Goal: Task Accomplishment & Management: Use online tool/utility

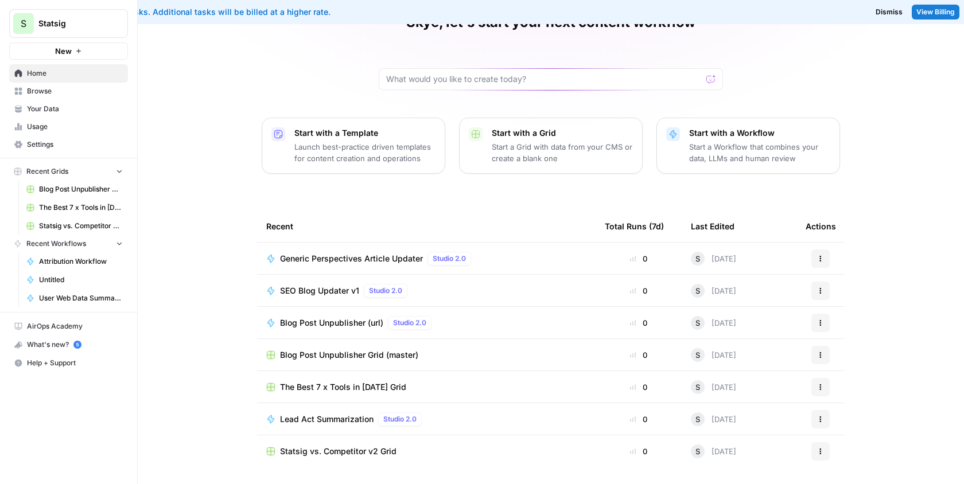
scroll to position [61, 0]
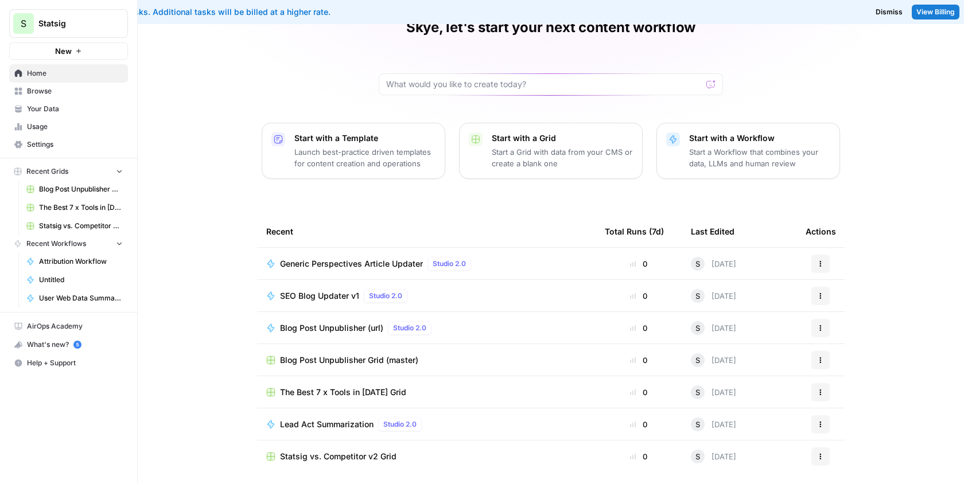
click at [404, 263] on span "Generic Perspectives Article Updater" at bounding box center [351, 263] width 143 height 11
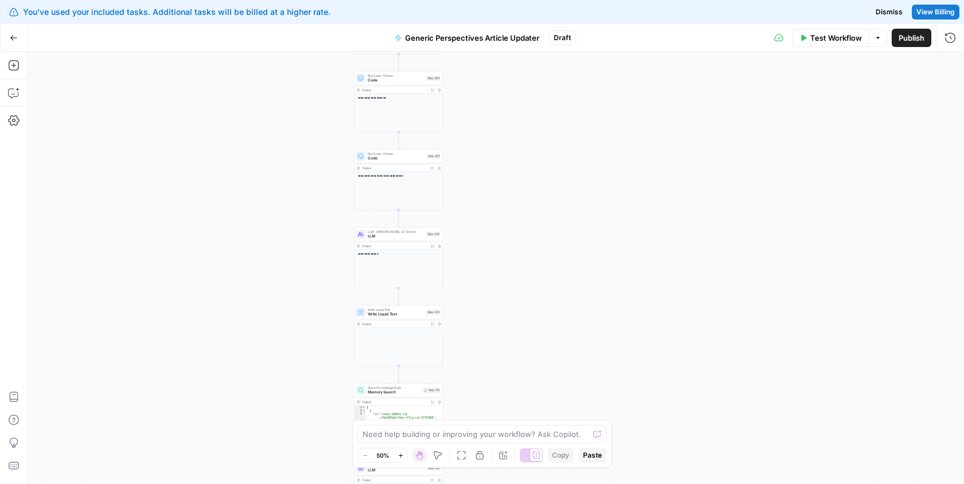
click at [374, 339] on div "Output Expand Output Copy" at bounding box center [398, 343] width 89 height 46
click at [372, 309] on span "Write Liquid Text" at bounding box center [396, 310] width 56 height 5
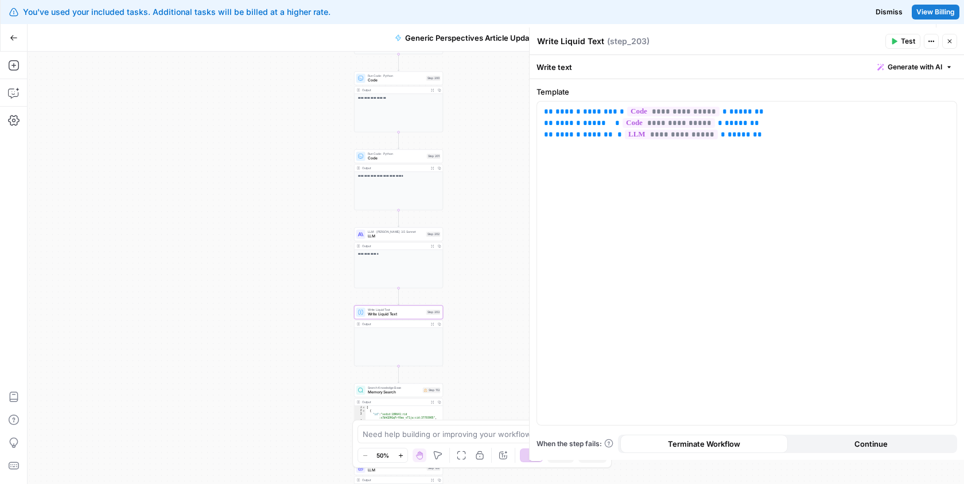
click at [274, 247] on div "**********" at bounding box center [496, 268] width 936 height 433
click at [947, 39] on icon "button" at bounding box center [949, 41] width 7 height 7
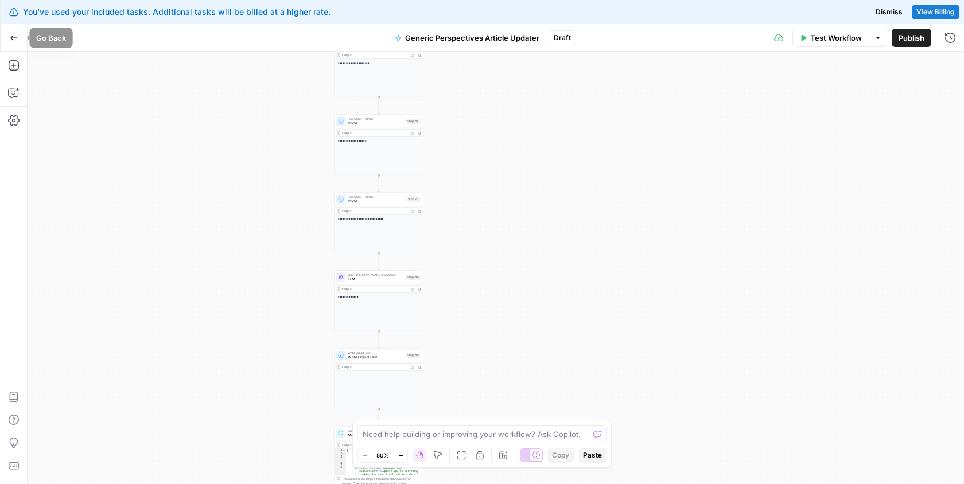
click at [10, 34] on icon "button" at bounding box center [14, 38] width 8 height 8
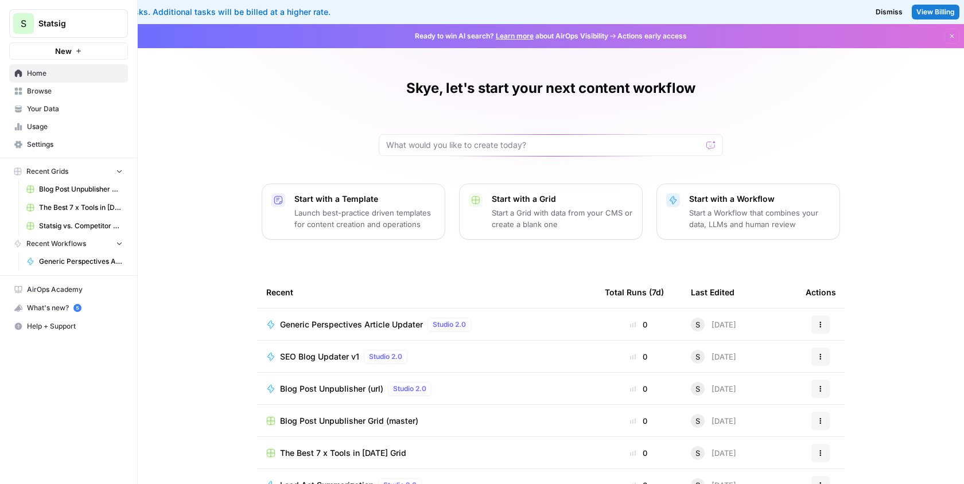
click at [819, 326] on icon "button" at bounding box center [820, 324] width 7 height 7
click at [729, 330] on td "S 17 days ago" at bounding box center [739, 325] width 115 height 32
click at [361, 321] on span "Generic Perspectives Article Updater" at bounding box center [351, 324] width 143 height 11
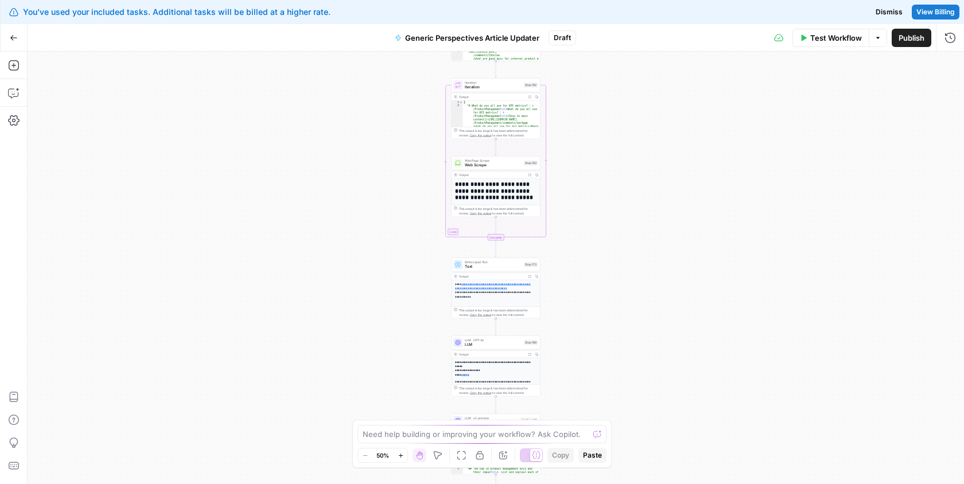
click at [879, 41] on button "Options" at bounding box center [878, 38] width 18 height 18
click at [877, 36] on icon "button" at bounding box center [877, 37] width 7 height 7
click at [6, 42] on button "Go Back" at bounding box center [13, 38] width 21 height 21
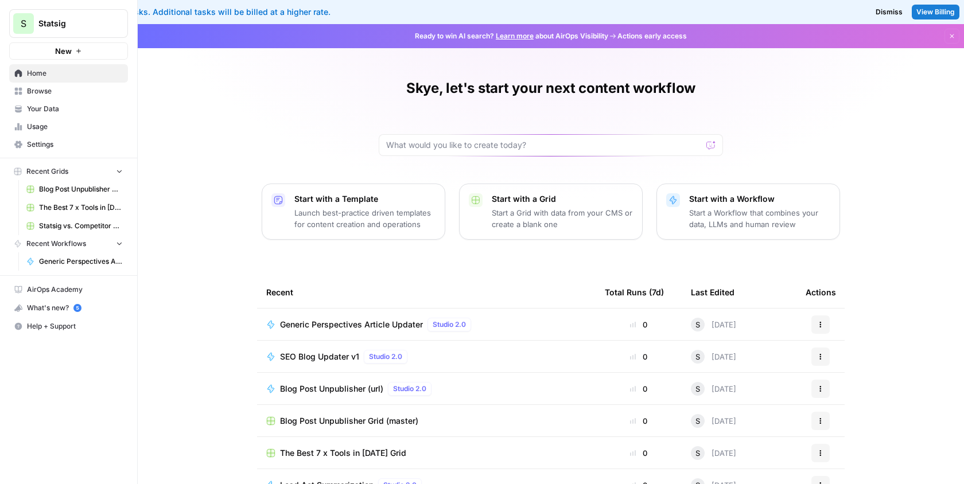
click at [81, 92] on span "Browse" at bounding box center [75, 91] width 96 height 10
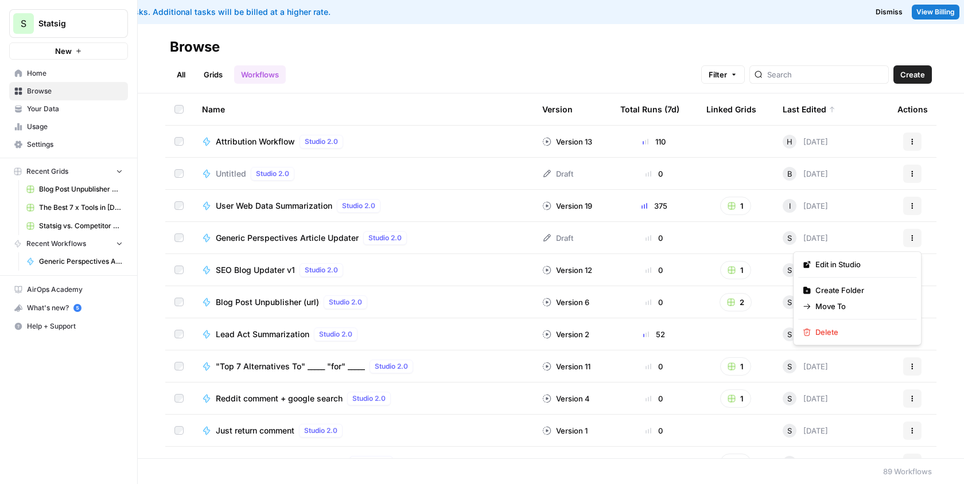
click at [917, 236] on button "Actions" at bounding box center [912, 238] width 18 height 18
click at [487, 231] on div "Generic Perspectives Article Updater Studio 2.0" at bounding box center [363, 238] width 322 height 14
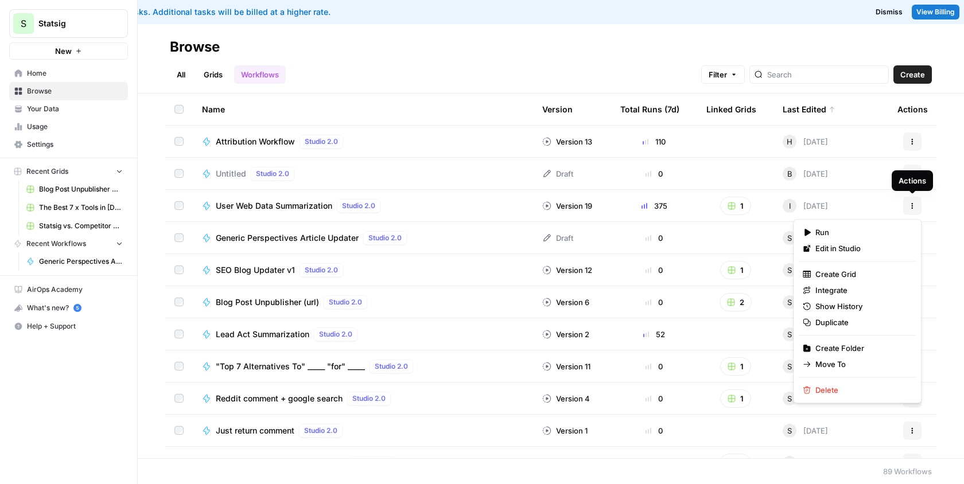
click at [918, 208] on button "Actions" at bounding box center [912, 206] width 18 height 18
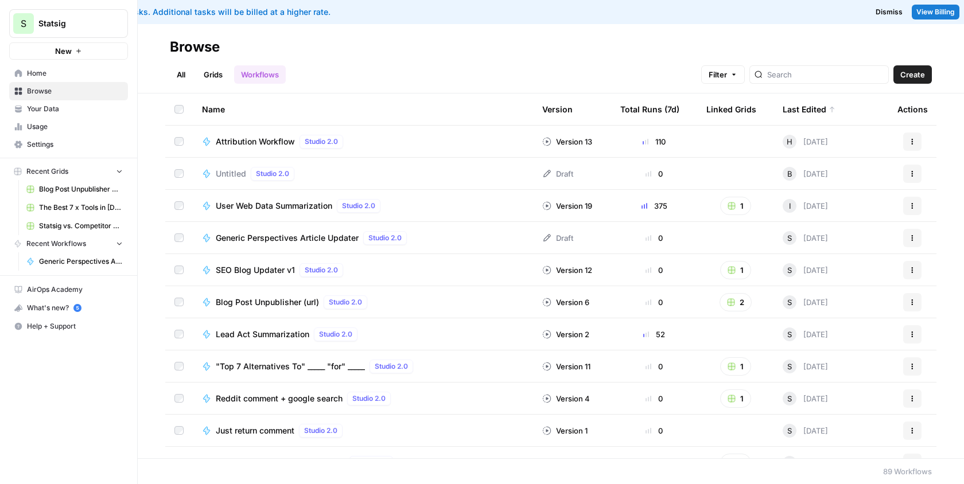
click at [305, 232] on span "Generic Perspectives Article Updater" at bounding box center [287, 237] width 143 height 11
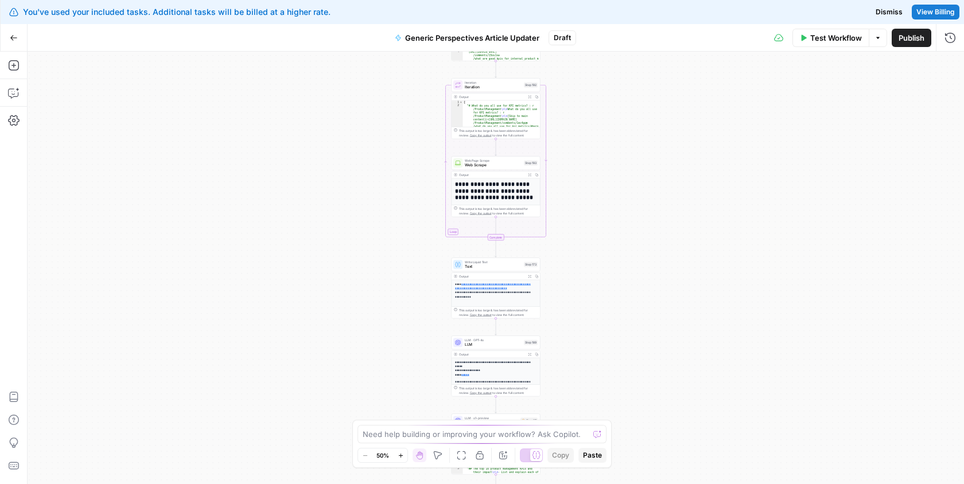
click at [924, 36] on span "Publish" at bounding box center [912, 37] width 26 height 11
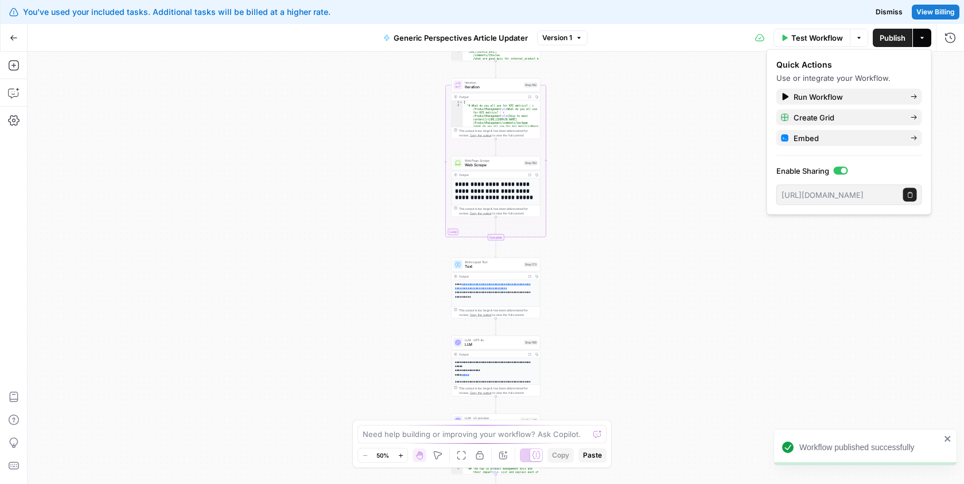
click at [7, 36] on button "Go Back" at bounding box center [13, 38] width 21 height 21
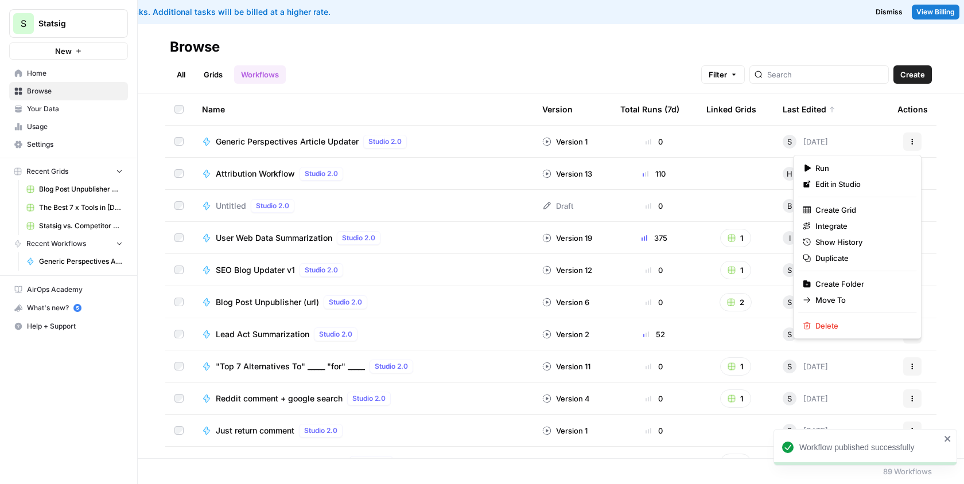
click at [906, 142] on button "Actions" at bounding box center [912, 142] width 18 height 18
click at [838, 262] on span "Duplicate" at bounding box center [861, 257] width 92 height 11
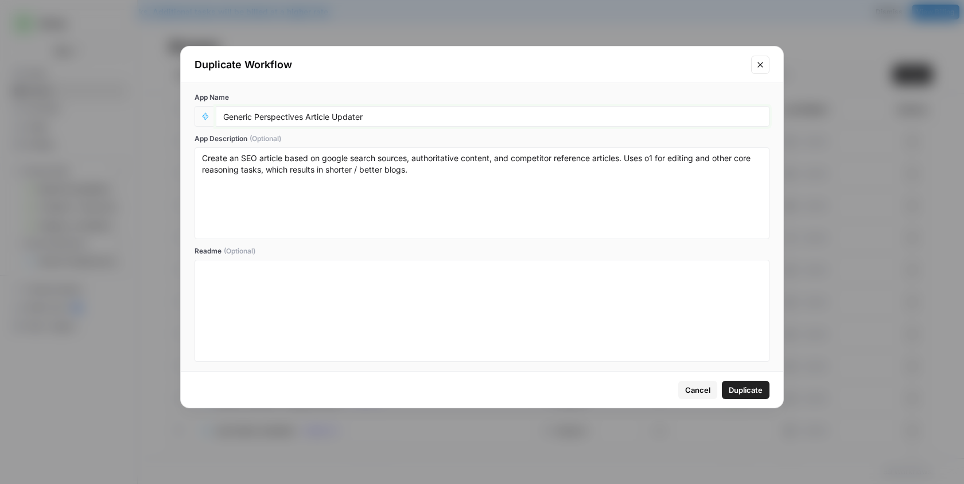
click at [475, 116] on input "Generic Perspectives Article Updater" at bounding box center [492, 116] width 539 height 10
type input "Get"
type input "[Contentful] Get ID, Title, and Slug"
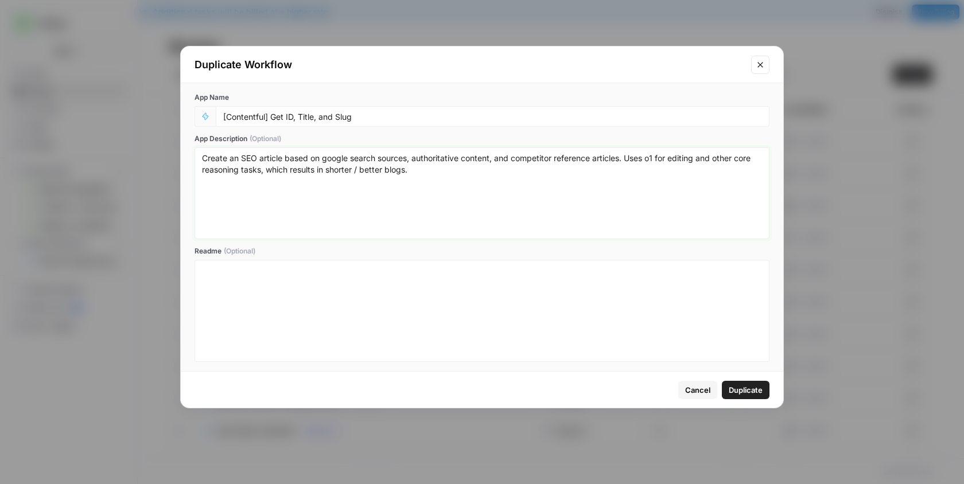
click at [445, 168] on textarea "Create an SEO article based on google search sources, authoritative content, an…" at bounding box center [482, 193] width 560 height 81
type textarea "C"
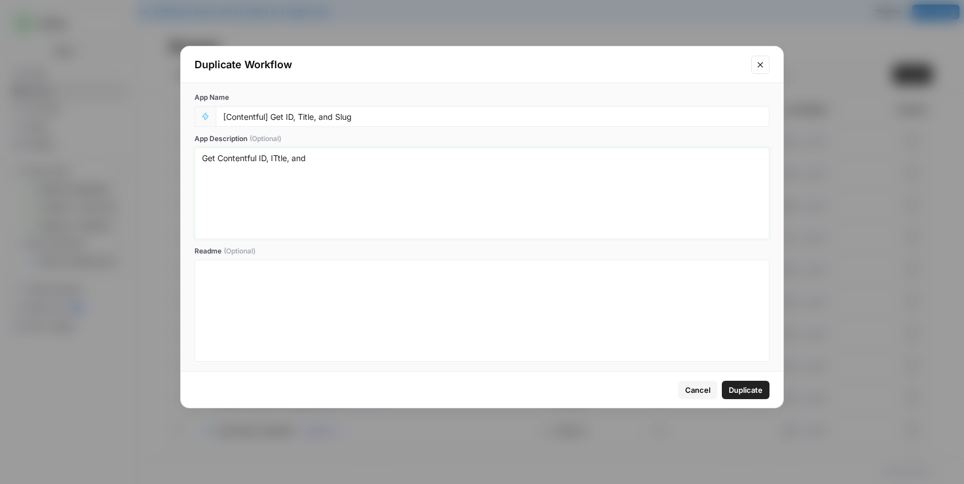
click at [284, 158] on textarea "Get Contentful ID, ITtle, and" at bounding box center [482, 193] width 560 height 81
click at [371, 167] on textarea "Get Contentful ID, Title, and" at bounding box center [482, 193] width 560 height 81
type textarea "Get Contentful ID, Title, and Slug from Contentful"
click at [736, 394] on span "Duplicate" at bounding box center [746, 389] width 34 height 11
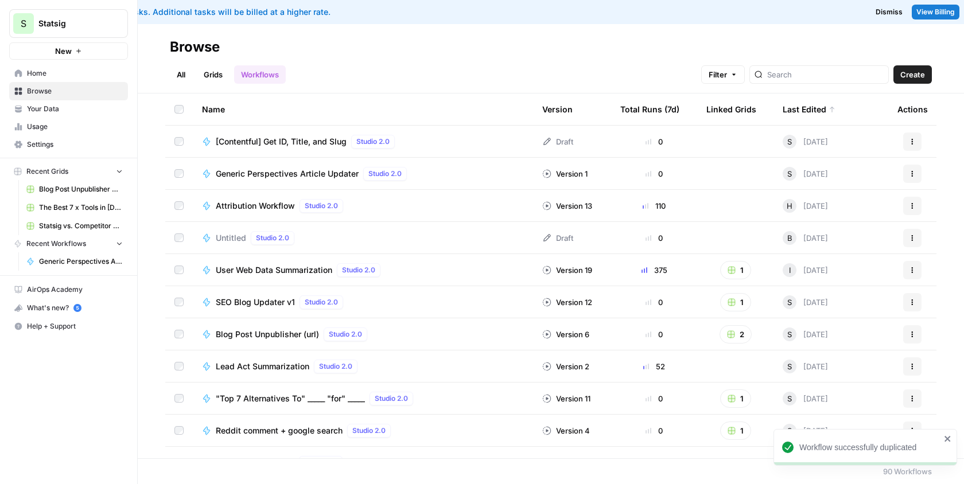
click at [309, 138] on span "[Contentful] Get ID, Title, and Slug" at bounding box center [281, 141] width 131 height 11
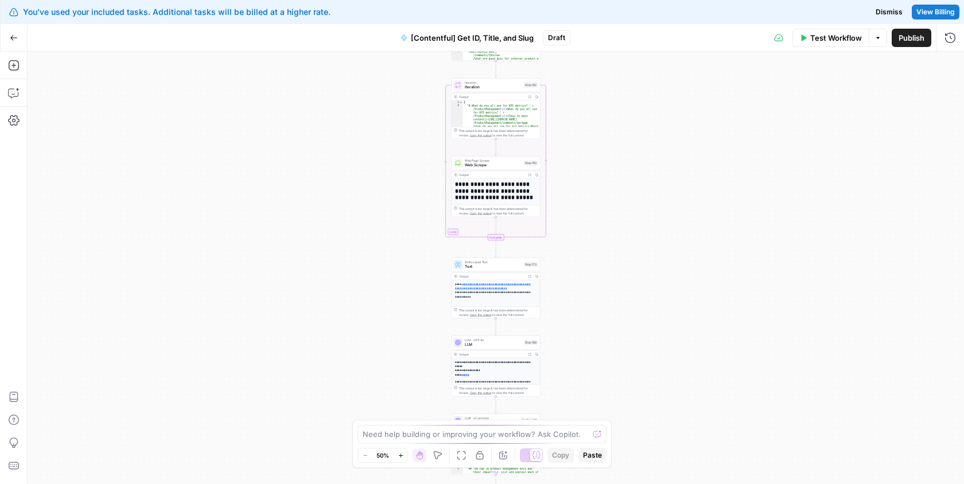
click at [628, 135] on div "**********" at bounding box center [496, 268] width 936 height 433
drag, startPoint x: 628, startPoint y: 135, endPoint x: 591, endPoint y: 252, distance: 122.3
click at [591, 252] on div "**********" at bounding box center [496, 268] width 936 height 433
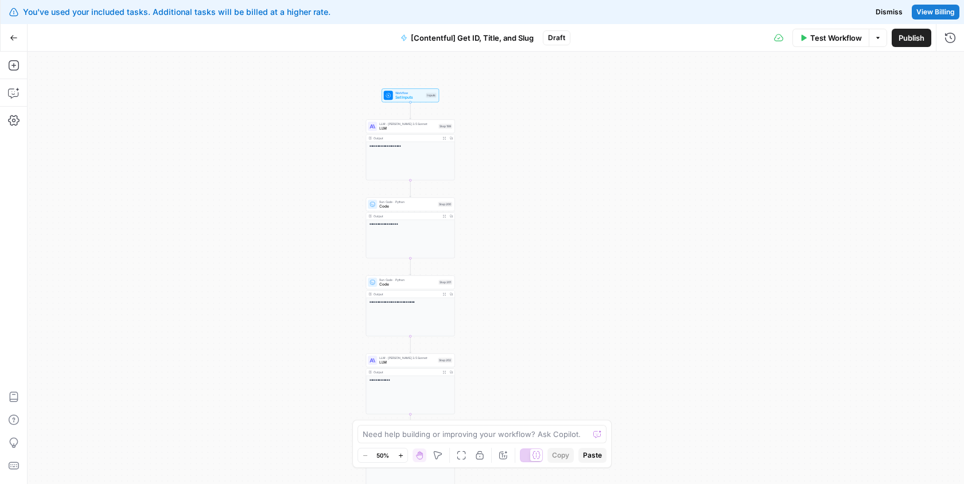
click at [461, 455] on icon "button" at bounding box center [461, 455] width 9 height 9
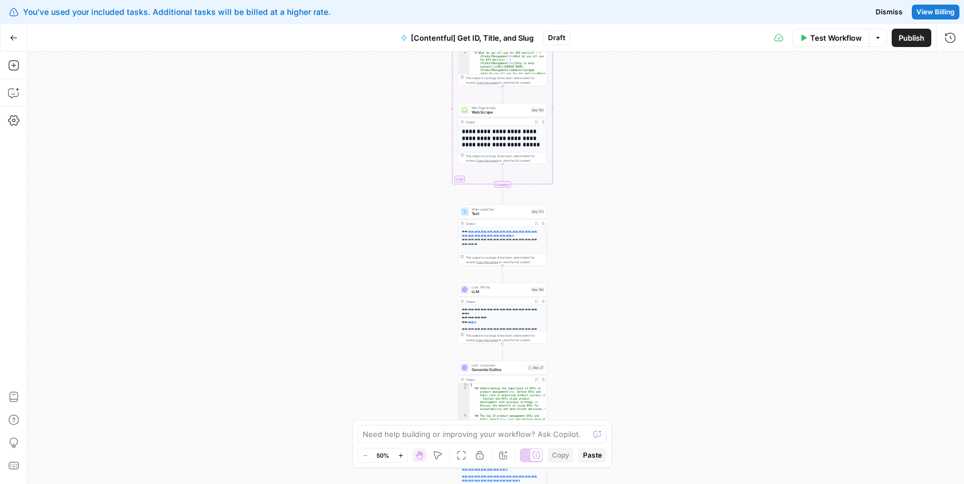
click at [614, 217] on div "**********" at bounding box center [496, 268] width 936 height 433
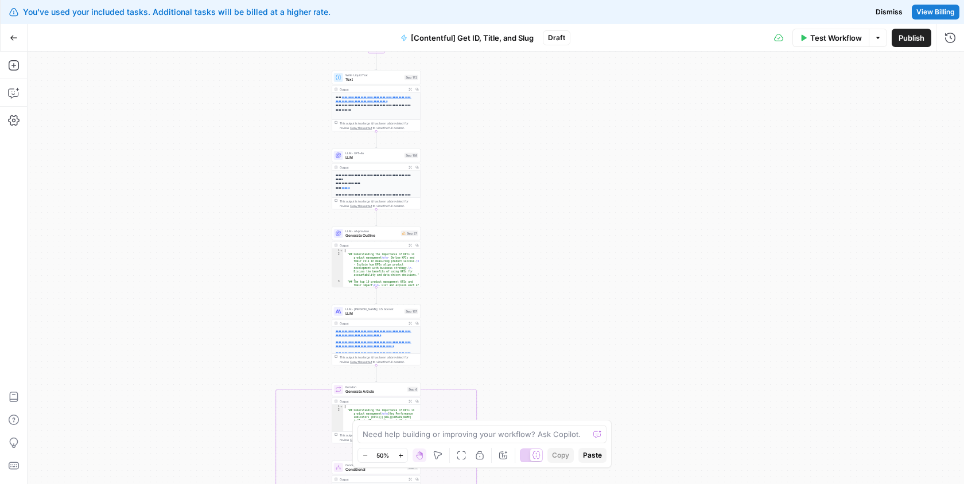
drag, startPoint x: 605, startPoint y: 198, endPoint x: 468, endPoint y: 28, distance: 218.7
click at [468, 28] on div "**********" at bounding box center [482, 254] width 964 height 460
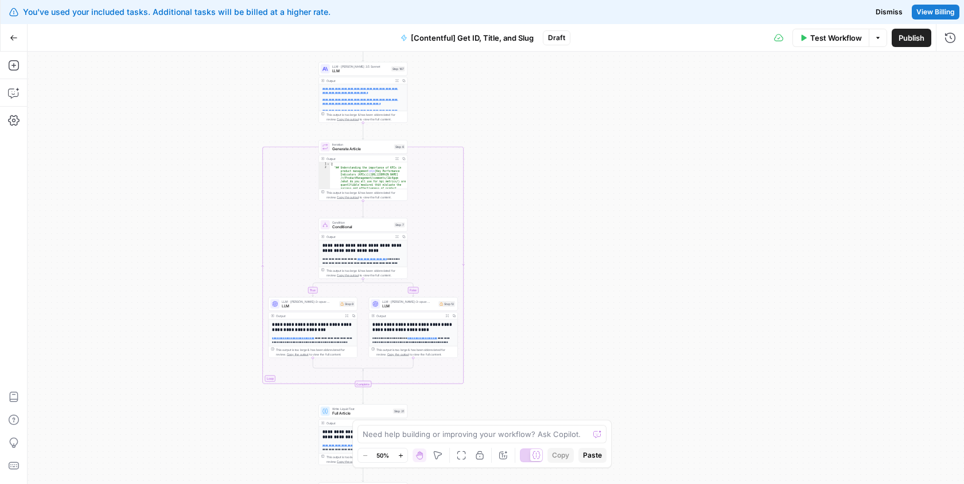
drag, startPoint x: 524, startPoint y: 294, endPoint x: 551, endPoint y: -74, distance: 369.4
click at [551, 0] on html "**********" at bounding box center [482, 242] width 964 height 484
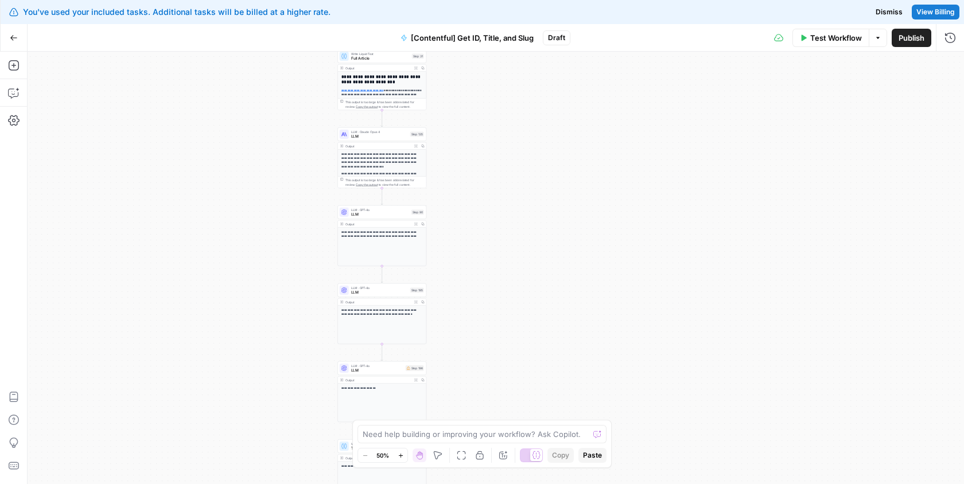
drag, startPoint x: 545, startPoint y: 248, endPoint x: 535, endPoint y: -80, distance: 328.3
click at [535, 0] on html "**********" at bounding box center [482, 242] width 964 height 484
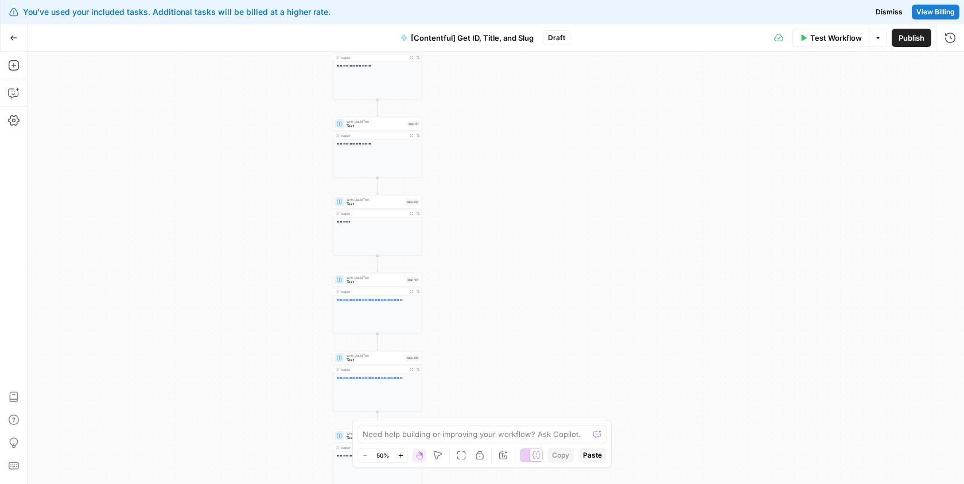
drag, startPoint x: 516, startPoint y: 317, endPoint x: 512, endPoint y: 3, distance: 313.9
click at [512, 3] on div "**********" at bounding box center [482, 242] width 964 height 484
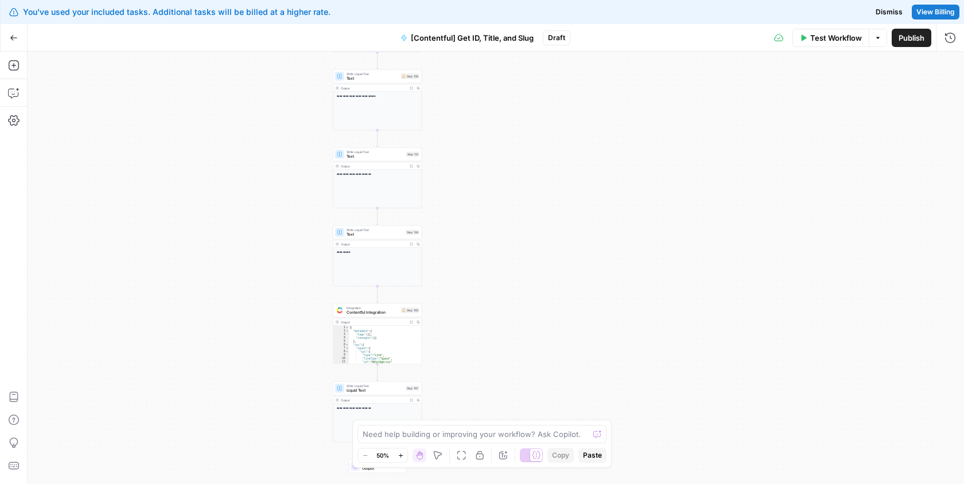
drag, startPoint x: 517, startPoint y: 321, endPoint x: 519, endPoint y: 37, distance: 284.6
click at [519, 37] on div "**********" at bounding box center [482, 254] width 964 height 460
drag, startPoint x: 517, startPoint y: 278, endPoint x: 520, endPoint y: -11, distance: 289.8
click at [520, 0] on html "**********" at bounding box center [482, 242] width 964 height 484
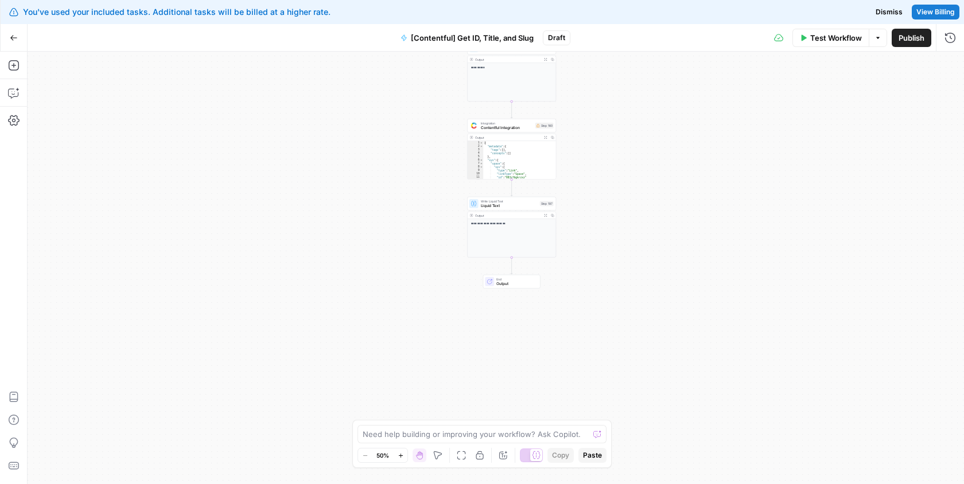
drag, startPoint x: 501, startPoint y: 243, endPoint x: 633, endPoint y: 401, distance: 205.7
click at [633, 401] on div "**********" at bounding box center [496, 268] width 936 height 433
click at [504, 207] on span "Liquid Text" at bounding box center [511, 208] width 57 height 6
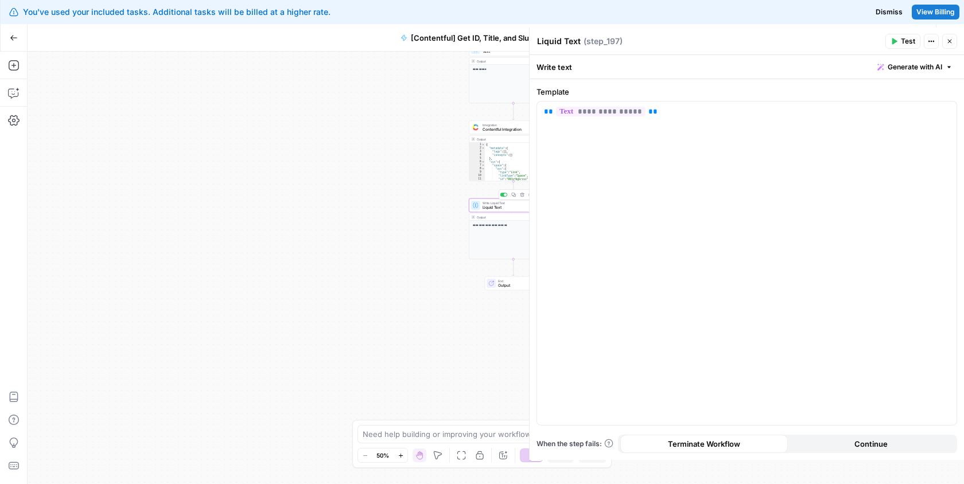
click at [430, 216] on div "**********" at bounding box center [496, 268] width 936 height 433
click at [13, 122] on icon "button" at bounding box center [13, 120] width 11 height 11
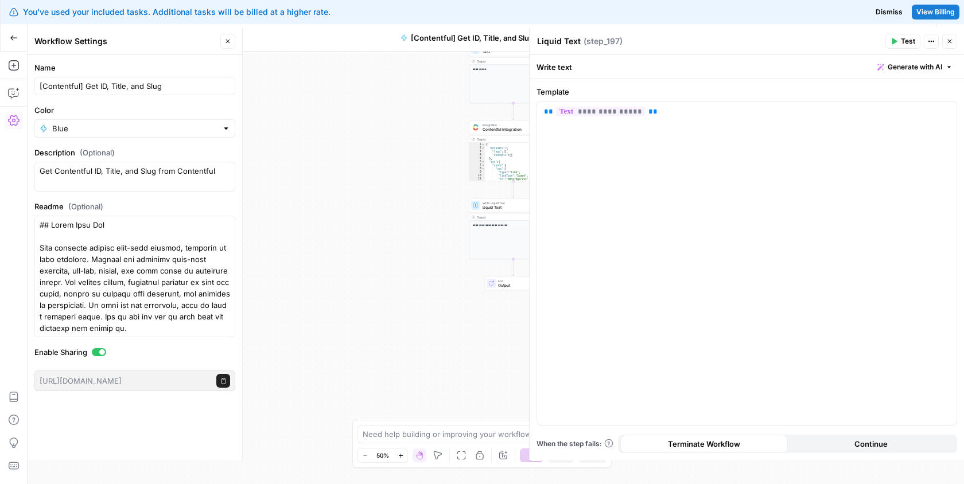
click at [226, 44] on icon "button" at bounding box center [227, 41] width 7 height 7
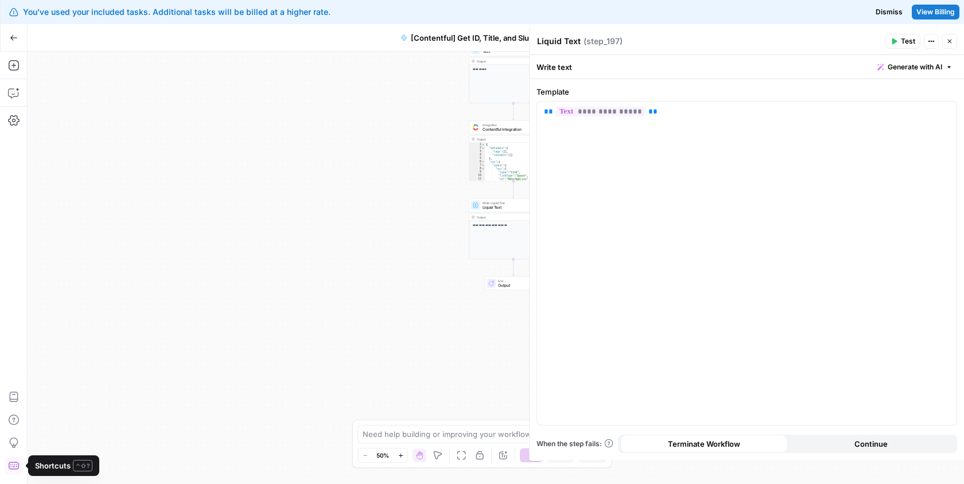
click at [12, 465] on icon "button" at bounding box center [13, 465] width 10 height 7
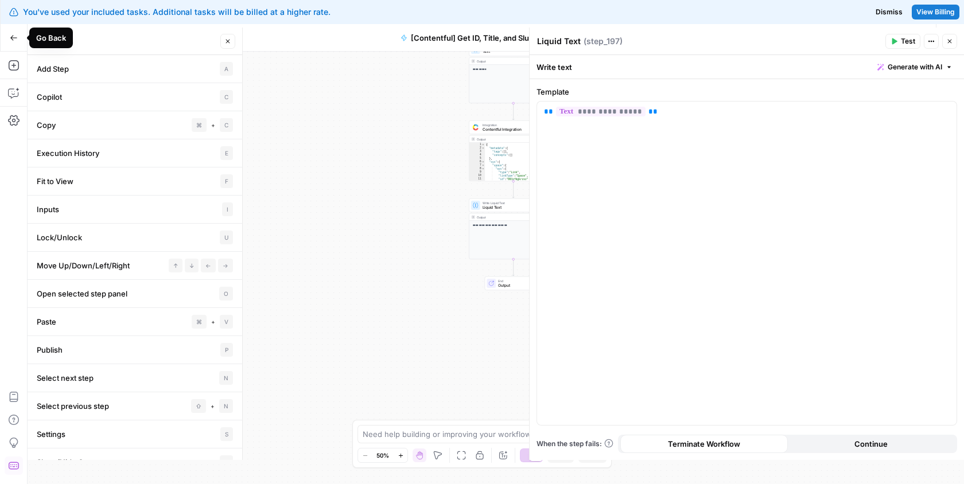
click at [15, 32] on button "Go Back" at bounding box center [13, 38] width 21 height 21
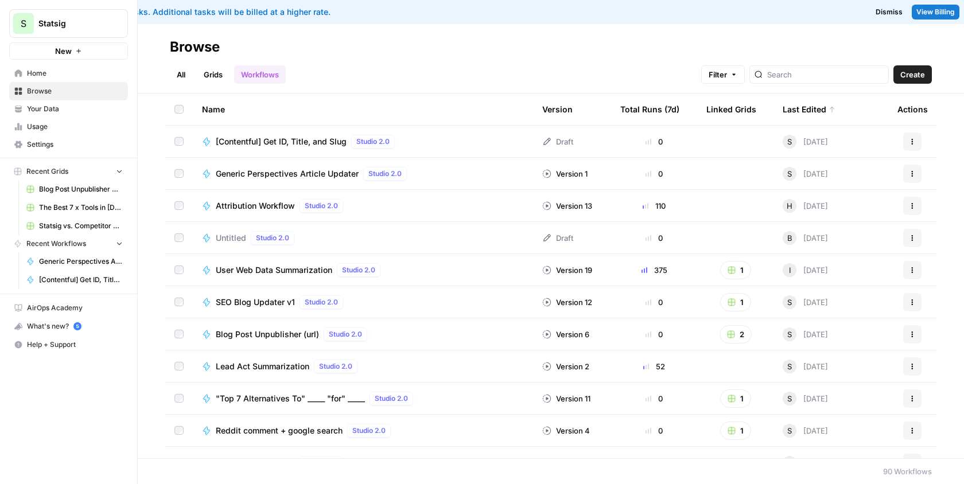
click at [295, 138] on span "[Contentful] Get ID, Title, and Slug" at bounding box center [281, 141] width 131 height 11
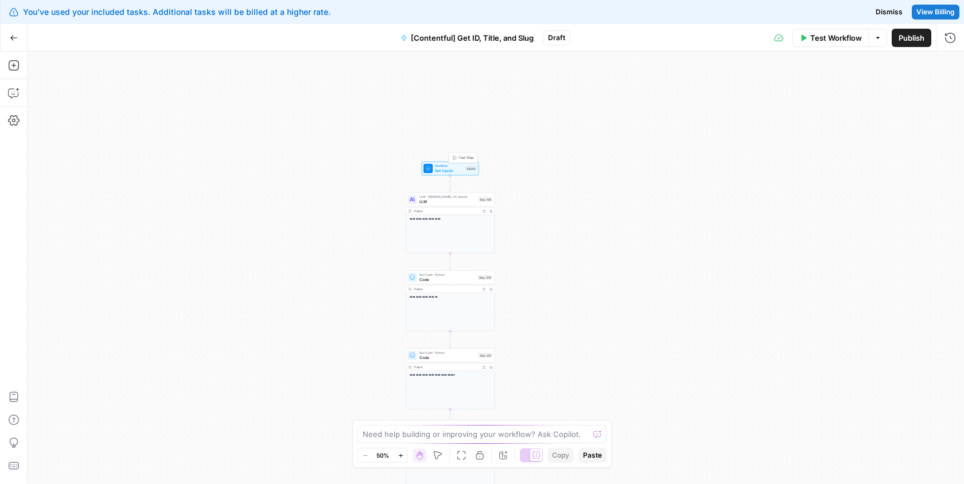
click at [440, 165] on span "Workflow" at bounding box center [449, 166] width 29 height 5
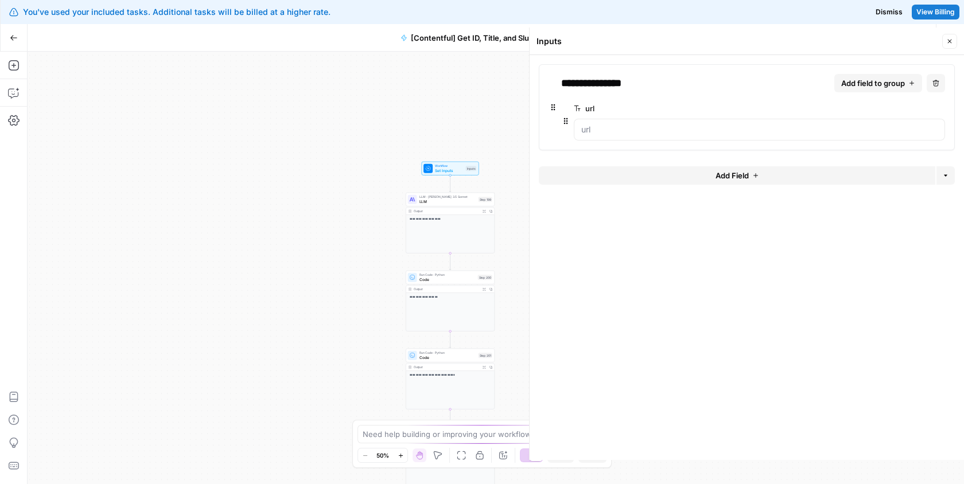
click at [950, 41] on icon "button" at bounding box center [950, 42] width 4 height 4
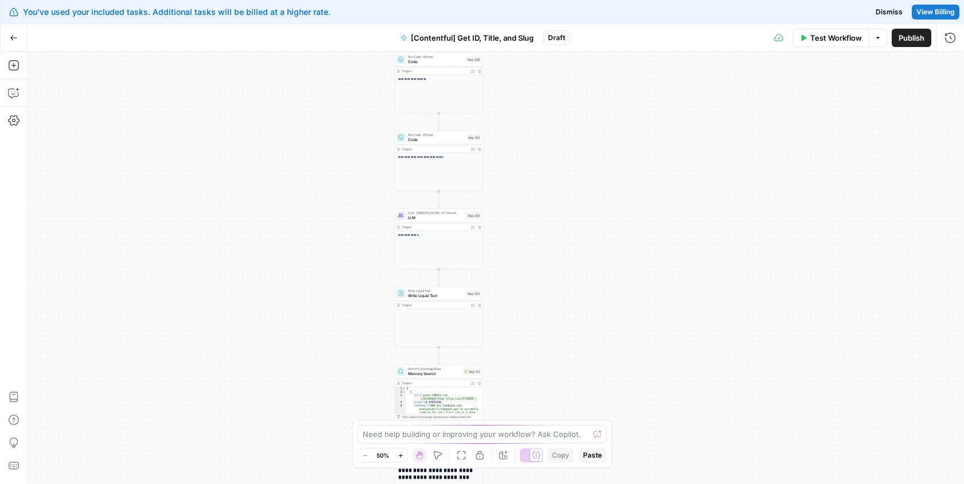
drag, startPoint x: 554, startPoint y: 337, endPoint x: 542, endPoint y: 119, distance: 218.3
click at [542, 119] on div "**********" at bounding box center [496, 268] width 936 height 433
click at [427, 371] on span "Memory Search" at bounding box center [434, 374] width 53 height 6
type input "Authoritative Content"
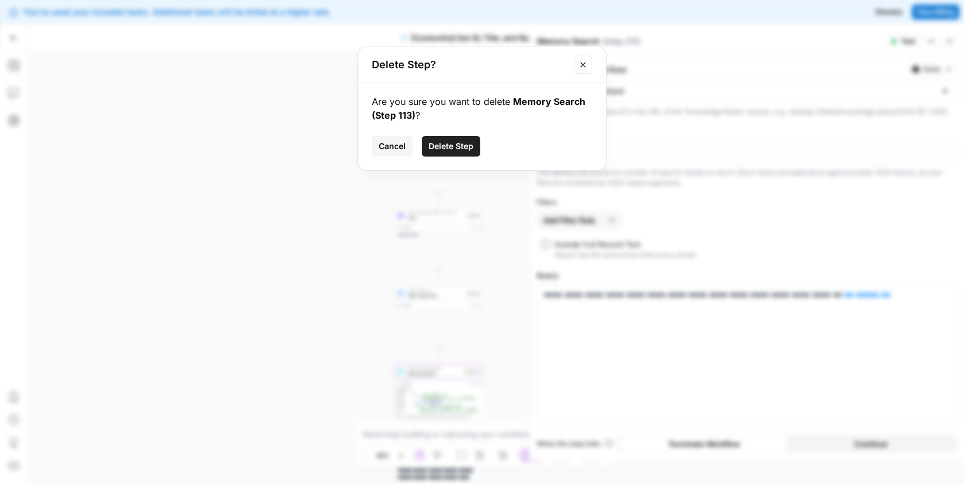
click at [449, 153] on button "Delete Step" at bounding box center [451, 146] width 59 height 21
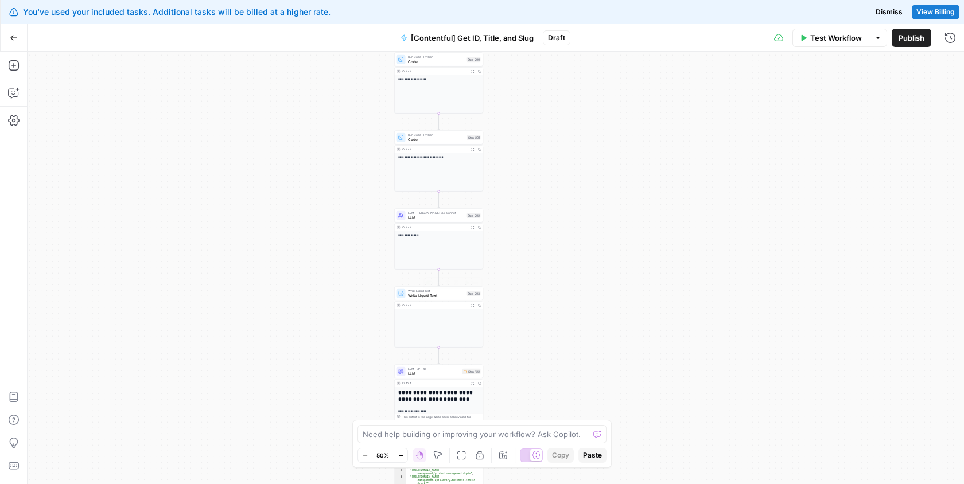
click at [423, 371] on span "LLM" at bounding box center [434, 374] width 52 height 6
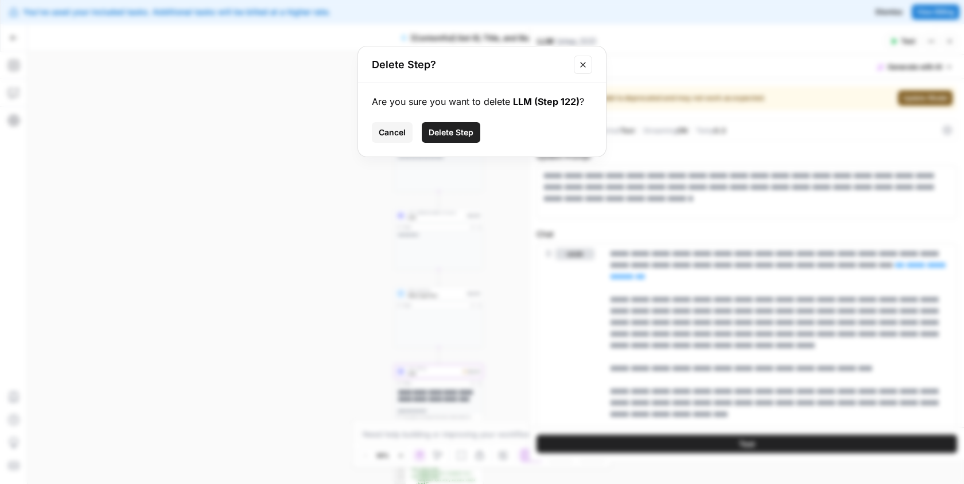
click at [456, 129] on span "Delete Step" at bounding box center [451, 132] width 45 height 11
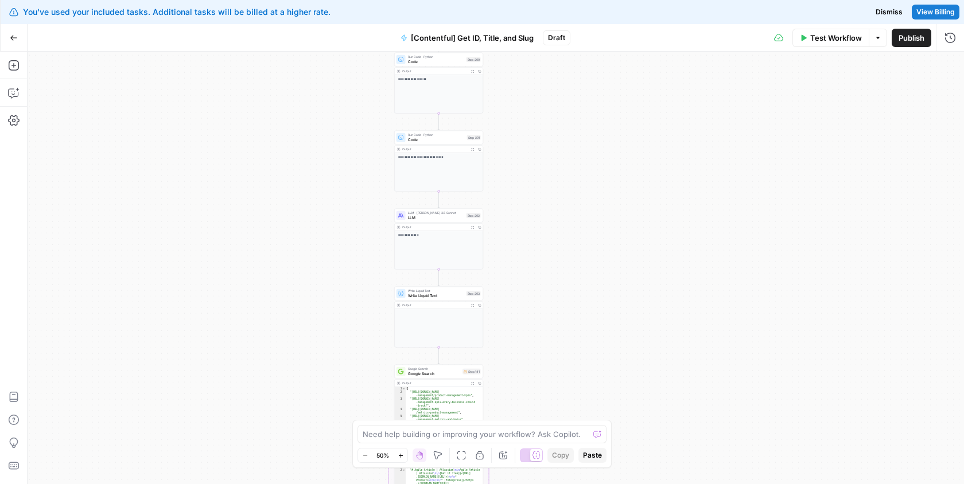
click at [414, 377] on div "Google Search Google Search Step 141 Copy step Delete step Add Note Test" at bounding box center [438, 372] width 89 height 14
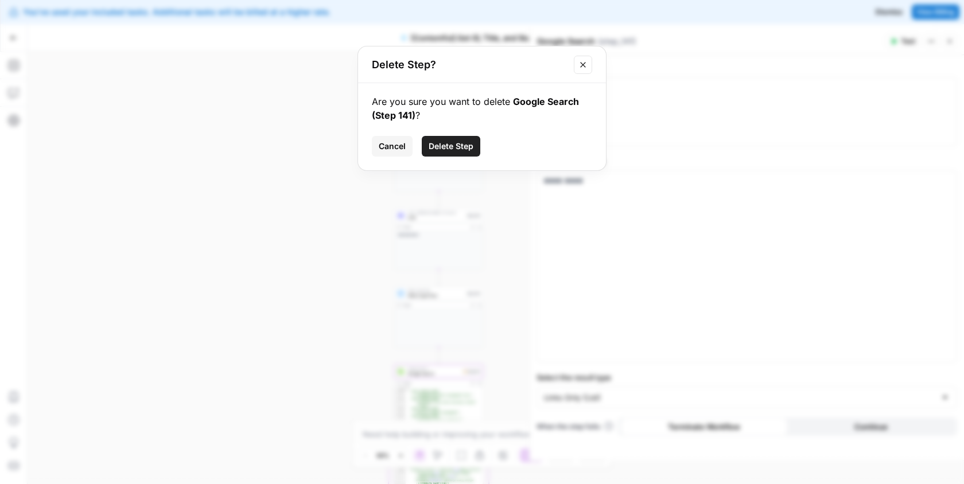
click at [439, 139] on button "Delete Step" at bounding box center [451, 146] width 59 height 21
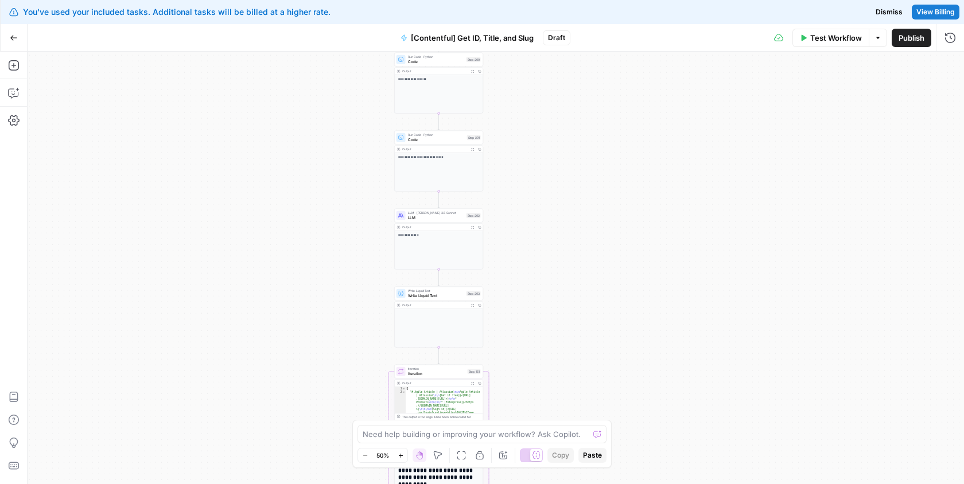
click at [437, 375] on span "Iteration" at bounding box center [436, 374] width 57 height 6
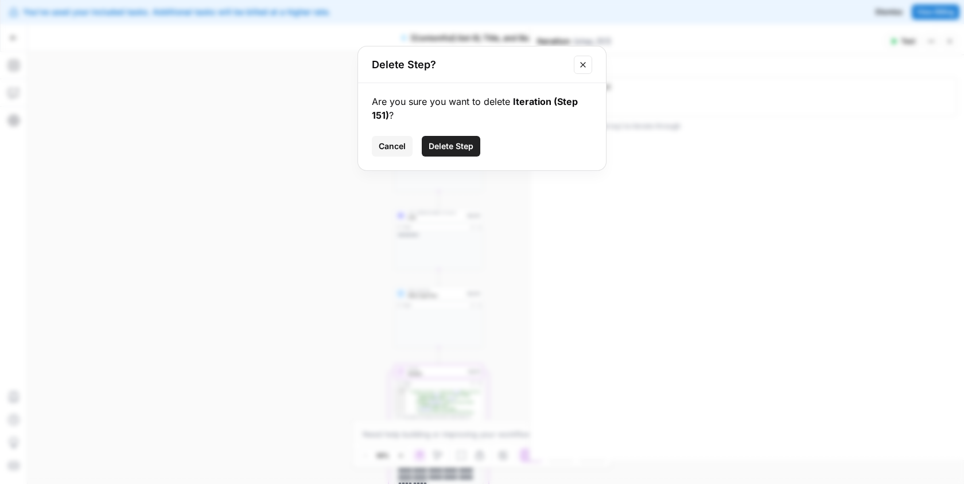
click at [449, 149] on span "Delete Step" at bounding box center [451, 146] width 45 height 11
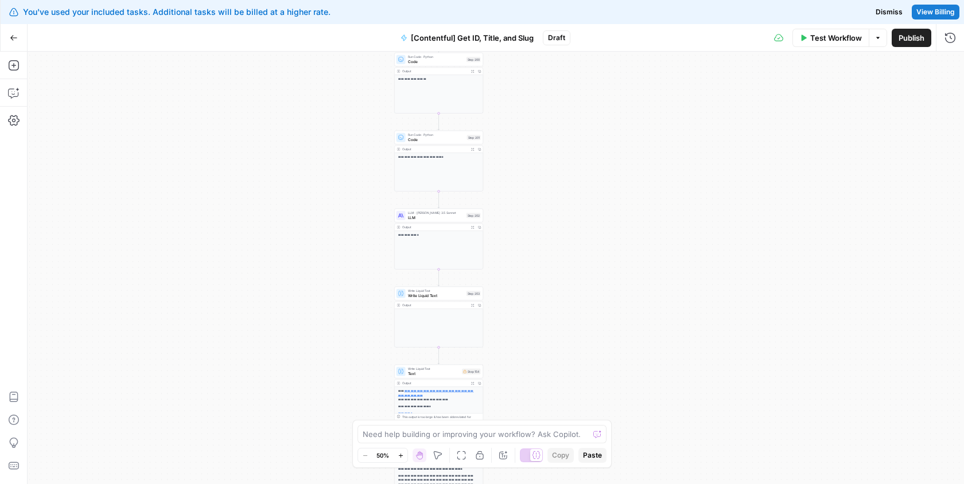
click at [433, 371] on span "Text" at bounding box center [434, 374] width 52 height 6
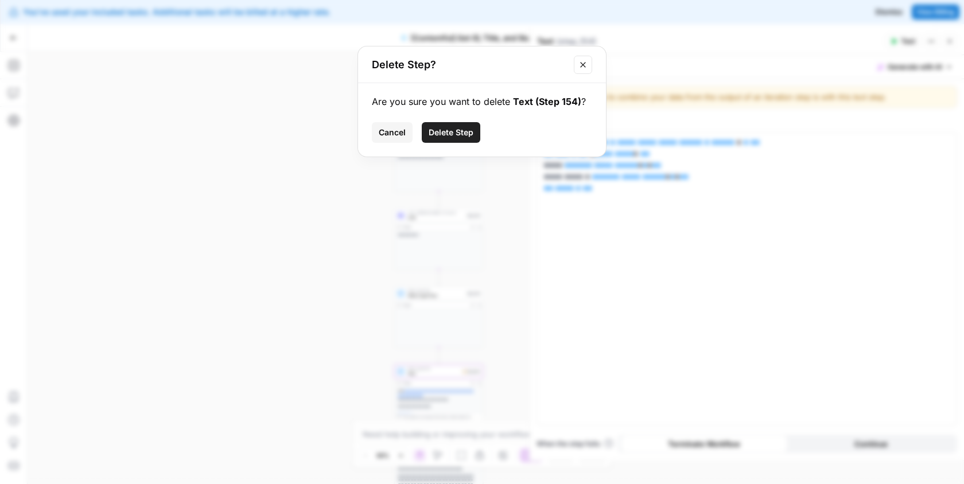
click at [448, 135] on span "Delete Step" at bounding box center [451, 132] width 45 height 11
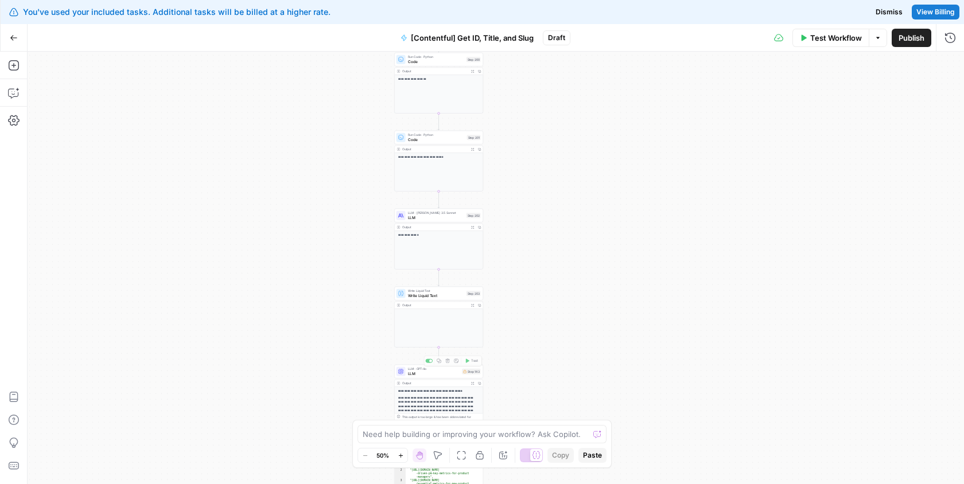
click at [458, 381] on div "Output" at bounding box center [434, 383] width 65 height 5
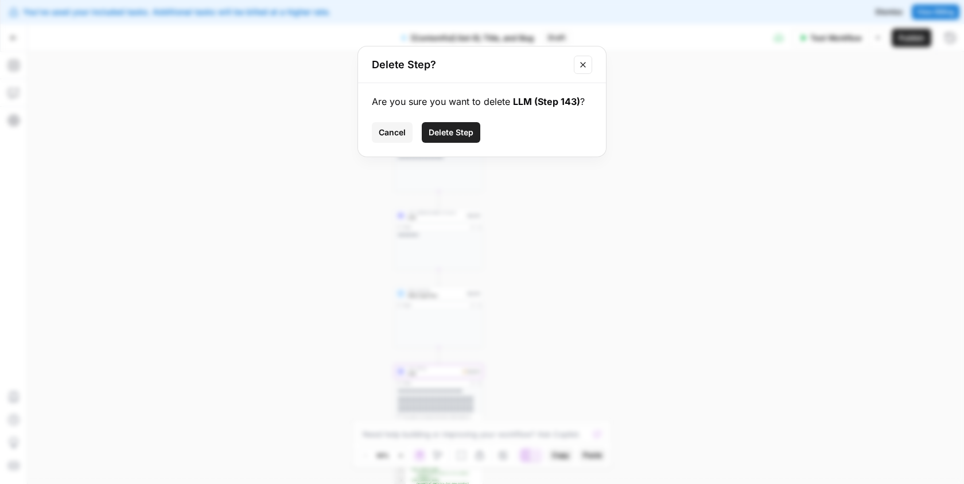
click at [453, 133] on span "Delete Step" at bounding box center [451, 132] width 45 height 11
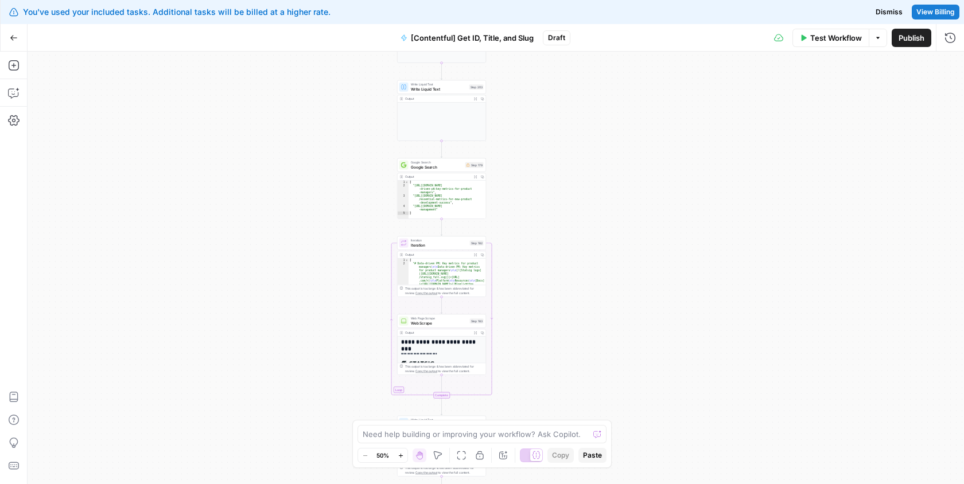
drag, startPoint x: 361, startPoint y: 365, endPoint x: 364, endPoint y: 159, distance: 206.6
click at [364, 159] on div "**********" at bounding box center [496, 268] width 936 height 433
click at [407, 168] on div at bounding box center [403, 165] width 9 height 9
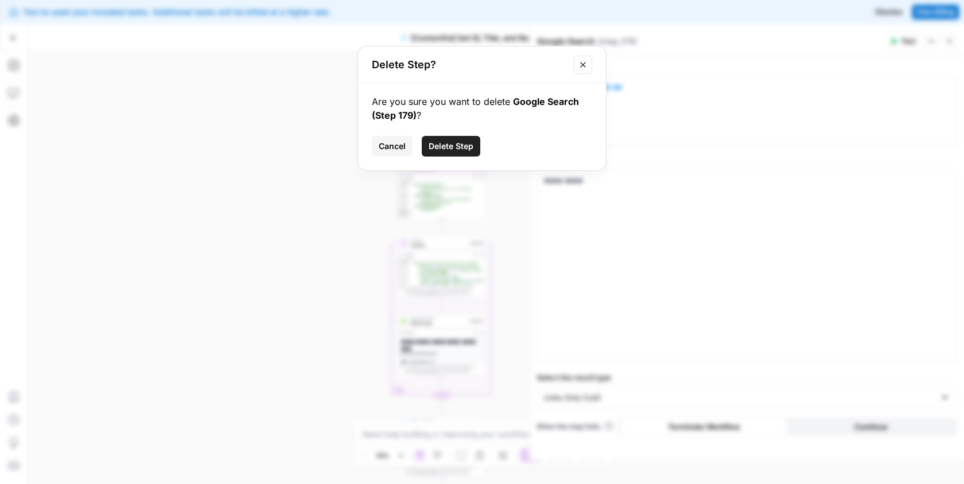
click at [429, 147] on span "Delete Step" at bounding box center [451, 146] width 45 height 11
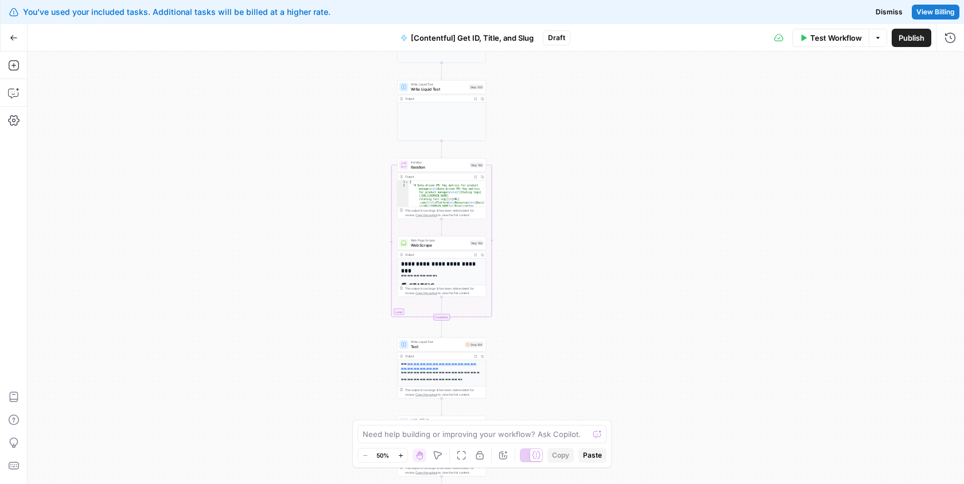
click at [420, 158] on div "Iteration Iteration Step 182 Copy step Delete step Add Note Test" at bounding box center [441, 165] width 89 height 14
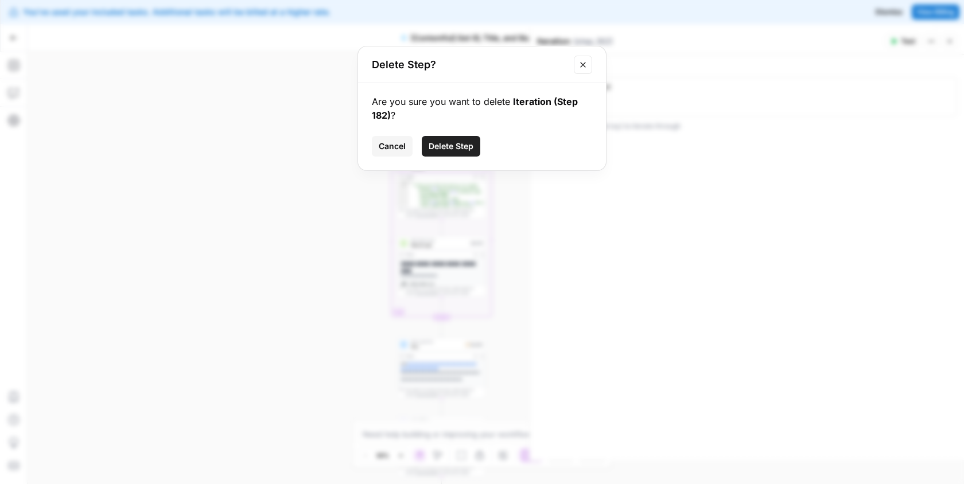
click at [483, 152] on div "Cancel Delete Step" at bounding box center [482, 146] width 220 height 21
click at [466, 146] on span "Delete Step" at bounding box center [451, 146] width 45 height 11
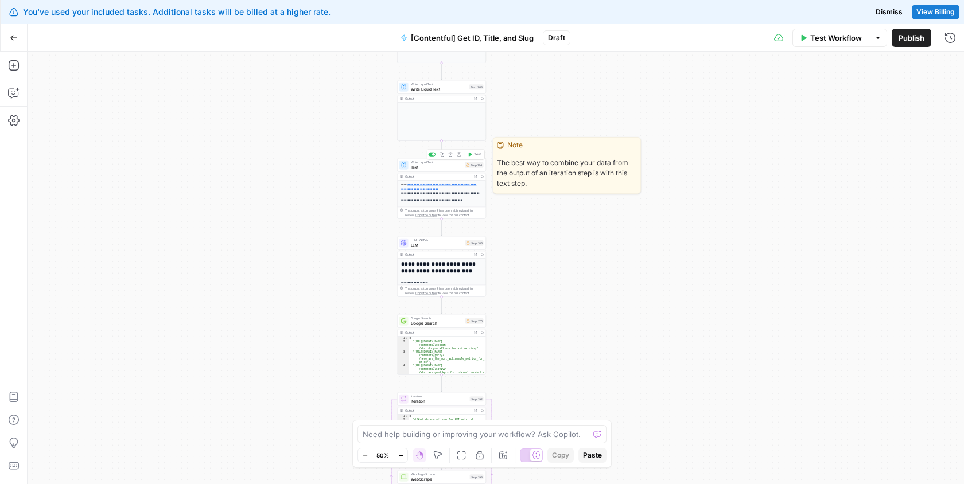
click at [445, 168] on span "Text" at bounding box center [437, 167] width 52 height 6
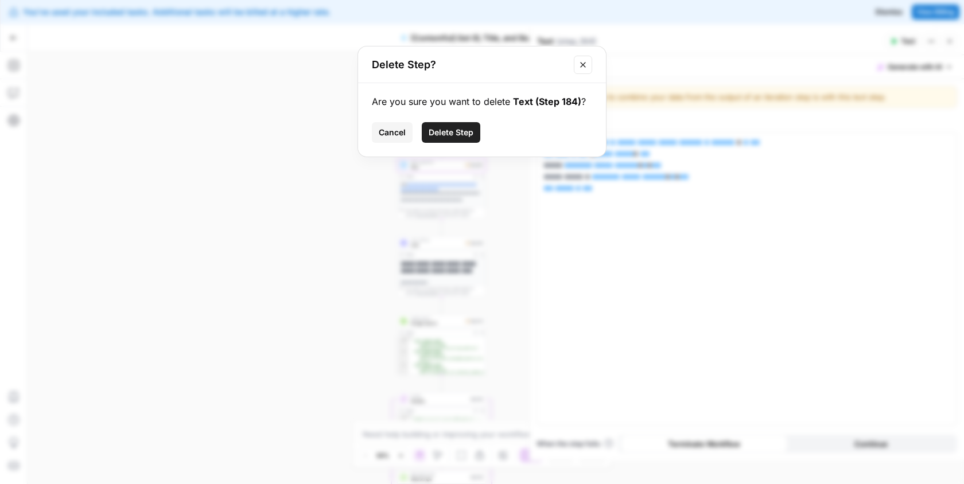
click at [454, 137] on span "Delete Step" at bounding box center [451, 132] width 45 height 11
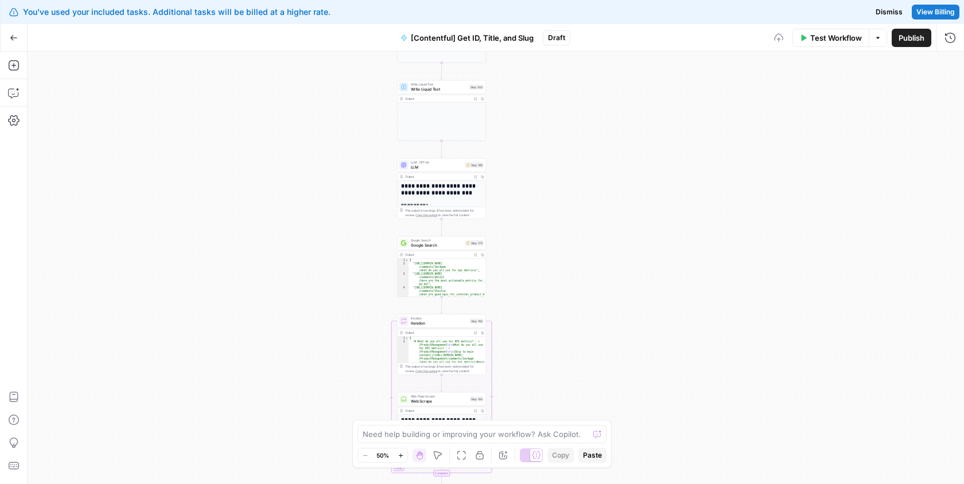
click at [441, 171] on div "LLM · GPT-4o LLM Step 185 Copy step Delete step Add Note Test" at bounding box center [441, 165] width 89 height 14
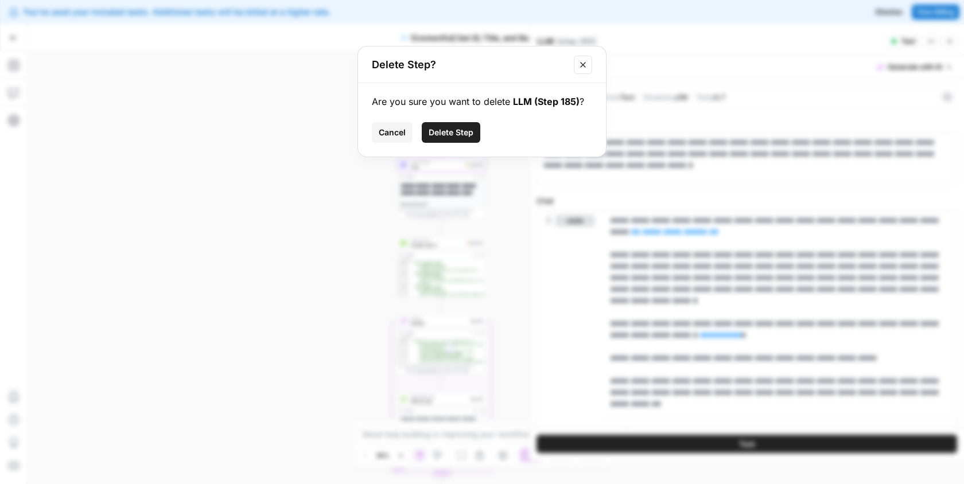
click at [457, 136] on span "Delete Step" at bounding box center [451, 132] width 45 height 11
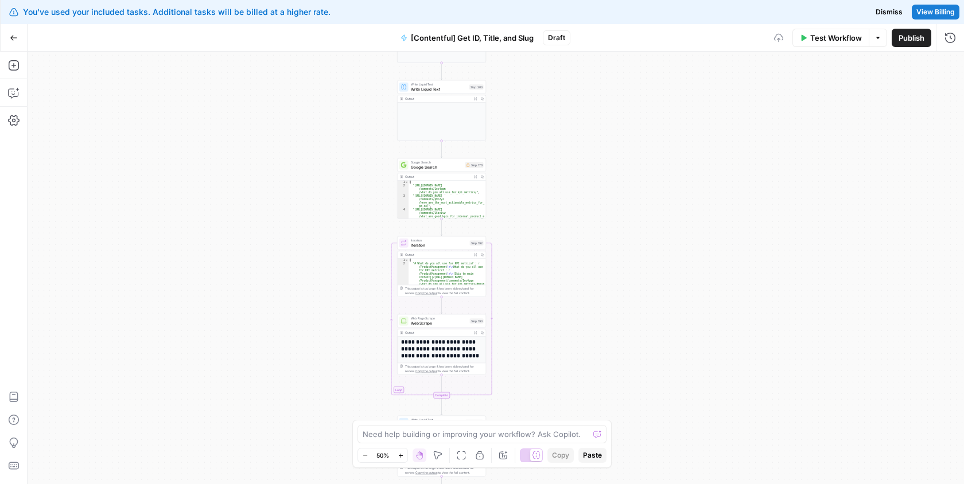
click at [441, 170] on div "Google Search Google Search Step 170 Copy step Delete step Add Note Test" at bounding box center [441, 165] width 89 height 14
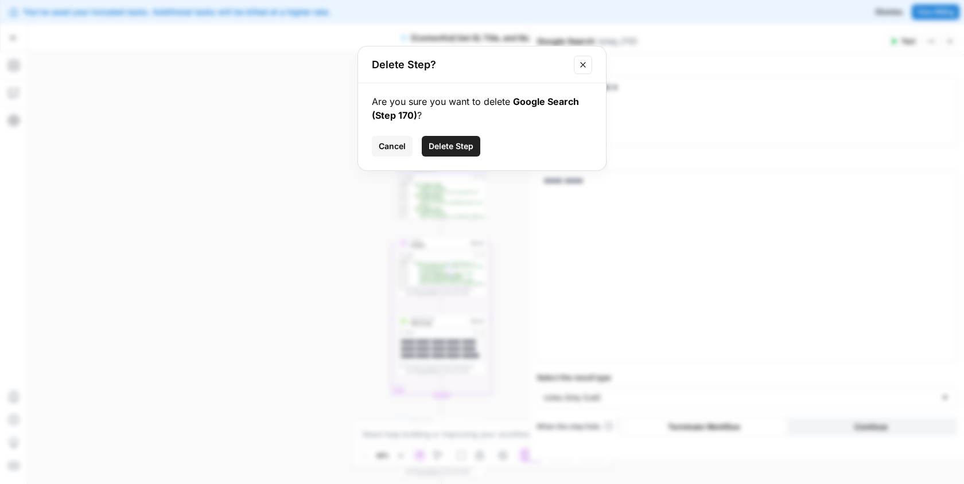
click at [465, 136] on button "Delete Step" at bounding box center [451, 146] width 59 height 21
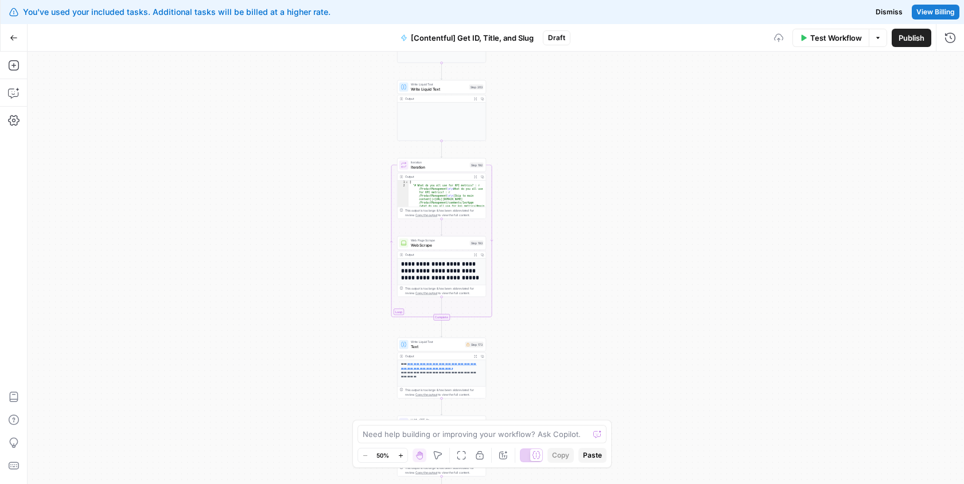
click at [452, 166] on span "Iteration" at bounding box center [439, 167] width 57 height 6
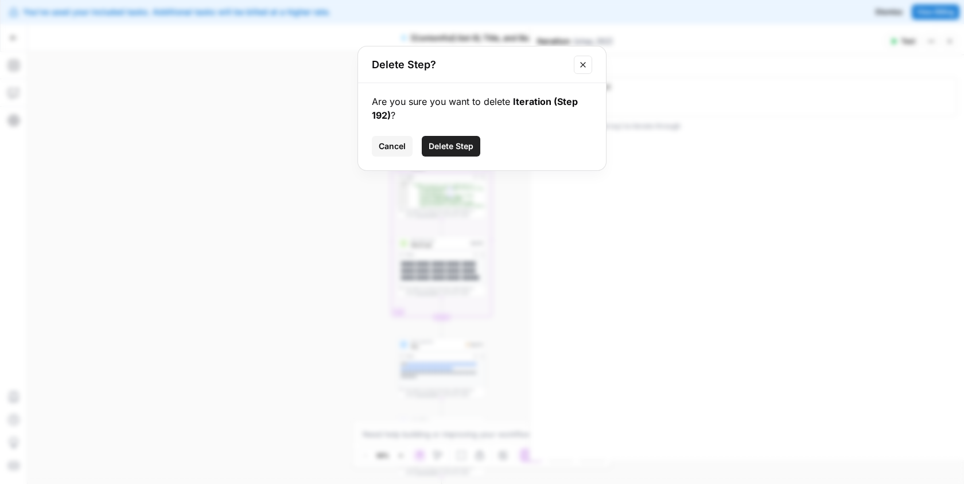
click at [469, 146] on span "Delete Step" at bounding box center [451, 146] width 45 height 11
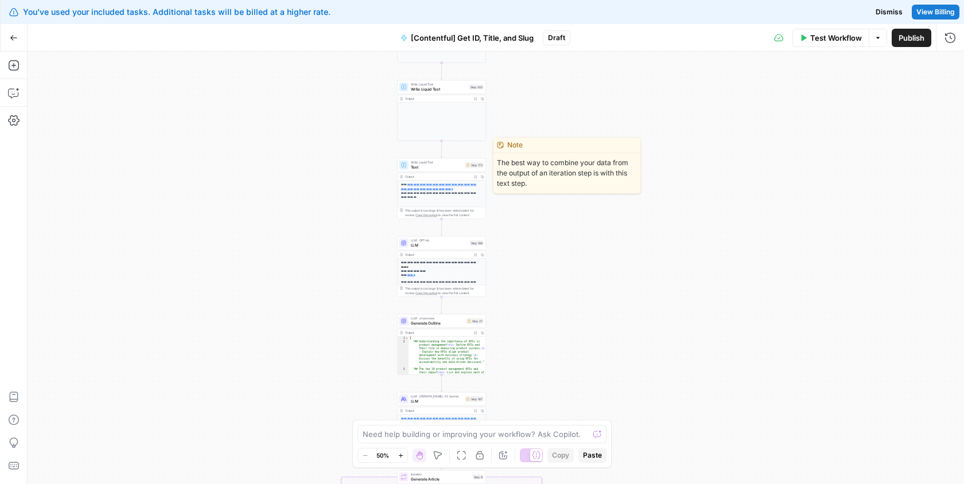
click at [454, 165] on span "Text" at bounding box center [437, 167] width 52 height 6
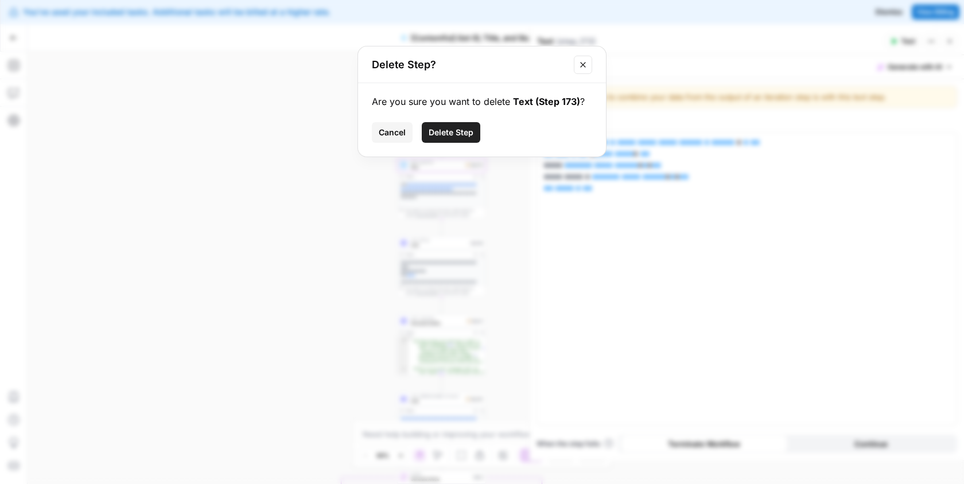
click at [466, 141] on button "Delete Step" at bounding box center [451, 132] width 59 height 21
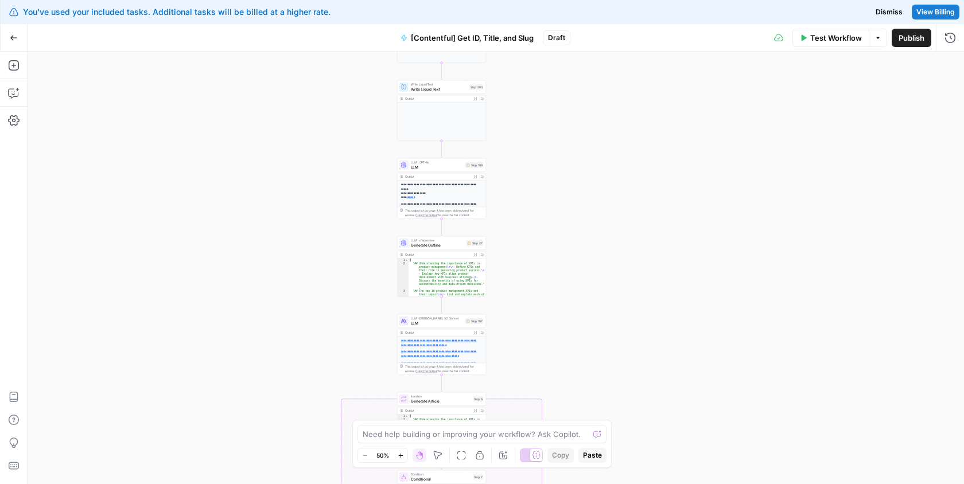
click at [453, 169] on span "LLM" at bounding box center [437, 167] width 52 height 6
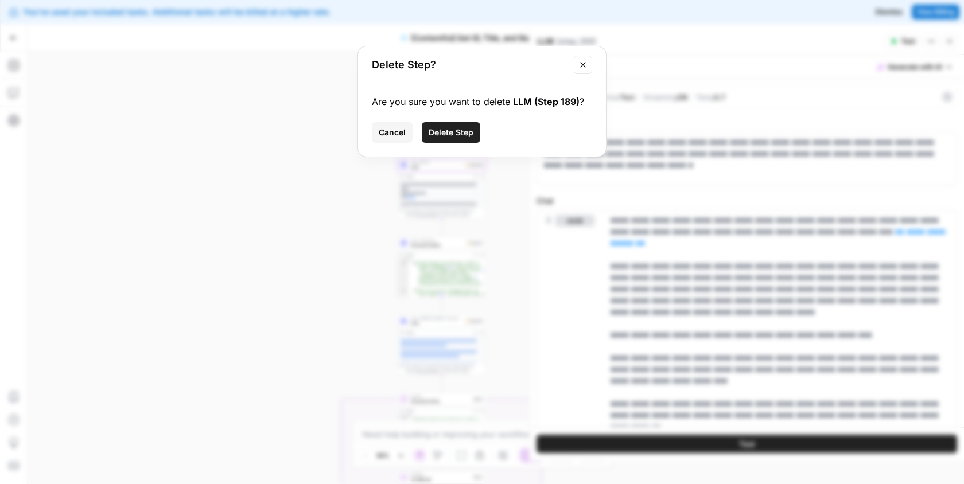
click at [465, 139] on button "Delete Step" at bounding box center [451, 132] width 59 height 21
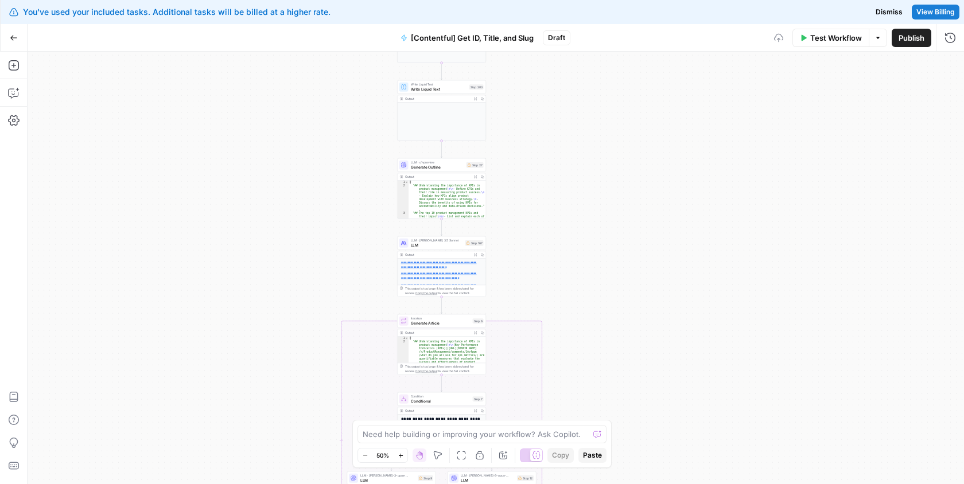
click at [454, 173] on div "Output Expand Output Copy 1 2 3 [ "## Understanding the importance of KPIs in p…" at bounding box center [441, 196] width 89 height 46
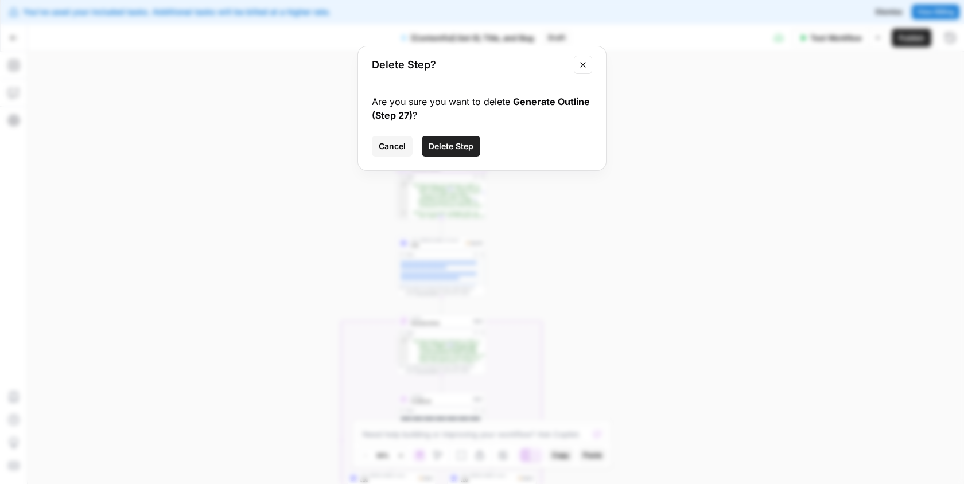
click at [455, 148] on span "Delete Step" at bounding box center [451, 146] width 45 height 11
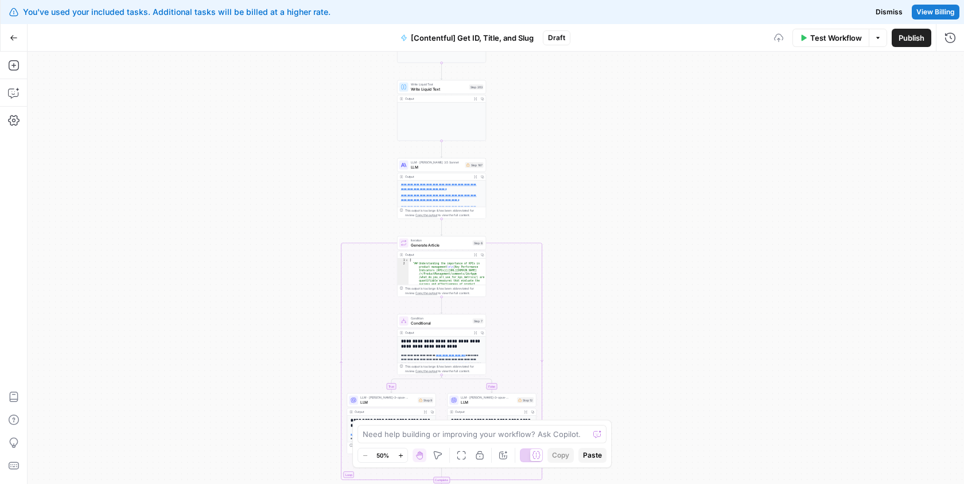
click at [450, 164] on span "LLM · [PERSON_NAME] 3.5 Sonnet" at bounding box center [437, 162] width 52 height 5
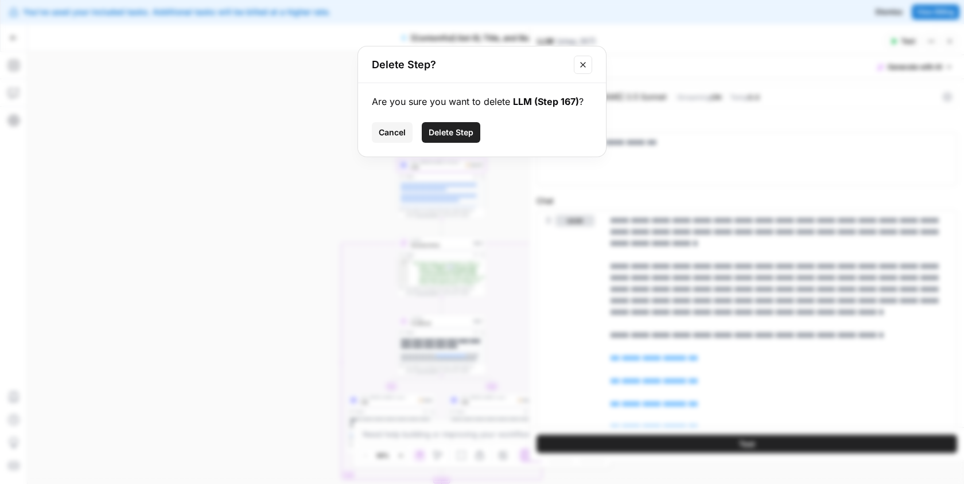
click at [456, 131] on span "Delete Step" at bounding box center [451, 132] width 45 height 11
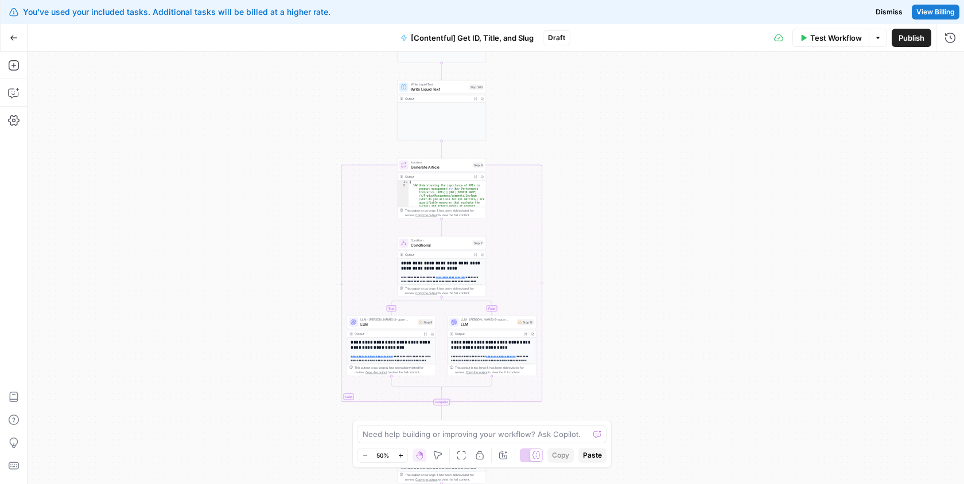
click at [447, 164] on span "Generate Article" at bounding box center [441, 167] width 60 height 6
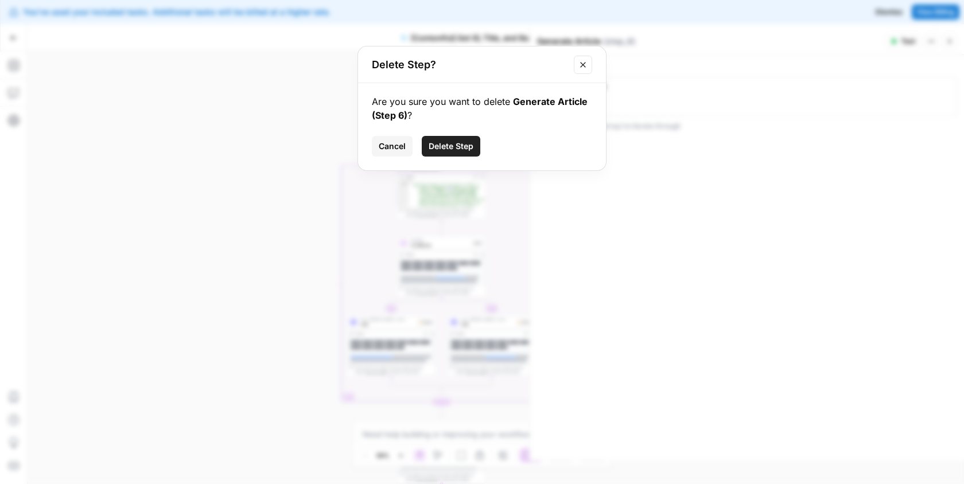
click at [459, 141] on span "Delete Step" at bounding box center [451, 146] width 45 height 11
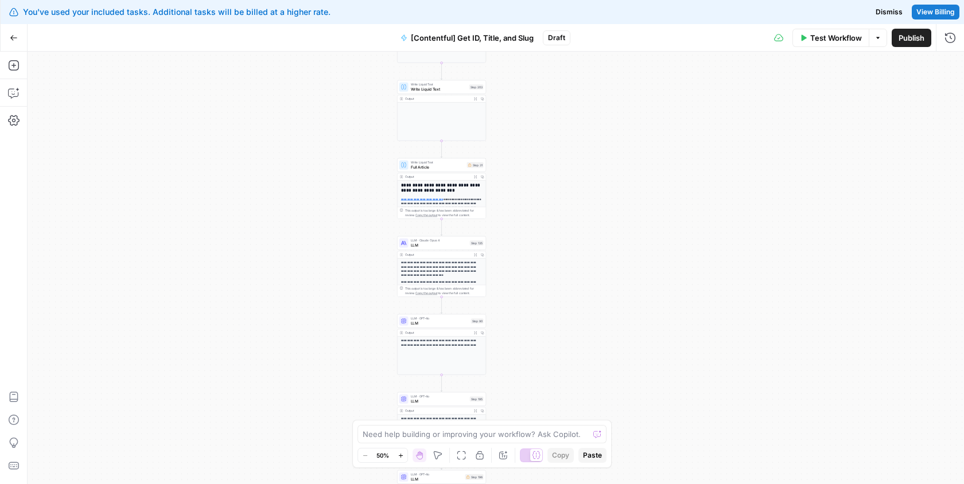
click at [448, 165] on span "Full Article" at bounding box center [438, 167] width 54 height 6
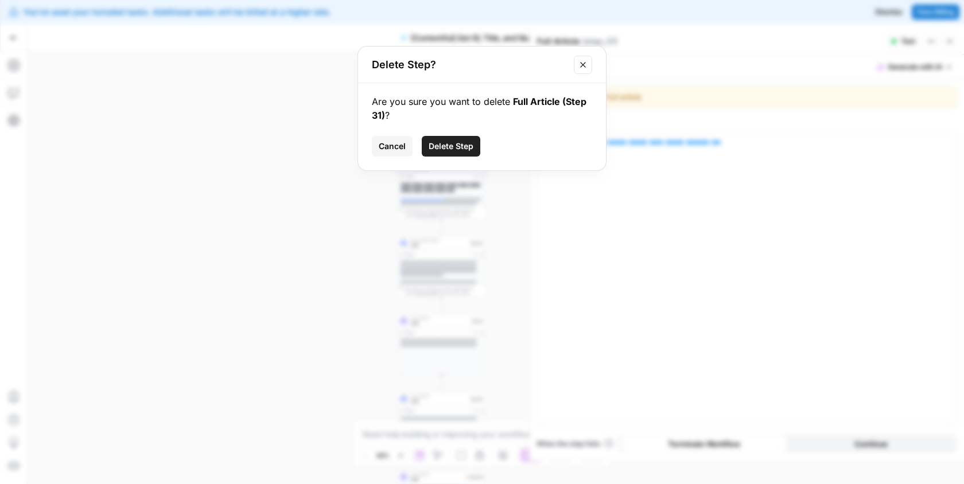
click at [458, 151] on span "Delete Step" at bounding box center [451, 146] width 45 height 11
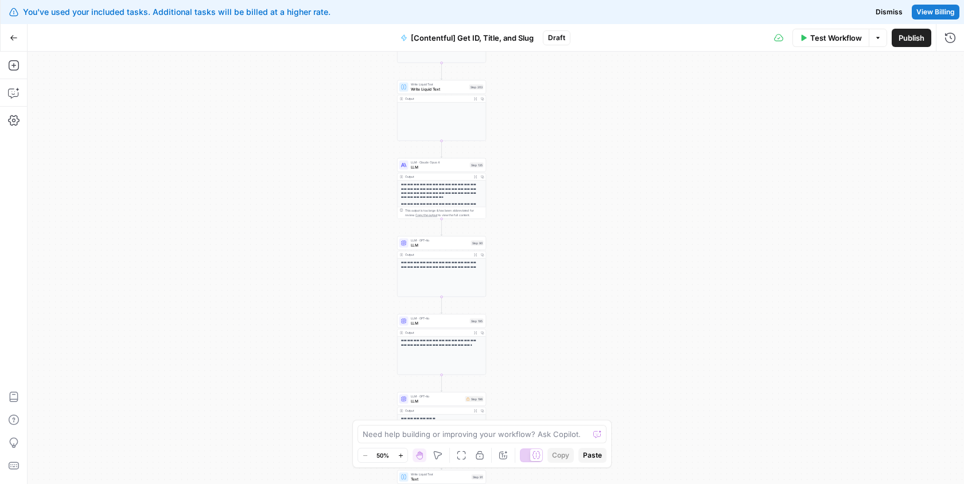
click at [446, 169] on span "LLM" at bounding box center [439, 167] width 57 height 6
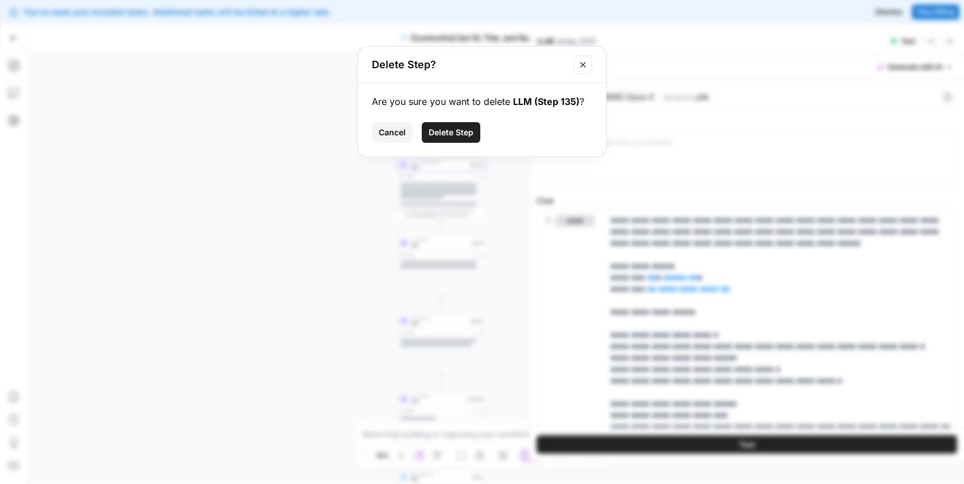
click at [455, 135] on span "Delete Step" at bounding box center [451, 132] width 45 height 11
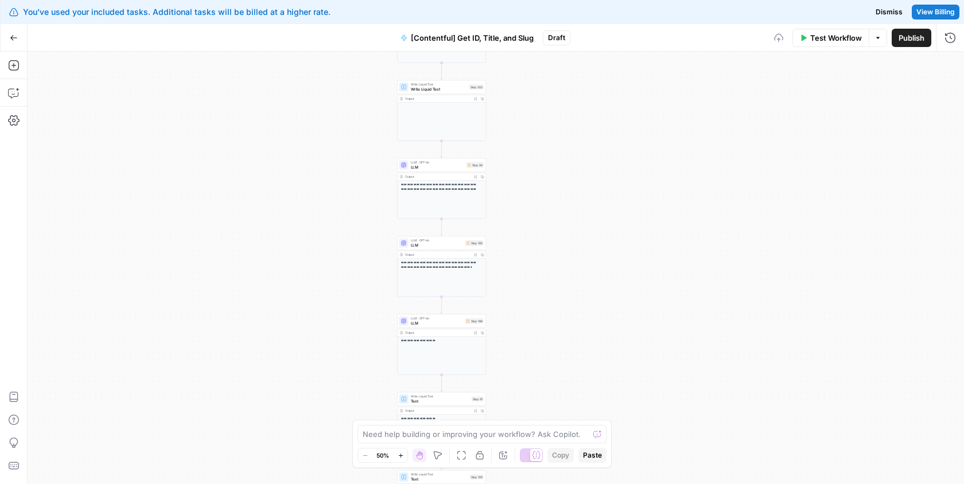
click at [446, 169] on span "LLM" at bounding box center [437, 167] width 53 height 6
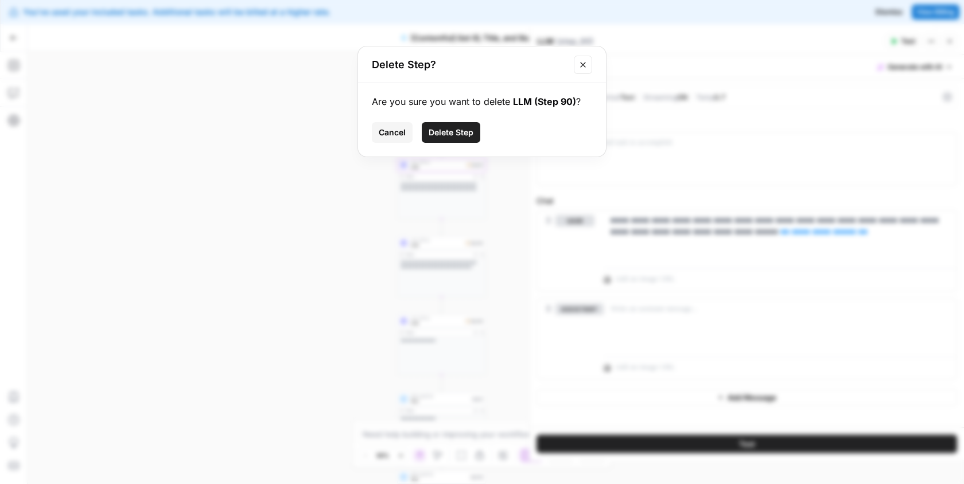
click at [460, 142] on button "Delete Step" at bounding box center [451, 132] width 59 height 21
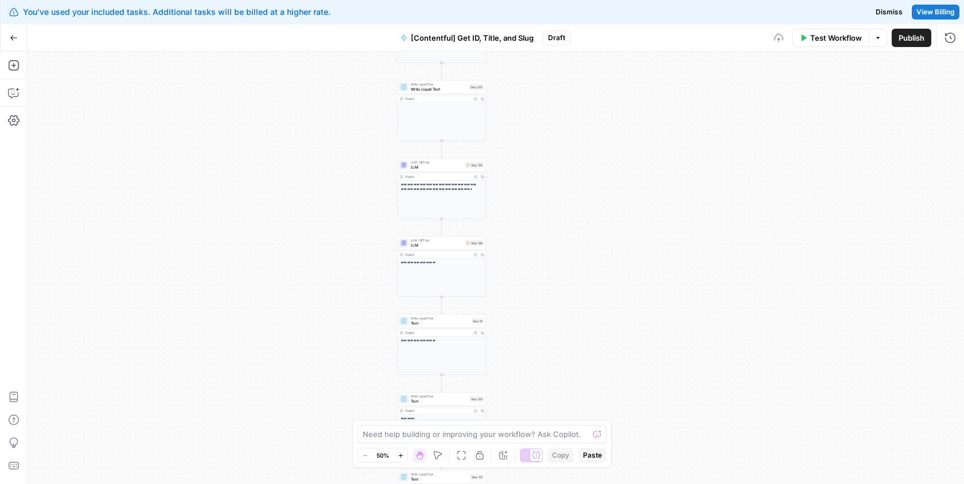
click at [445, 169] on span "LLM" at bounding box center [437, 167] width 52 height 6
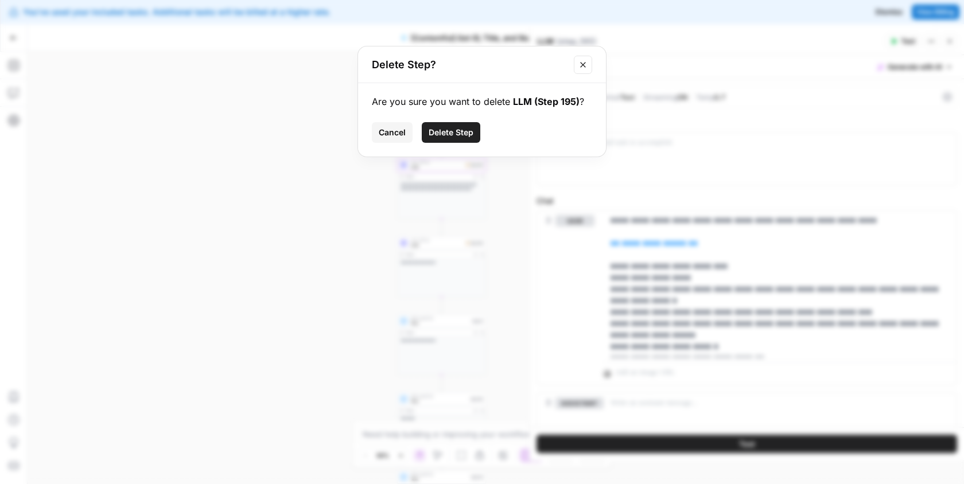
click at [458, 136] on span "Delete Step" at bounding box center [451, 132] width 45 height 11
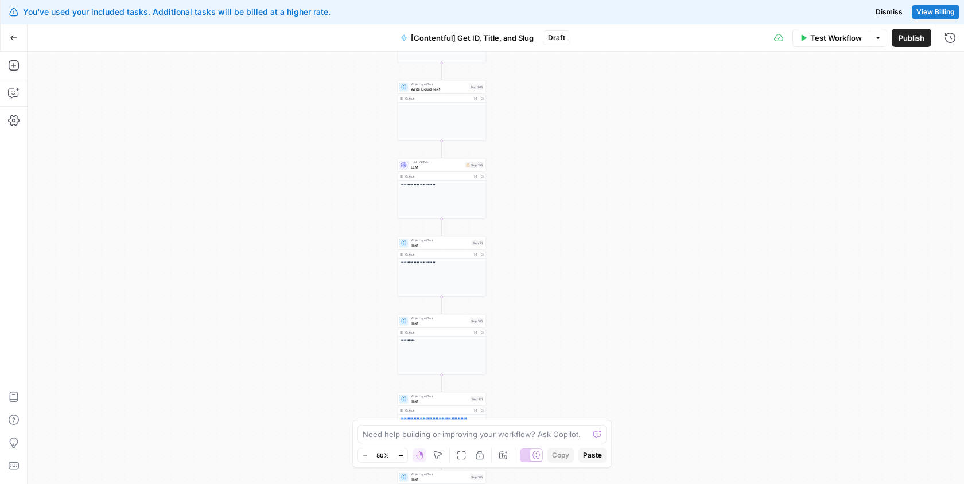
click at [446, 162] on span "LLM · GPT-4o" at bounding box center [437, 162] width 52 height 5
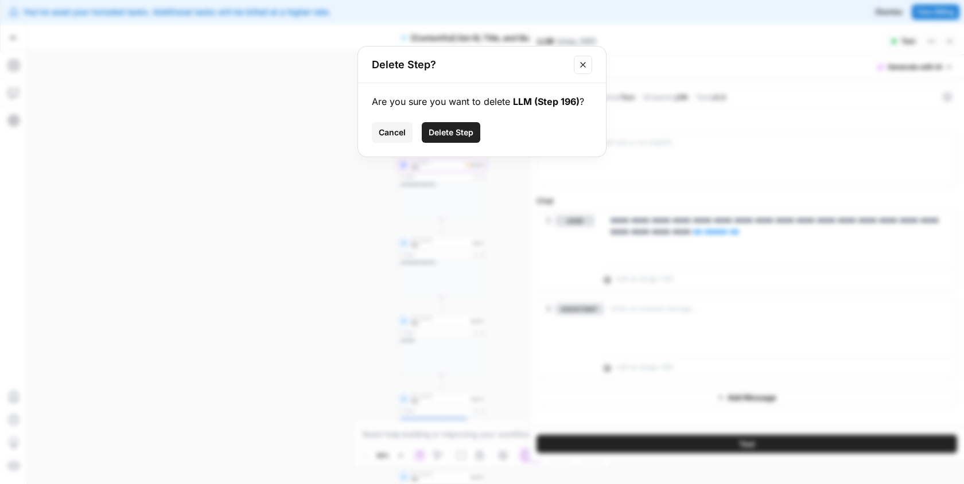
click at [461, 134] on span "Delete Step" at bounding box center [451, 132] width 45 height 11
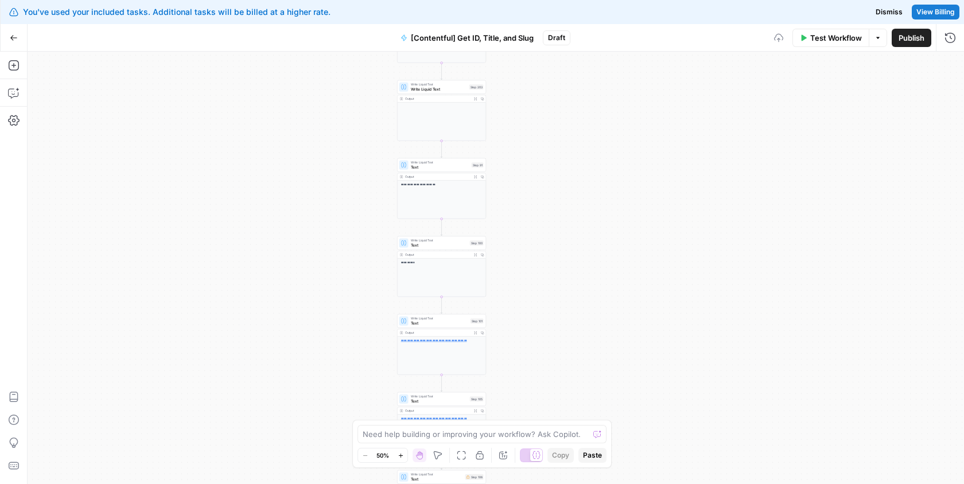
click at [449, 163] on span "Write Liquid Text" at bounding box center [440, 162] width 59 height 5
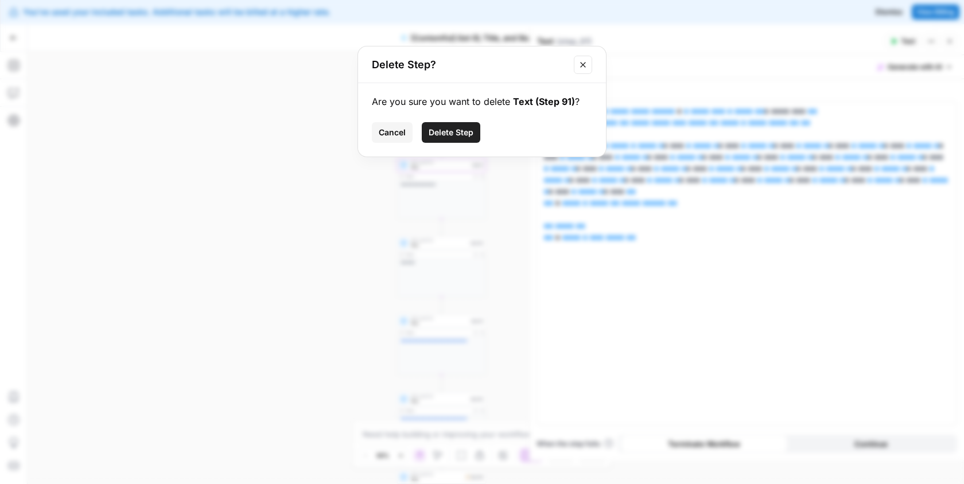
click at [456, 140] on button "Delete Step" at bounding box center [451, 132] width 59 height 21
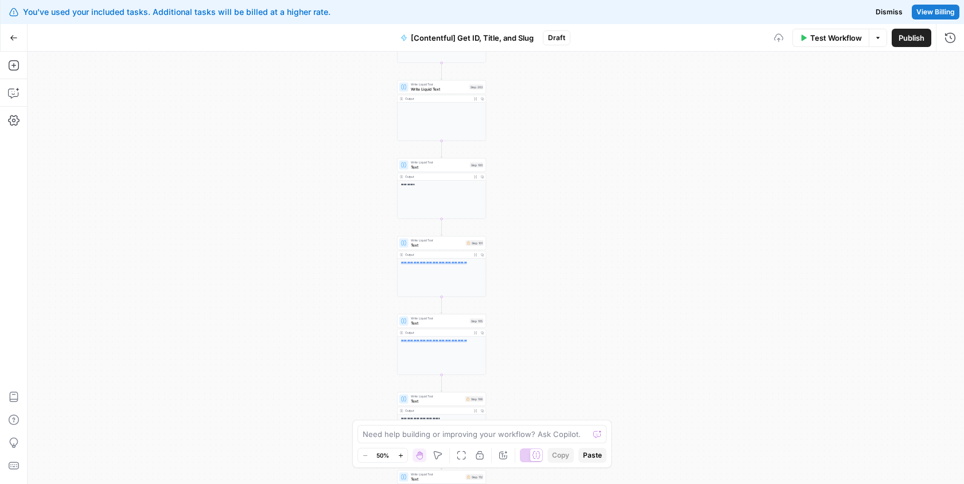
click at [447, 161] on span "Write Liquid Text" at bounding box center [439, 162] width 57 height 5
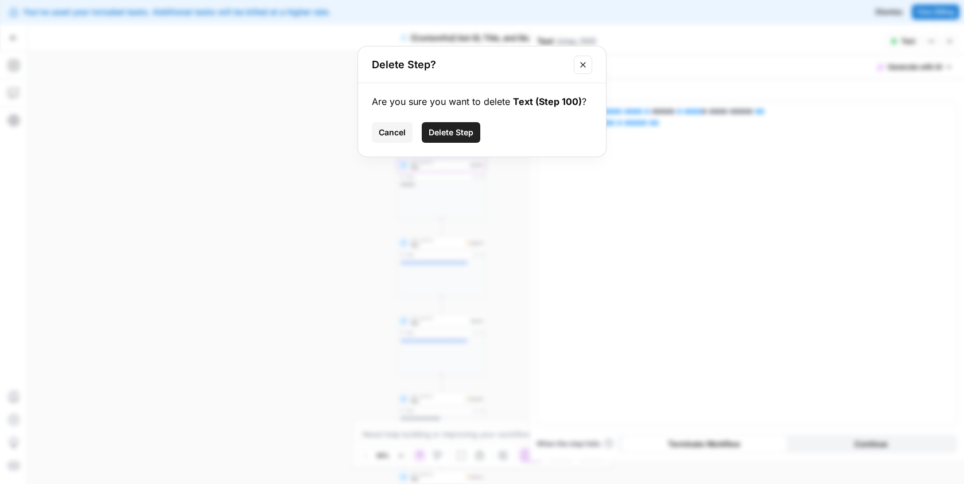
click at [458, 129] on span "Delete Step" at bounding box center [451, 132] width 45 height 11
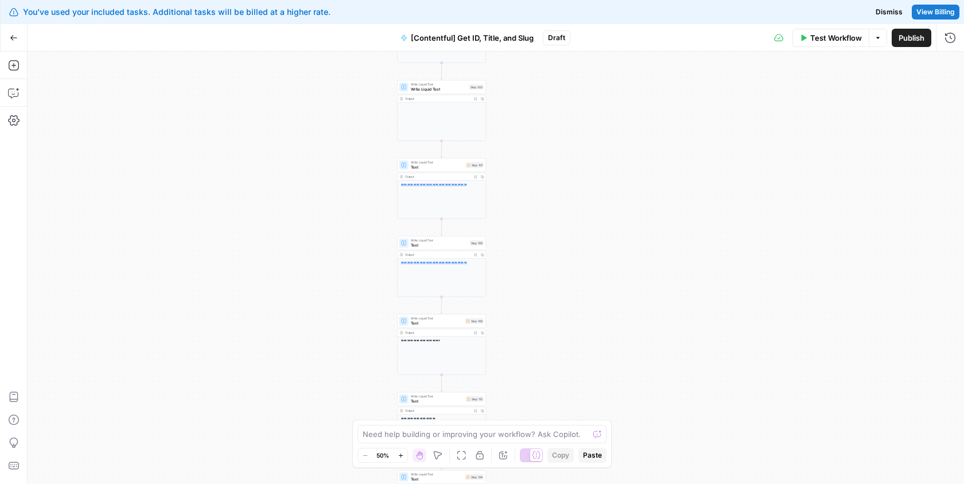
click at [448, 168] on span "Text" at bounding box center [437, 167] width 53 height 6
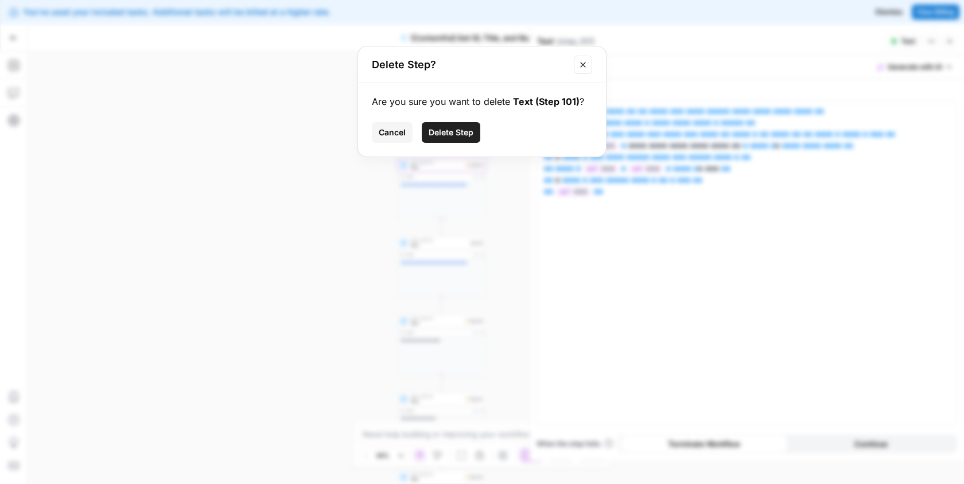
click at [460, 131] on span "Delete Step" at bounding box center [451, 132] width 45 height 11
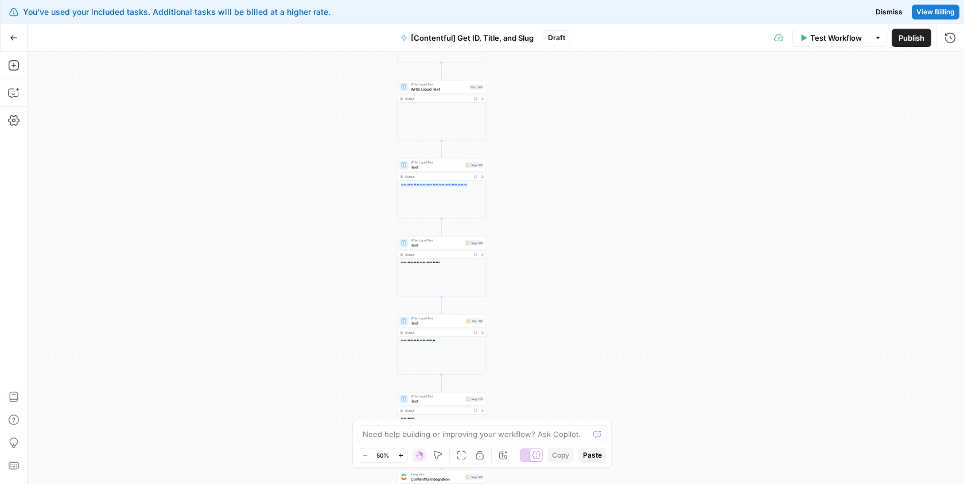
click at [445, 170] on div "Write Liquid Text Text Step 105 Copy step Delete step Add Note Test" at bounding box center [441, 165] width 89 height 14
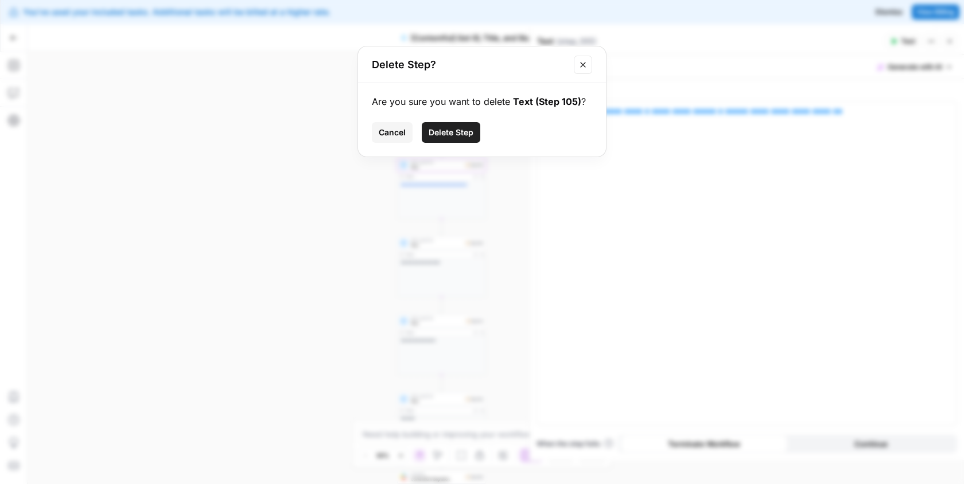
click at [451, 142] on button "Delete Step" at bounding box center [451, 132] width 59 height 21
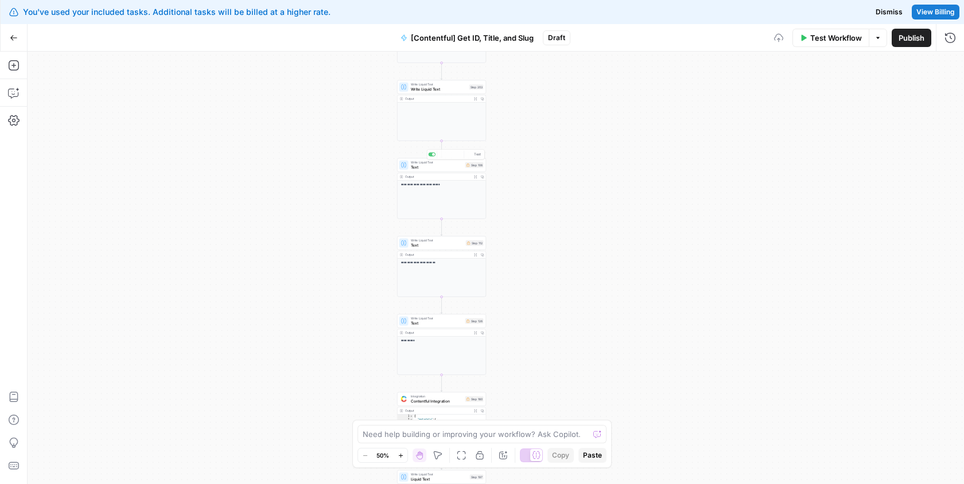
click at [441, 173] on div "**********" at bounding box center [441, 196] width 89 height 46
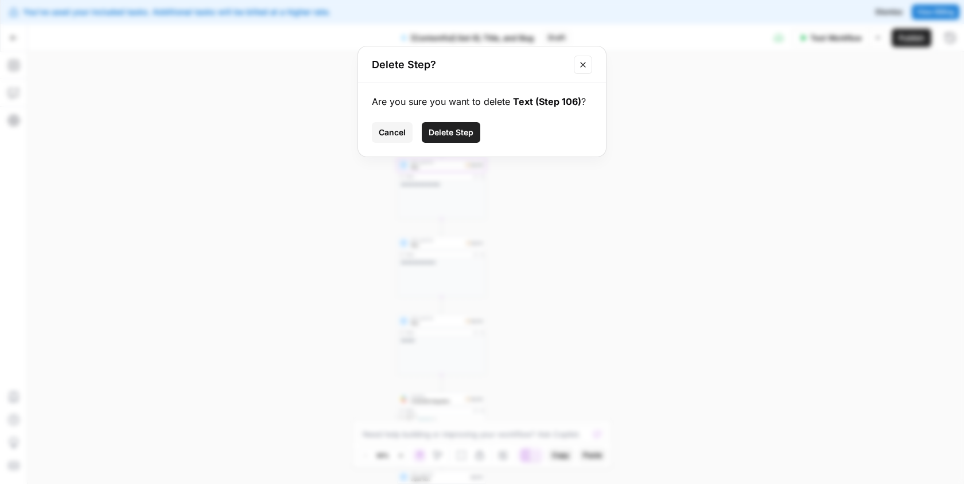
click at [453, 139] on button "Delete Step" at bounding box center [451, 132] width 59 height 21
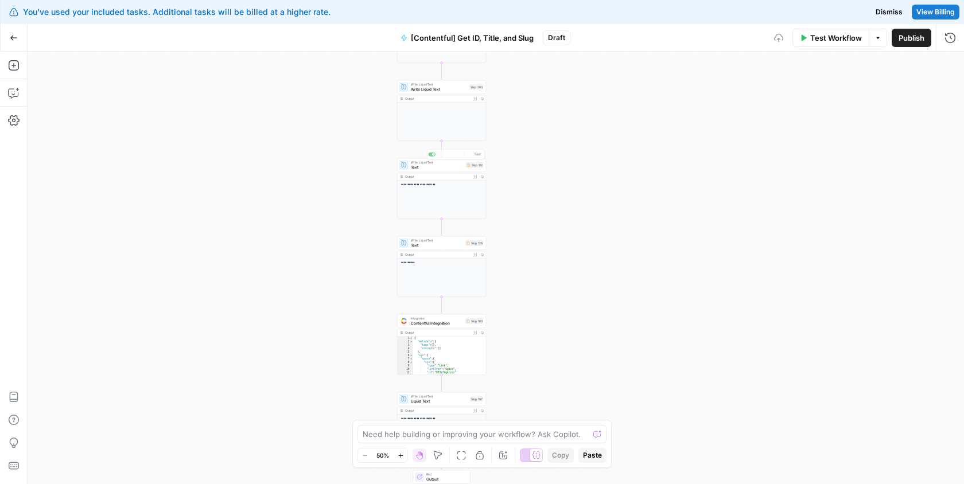
click at [440, 176] on div "Output" at bounding box center [437, 176] width 65 height 5
click at [440, 172] on div "**********" at bounding box center [441, 188] width 89 height 61
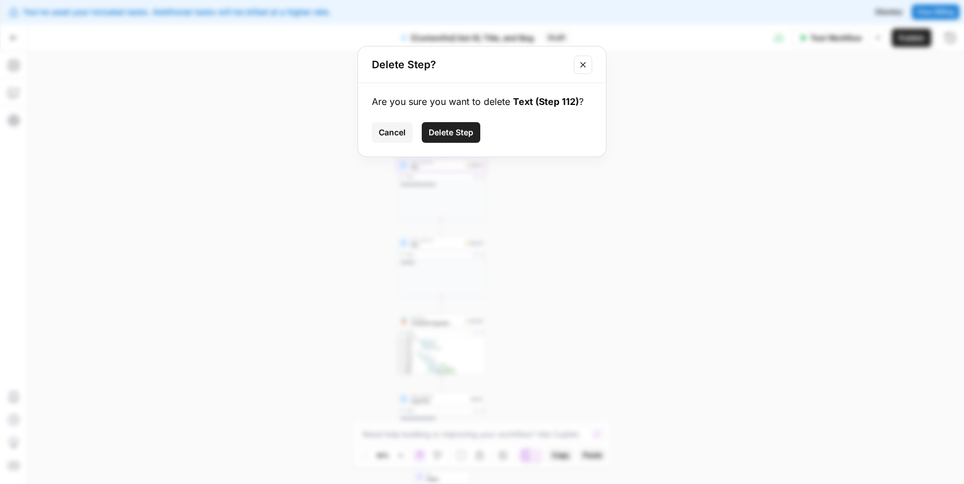
click at [456, 131] on span "Delete Step" at bounding box center [451, 132] width 45 height 11
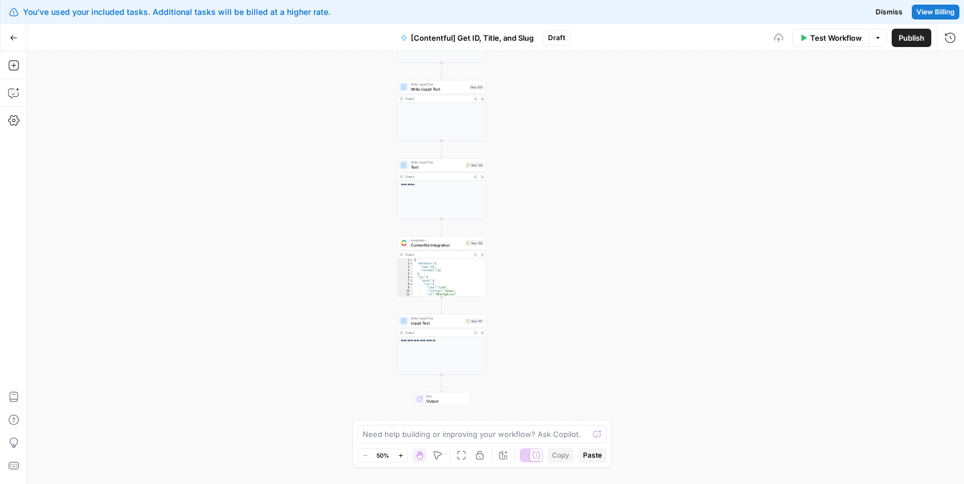
click at [448, 169] on span "Text" at bounding box center [437, 167] width 52 height 6
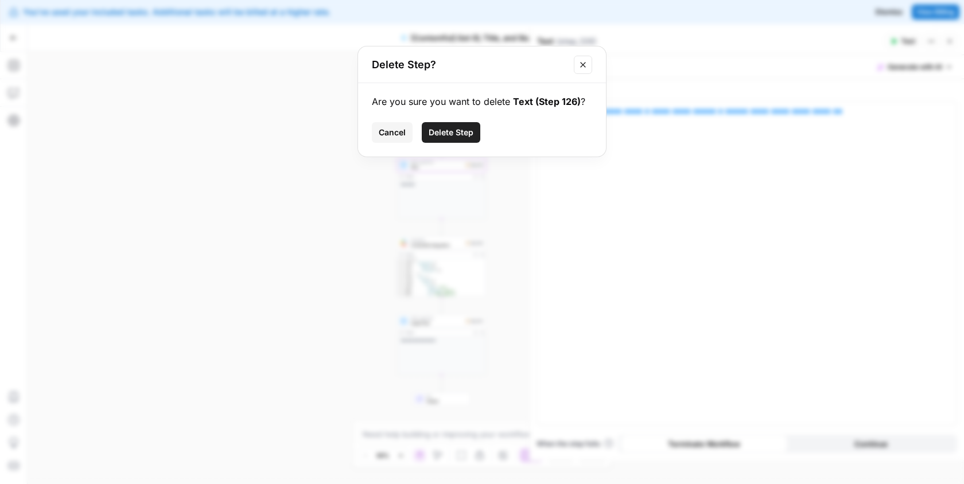
click at [466, 141] on button "Delete Step" at bounding box center [451, 132] width 59 height 21
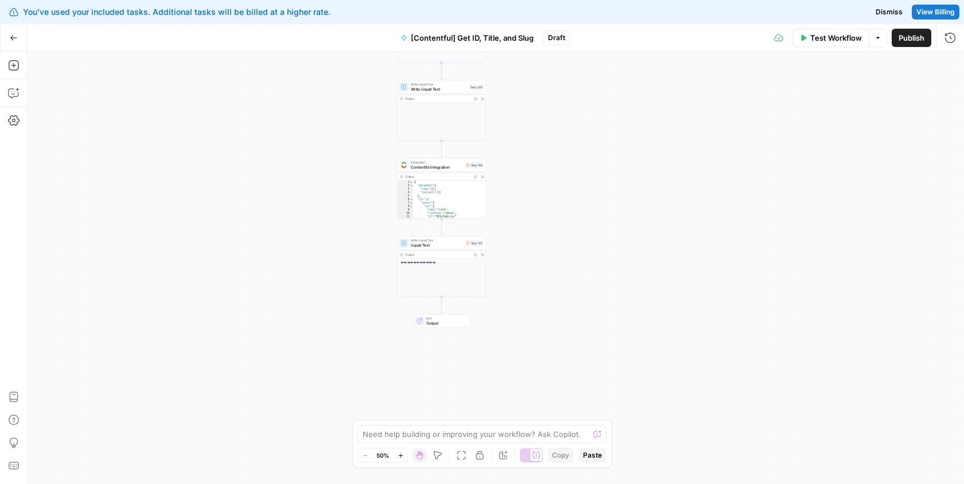
click at [452, 171] on div "Integration Contentful Integration Step 160 Copy step Delete step Add Note Test" at bounding box center [441, 165] width 89 height 14
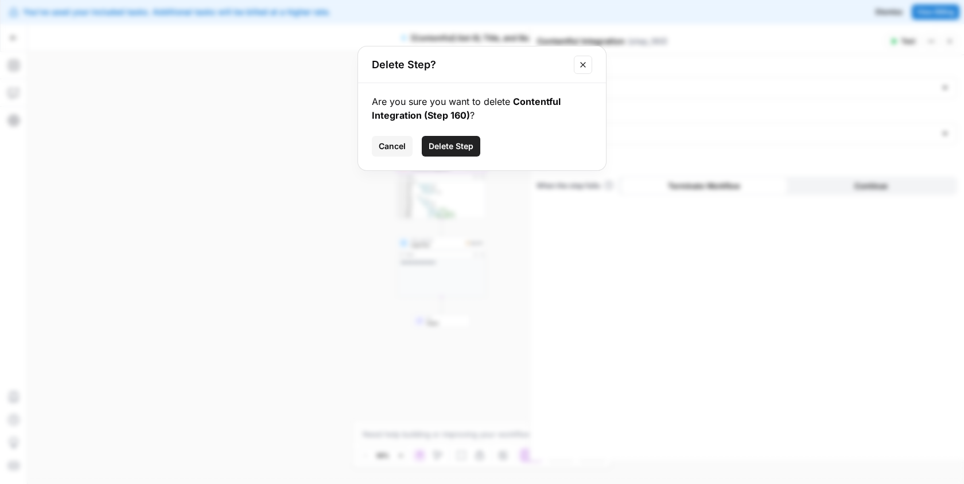
click at [463, 142] on span "Delete Step" at bounding box center [451, 146] width 45 height 11
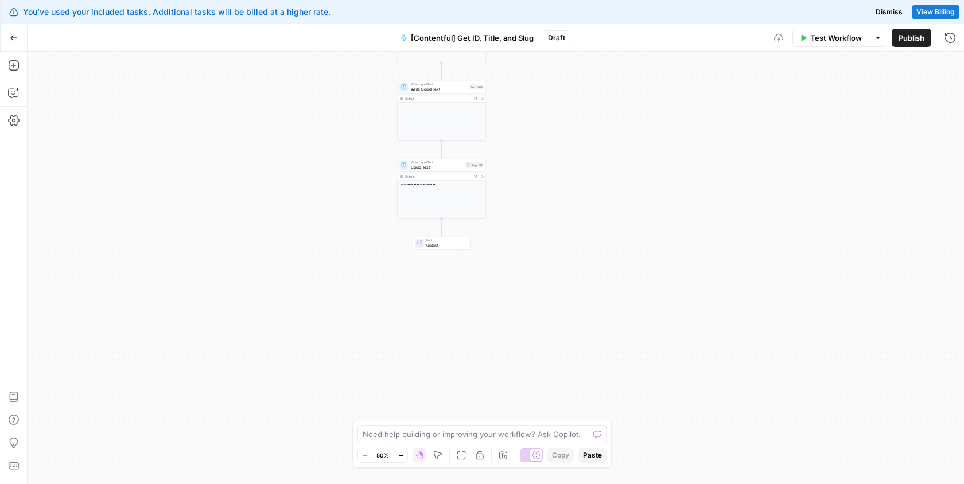
click at [452, 165] on span "Liquid Text" at bounding box center [437, 167] width 52 height 6
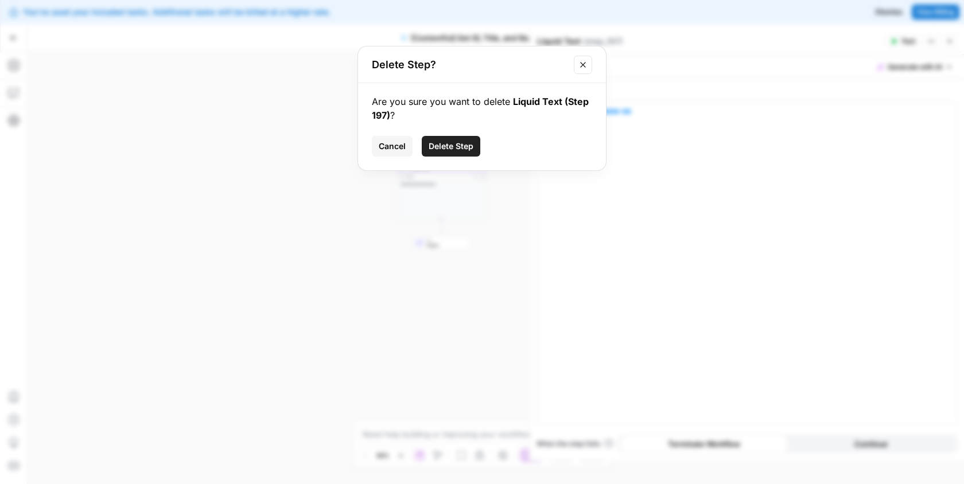
click at [464, 147] on span "Delete Step" at bounding box center [451, 146] width 45 height 11
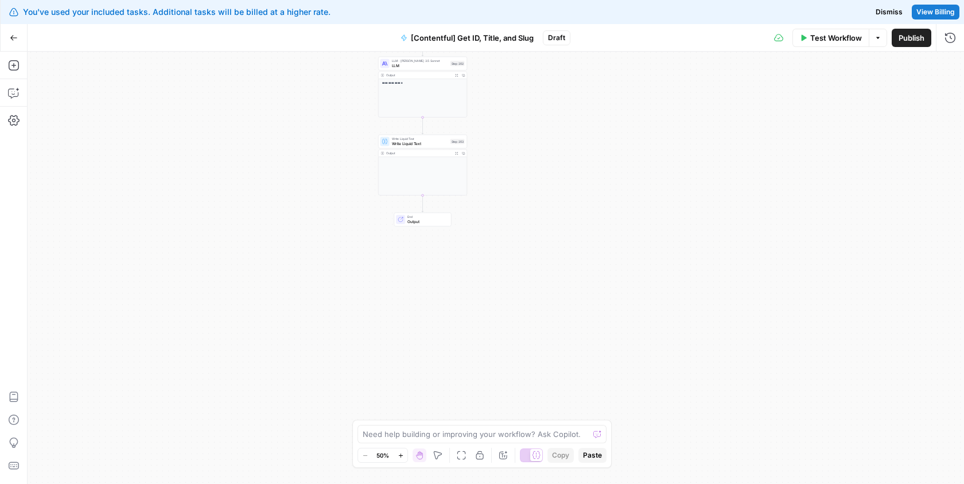
drag, startPoint x: 486, startPoint y: 170, endPoint x: 466, endPoint y: 224, distance: 57.9
click at [466, 224] on div "**********" at bounding box center [496, 268] width 936 height 433
click at [419, 143] on span "Write Liquid Text" at bounding box center [419, 144] width 56 height 6
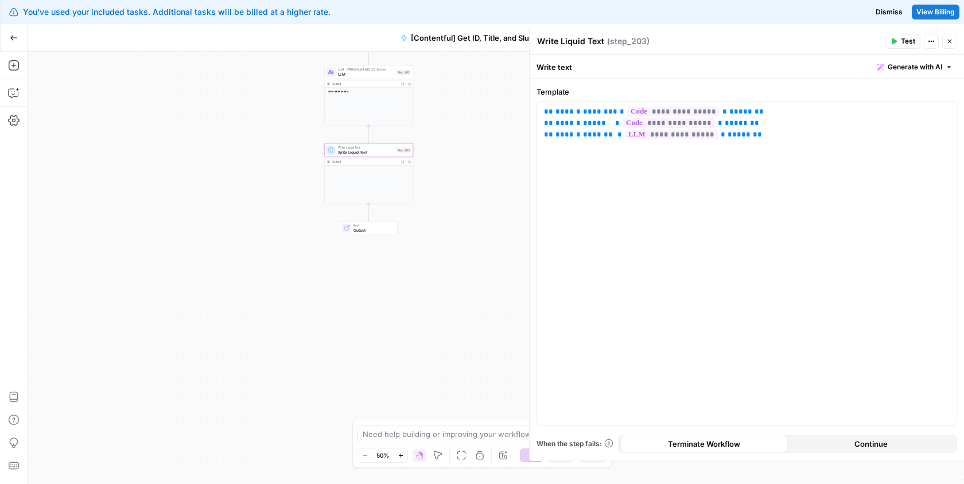
drag, startPoint x: 360, startPoint y: 204, endPoint x: 305, endPoint y: 212, distance: 55.2
click at [305, 212] on div "**********" at bounding box center [496, 268] width 936 height 433
click at [354, 223] on span "End" at bounding box center [371, 225] width 39 height 5
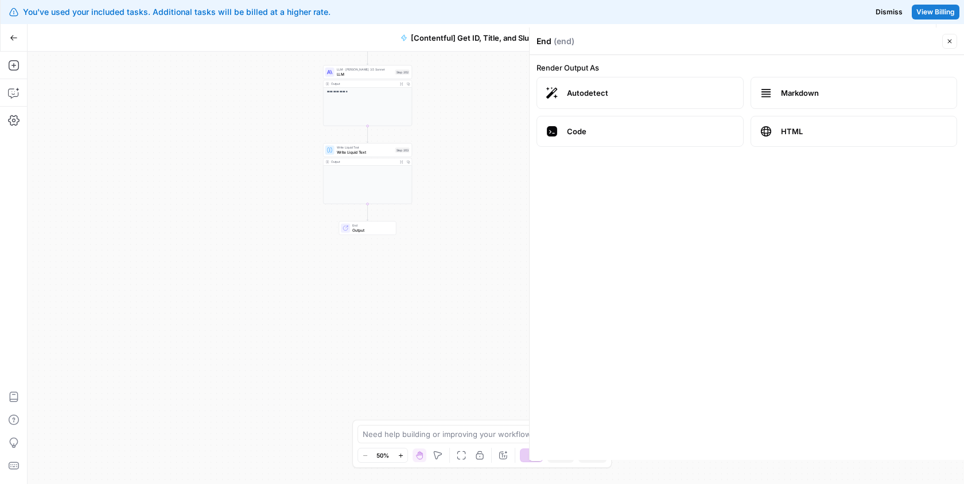
click at [594, 94] on span "Autodetect" at bounding box center [650, 92] width 167 height 11
click at [368, 149] on span "Write Liquid Text" at bounding box center [365, 147] width 56 height 5
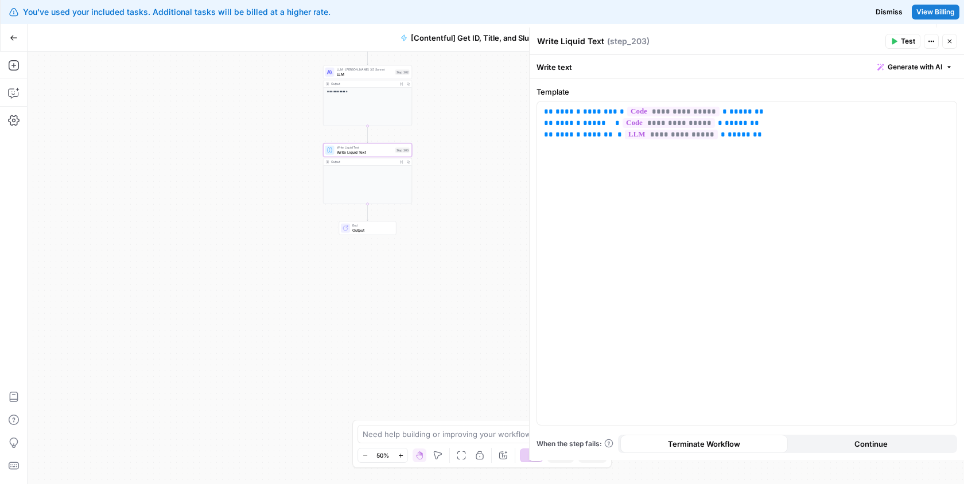
click at [357, 233] on div "End Output" at bounding box center [367, 228] width 57 height 14
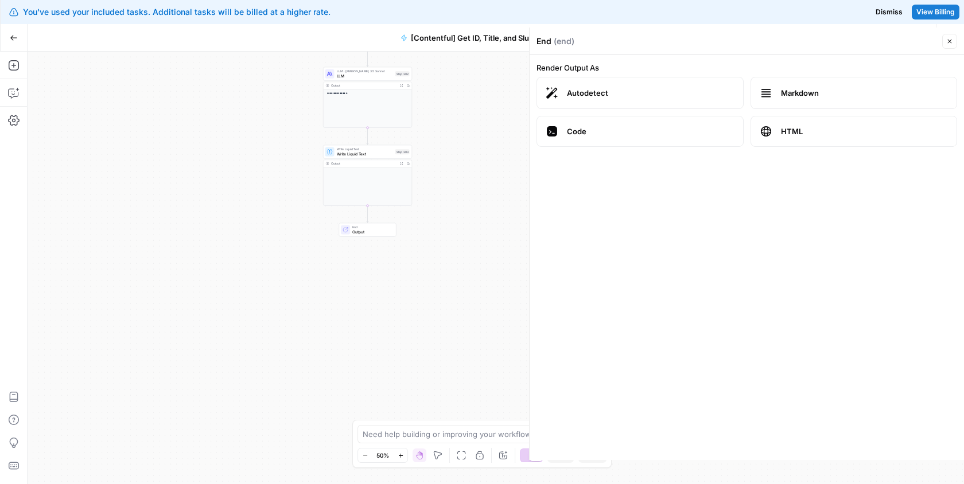
drag, startPoint x: 461, startPoint y: 229, endPoint x: 389, endPoint y: 418, distance: 202.1
click at [389, 418] on div "**********" at bounding box center [496, 268] width 936 height 433
click at [944, 41] on button "Close" at bounding box center [949, 41] width 15 height 15
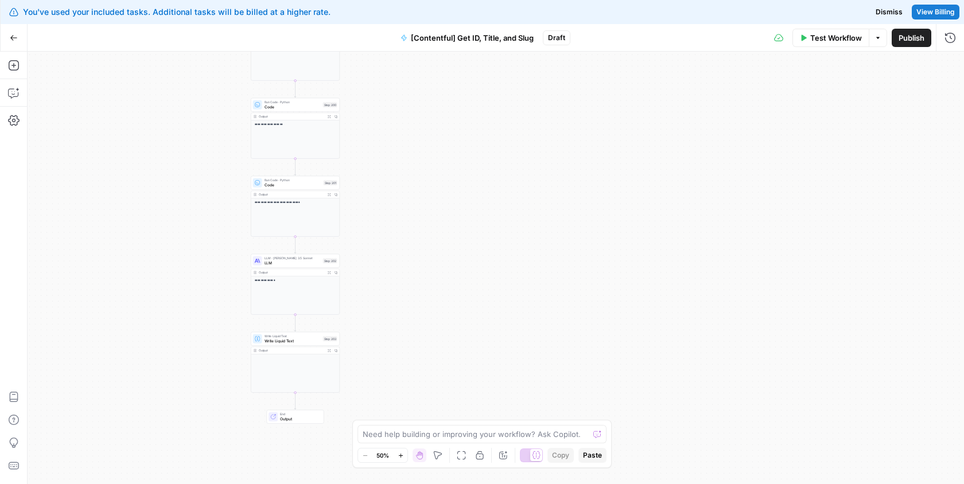
click at [884, 10] on span "Dismiss" at bounding box center [889, 12] width 27 height 10
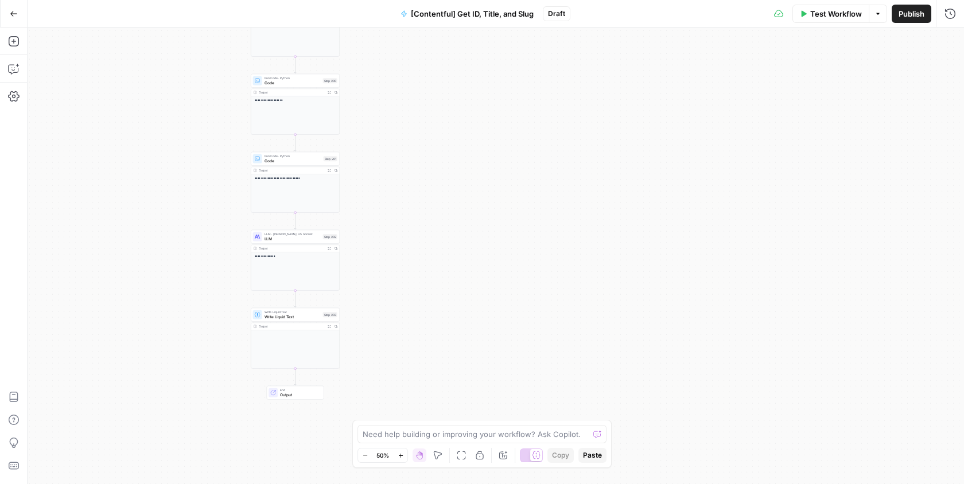
click at [845, 13] on span "Test Workflow" at bounding box center [836, 13] width 52 height 11
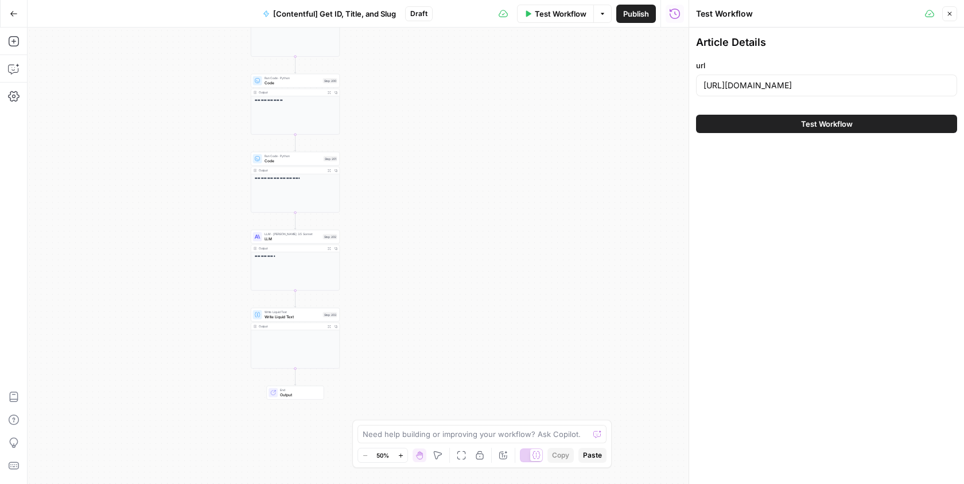
click at [759, 118] on button "Test Workflow" at bounding box center [826, 124] width 261 height 18
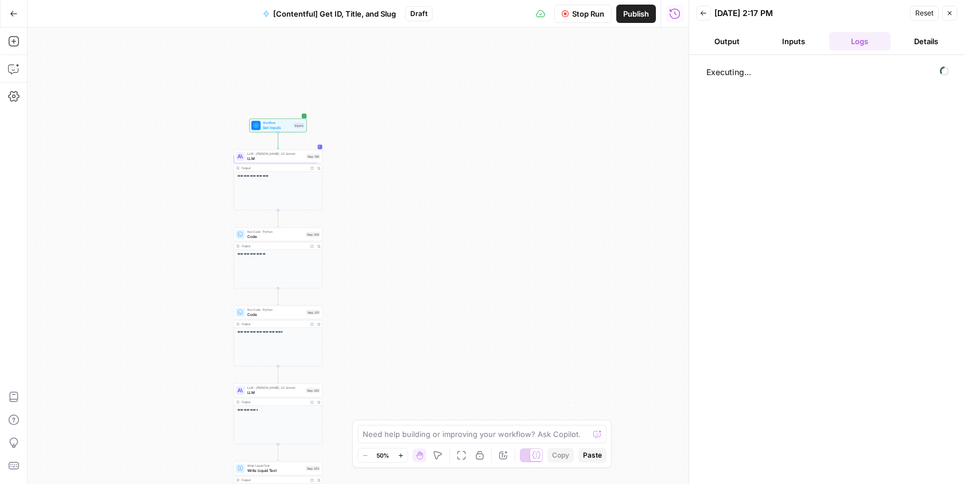
drag, startPoint x: 554, startPoint y: 150, endPoint x: 536, endPoint y: 302, distance: 153.0
click at [536, 302] on div "**********" at bounding box center [358, 256] width 661 height 457
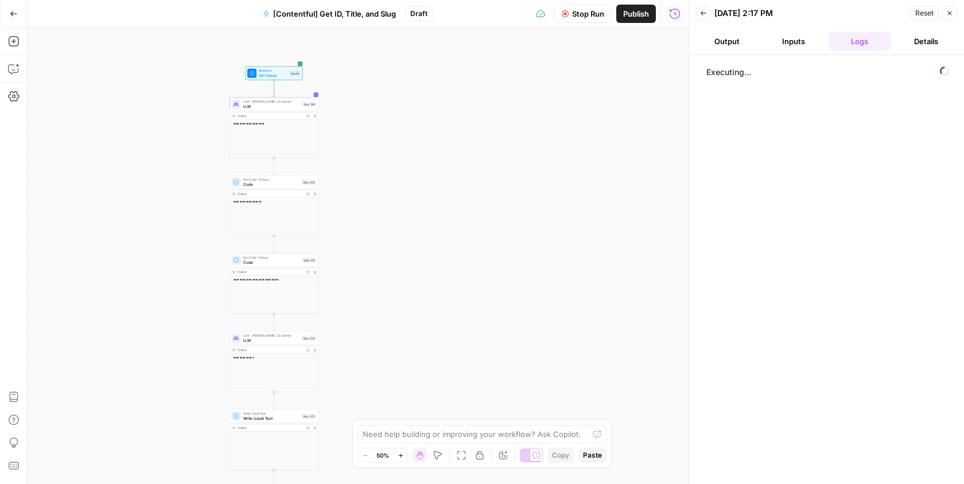
drag, startPoint x: 495, startPoint y: 302, endPoint x: 491, endPoint y: 252, distance: 50.1
click at [491, 252] on div "**********" at bounding box center [358, 256] width 661 height 457
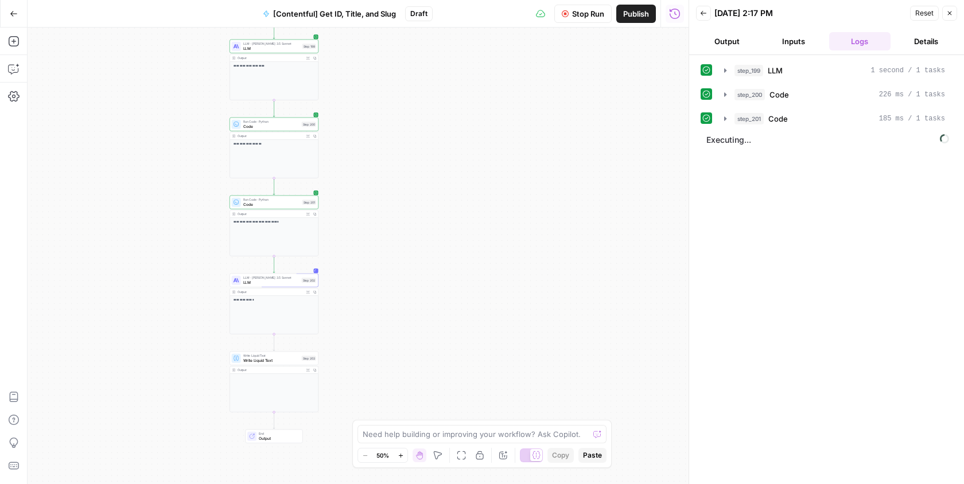
drag, startPoint x: 467, startPoint y: 267, endPoint x: 467, endPoint y: 209, distance: 58.5
click at [467, 209] on div "**********" at bounding box center [358, 256] width 661 height 457
drag, startPoint x: 456, startPoint y: 219, endPoint x: 459, endPoint y: 151, distance: 67.8
click at [459, 151] on div "**********" at bounding box center [358, 256] width 661 height 457
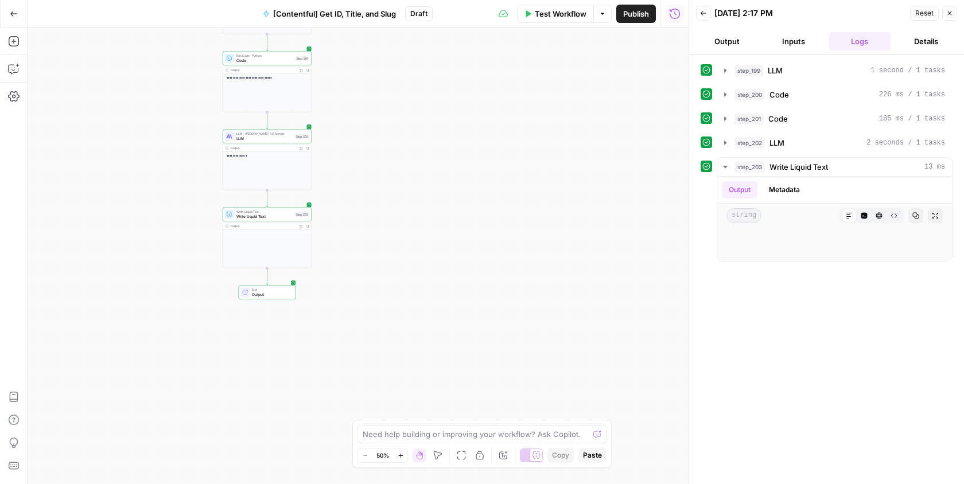
drag, startPoint x: 430, startPoint y: 240, endPoint x: 420, endPoint y: 163, distance: 77.5
click at [420, 163] on div "**********" at bounding box center [358, 256] width 661 height 457
click at [781, 189] on button "Metadata" at bounding box center [784, 189] width 45 height 17
click at [742, 189] on button "Output" at bounding box center [740, 189] width 36 height 17
click at [726, 139] on icon "button" at bounding box center [725, 142] width 9 height 9
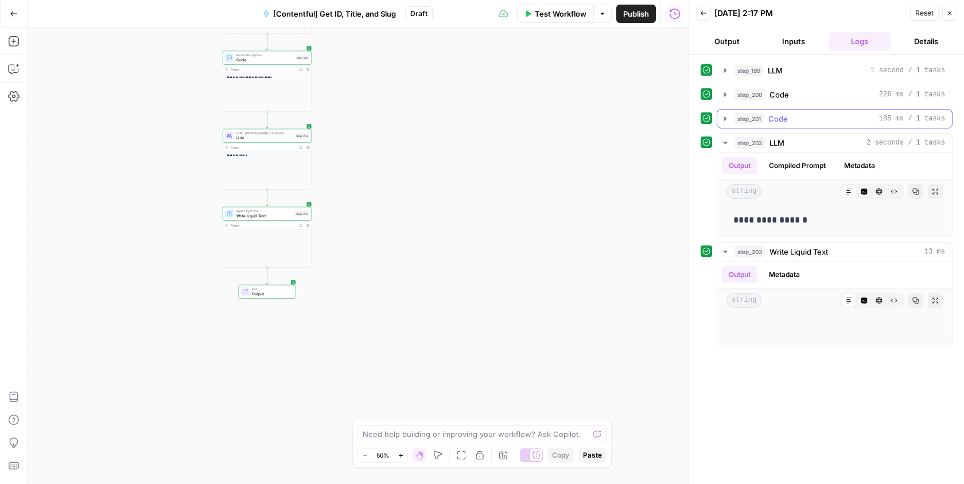
click at [721, 114] on icon "button" at bounding box center [725, 118] width 9 height 9
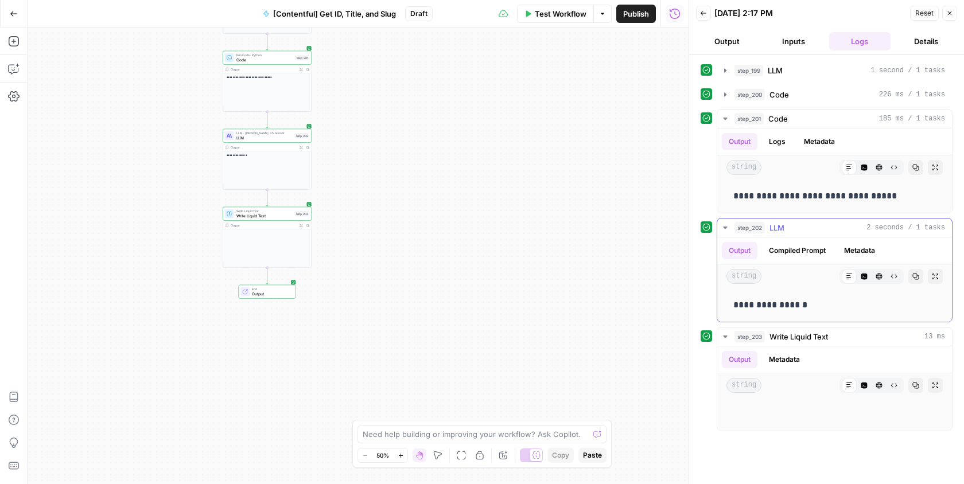
click at [780, 306] on p "**********" at bounding box center [834, 305] width 203 height 15
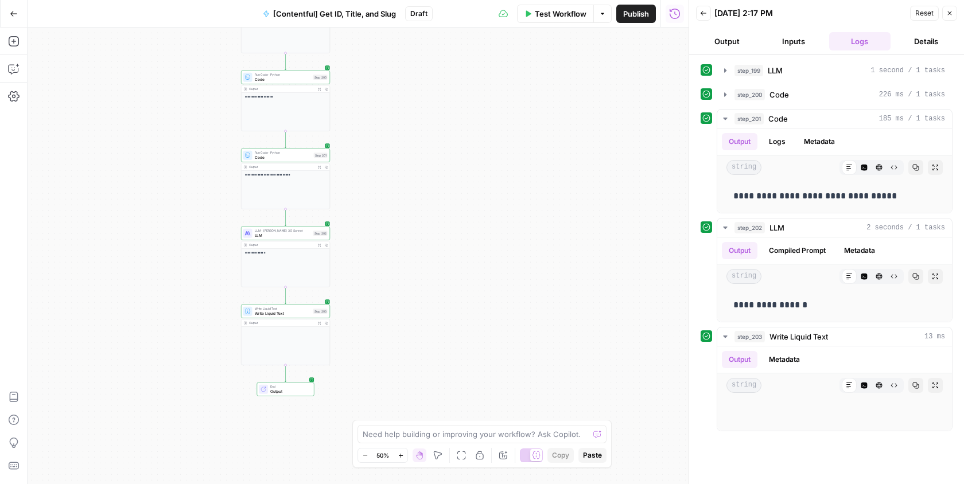
drag, startPoint x: 380, startPoint y: 208, endPoint x: 398, endPoint y: 305, distance: 99.3
click at [398, 305] on div "**********" at bounding box center [358, 256] width 661 height 457
click at [375, 328] on div "**********" at bounding box center [358, 256] width 661 height 457
click at [286, 309] on span "Write Liquid Text" at bounding box center [283, 308] width 56 height 5
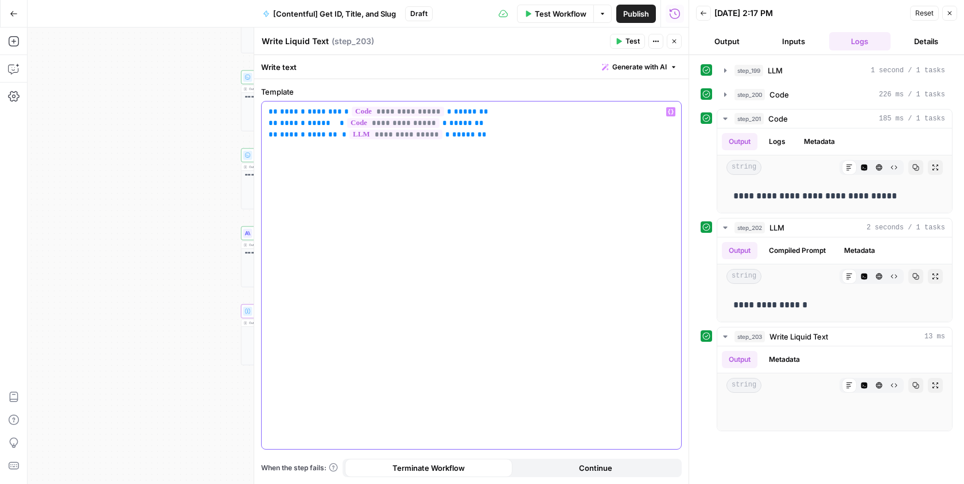
click at [476, 111] on p "**********" at bounding box center [472, 123] width 406 height 34
click at [626, 38] on button "Test" at bounding box center [627, 41] width 35 height 15
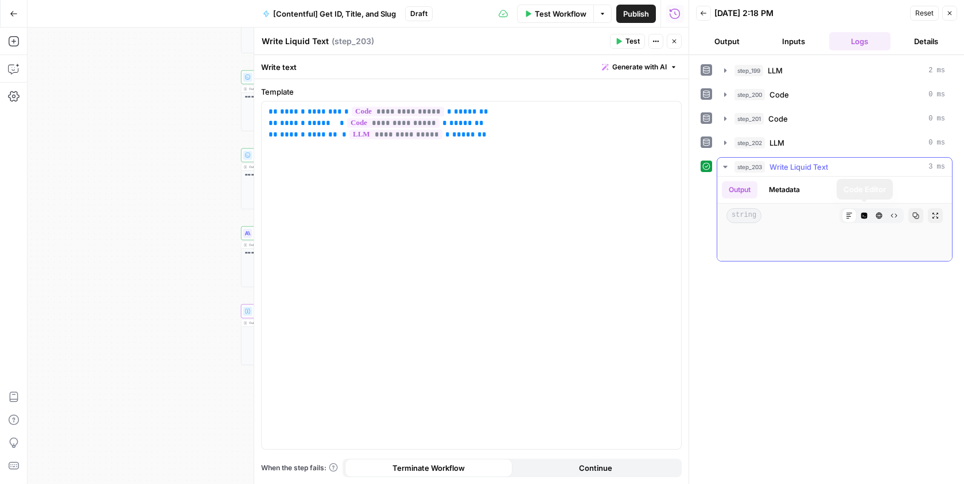
click at [765, 191] on button "Metadata" at bounding box center [784, 189] width 45 height 17
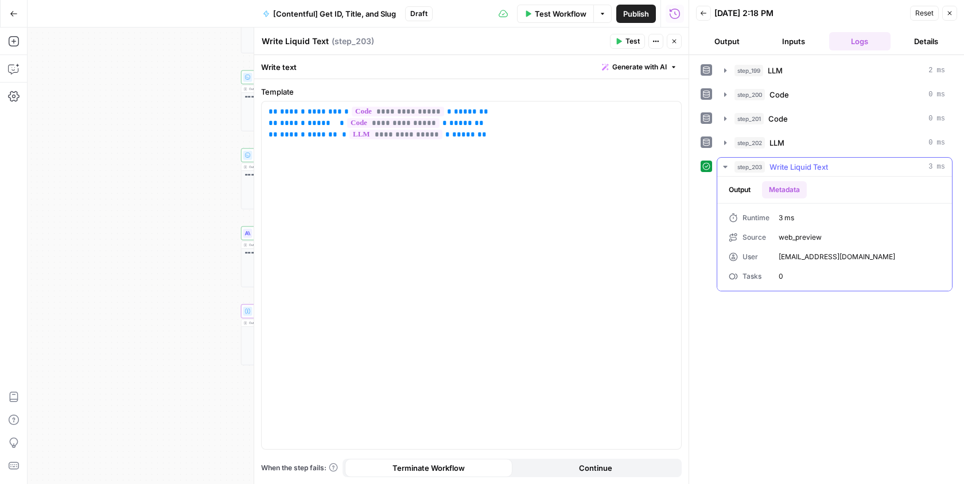
click at [752, 190] on button "Output" at bounding box center [740, 189] width 36 height 17
click at [858, 209] on button "Code Editor" at bounding box center [864, 215] width 15 height 15
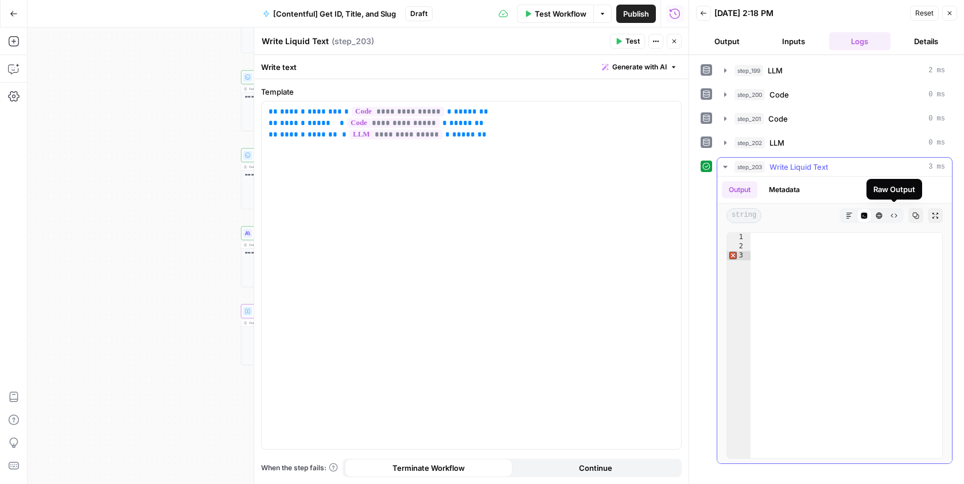
click at [881, 214] on icon "button" at bounding box center [879, 216] width 6 height 6
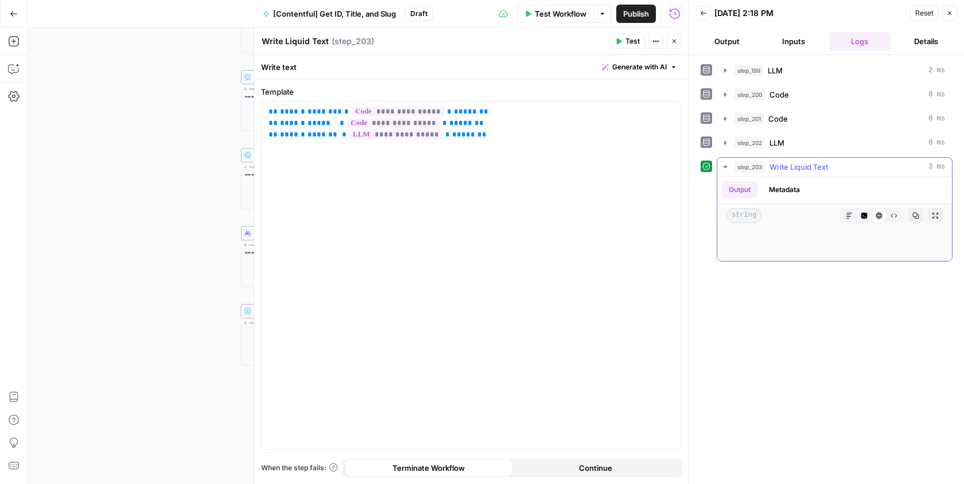
click at [844, 212] on button "Markdown" at bounding box center [849, 215] width 15 height 15
click at [775, 188] on button "Metadata" at bounding box center [784, 189] width 45 height 17
click at [740, 187] on button "Output" at bounding box center [740, 189] width 36 height 17
click at [722, 162] on icon "button" at bounding box center [725, 166] width 9 height 9
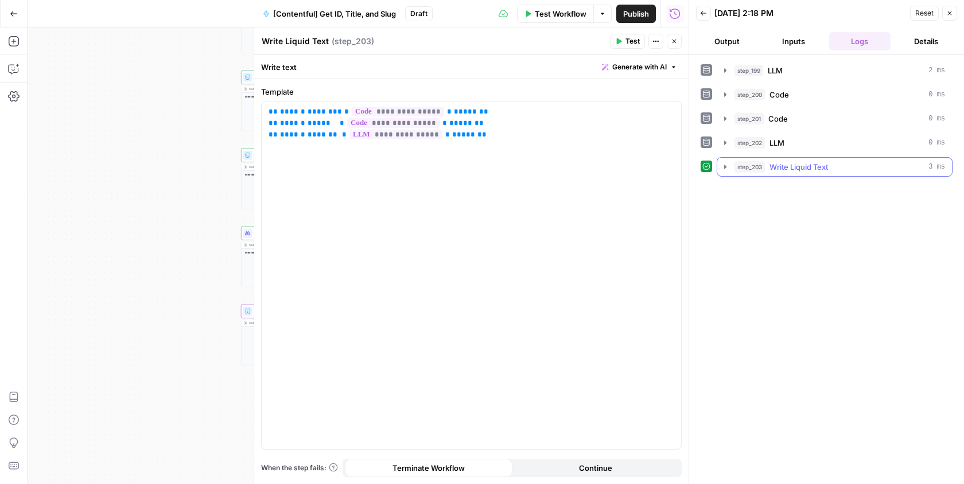
click at [722, 162] on icon "button" at bounding box center [725, 166] width 9 height 9
click at [954, 11] on button "Close" at bounding box center [949, 13] width 15 height 15
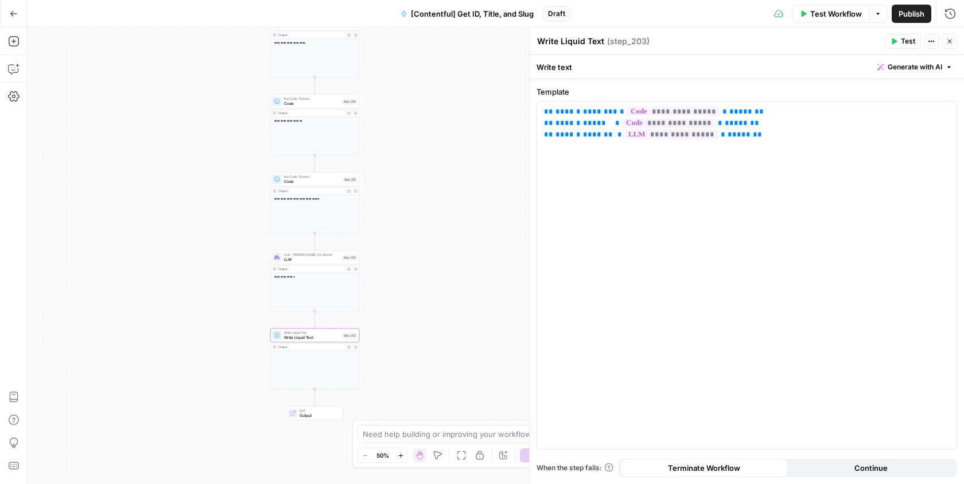
drag, startPoint x: 354, startPoint y: 291, endPoint x: 383, endPoint y: 315, distance: 37.9
click at [383, 315] on div "**********" at bounding box center [496, 256] width 936 height 457
drag, startPoint x: 361, startPoint y: 228, endPoint x: 376, endPoint y: 320, distance: 92.5
click at [376, 320] on div "**********" at bounding box center [496, 256] width 936 height 457
drag, startPoint x: 404, startPoint y: 281, endPoint x: 396, endPoint y: 157, distance: 124.2
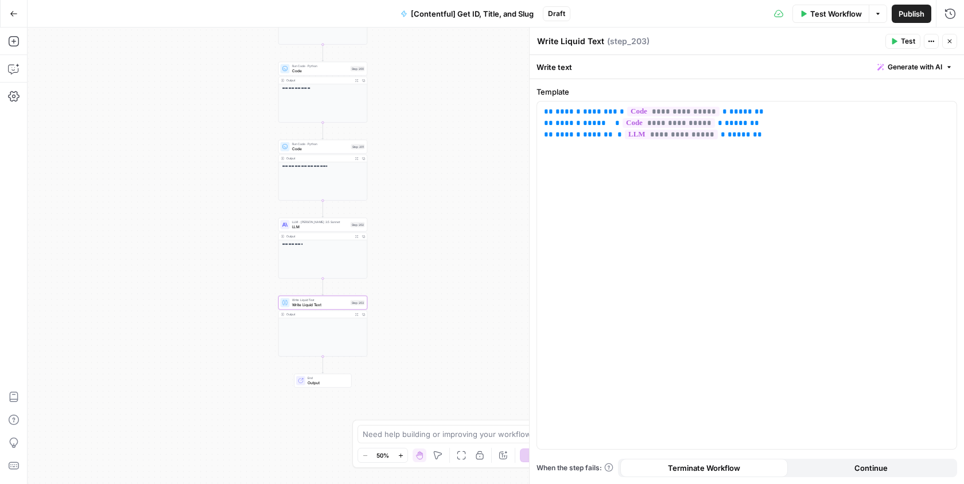
click at [396, 157] on div "**********" at bounding box center [496, 256] width 936 height 457
click at [758, 120] on p "**********" at bounding box center [747, 123] width 406 height 34
click at [913, 41] on span "Test" at bounding box center [908, 41] width 14 height 10
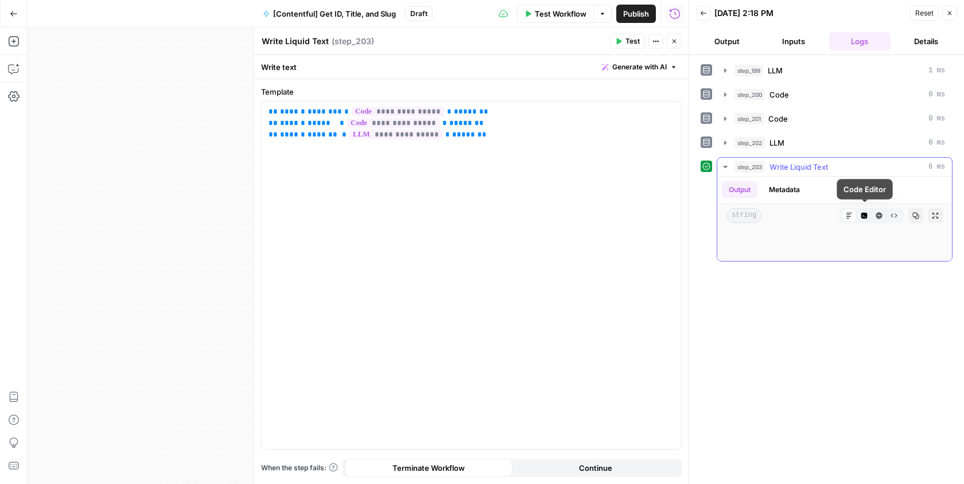
click at [869, 208] on button "Code Editor" at bounding box center [864, 215] width 15 height 15
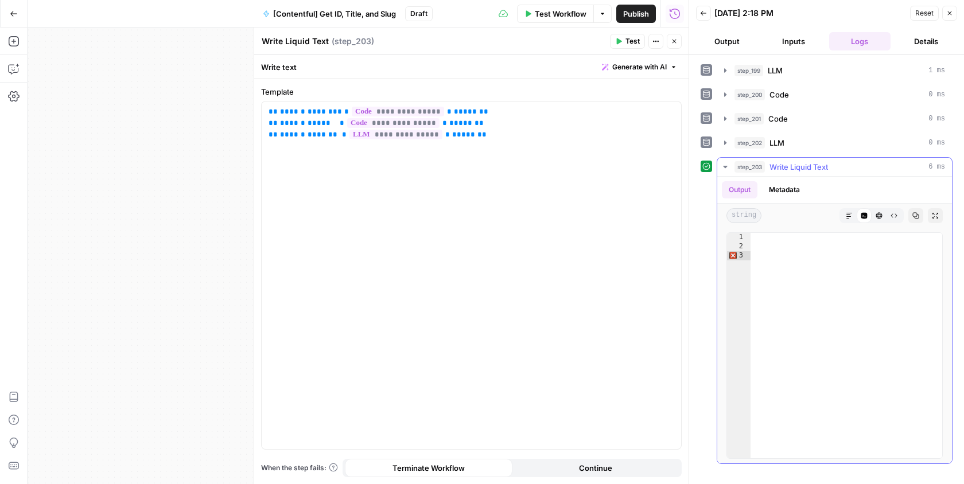
click at [885, 215] on button "HTML Viewer" at bounding box center [879, 215] width 15 height 15
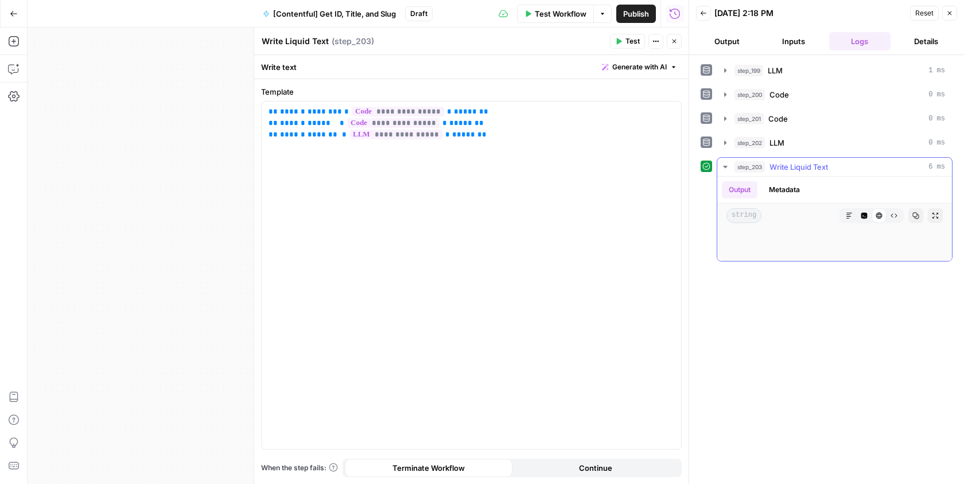
click at [867, 215] on button "Code Editor" at bounding box center [864, 215] width 15 height 15
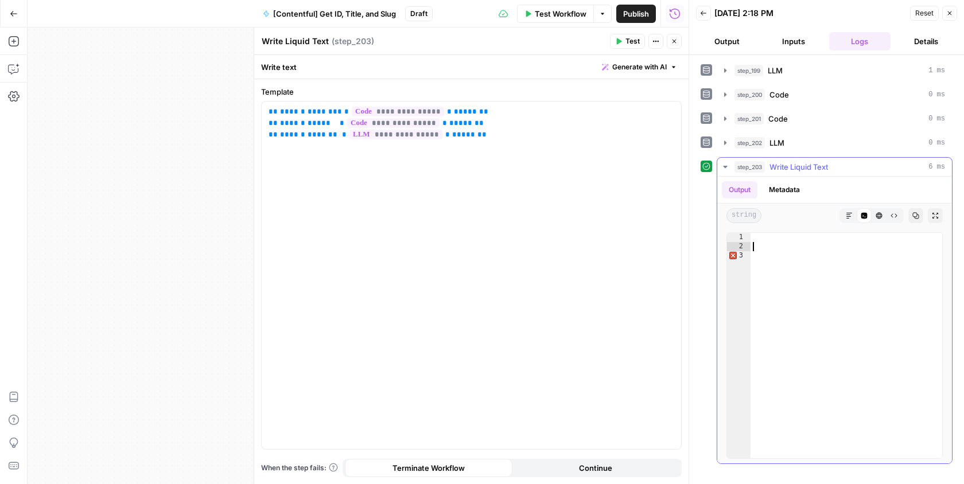
click at [787, 244] on div at bounding box center [846, 355] width 193 height 244
click at [768, 234] on div at bounding box center [846, 355] width 193 height 244
click at [763, 252] on div at bounding box center [846, 355] width 193 height 244
click at [674, 38] on icon "button" at bounding box center [674, 41] width 7 height 7
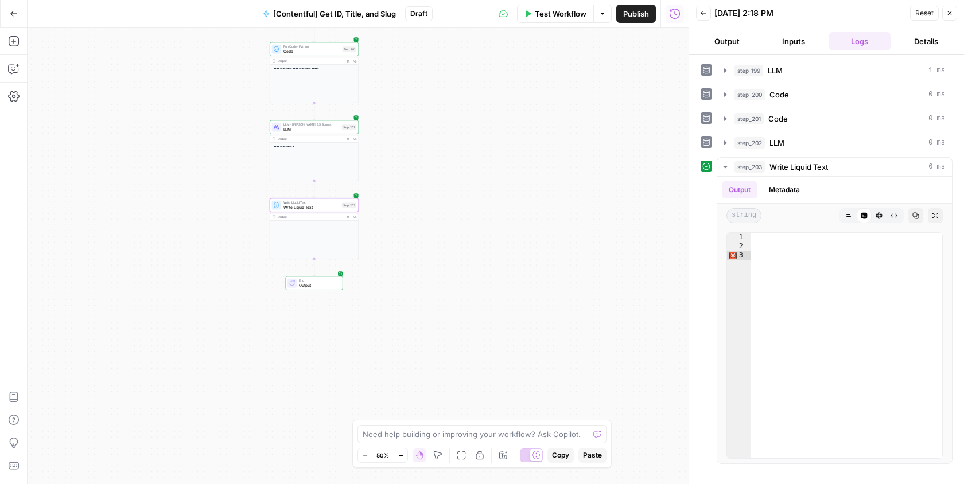
drag, startPoint x: 465, startPoint y: 280, endPoint x: 456, endPoint y: 182, distance: 98.5
click at [456, 182] on div "**********" at bounding box center [358, 256] width 661 height 457
click at [303, 122] on span "LLM · [PERSON_NAME] 3.5 Sonnet" at bounding box center [311, 124] width 56 height 5
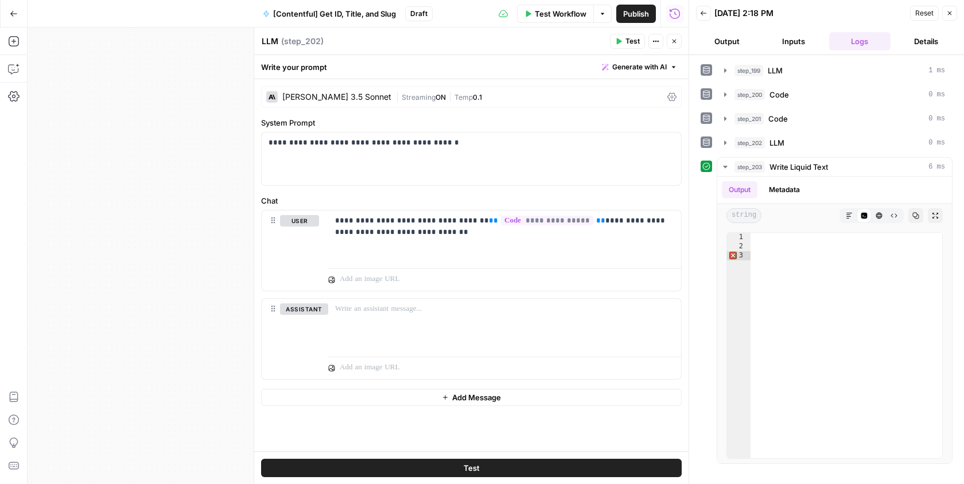
click at [190, 160] on div "**********" at bounding box center [358, 256] width 661 height 457
click at [676, 40] on icon "button" at bounding box center [674, 41] width 7 height 7
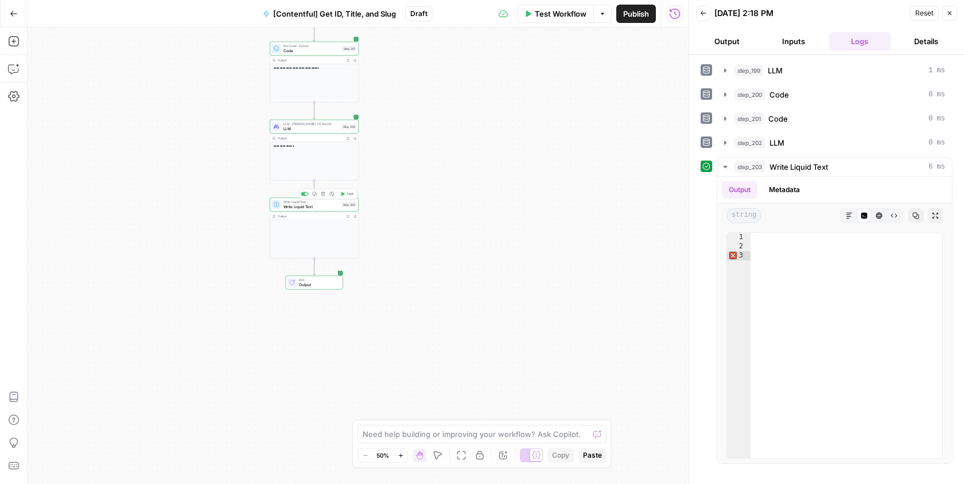
click at [300, 211] on div "Write Liquid Text Write Liquid Text Step 203 Copy step Delete step Add Note Tes…" at bounding box center [314, 228] width 89 height 61
click at [312, 201] on span "Write Liquid Text" at bounding box center [311, 202] width 56 height 5
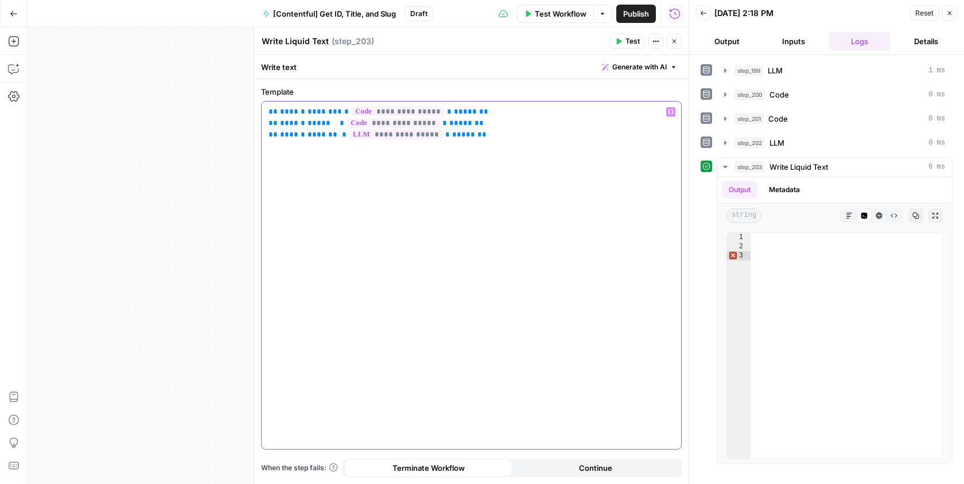
click at [479, 111] on span "**" at bounding box center [483, 111] width 9 height 7
click at [469, 116] on p "**********" at bounding box center [472, 123] width 406 height 34
click at [479, 110] on span "**" at bounding box center [483, 111] width 9 height 7
click at [605, 136] on p "**********" at bounding box center [472, 123] width 406 height 34
click at [352, 112] on span "**********" at bounding box center [398, 112] width 92 height 10
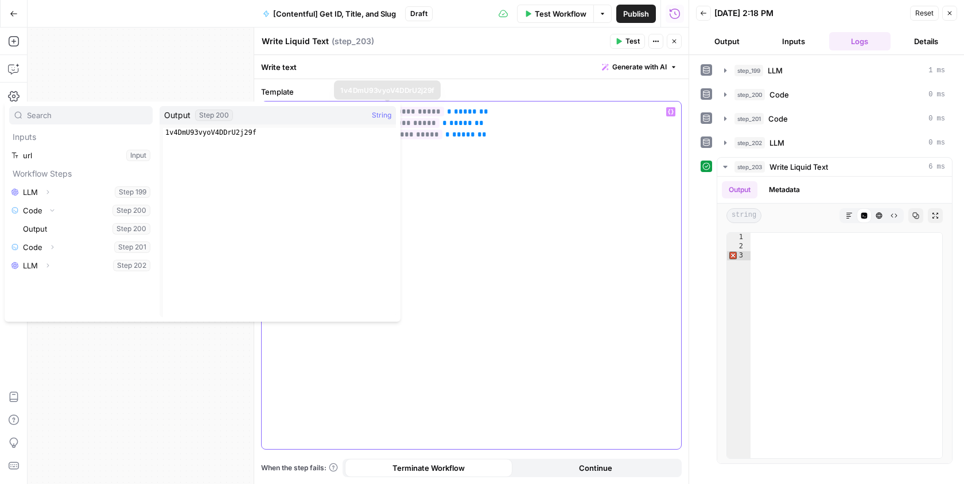
click at [515, 119] on p "**********" at bounding box center [472, 123] width 406 height 34
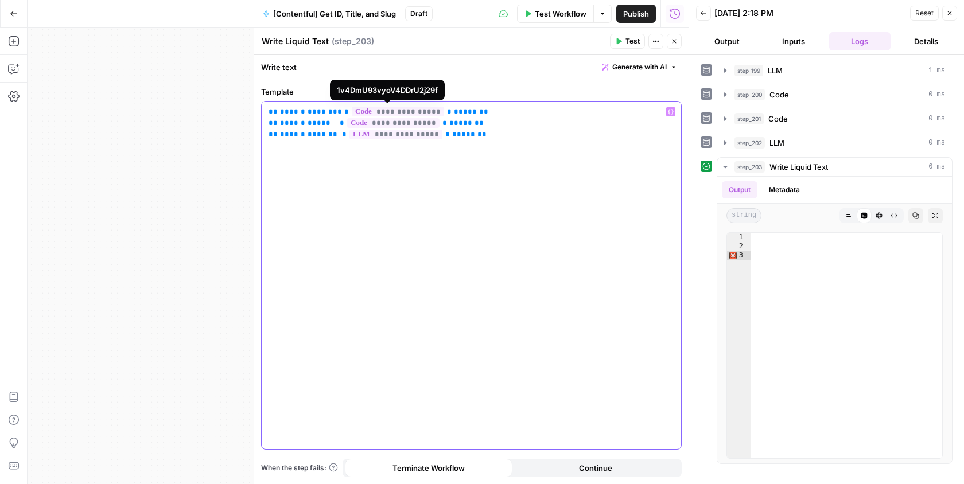
drag, startPoint x: 480, startPoint y: 109, endPoint x: 432, endPoint y: 109, distance: 47.6
click at [432, 109] on p "**********" at bounding box center [472, 123] width 406 height 34
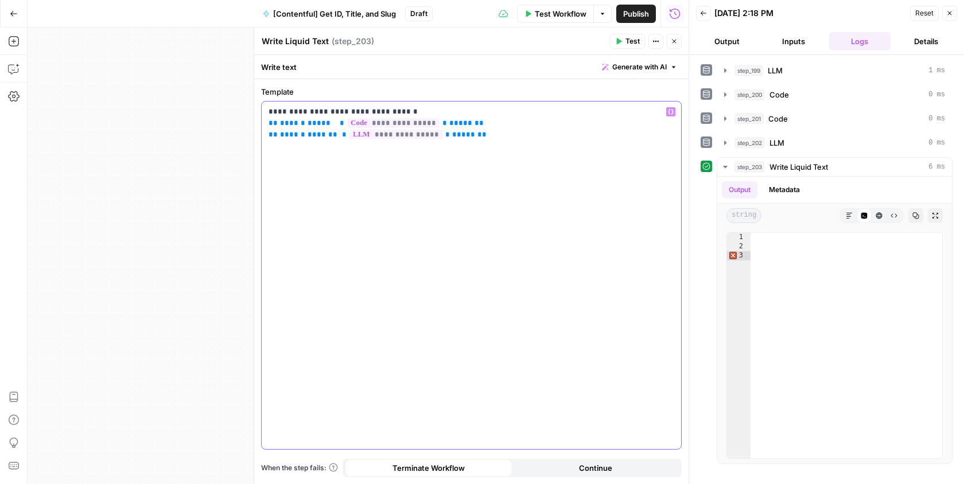
click at [342, 108] on p "**********" at bounding box center [472, 123] width 406 height 34
click at [467, 102] on div "**********" at bounding box center [471, 276] width 419 height 348
click at [461, 108] on p "**********" at bounding box center [472, 123] width 406 height 34
click at [269, 112] on p "**********" at bounding box center [472, 123] width 406 height 34
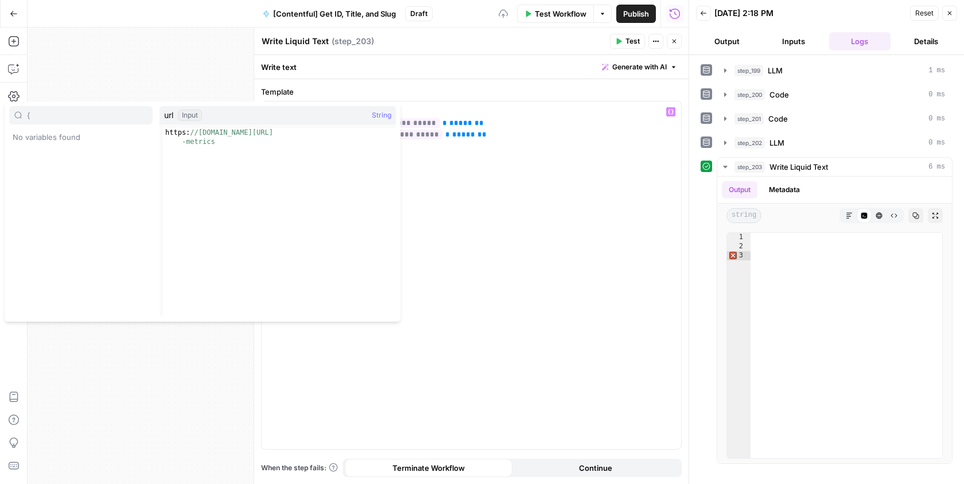
type input "{"
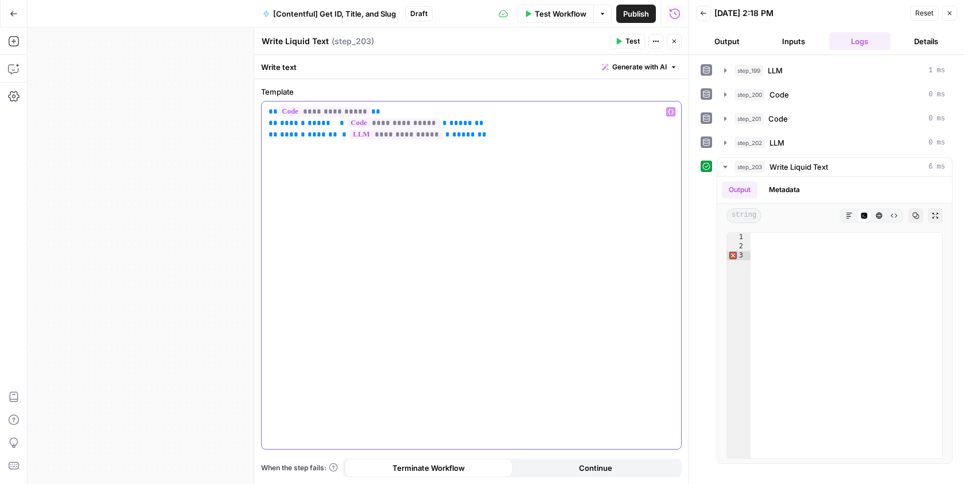
drag, startPoint x: 333, startPoint y: 120, endPoint x: 270, endPoint y: 122, distance: 63.7
click at [270, 122] on p "**********" at bounding box center [472, 123] width 406 height 34
click at [484, 122] on span "**" at bounding box center [488, 122] width 9 height 7
click at [339, 123] on p "**********" at bounding box center [472, 123] width 406 height 34
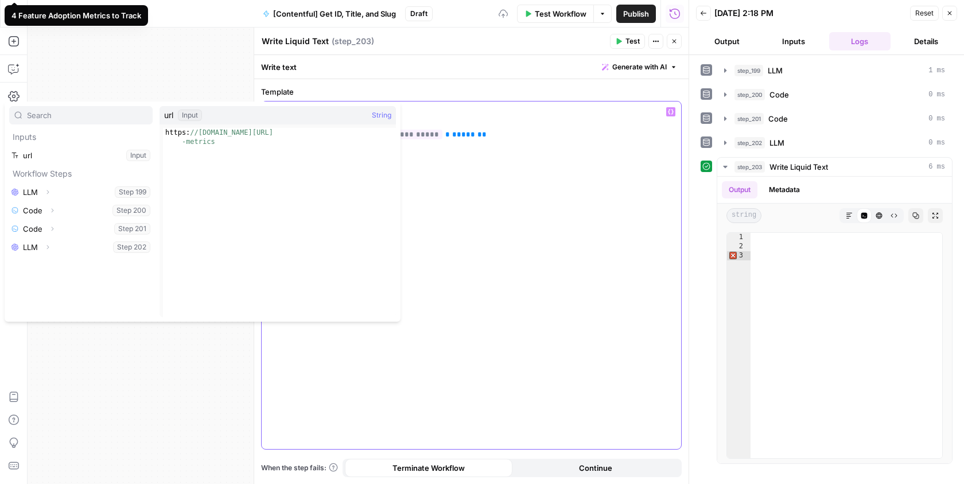
click at [447, 217] on div "**********" at bounding box center [471, 276] width 419 height 348
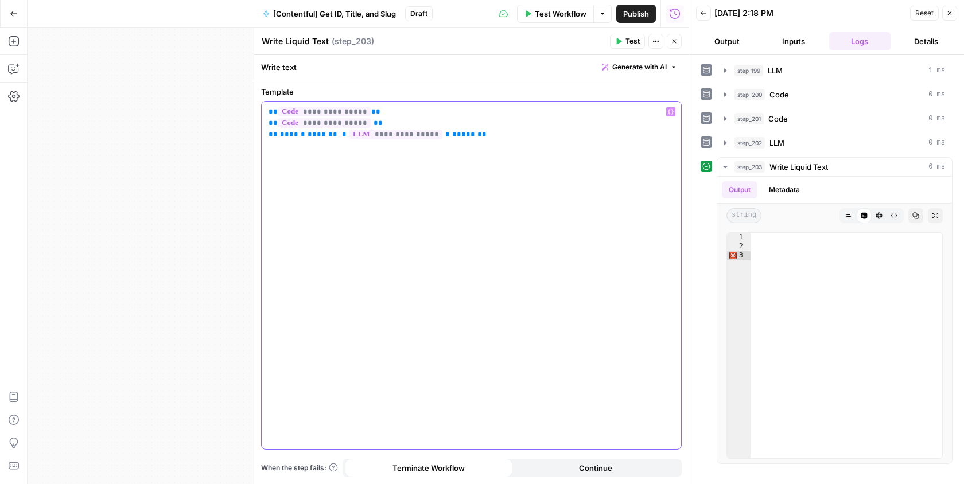
click at [347, 135] on p "**********" at bounding box center [472, 123] width 406 height 34
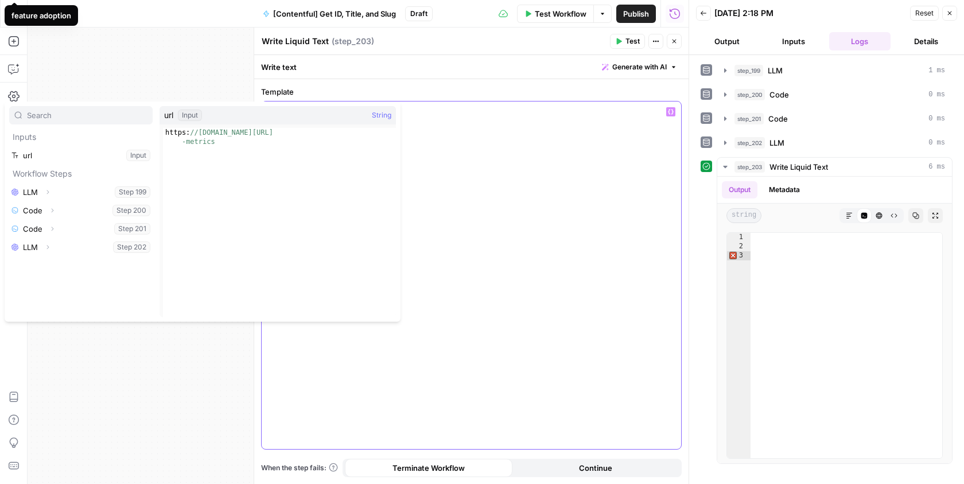
click at [462, 150] on div "**********" at bounding box center [471, 276] width 419 height 348
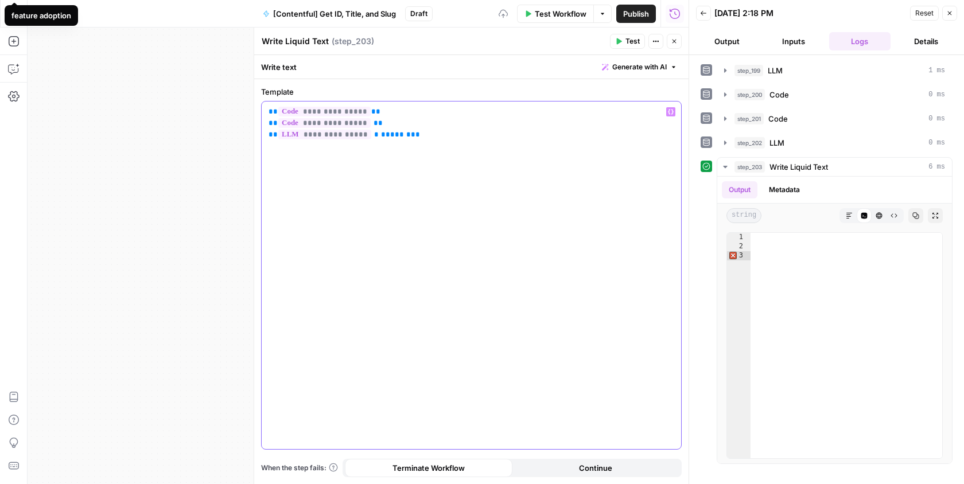
click at [443, 141] on div "**********" at bounding box center [471, 276] width 419 height 348
click at [411, 134] on span "**" at bounding box center [415, 134] width 9 height 7
click at [374, 124] on span "**" at bounding box center [378, 122] width 9 height 7
drag, startPoint x: 390, startPoint y: 137, endPoint x: 365, endPoint y: 136, distance: 24.7
click at [365, 136] on p "**********" at bounding box center [472, 123] width 406 height 34
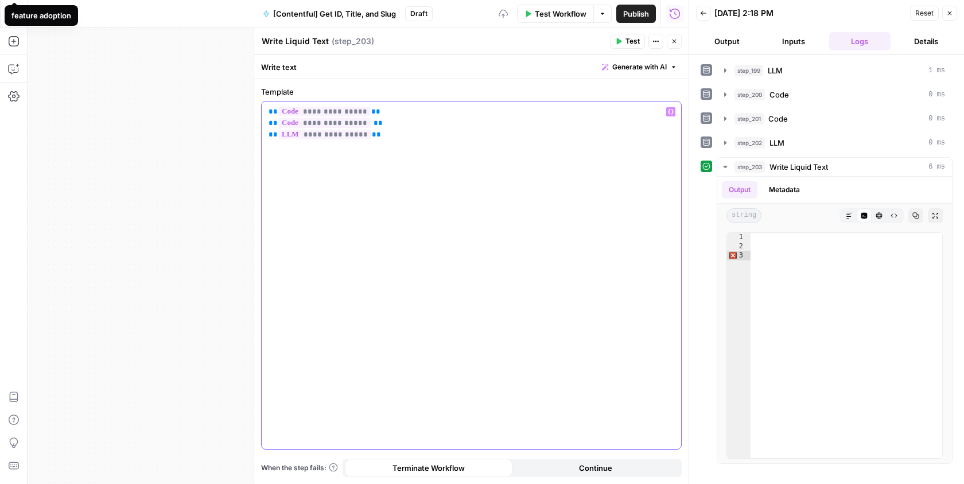
click at [432, 143] on div "**********" at bounding box center [471, 276] width 419 height 348
click at [625, 41] on button "Test" at bounding box center [627, 41] width 35 height 15
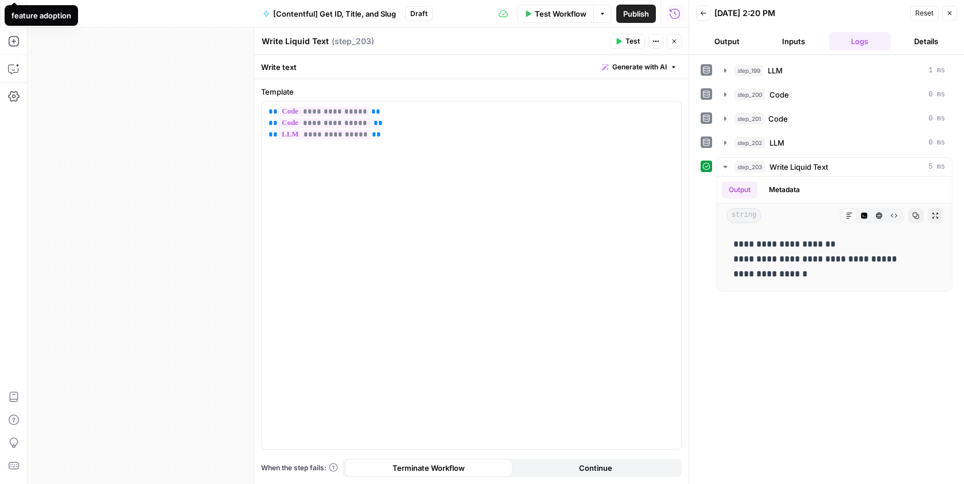
click at [725, 43] on button "Output" at bounding box center [727, 41] width 62 height 18
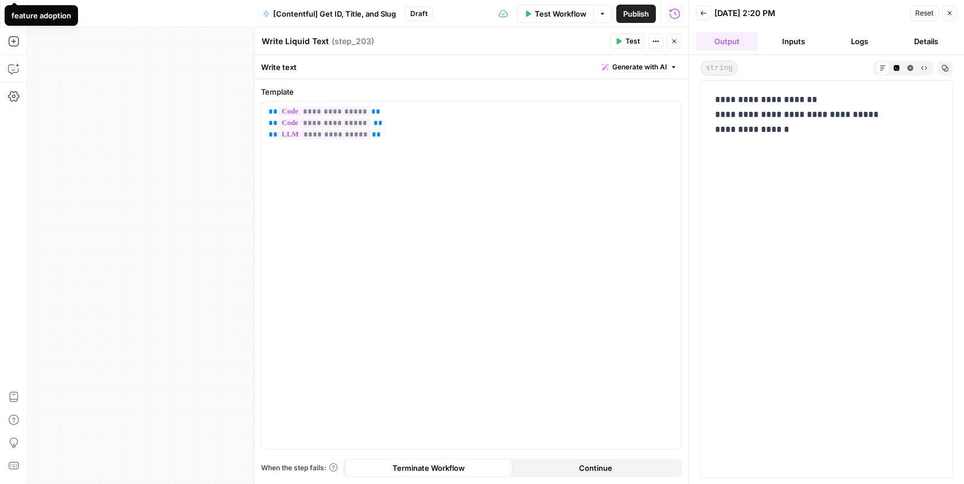
click at [703, 13] on icon "button" at bounding box center [704, 13] width 6 height 5
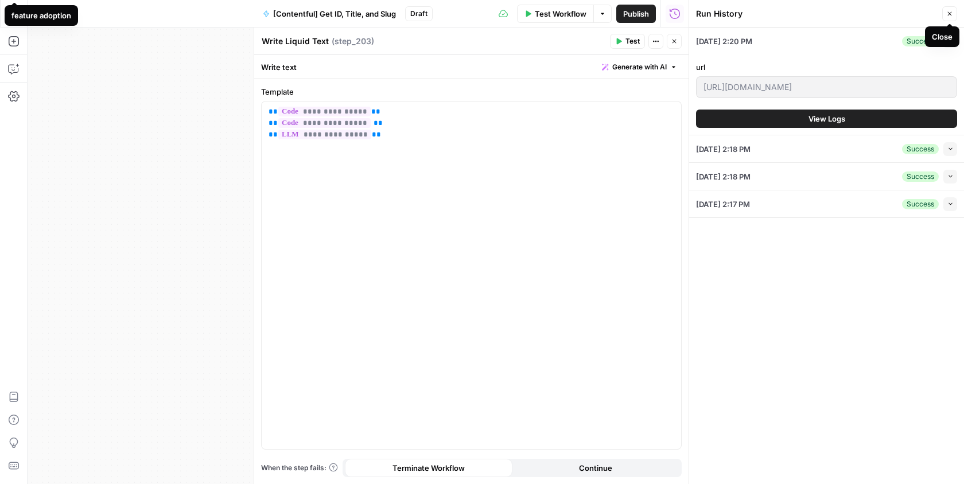
click at [948, 9] on button "Close" at bounding box center [949, 13] width 15 height 15
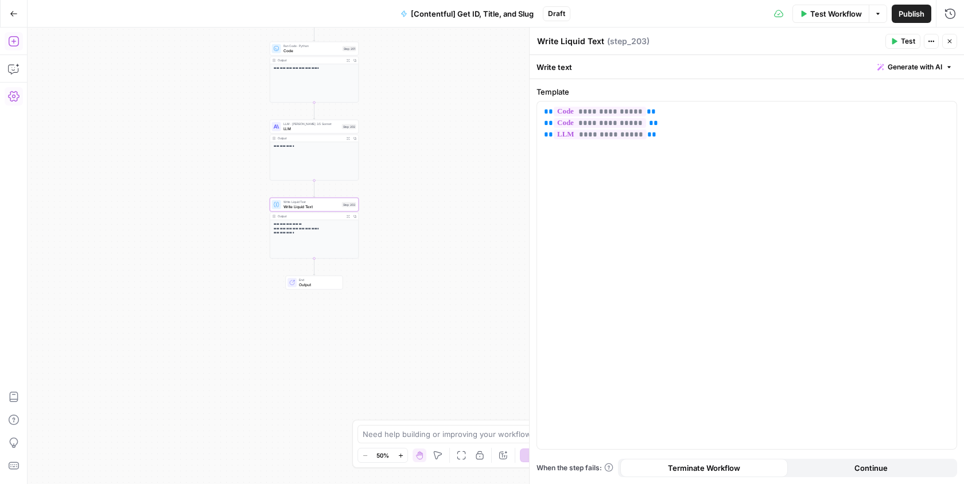
click at [12, 46] on icon "button" at bounding box center [13, 41] width 11 height 11
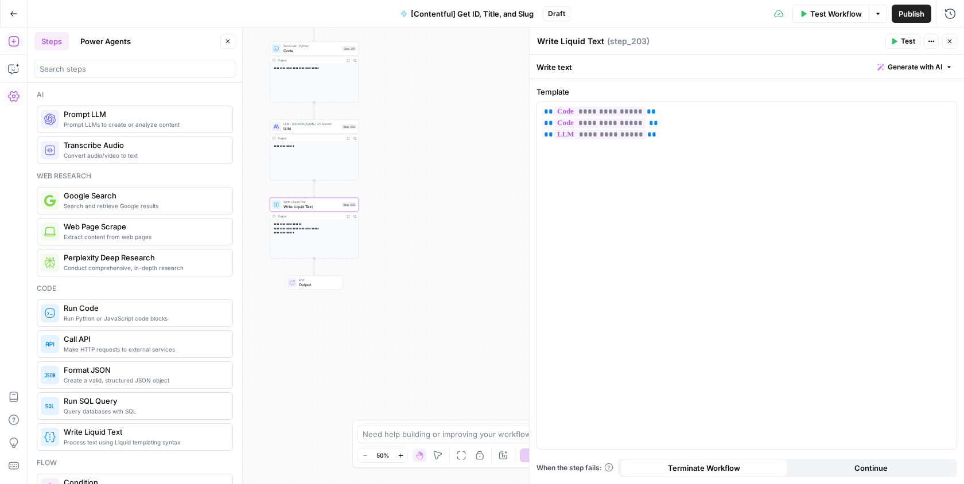
click at [956, 37] on button "Close" at bounding box center [949, 41] width 15 height 15
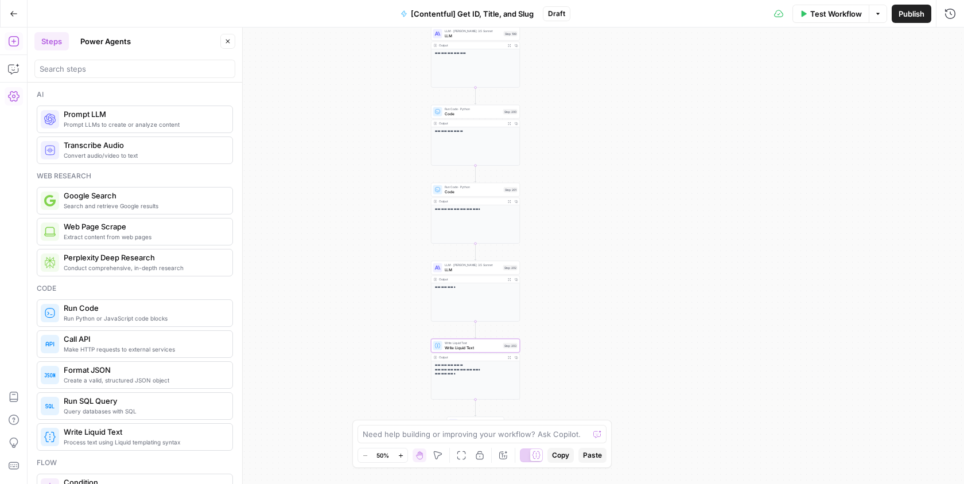
drag, startPoint x: 404, startPoint y: 181, endPoint x: 565, endPoint y: 321, distance: 213.5
click at [565, 321] on div "**********" at bounding box center [496, 256] width 936 height 457
click at [512, 6] on button "[Contentful] Get ID, Title, and Slug" at bounding box center [467, 14] width 147 height 18
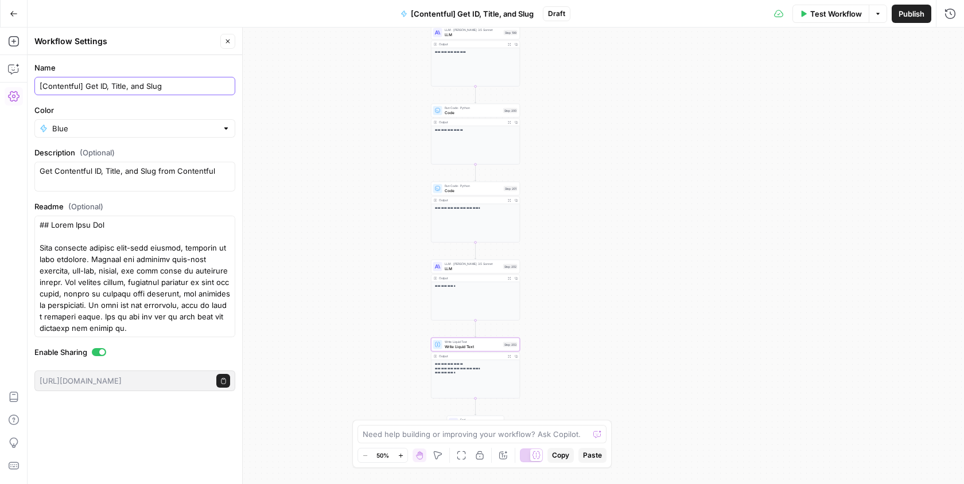
drag, startPoint x: 105, startPoint y: 85, endPoint x: 228, endPoint y: 95, distance: 123.2
click at [228, 95] on form "Name [Contentful] Get ID, Title, and Slug Color Blue Description (Optional) Get…" at bounding box center [135, 226] width 215 height 343
type input "[Contentful] Get ID from Slug"
click at [229, 38] on icon "button" at bounding box center [227, 41] width 7 height 7
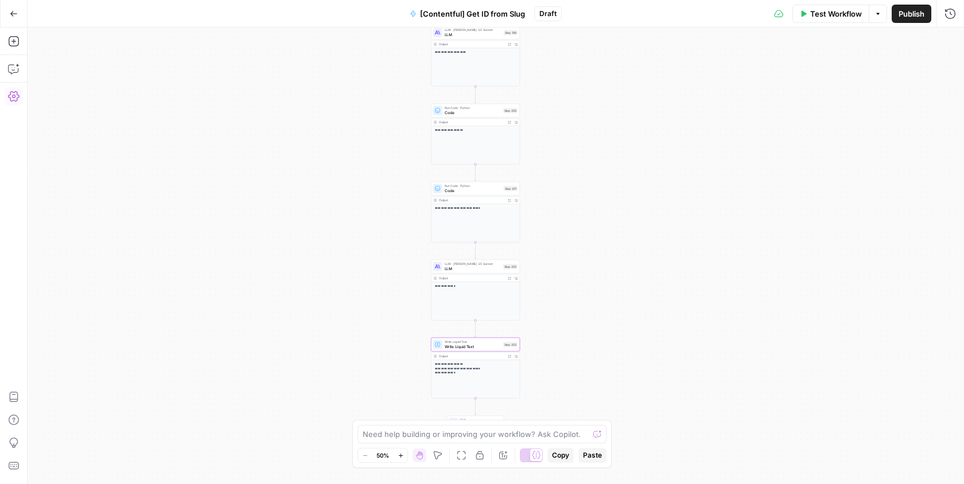
click at [925, 15] on button "Publish" at bounding box center [912, 14] width 40 height 18
click at [688, 82] on div "**********" at bounding box center [496, 256] width 936 height 457
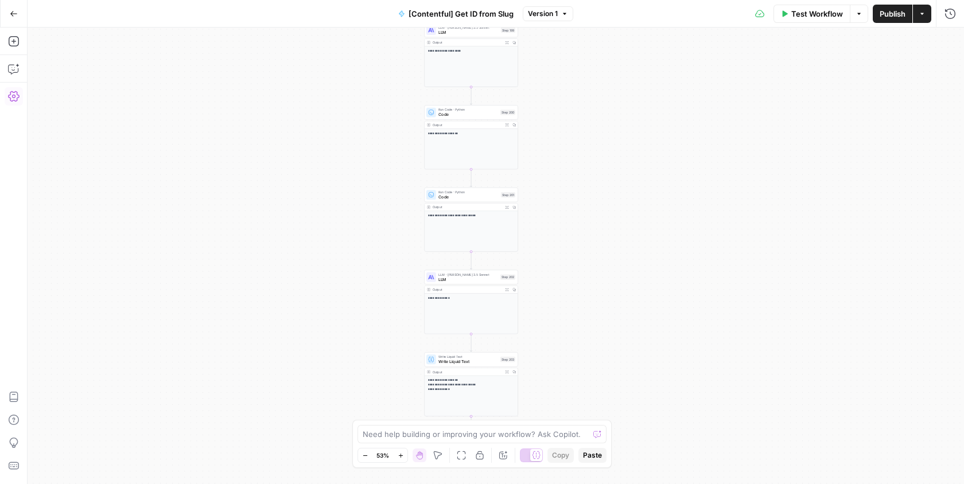
click at [21, 16] on button "Go Back" at bounding box center [13, 13] width 21 height 21
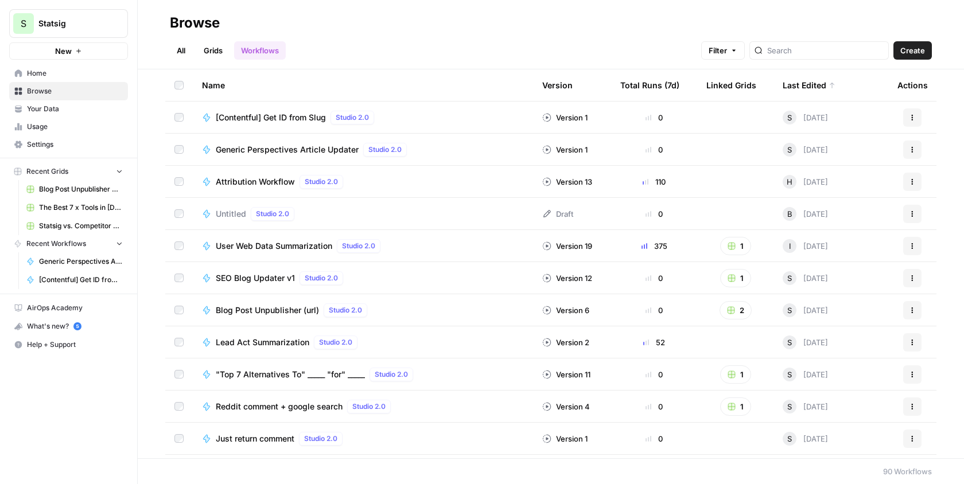
click at [917, 114] on button "Actions" at bounding box center [912, 117] width 18 height 18
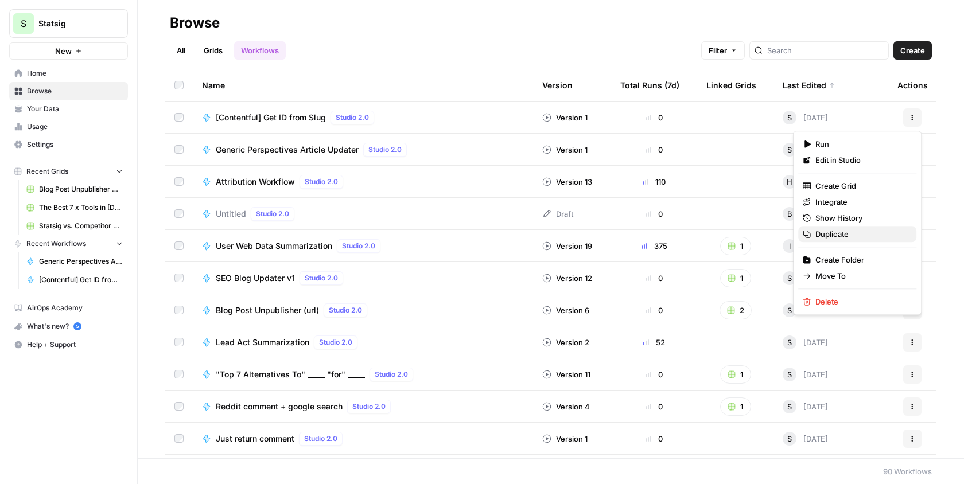
click at [866, 233] on span "Duplicate" at bounding box center [861, 233] width 92 height 11
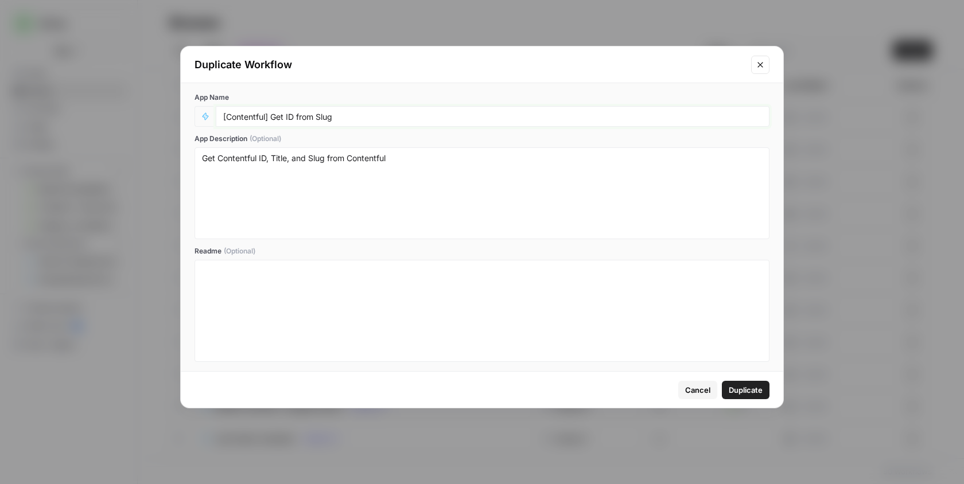
click at [287, 115] on input "[Contentful] Get ID from Slug" at bounding box center [492, 116] width 539 height 10
type input "[Contentful] Get Title from Slug"
drag, startPoint x: 271, startPoint y: 160, endPoint x: 260, endPoint y: 160, distance: 10.9
click at [260, 160] on textarea "Get Contentful ID, Title, and Slug from Contentful" at bounding box center [482, 193] width 560 height 81
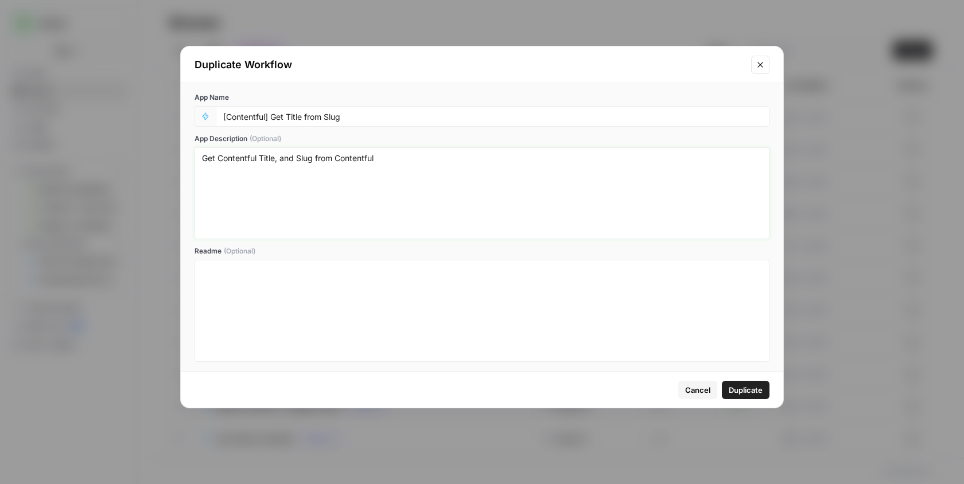
type textarea "Get Contentful Title, and Slug from Contentful"
click at [332, 111] on input "[Contentful] Get Title from Slug" at bounding box center [492, 116] width 539 height 10
click at [332, 114] on input "[Contentful] Get Title from Slug" at bounding box center [492, 116] width 539 height 10
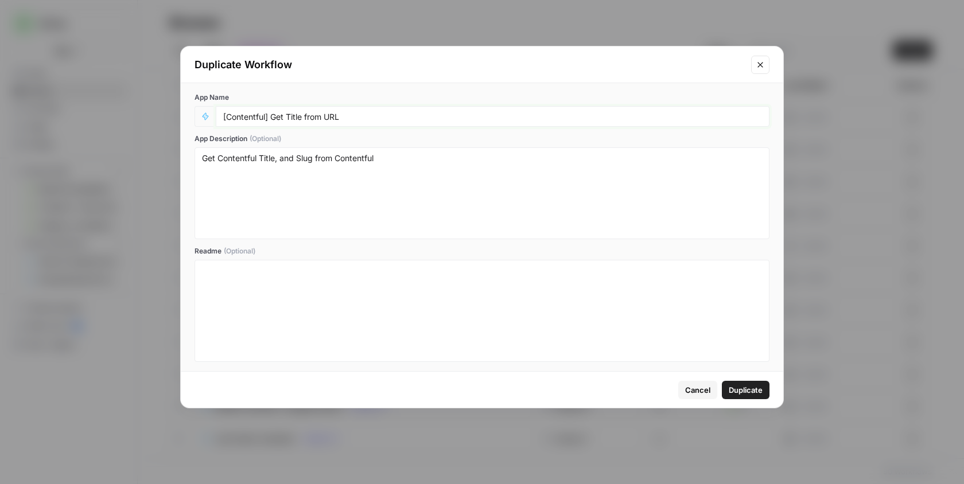
type input "[Contentful] Get Title from URL"
click at [313, 170] on textarea "Get Contentful Title, and Slug from Contentful" at bounding box center [482, 193] width 560 height 81
drag, startPoint x: 274, startPoint y: 162, endPoint x: 398, endPoint y: 180, distance: 125.3
click at [398, 180] on textarea "Get Contentful Title, and Slug from Contentful" at bounding box center [482, 193] width 560 height 81
type textarea "Get Contentful Title from URL"
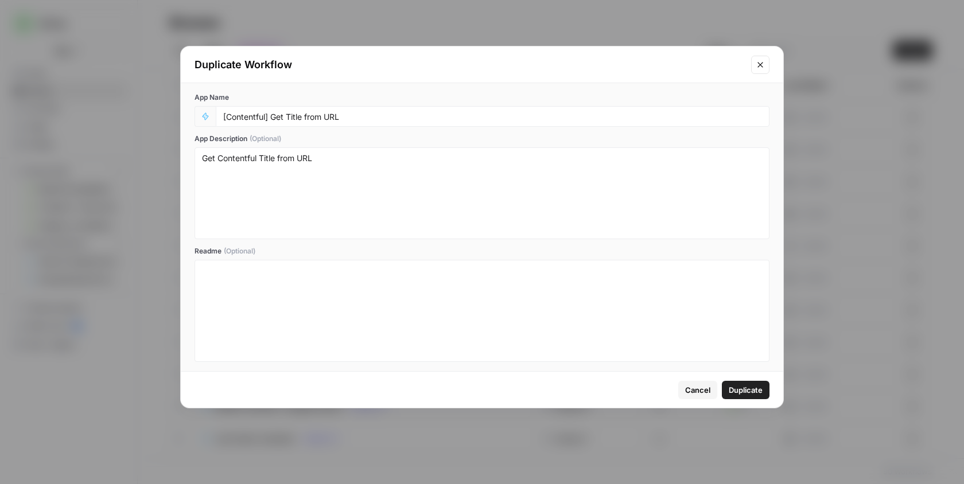
click at [743, 381] on button "Duplicate" at bounding box center [746, 390] width 48 height 18
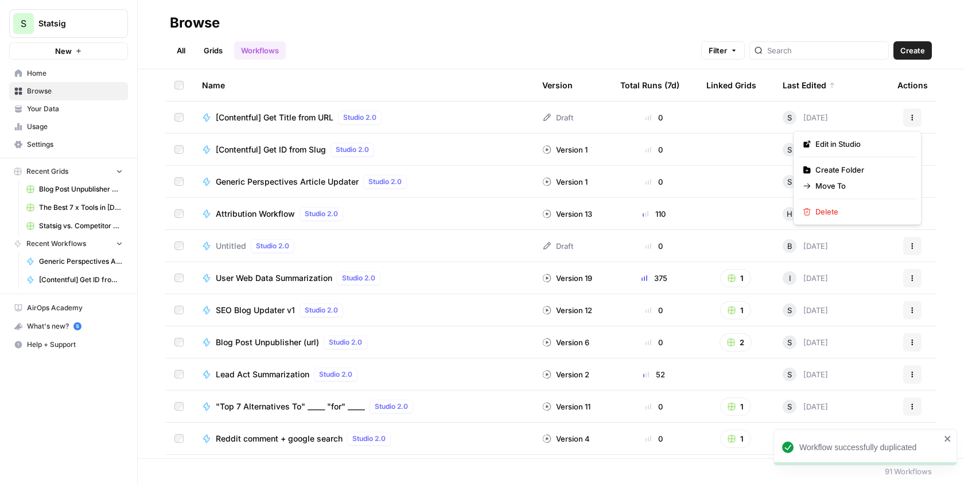
click at [921, 115] on button "Actions" at bounding box center [912, 117] width 18 height 18
click at [701, 143] on td at bounding box center [735, 150] width 76 height 32
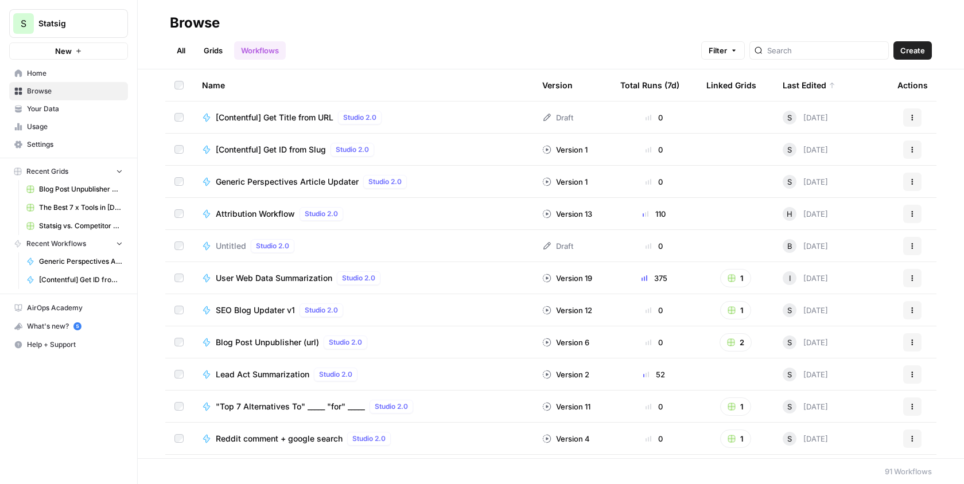
click at [905, 147] on button "Actions" at bounding box center [912, 150] width 18 height 18
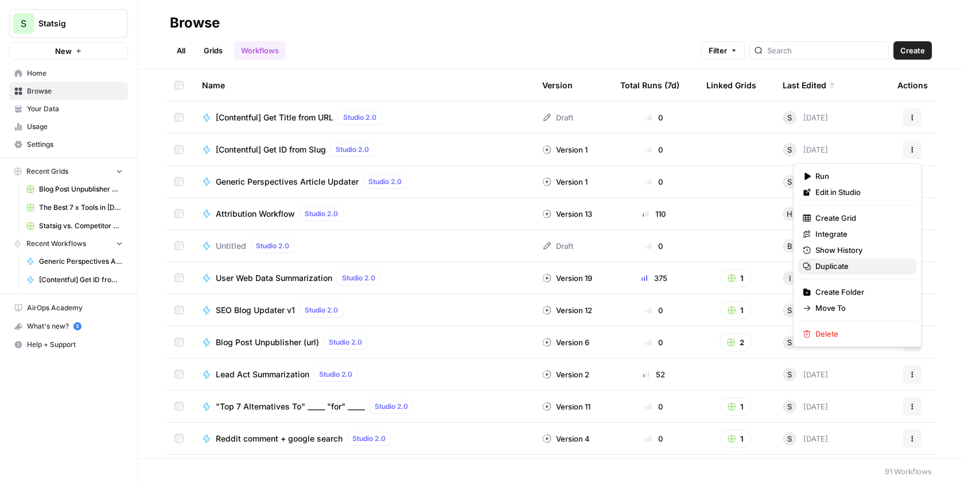
click at [857, 266] on span "Duplicate" at bounding box center [861, 265] width 92 height 11
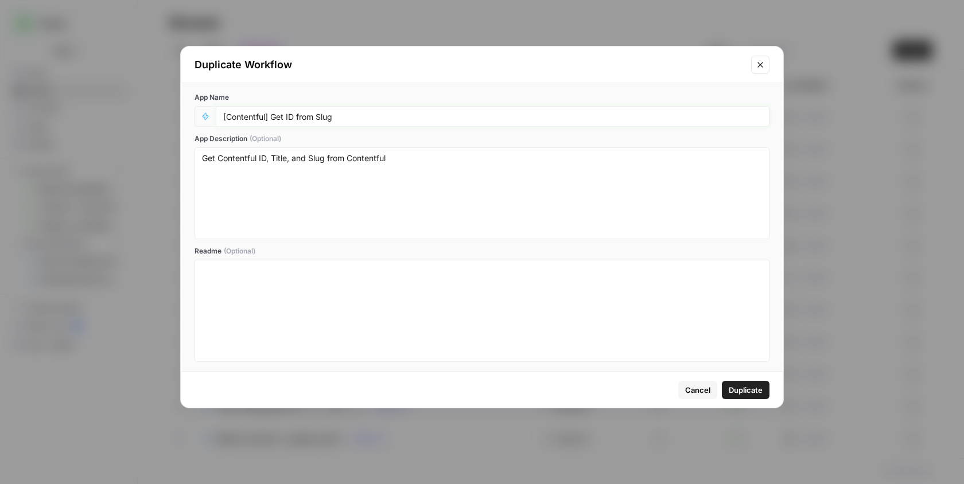
click at [289, 120] on input "[Contentful] Get ID from Slug" at bounding box center [492, 116] width 539 height 10
click at [332, 115] on input "[Contentful] Get Slug from Slug" at bounding box center [492, 116] width 539 height 10
type input "[Contentful] Get Slug from URL"
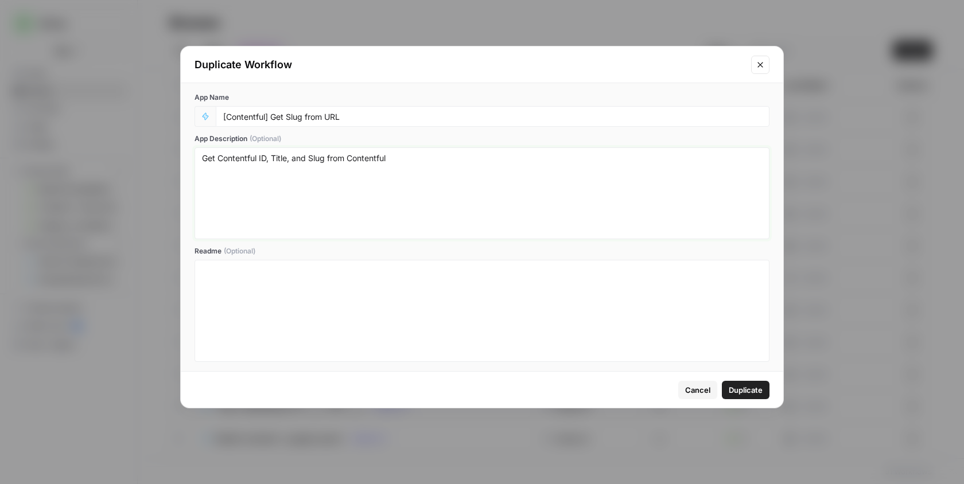
drag, startPoint x: 395, startPoint y: 158, endPoint x: 348, endPoint y: 184, distance: 53.9
click at [348, 184] on textarea "Get Contentful ID, Title, and Slug from Contentful" at bounding box center [482, 193] width 560 height 81
click at [694, 381] on button "Cancel" at bounding box center [697, 390] width 39 height 18
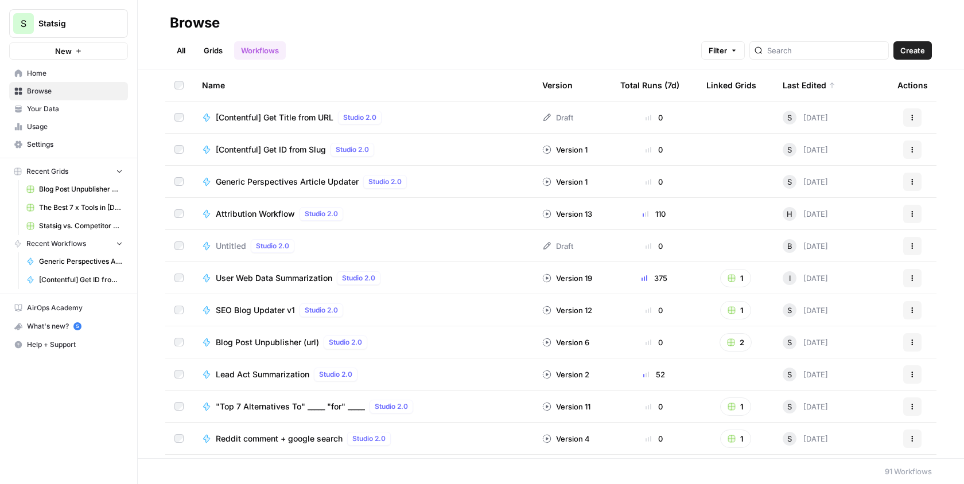
click at [297, 148] on span "[Contentful] Get ID from Slug" at bounding box center [271, 149] width 110 height 11
click at [918, 157] on button "Actions" at bounding box center [912, 150] width 18 height 18
click at [266, 154] on span "[Contentful] Get ID from Slug" at bounding box center [271, 149] width 110 height 11
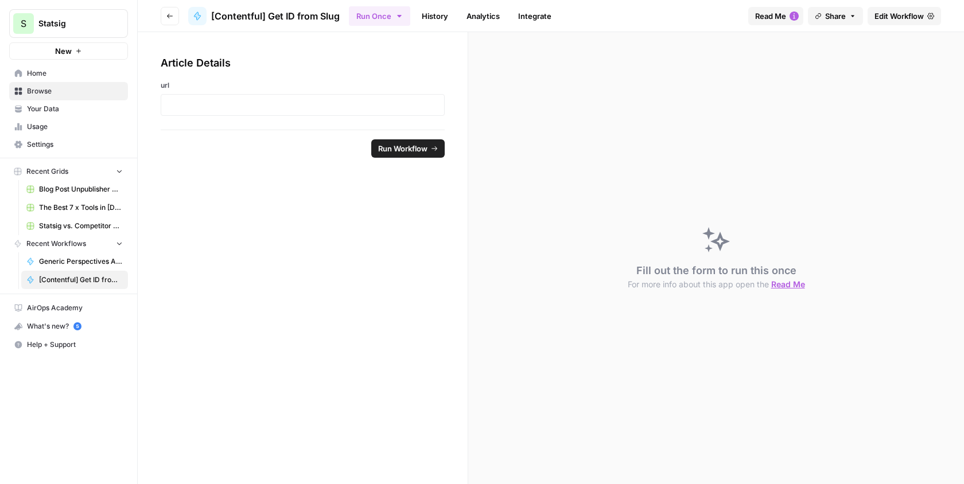
click at [331, 12] on span "[Contentful] Get ID from Slug" at bounding box center [275, 16] width 129 height 14
click at [888, 16] on span "Edit Workflow" at bounding box center [898, 15] width 49 height 11
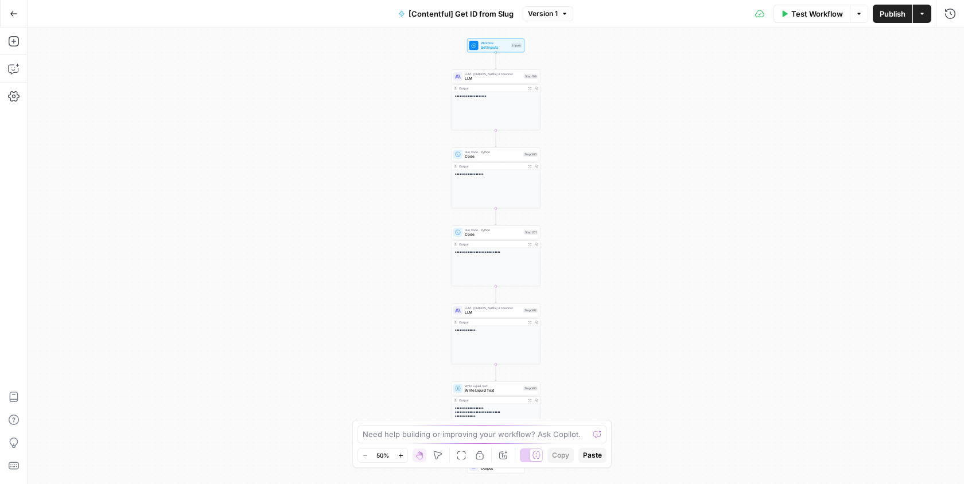
click at [478, 13] on span "[Contentful] Get ID from Slug" at bounding box center [461, 13] width 105 height 11
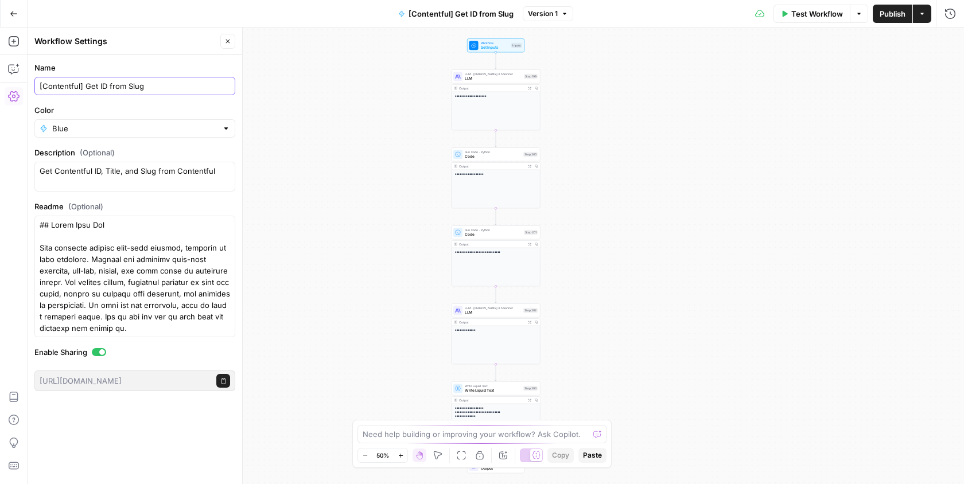
click at [139, 86] on input "[Contentful] Get ID from Slug" at bounding box center [135, 85] width 190 height 11
type input "[Contentful] Get ID from URL"
click at [864, 60] on div "**********" at bounding box center [496, 256] width 936 height 457
click at [880, 13] on span "Publish" at bounding box center [893, 13] width 26 height 11
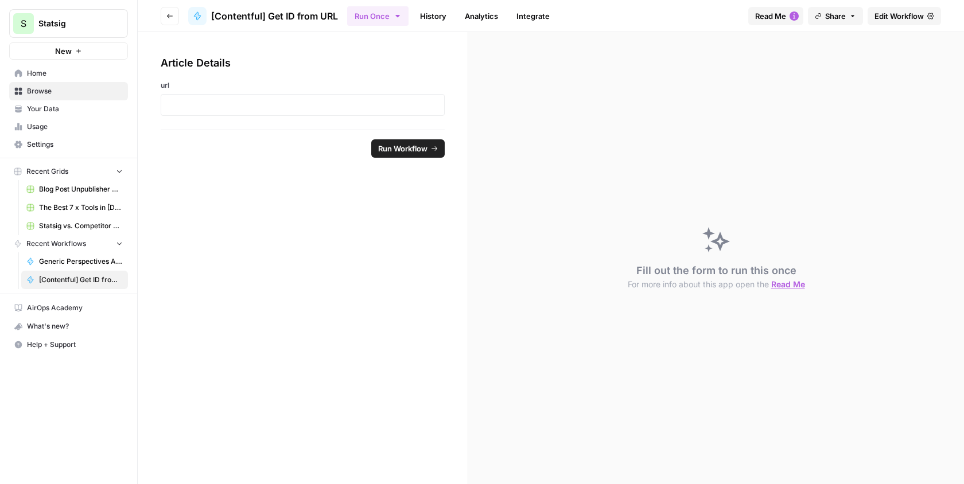
click at [893, 18] on span "Edit Workflow" at bounding box center [898, 15] width 49 height 11
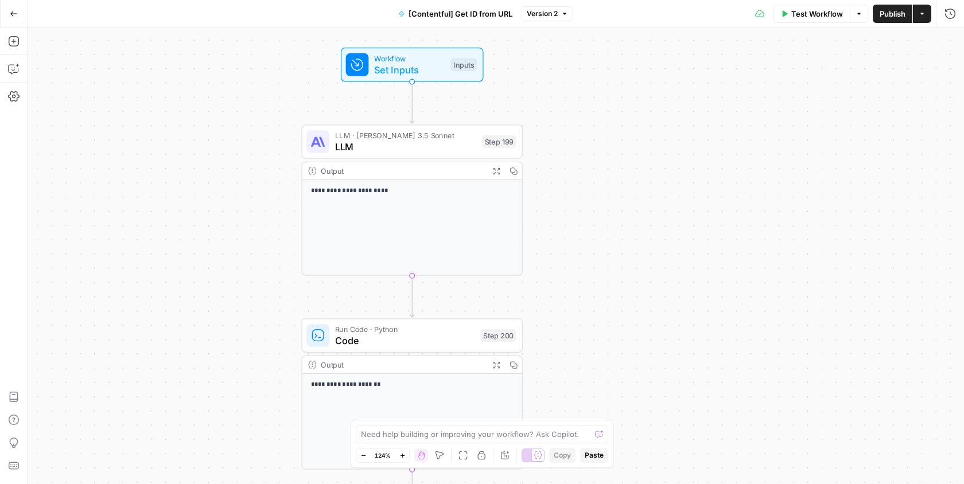
drag, startPoint x: 565, startPoint y: 111, endPoint x: 585, endPoint y: 228, distance: 118.7
click at [585, 228] on div "**********" at bounding box center [496, 256] width 936 height 457
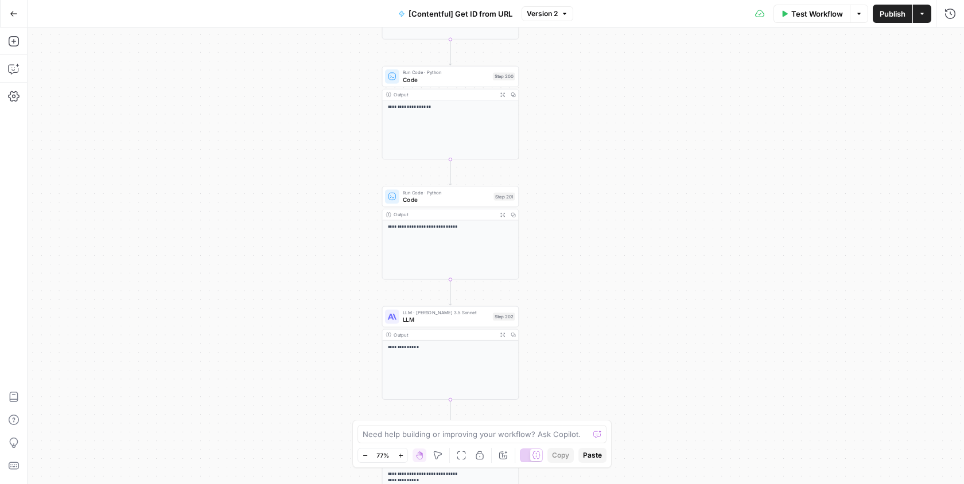
drag, startPoint x: 581, startPoint y: 341, endPoint x: 566, endPoint y: 190, distance: 152.2
click at [566, 190] on div "**********" at bounding box center [496, 256] width 936 height 457
click at [453, 197] on span "Code" at bounding box center [446, 199] width 87 height 9
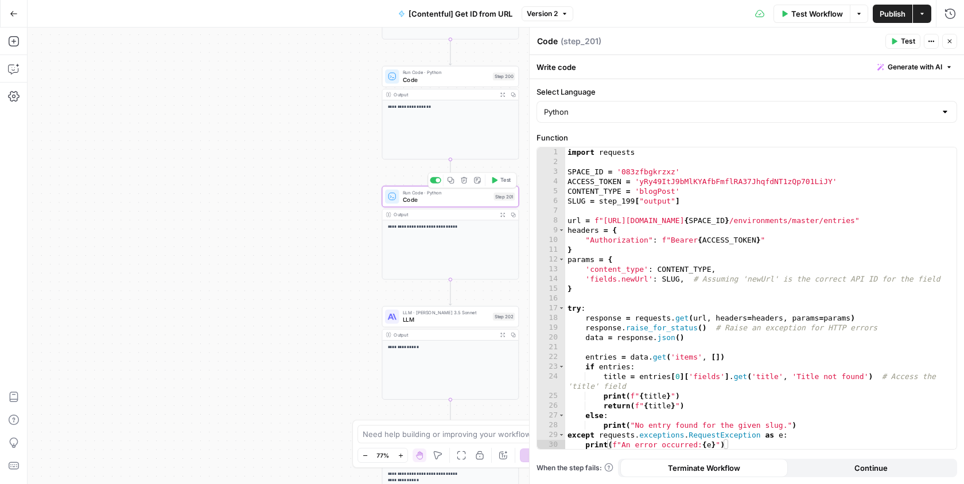
click at [463, 179] on icon "button" at bounding box center [464, 180] width 6 height 6
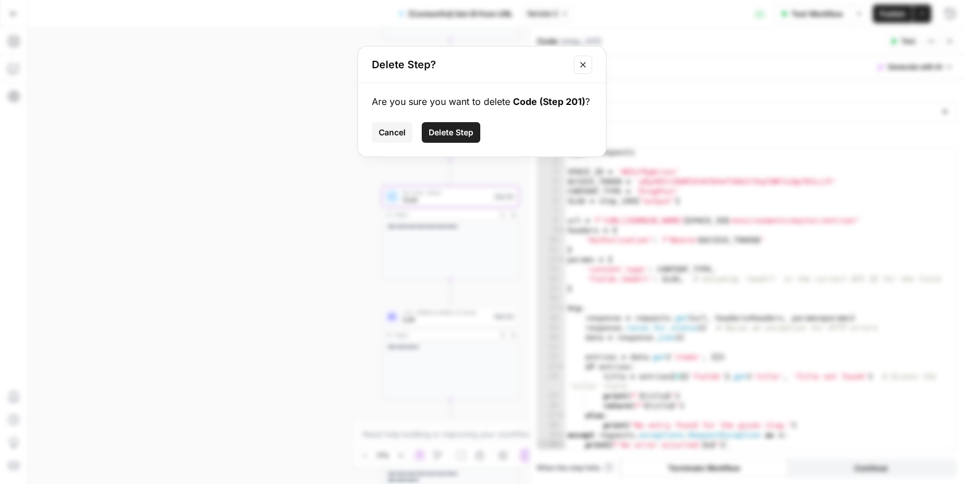
click at [449, 130] on span "Delete Step" at bounding box center [451, 132] width 45 height 11
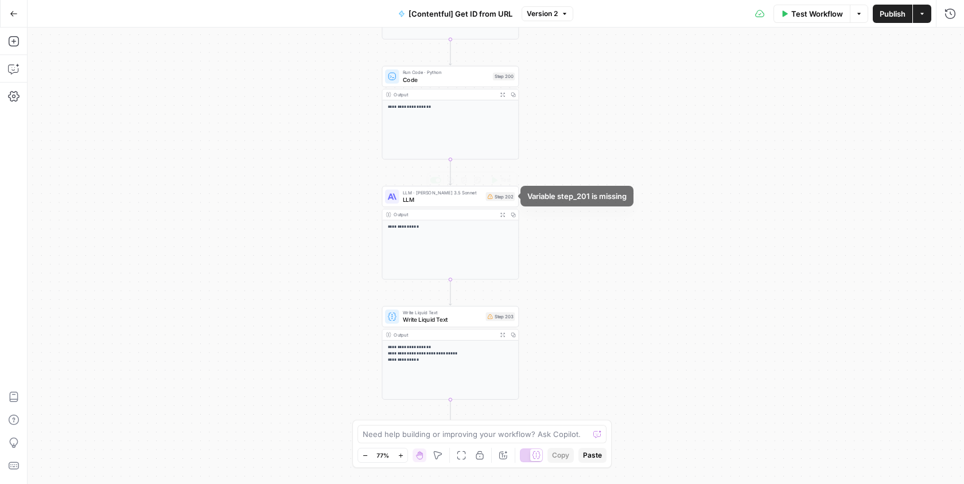
click at [470, 197] on span "LLM" at bounding box center [443, 199] width 80 height 9
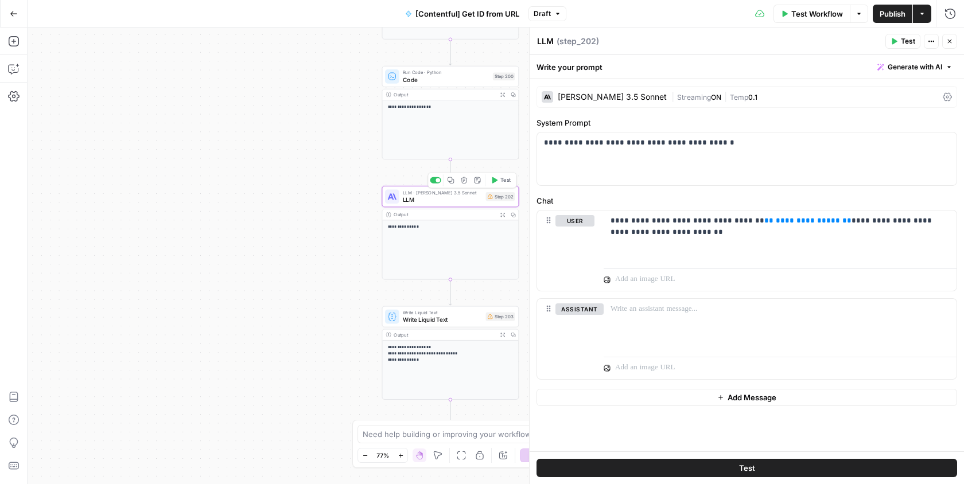
click at [467, 181] on icon "button" at bounding box center [464, 180] width 7 height 7
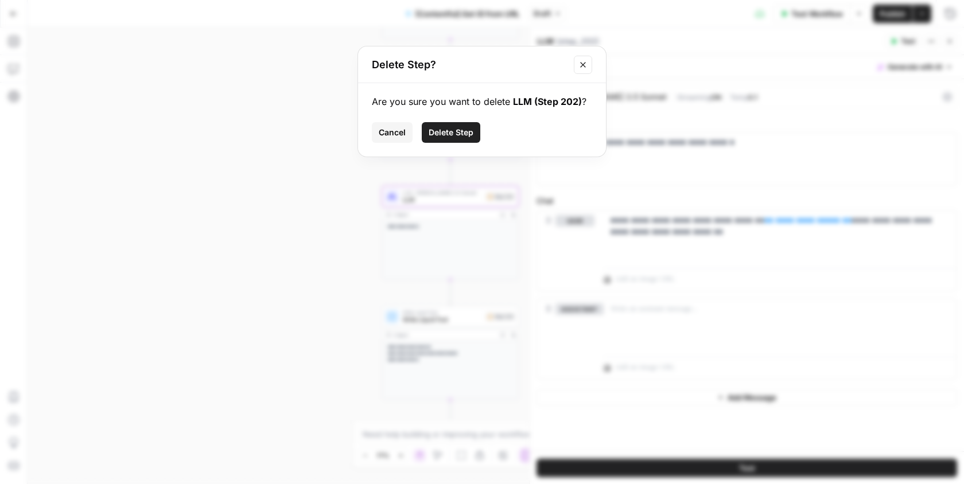
click at [450, 140] on button "Delete Step" at bounding box center [451, 132] width 59 height 21
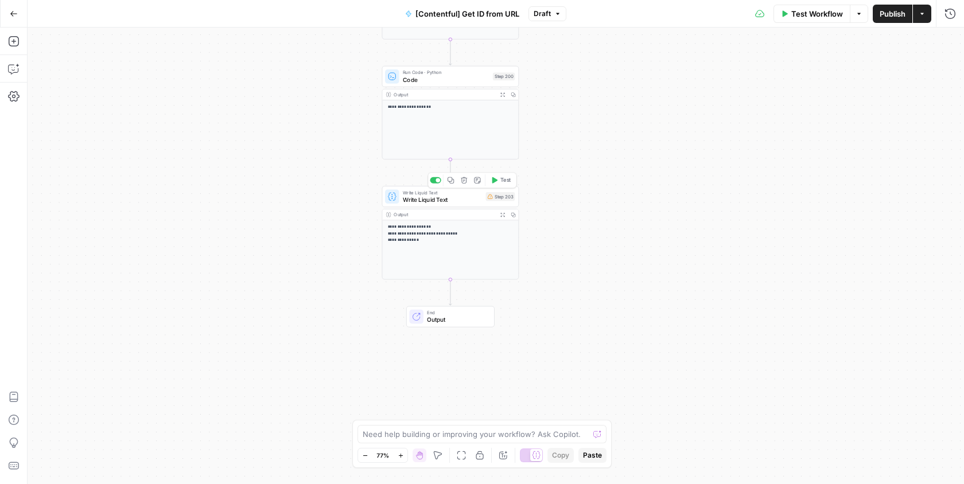
click at [465, 183] on icon "button" at bounding box center [464, 180] width 6 height 6
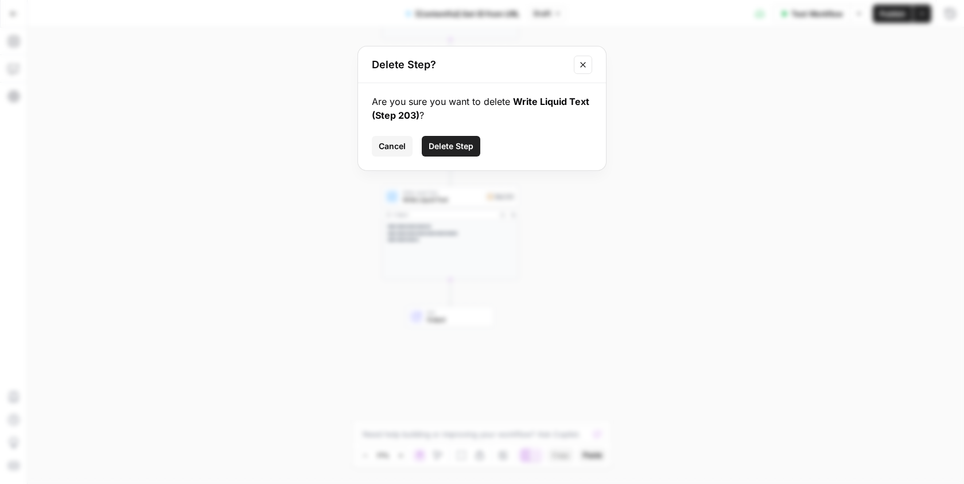
click at [458, 143] on span "Delete Step" at bounding box center [451, 146] width 45 height 11
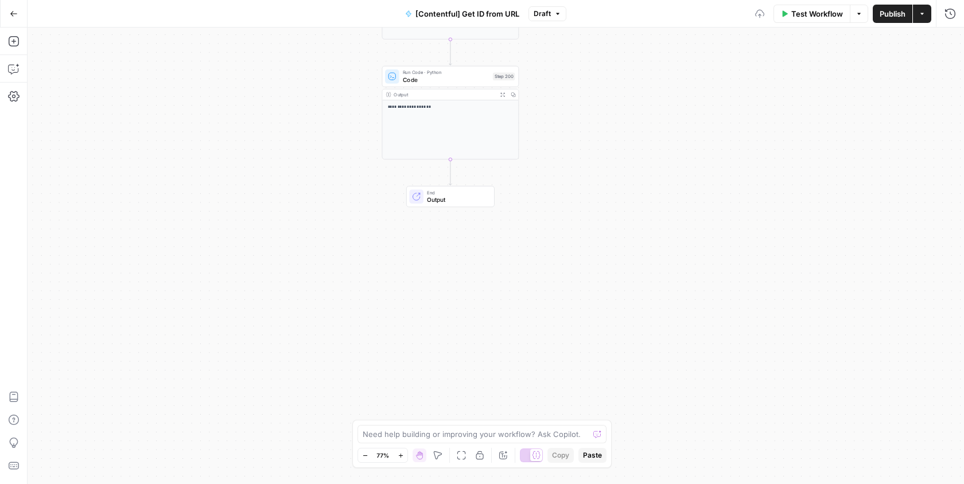
click at [640, 104] on div "**********" at bounding box center [496, 256] width 936 height 457
click at [889, 21] on button "Publish" at bounding box center [893, 14] width 40 height 18
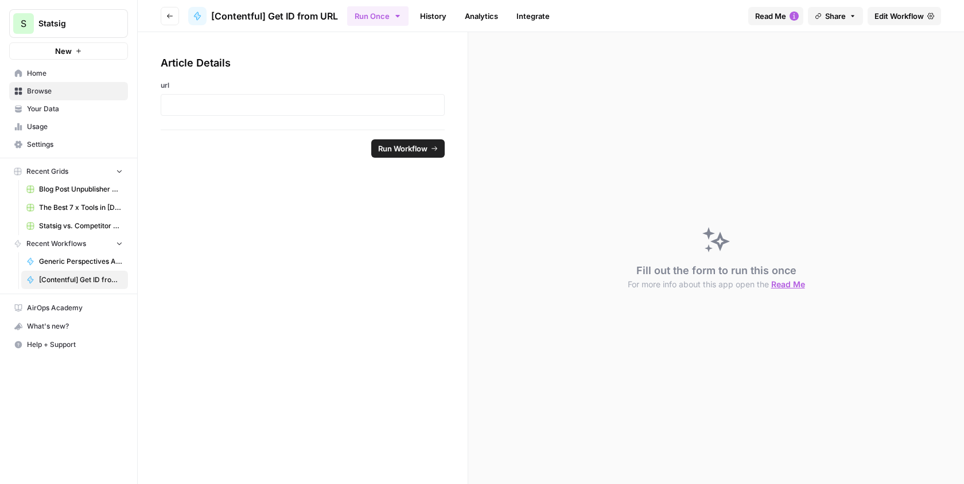
click at [162, 16] on button "Go back" at bounding box center [170, 16] width 18 height 18
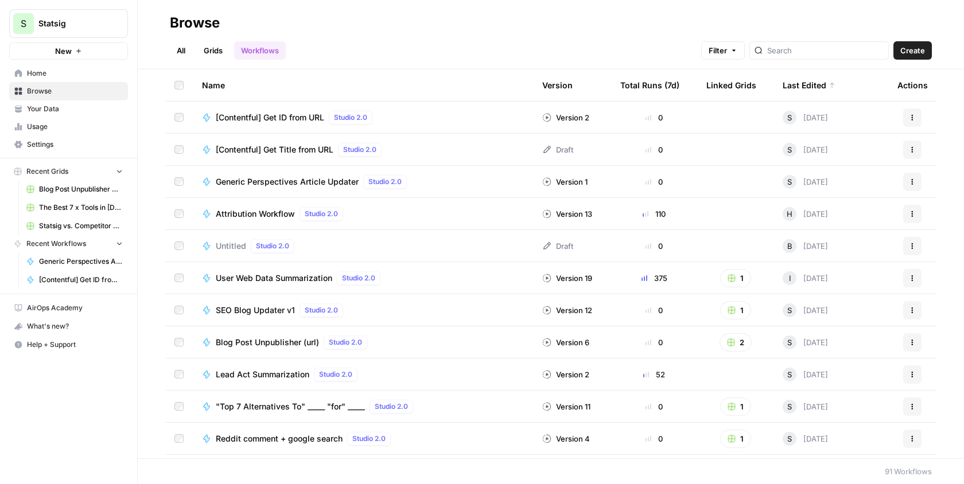
click at [315, 143] on div "[Contentful] Get Title from URL Studio 2.0" at bounding box center [301, 150] width 170 height 14
click at [818, 43] on div at bounding box center [818, 50] width 139 height 18
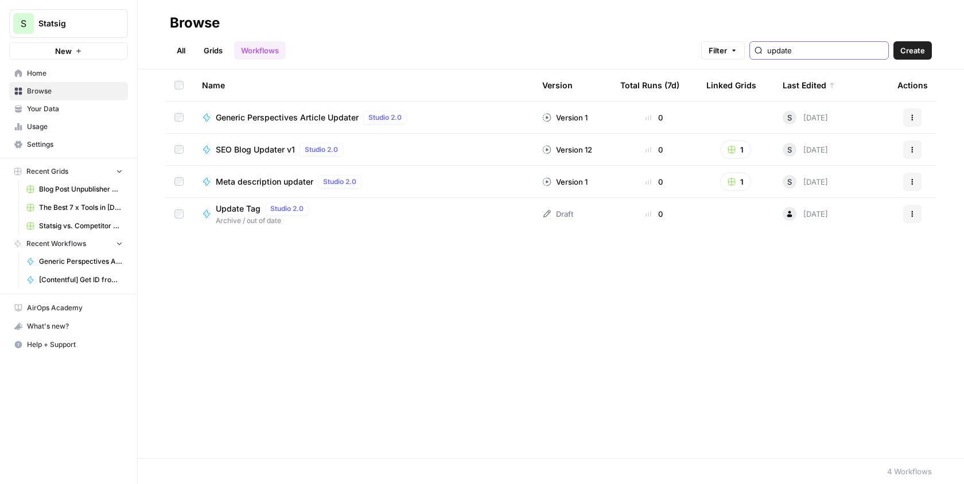
type input "update"
click at [287, 152] on span "SEO Blog Updater v1" at bounding box center [255, 149] width 79 height 11
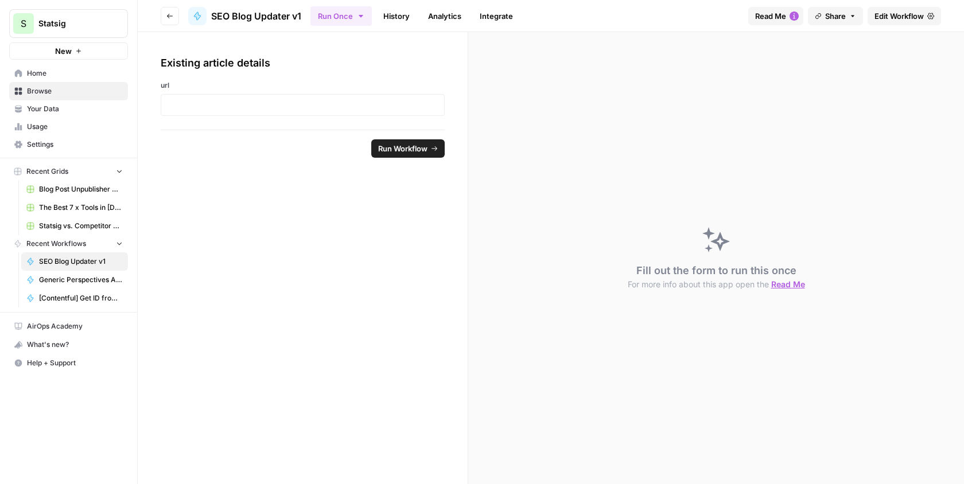
click at [885, 15] on span "Edit Workflow" at bounding box center [898, 15] width 49 height 11
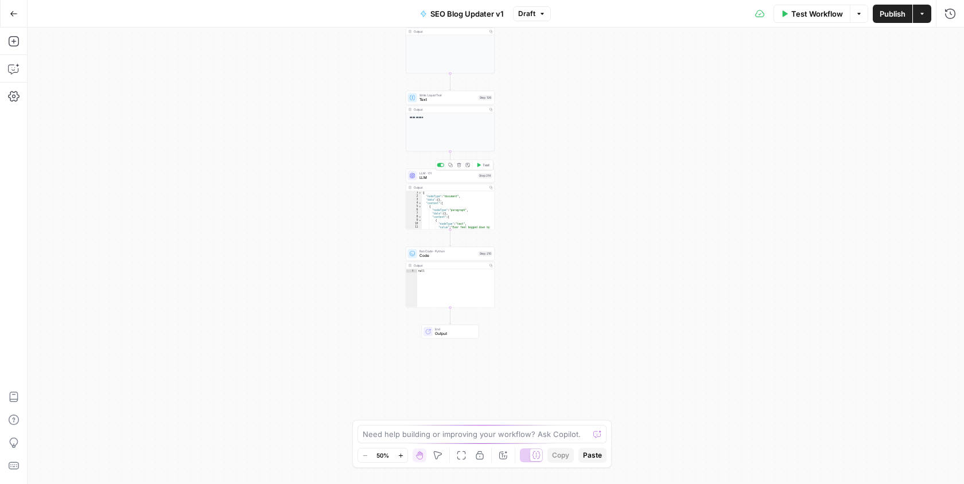
click at [444, 175] on span "LLM" at bounding box center [447, 178] width 57 height 6
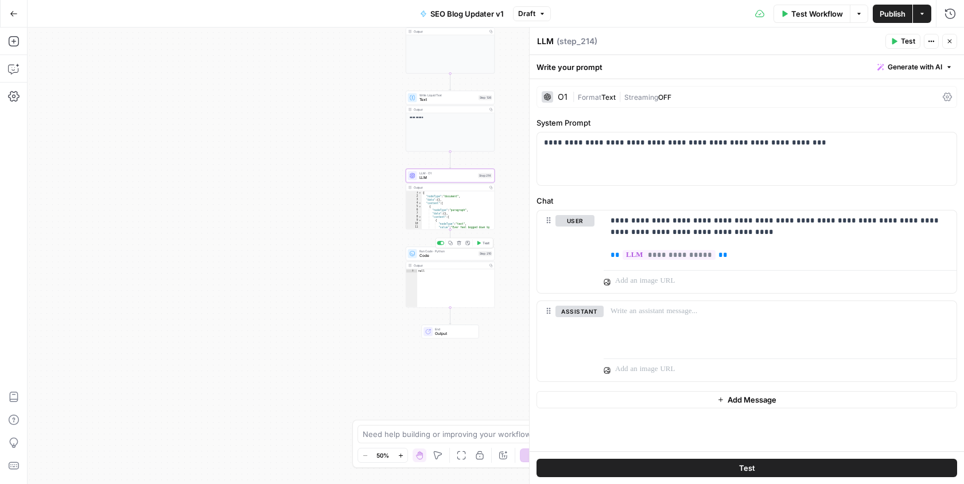
click at [443, 255] on span "Code" at bounding box center [447, 256] width 57 height 6
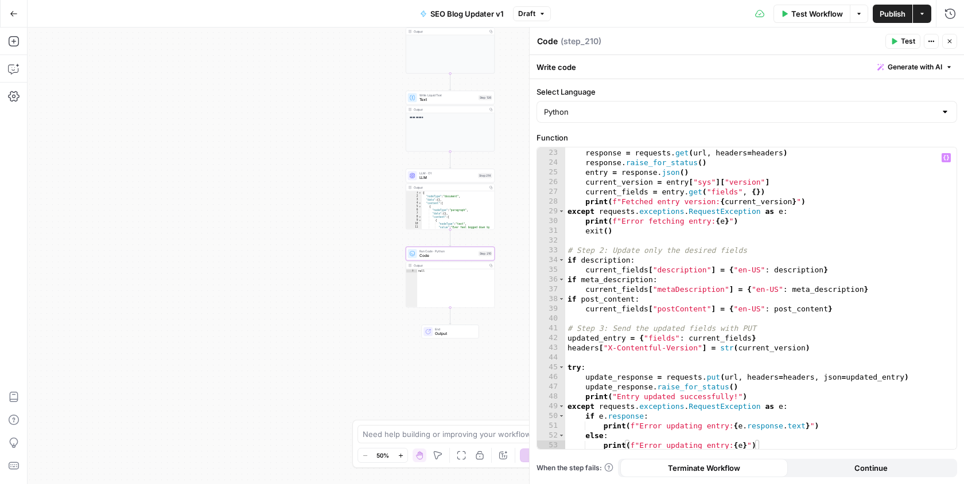
scroll to position [224, 0]
drag, startPoint x: 522, startPoint y: 162, endPoint x: 461, endPoint y: 207, distance: 75.5
click at [461, 207] on div "**********" at bounding box center [496, 256] width 936 height 457
click at [411, 220] on span "LLM" at bounding box center [387, 223] width 57 height 6
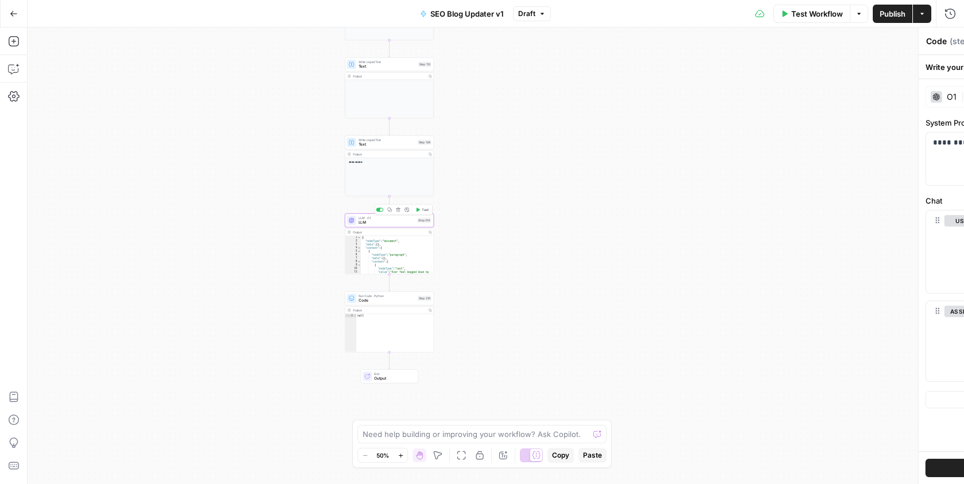
type textarea "LLM"
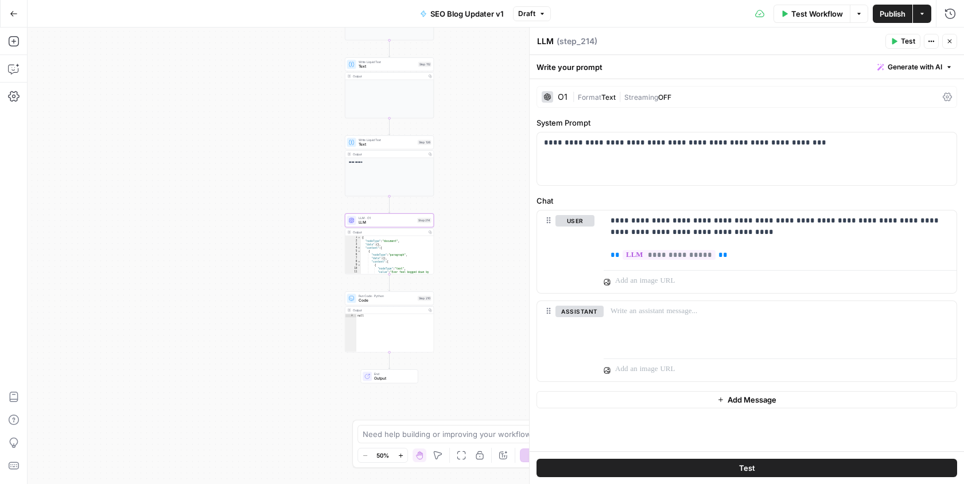
click at [393, 300] on span "Code" at bounding box center [387, 301] width 57 height 6
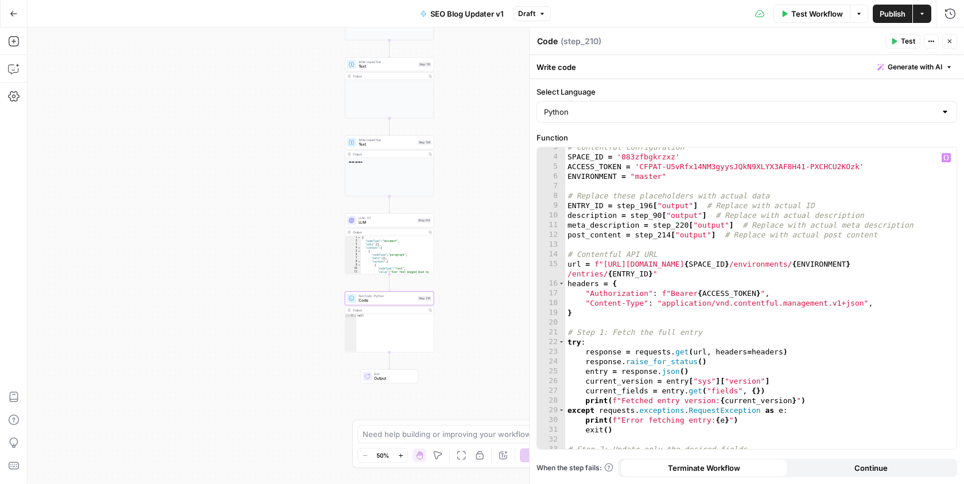
scroll to position [24, 0]
click at [395, 222] on span "LLM" at bounding box center [387, 223] width 57 height 6
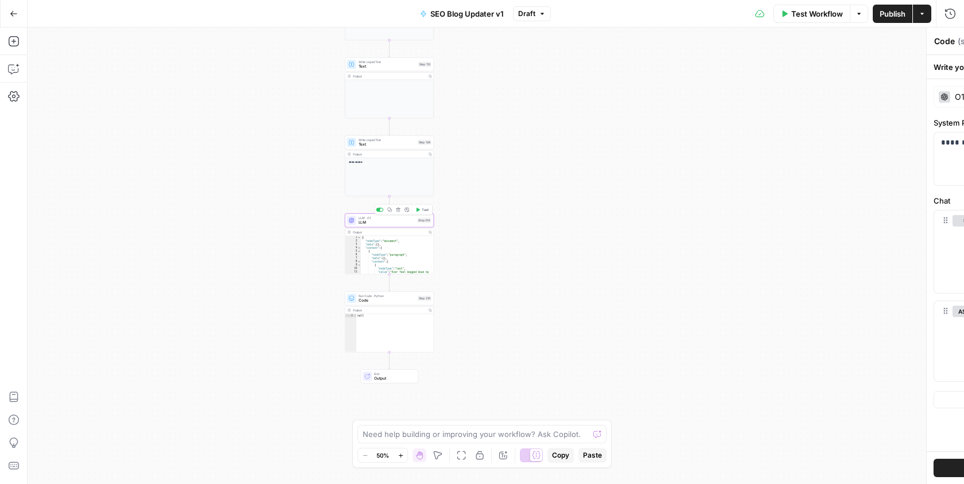
type textarea "LLM"
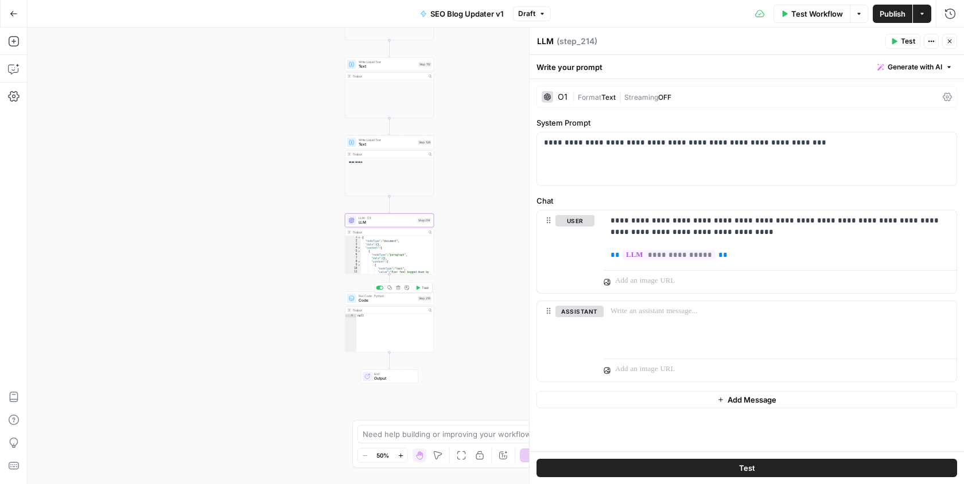
click at [382, 299] on span "Code" at bounding box center [387, 301] width 57 height 6
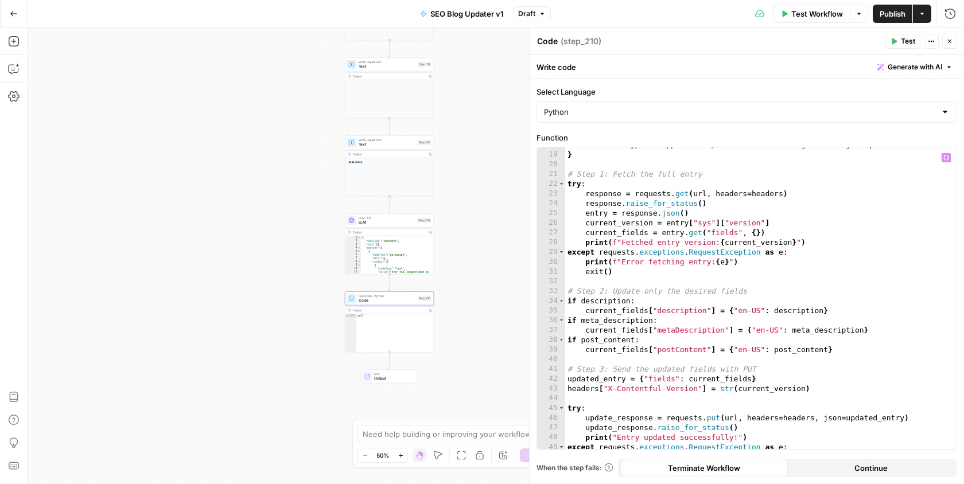
scroll to position [224, 0]
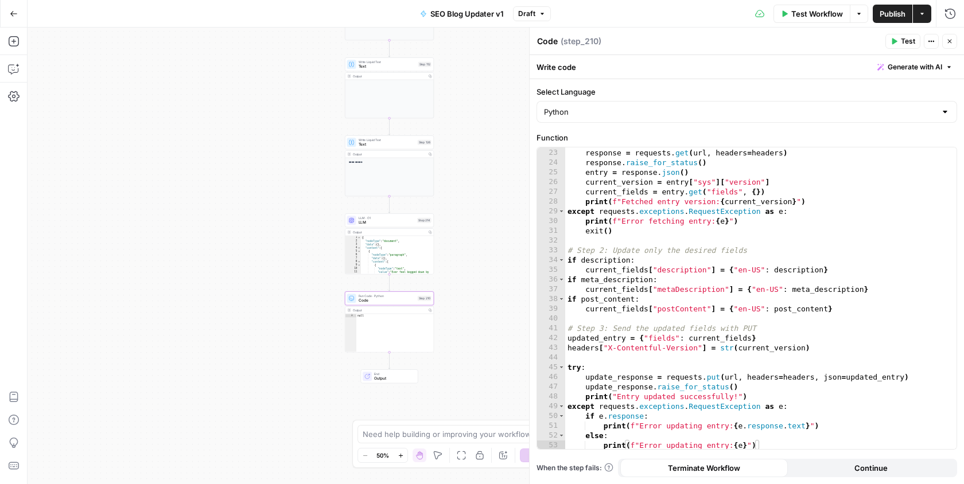
click at [392, 146] on span "Text" at bounding box center [387, 145] width 57 height 6
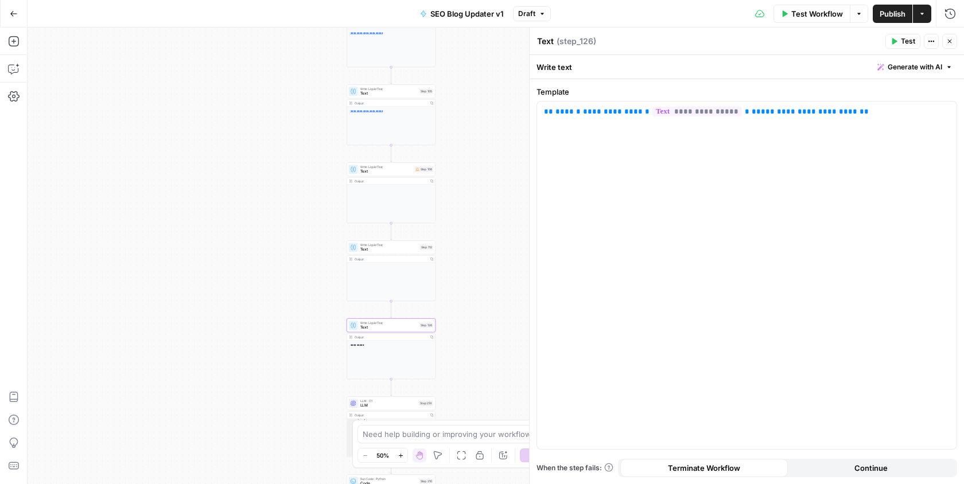
drag, startPoint x: 469, startPoint y: 178, endPoint x: 470, endPoint y: 361, distance: 182.5
click at [470, 361] on div "**********" at bounding box center [496, 256] width 936 height 457
click at [954, 41] on button "Close" at bounding box center [949, 41] width 15 height 15
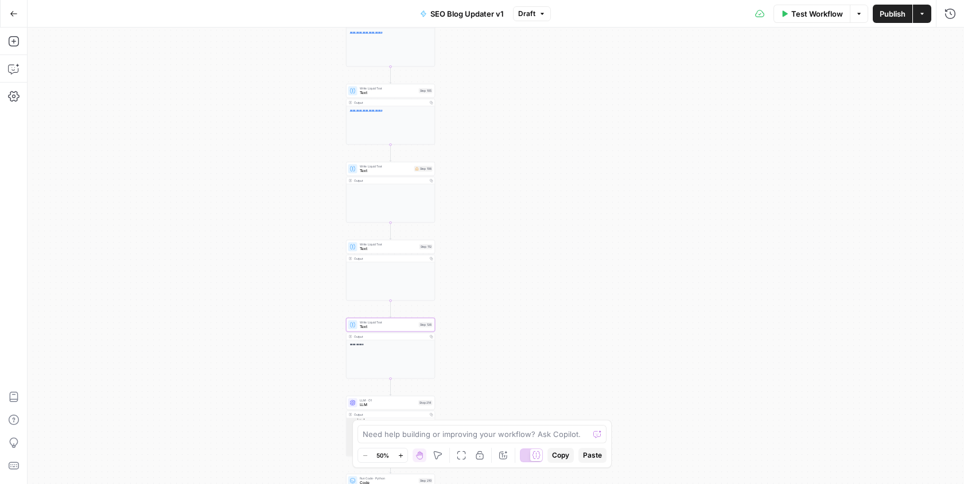
click at [384, 328] on span "Text" at bounding box center [388, 327] width 57 height 6
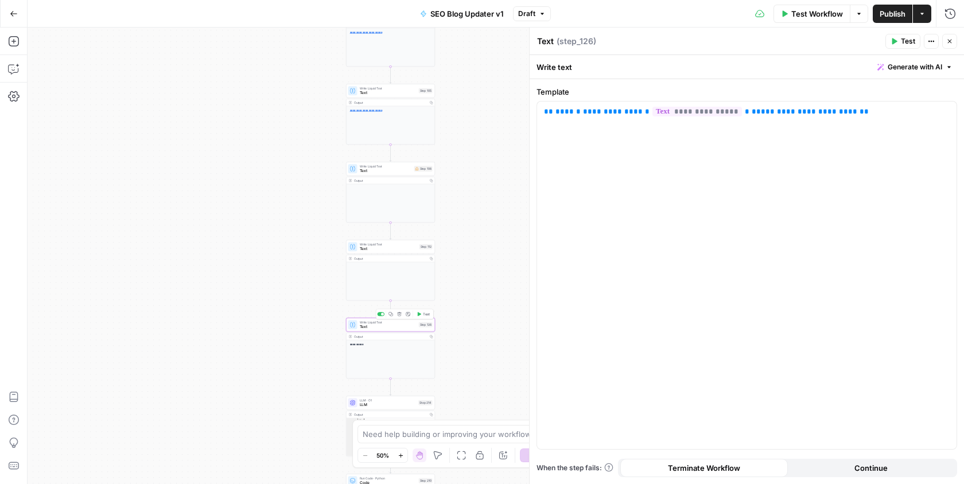
click at [399, 316] on button "Delete step" at bounding box center [399, 313] width 7 height 7
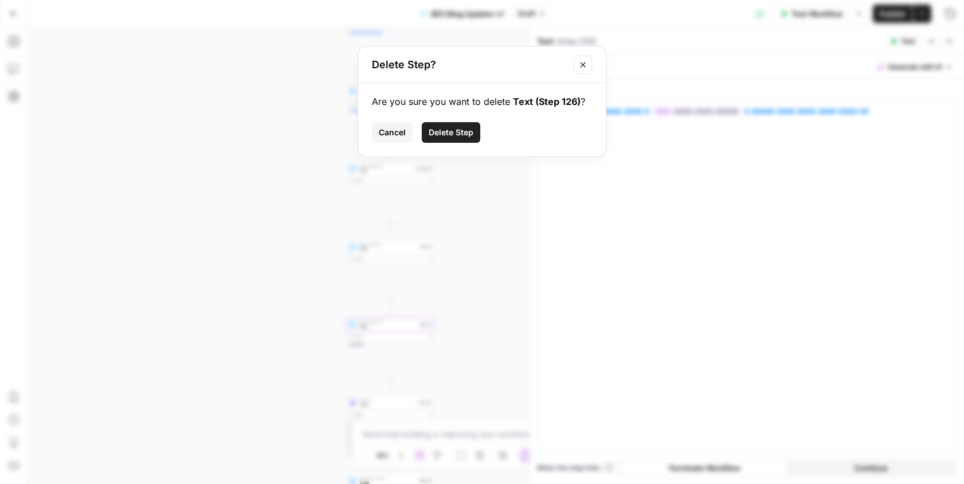
click at [460, 137] on span "Delete Step" at bounding box center [451, 132] width 45 height 11
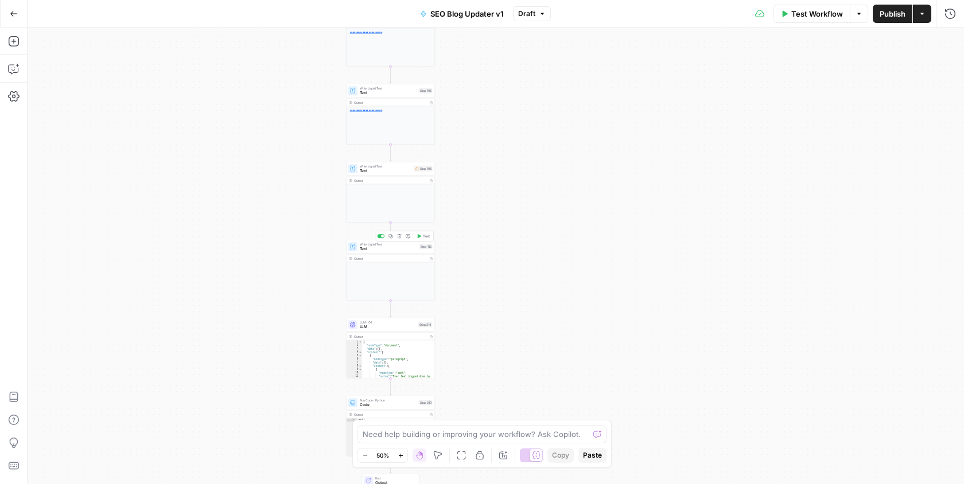
click at [398, 245] on span "Write Liquid Text" at bounding box center [388, 244] width 57 height 5
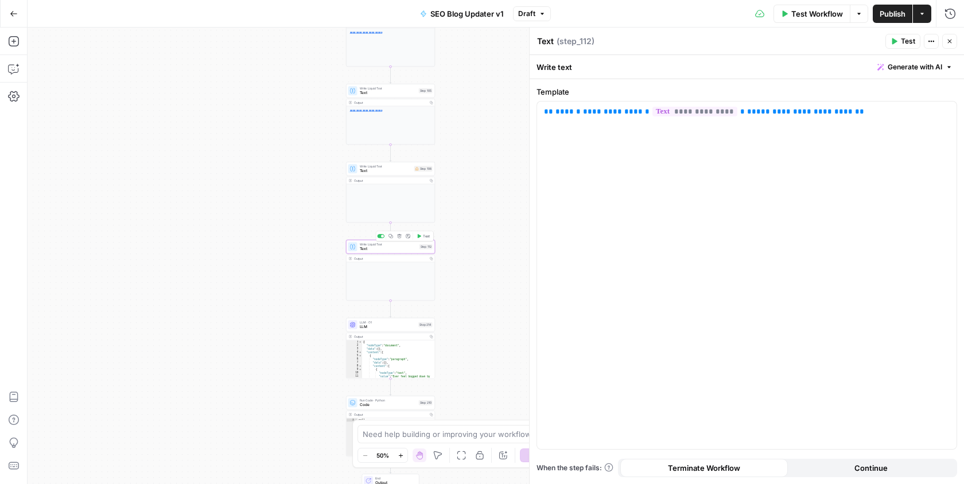
click at [462, 273] on div "**********" at bounding box center [496, 256] width 936 height 457
click at [925, 20] on button "Actions" at bounding box center [922, 14] width 18 height 18
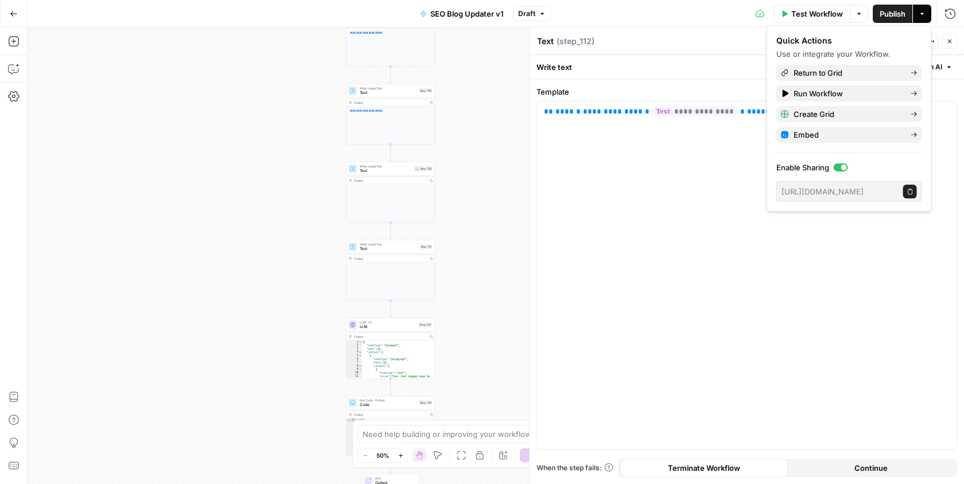
click at [925, 20] on button "Actions" at bounding box center [922, 14] width 18 height 18
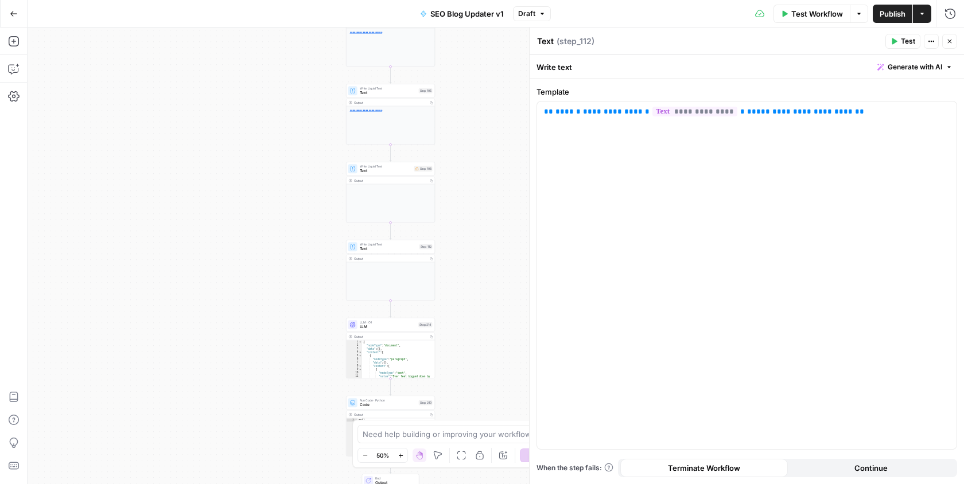
click at [925, 20] on button "Actions" at bounding box center [922, 14] width 18 height 18
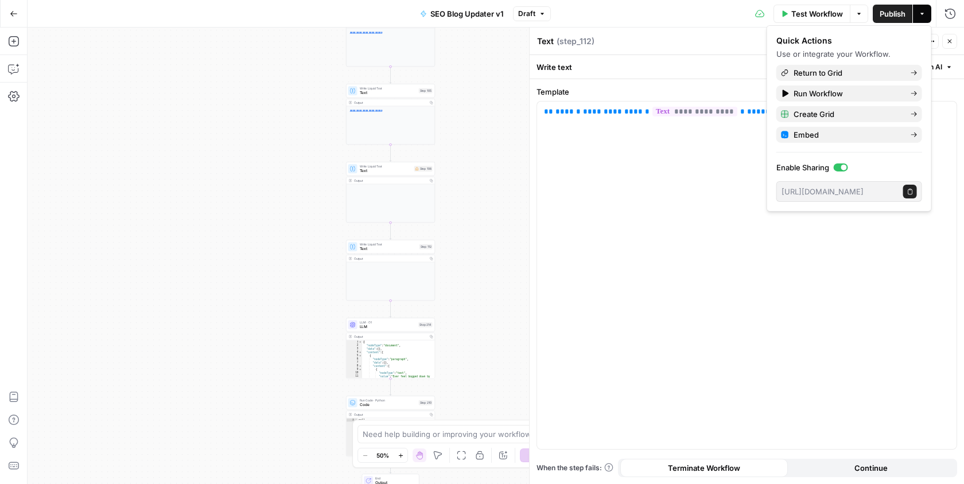
click at [925, 20] on button "Actions" at bounding box center [922, 14] width 18 height 18
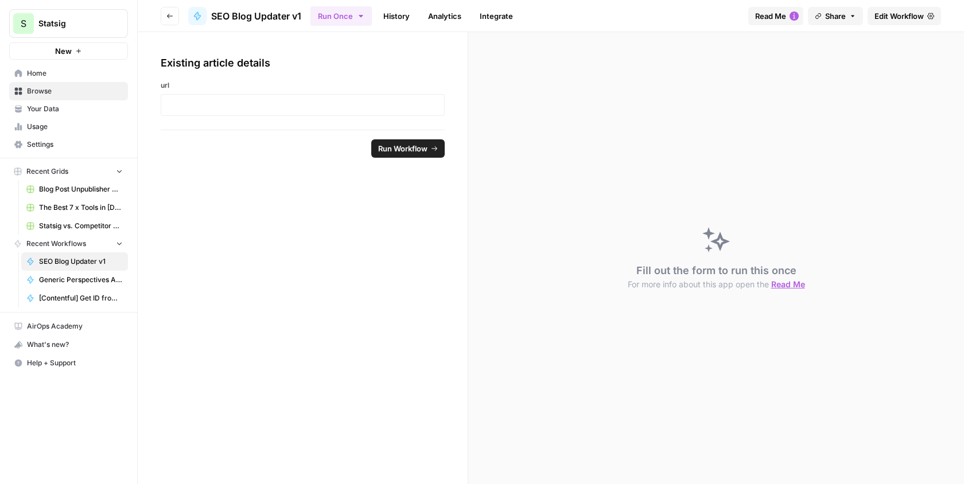
click at [158, 13] on header "Go back SEO Blog Updater v1 Run Once History Analytics Integrate Read Me Share …" at bounding box center [551, 16] width 826 height 32
click at [165, 15] on button "Go back" at bounding box center [170, 16] width 18 height 18
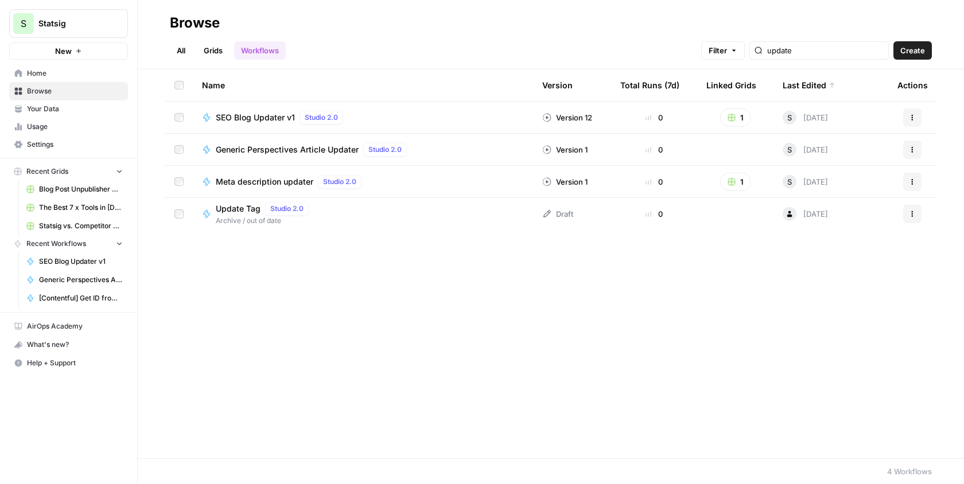
click at [909, 122] on button "Actions" at bounding box center [912, 117] width 18 height 18
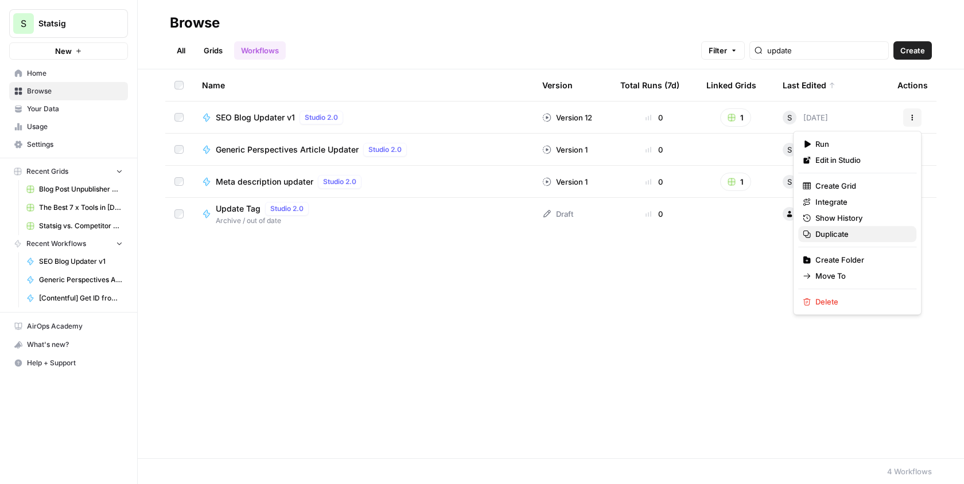
click at [848, 230] on span "Duplicate" at bounding box center [861, 233] width 92 height 11
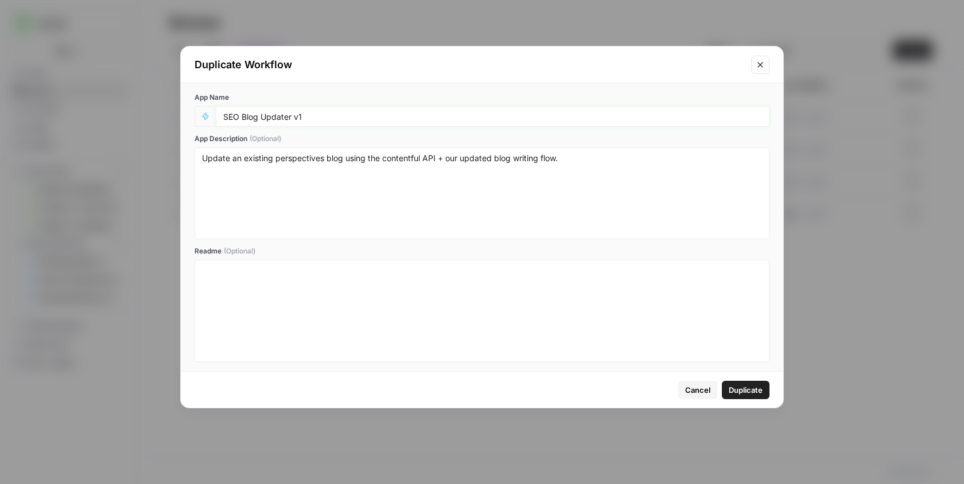
click at [310, 112] on input "SEO Blog Updater v1" at bounding box center [492, 116] width 539 height 10
type input "U"
click at [465, 115] on input "[Contentful] Update Blog with New Content, Description & Metadescription" at bounding box center [492, 116] width 539 height 10
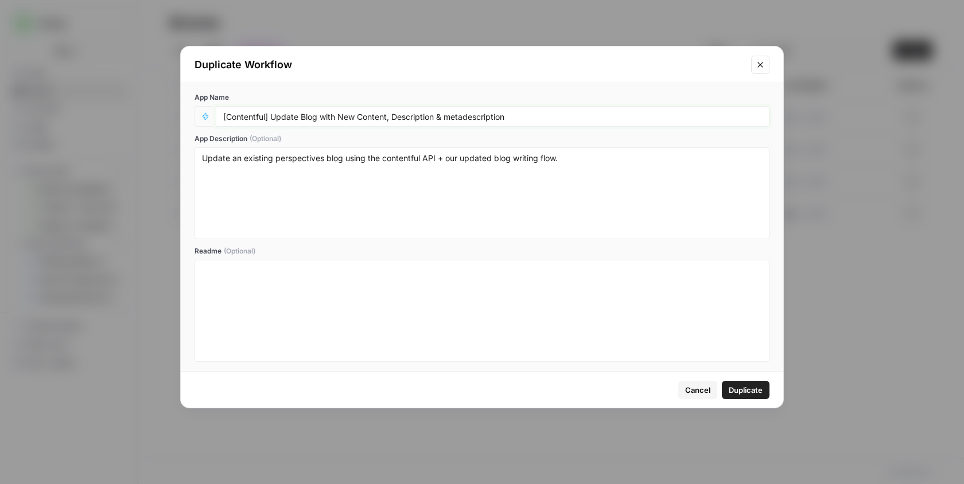
click at [579, 120] on input "[Contentful] Update Blog with New Content, Description & metadescription" at bounding box center [492, 116] width 539 height 10
type input "[Contentful] Update Blog with New Content, Description & metadescription given …"
click at [757, 393] on span "Duplicate" at bounding box center [746, 389] width 34 height 11
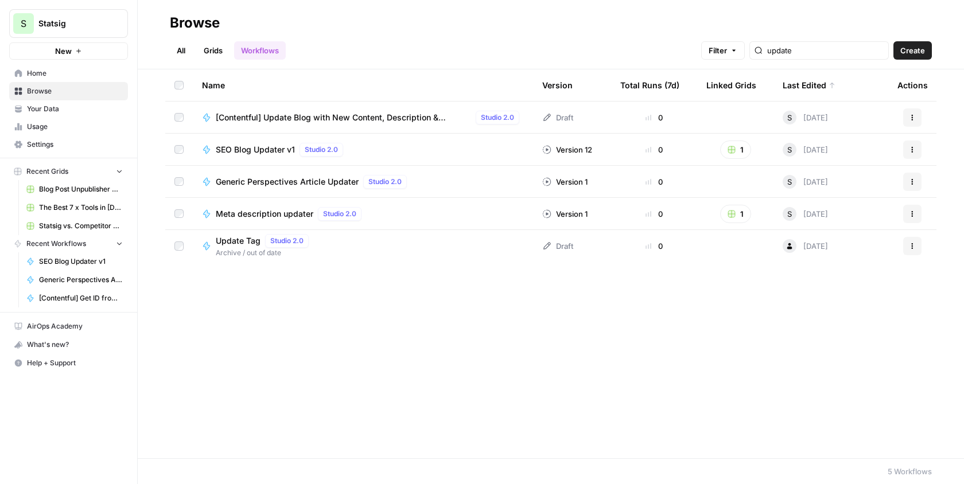
click at [402, 118] on span "[Contentful] Update Blog with New Content, Description & metadescription given …" at bounding box center [343, 117] width 255 height 11
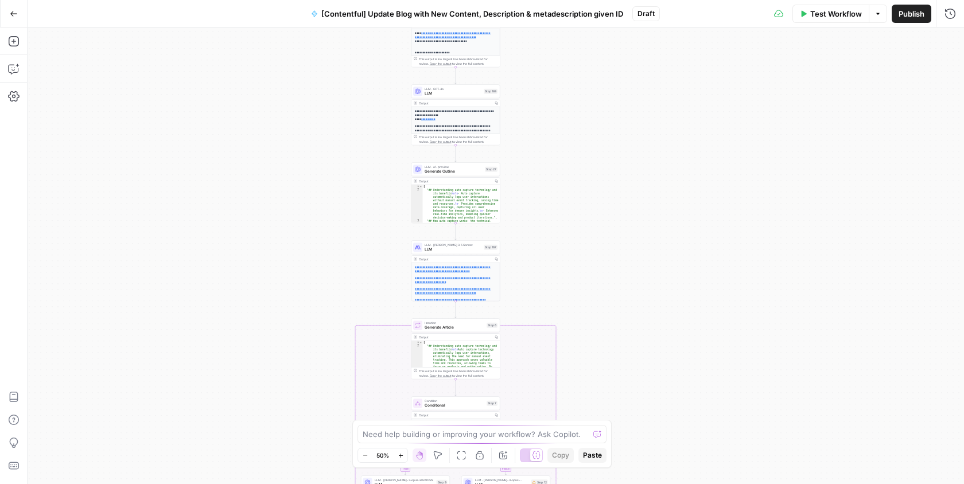
drag, startPoint x: 626, startPoint y: 264, endPoint x: 586, endPoint y: 25, distance: 242.6
click at [586, 25] on div "**********" at bounding box center [482, 242] width 964 height 484
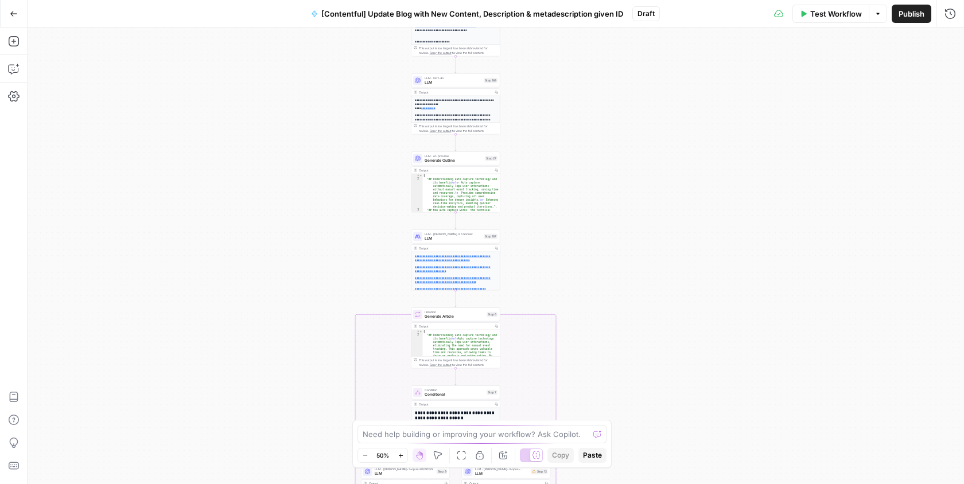
drag, startPoint x: 553, startPoint y: 278, endPoint x: 576, endPoint y: -12, distance: 291.3
click at [576, 0] on html "**********" at bounding box center [482, 242] width 964 height 484
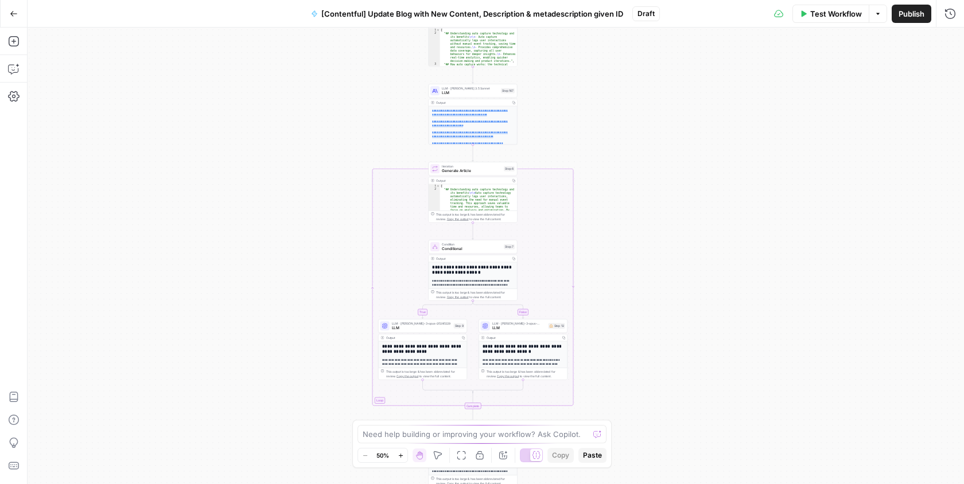
drag, startPoint x: 610, startPoint y: 265, endPoint x: 604, endPoint y: 399, distance: 133.8
click at [604, 399] on div "**********" at bounding box center [496, 256] width 936 height 457
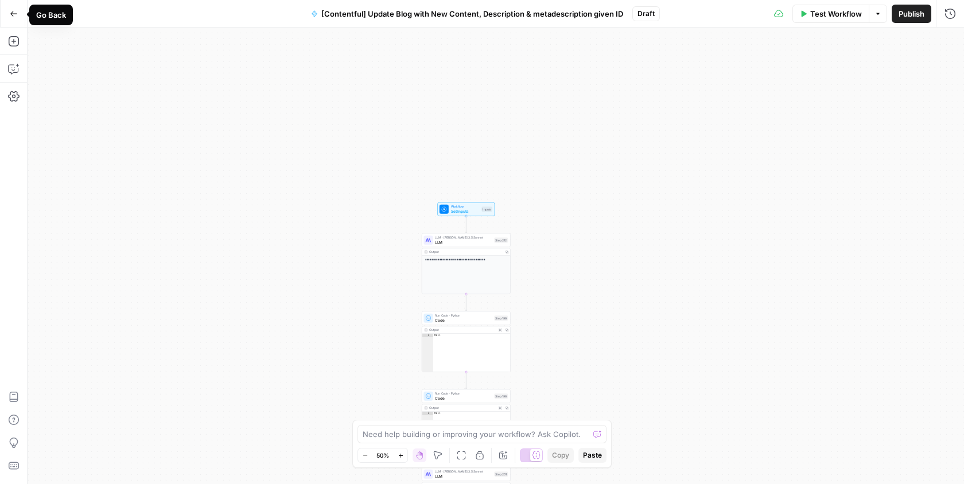
click at [13, 13] on icon "button" at bounding box center [14, 14] width 8 height 8
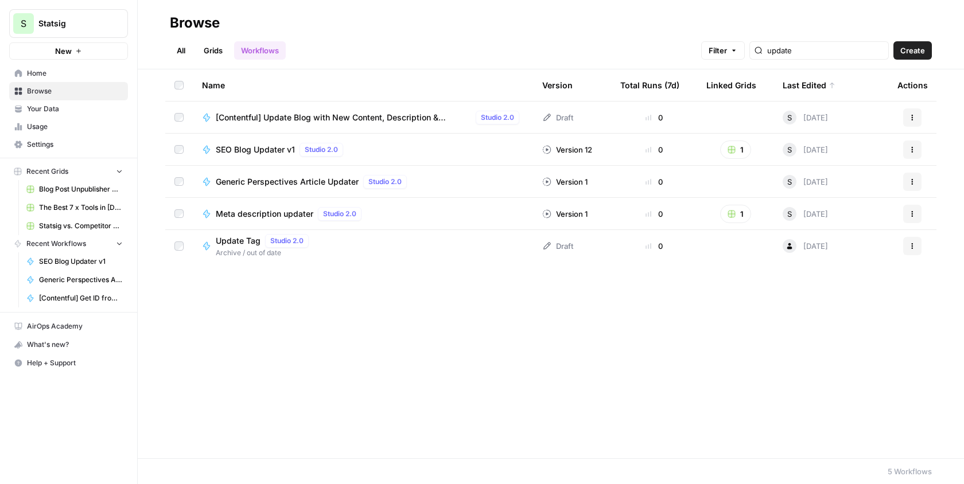
click at [917, 118] on button "Actions" at bounding box center [912, 117] width 18 height 18
click at [837, 213] on span "Delete" at bounding box center [861, 211] width 92 height 11
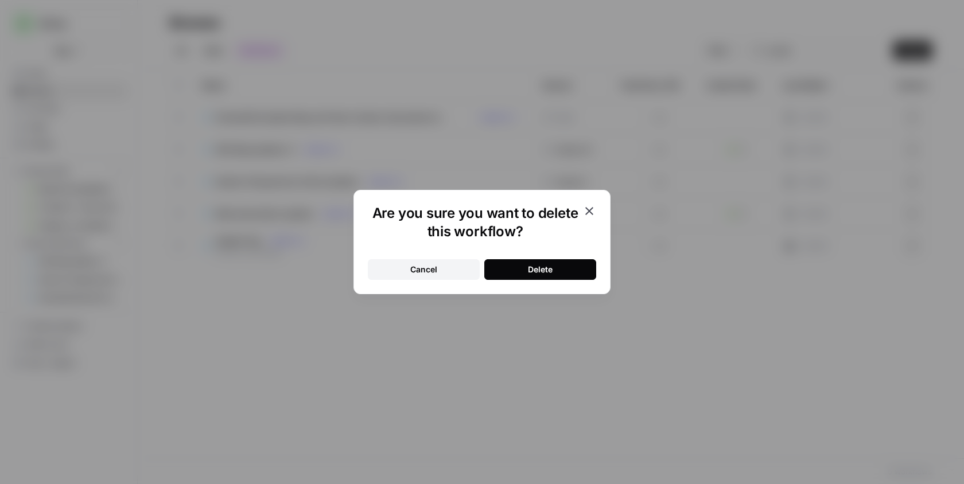
click at [547, 268] on div "Delete" at bounding box center [540, 269] width 25 height 11
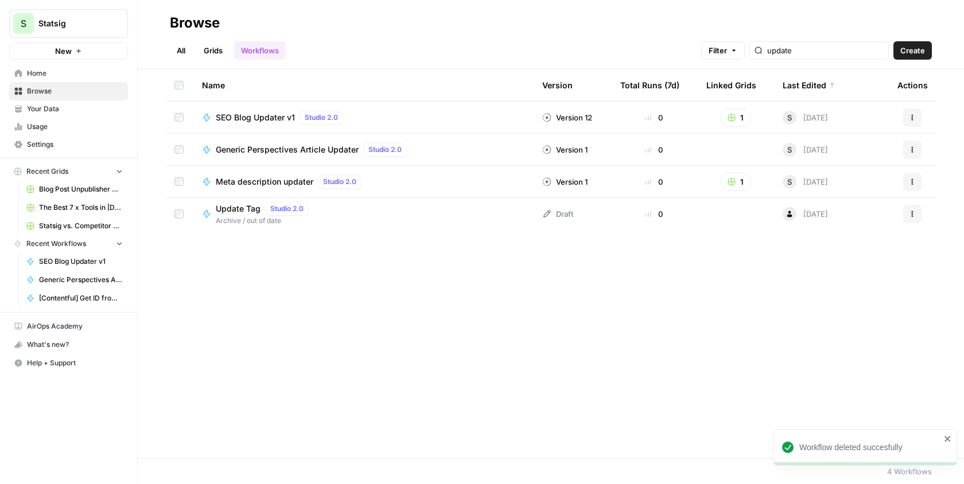
click at [920, 58] on button "Create" at bounding box center [912, 50] width 38 height 18
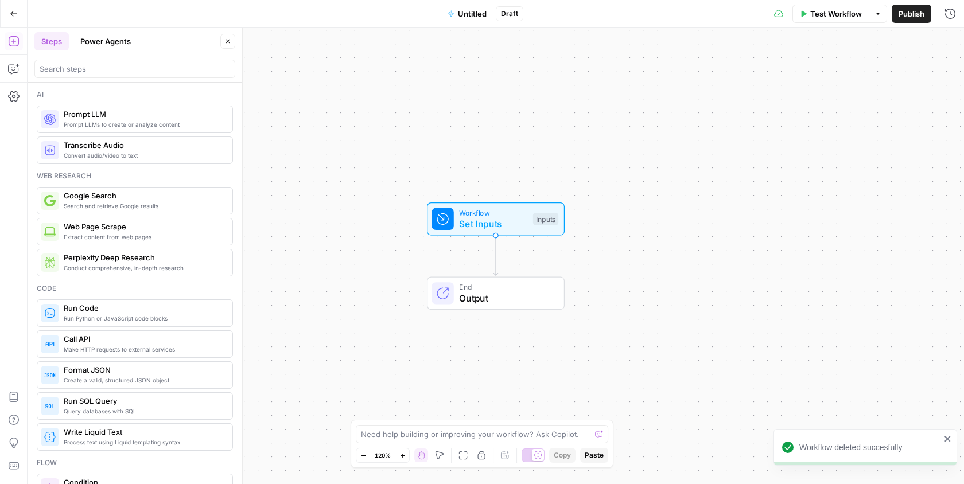
click at [527, 217] on div "Workflow Set Inputs Inputs Test Step" at bounding box center [494, 219] width 127 height 24
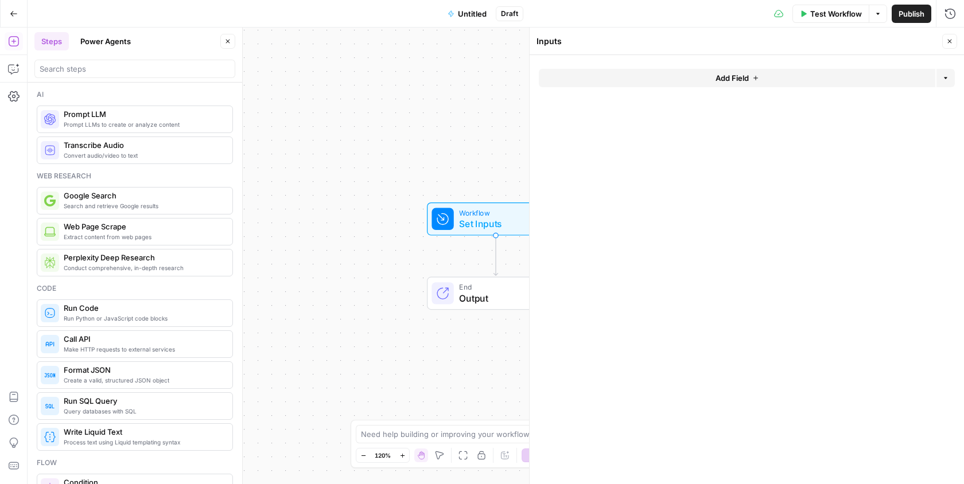
click at [709, 79] on button "Add Field" at bounding box center [737, 78] width 396 height 18
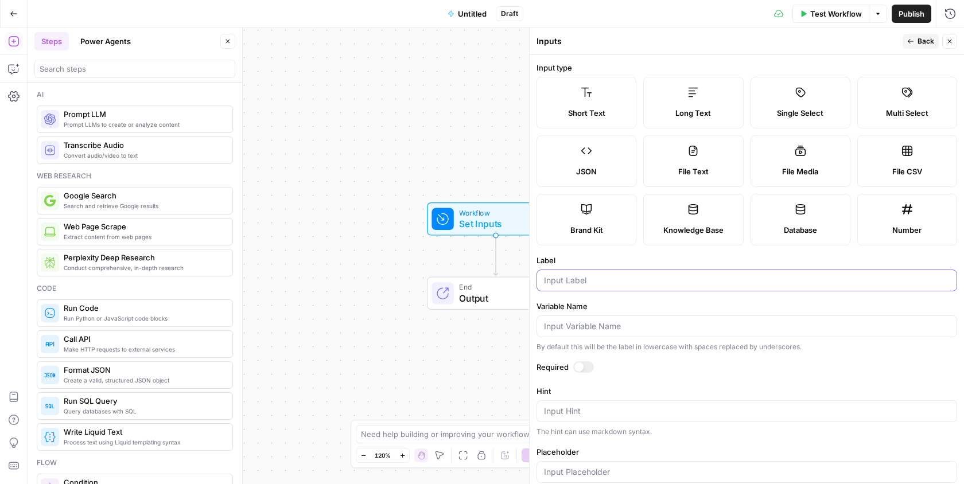
click at [577, 282] on input "Label" at bounding box center [747, 280] width 406 height 11
type input "Body Content"
click at [682, 106] on label "Long Text" at bounding box center [693, 103] width 100 height 52
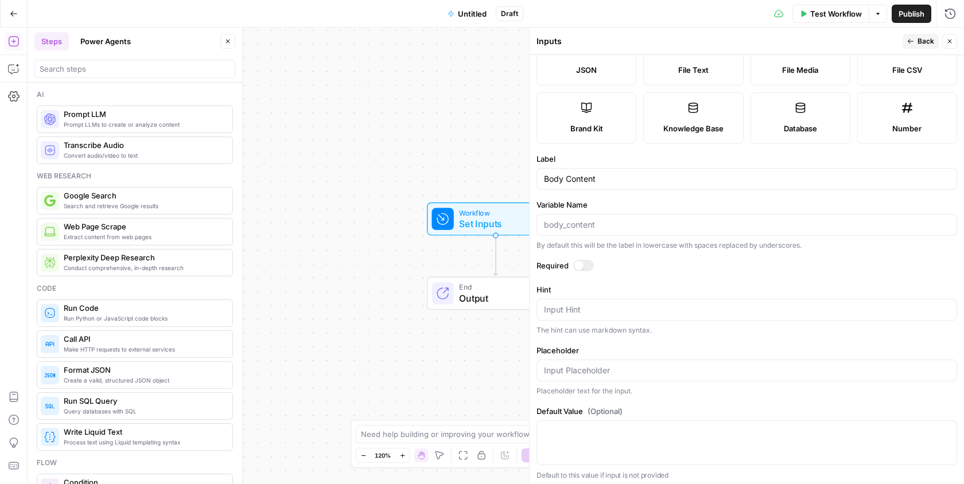
click at [916, 42] on button "Back" at bounding box center [921, 41] width 36 height 15
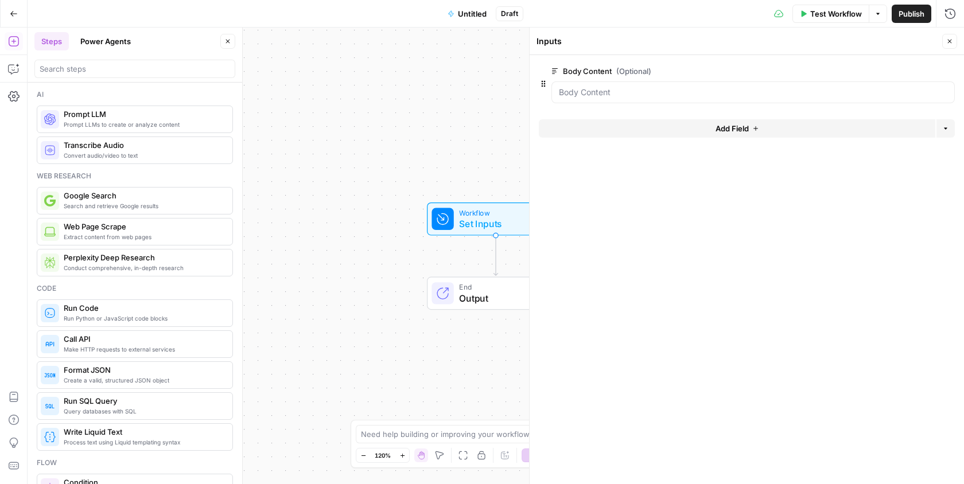
click at [791, 131] on button "Add Field" at bounding box center [737, 128] width 396 height 18
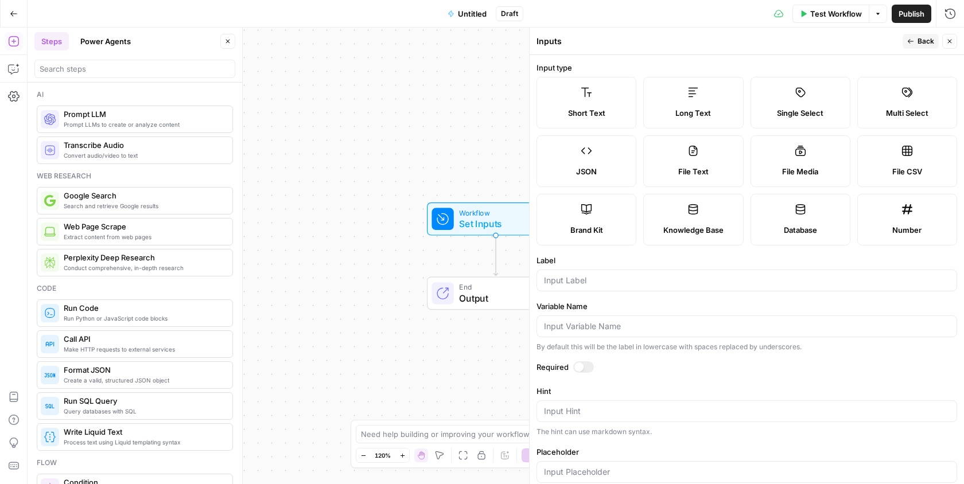
click at [707, 102] on label "Long Text" at bounding box center [693, 103] width 100 height 52
click at [581, 266] on div "Label" at bounding box center [746, 273] width 421 height 37
click at [578, 277] on input "Label" at bounding box center [747, 280] width 406 height 11
type input "Description"
click at [923, 42] on span "Back" at bounding box center [925, 41] width 17 height 10
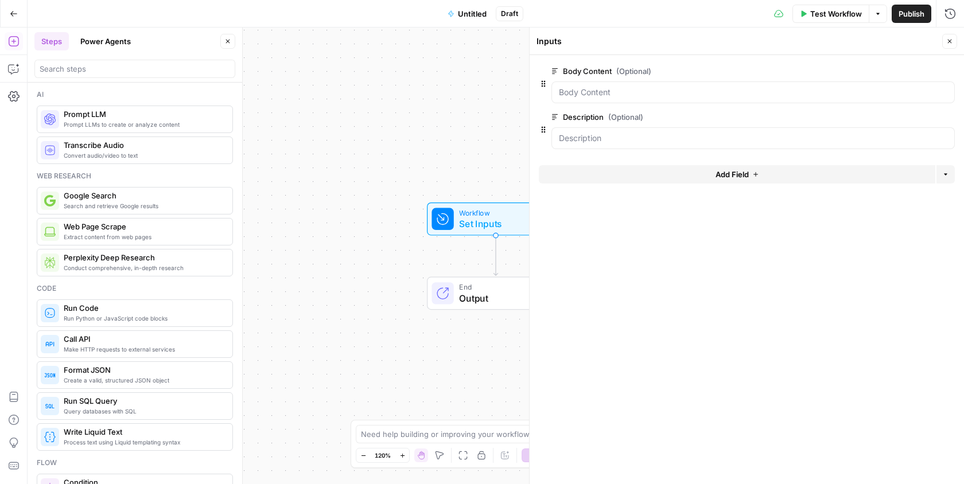
click at [795, 171] on button "Add Field" at bounding box center [737, 174] width 396 height 18
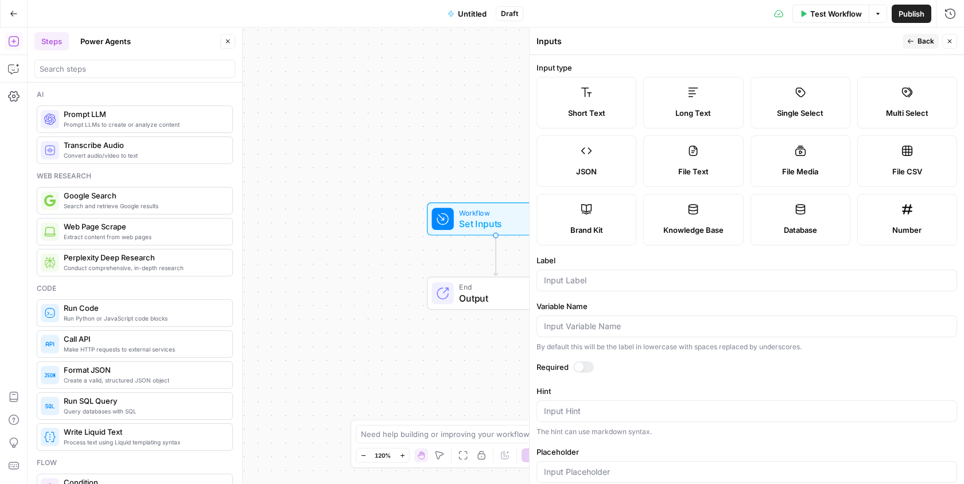
click at [576, 296] on form "Input type Short Text Long Text Single Select Multi Select JSON File Text File …" at bounding box center [747, 269] width 434 height 429
click at [576, 287] on div at bounding box center [746, 281] width 421 height 22
click at [705, 97] on label "Long Text" at bounding box center [693, 103] width 100 height 52
click at [566, 275] on input "Label" at bounding box center [747, 280] width 406 height 11
type input "Metadescription"
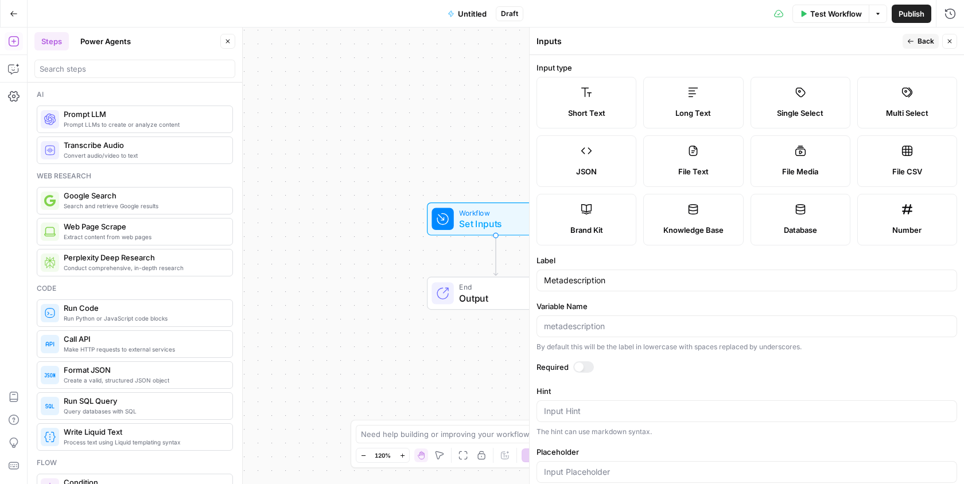
click at [926, 45] on span "Back" at bounding box center [925, 41] width 17 height 10
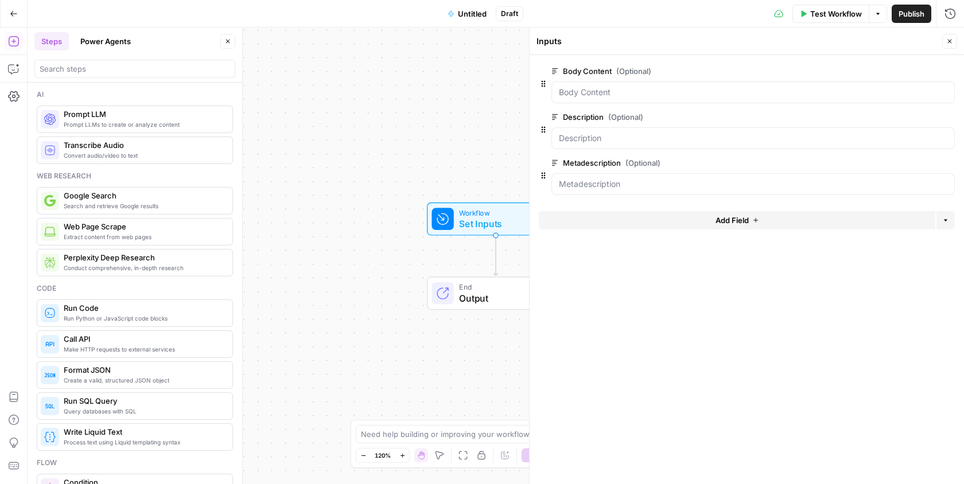
click at [951, 40] on icon "button" at bounding box center [950, 42] width 4 height 4
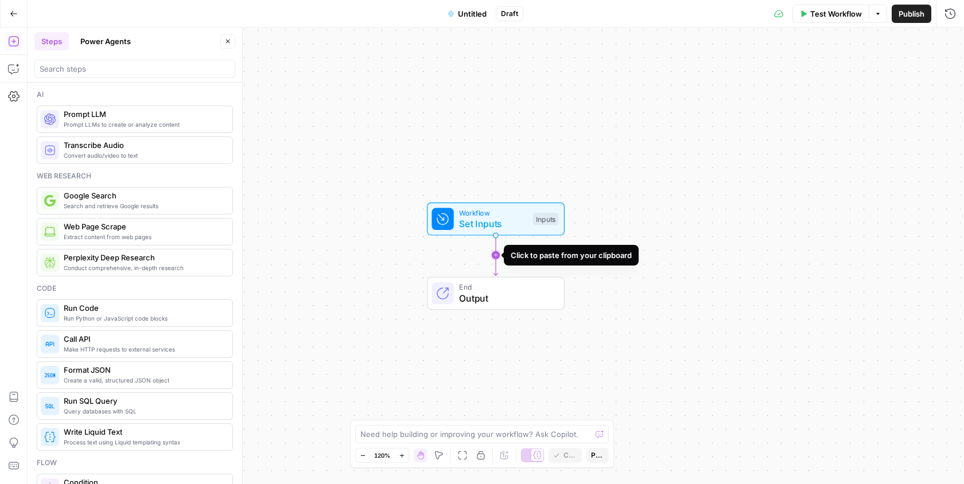
click at [497, 253] on icon "Edge from start to end" at bounding box center [495, 255] width 4 height 41
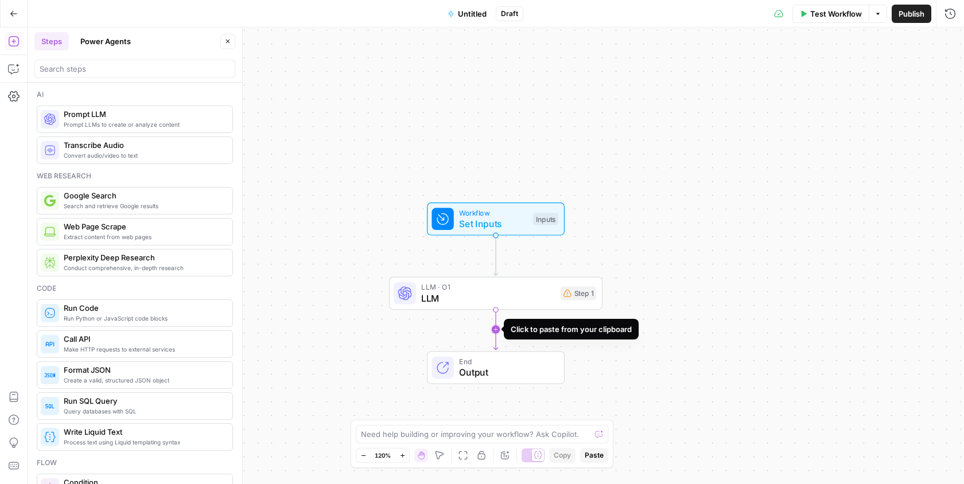
click at [497, 324] on icon "Edge from step_1 to end" at bounding box center [495, 329] width 4 height 41
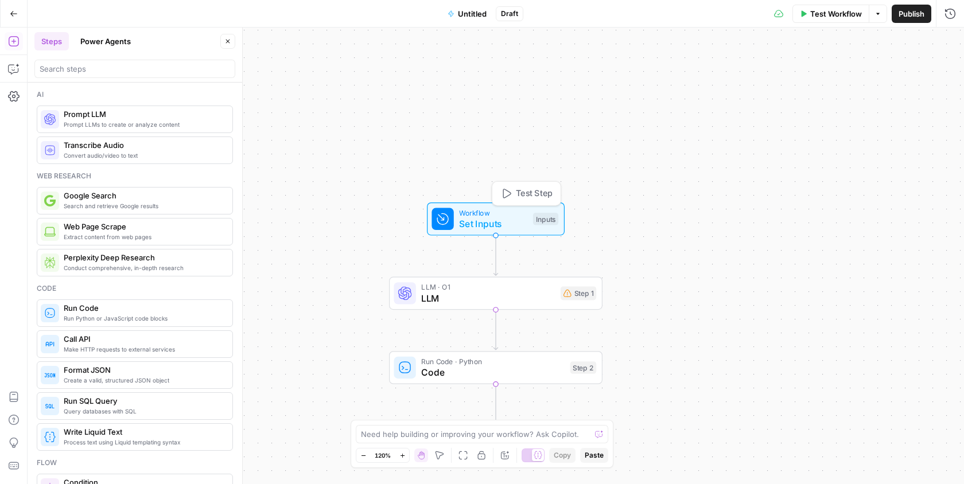
click at [507, 228] on span "Set Inputs" at bounding box center [493, 224] width 68 height 14
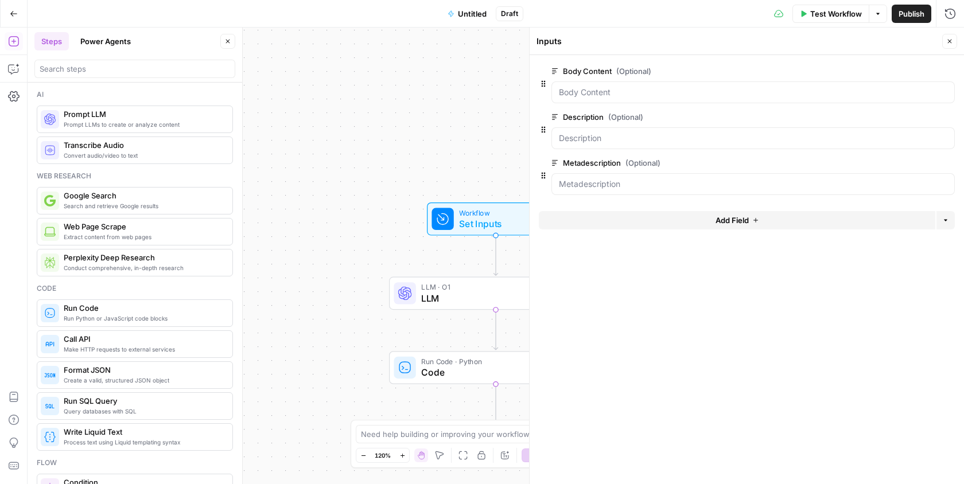
click at [796, 225] on button "Add Field" at bounding box center [737, 220] width 396 height 18
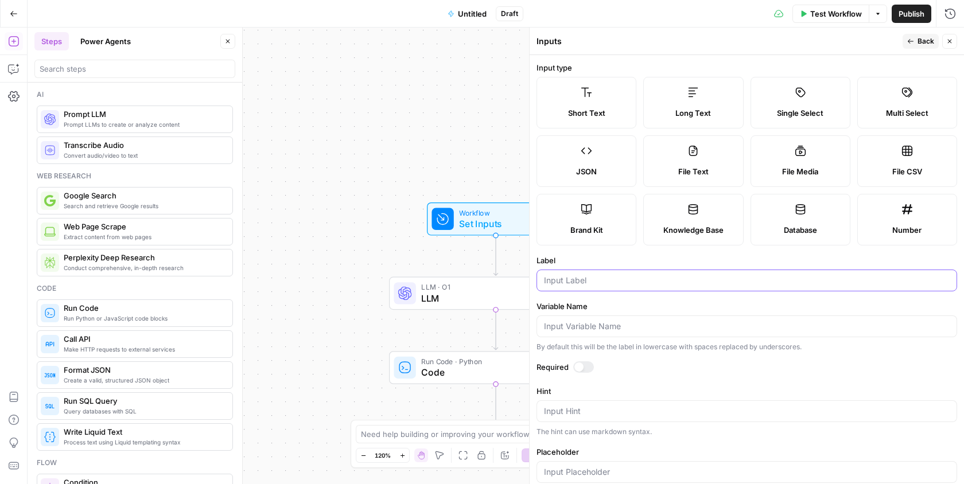
click at [582, 279] on input "Label" at bounding box center [747, 280] width 406 height 11
type input "Entry ID"
click at [912, 33] on header "Inputs Back Close" at bounding box center [747, 42] width 434 height 28
click at [912, 43] on icon "button" at bounding box center [910, 41] width 7 height 7
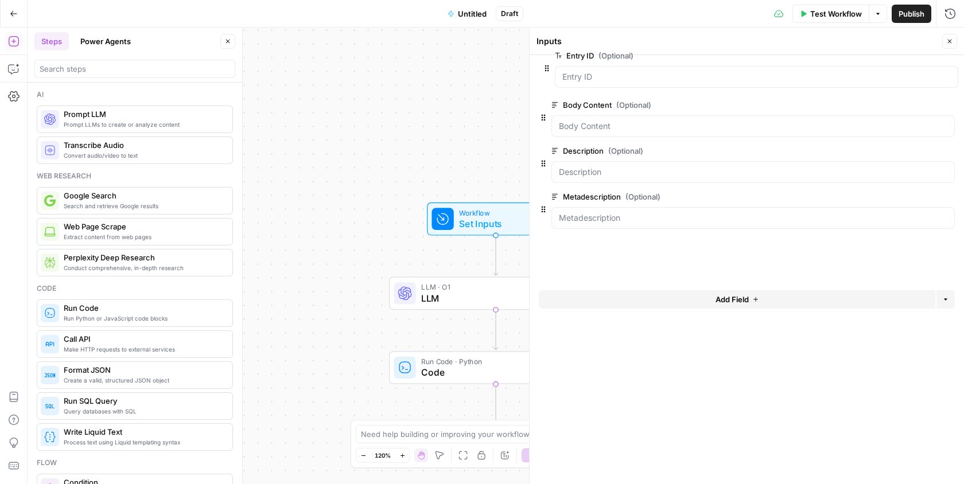
drag, startPoint x: 542, startPoint y: 221, endPoint x: 545, endPoint y: 65, distance: 155.5
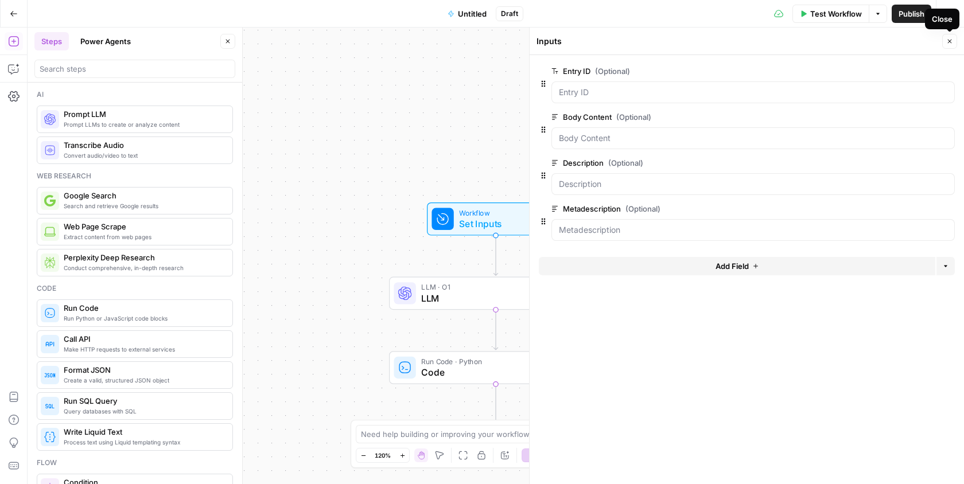
click at [948, 38] on icon "button" at bounding box center [949, 41] width 7 height 7
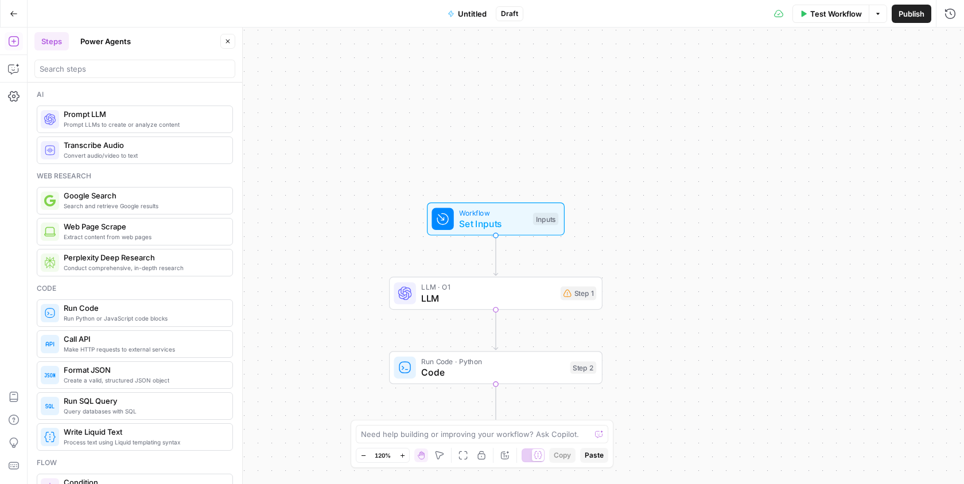
click at [556, 295] on div "LLM · O1 LLM Step 1 Copy step Delete step Add Note Test" at bounding box center [495, 294] width 203 height 24
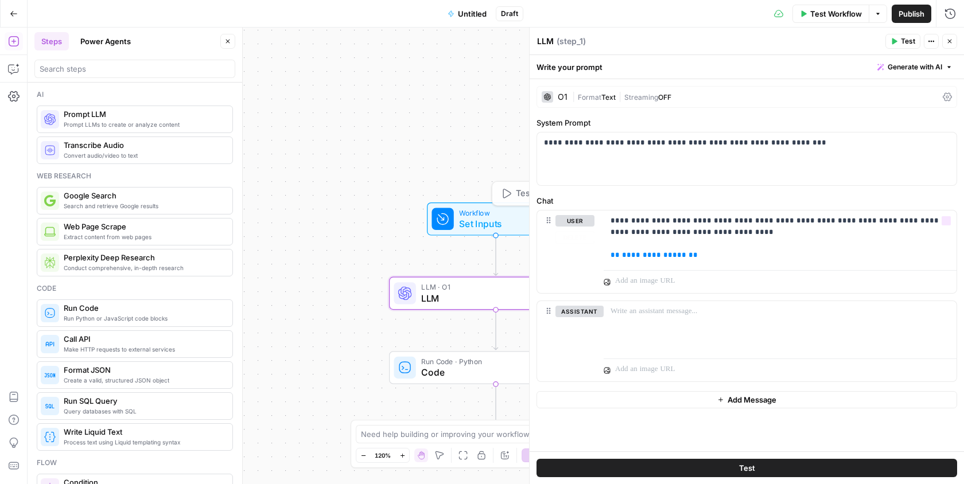
click at [690, 266] on div at bounding box center [780, 280] width 353 height 28
drag, startPoint x: 691, startPoint y: 253, endPoint x: 601, endPoint y: 253, distance: 90.1
click at [601, 253] on div "**********" at bounding box center [746, 252] width 419 height 83
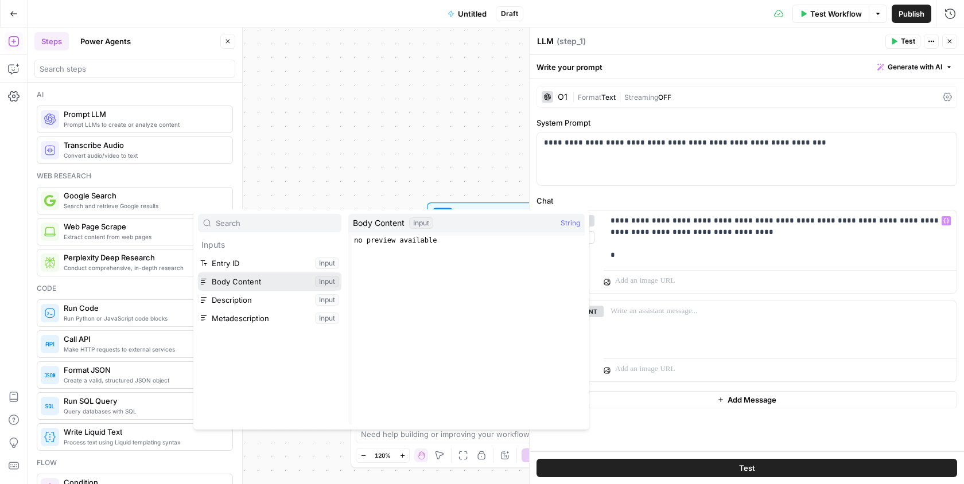
click at [283, 276] on button "Select variable Body Content" at bounding box center [269, 282] width 143 height 18
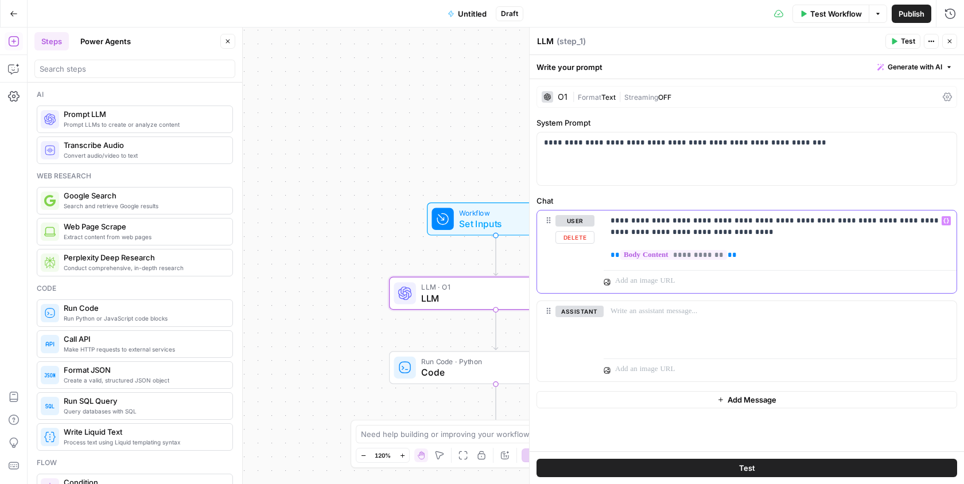
click at [621, 232] on p "**********" at bounding box center [780, 238] width 340 height 46
click at [737, 222] on p "**********" at bounding box center [780, 238] width 340 height 46
click at [736, 228] on p "**********" at bounding box center [780, 238] width 340 height 46
click at [952, 40] on icon "button" at bounding box center [949, 41] width 7 height 7
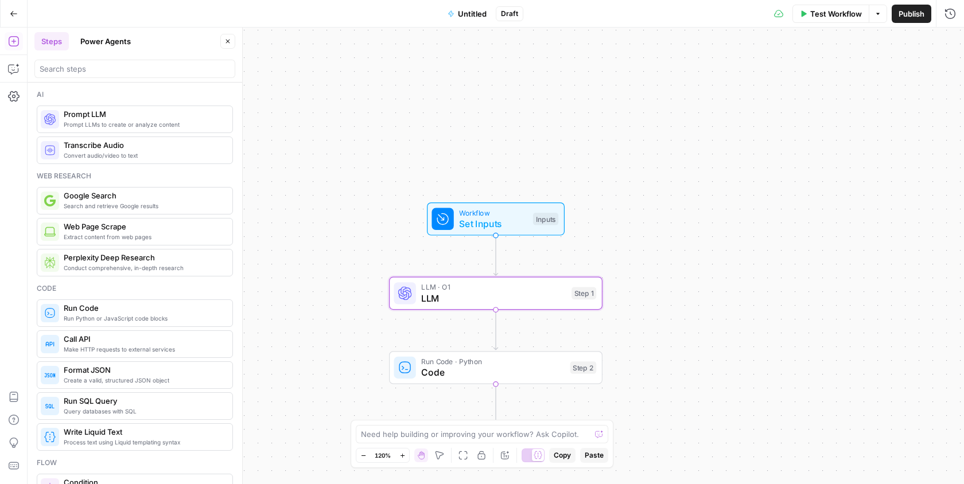
click at [532, 375] on span "Code" at bounding box center [492, 372] width 143 height 14
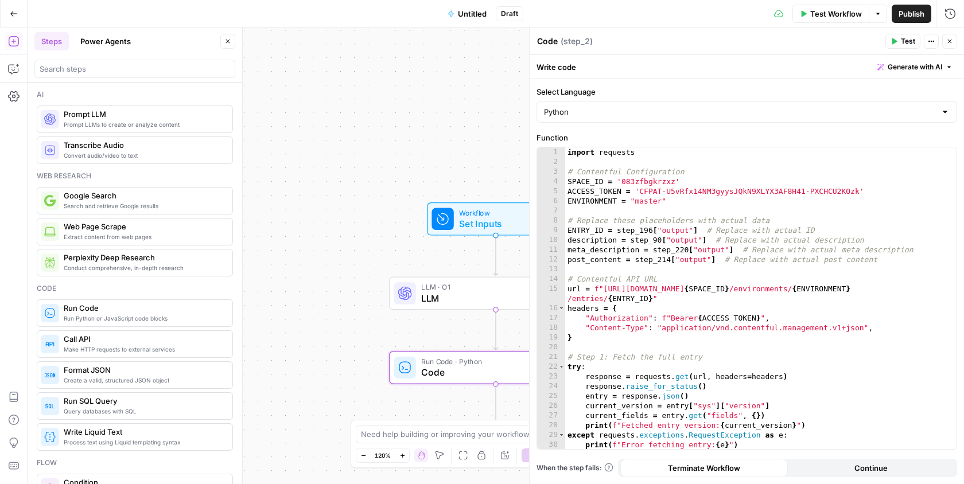
drag, startPoint x: 388, startPoint y: 260, endPoint x: 313, endPoint y: 237, distance: 78.8
click at [313, 237] on div "Workflow Set Inputs Inputs LLM · O1 LLM Step 1 Run Code · Python Code Step 2 En…" at bounding box center [496, 256] width 936 height 457
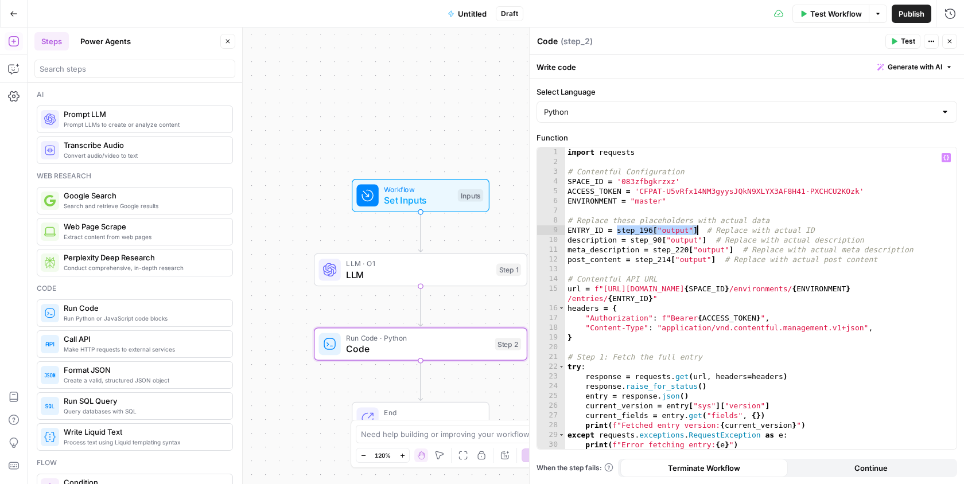
drag, startPoint x: 617, startPoint y: 230, endPoint x: 697, endPoint y: 231, distance: 79.8
click at [697, 231] on div "import requests # Contentful Configuration SPACE_ID = '083zfbgkrzxz' ACCESS_TOK…" at bounding box center [761, 308] width 392 height 322
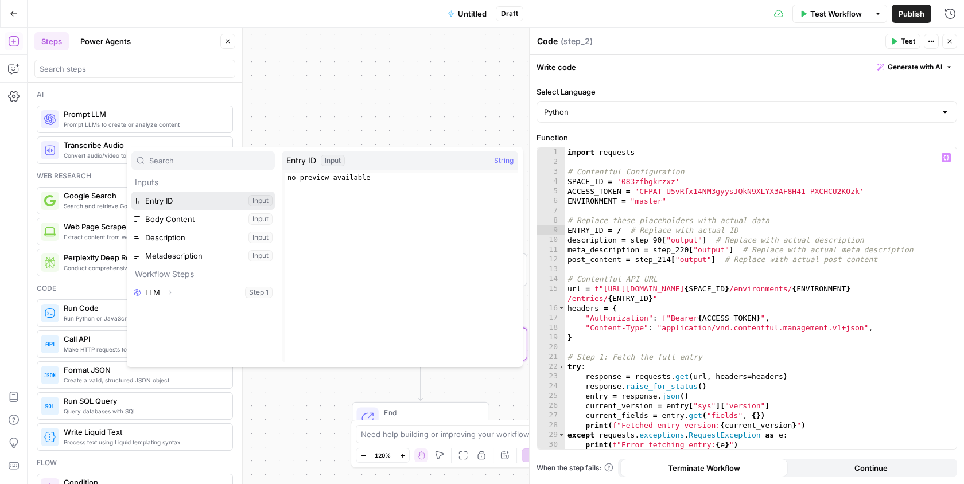
click at [200, 204] on button "Select variable Entry ID" at bounding box center [202, 201] width 143 height 18
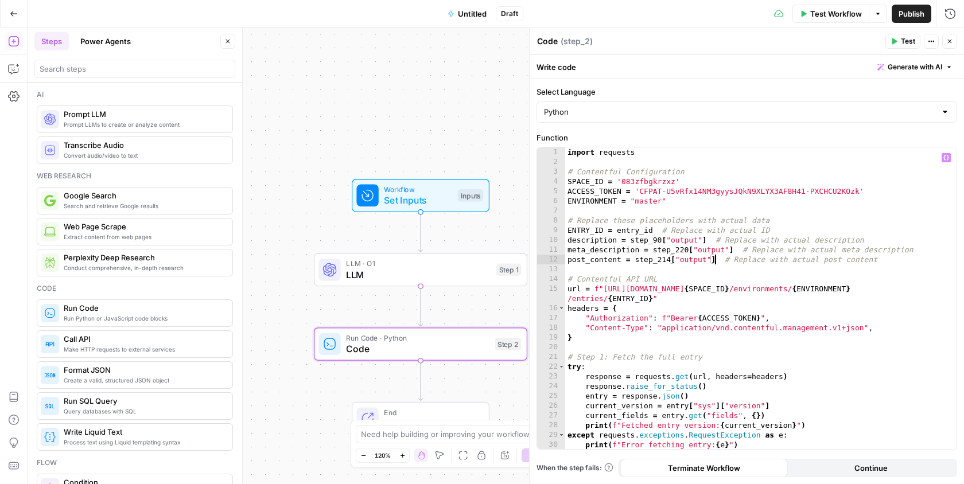
click at [715, 257] on div "import requests # Contentful Configuration SPACE_ID = '083zfbgkrzxz' ACCESS_TOK…" at bounding box center [761, 308] width 392 height 322
drag, startPoint x: 717, startPoint y: 261, endPoint x: 633, endPoint y: 257, distance: 83.3
click at [633, 257] on div "import requests # Contentful Configuration SPACE_ID = '083zfbgkrzxz' ACCESS_TOK…" at bounding box center [761, 308] width 392 height 322
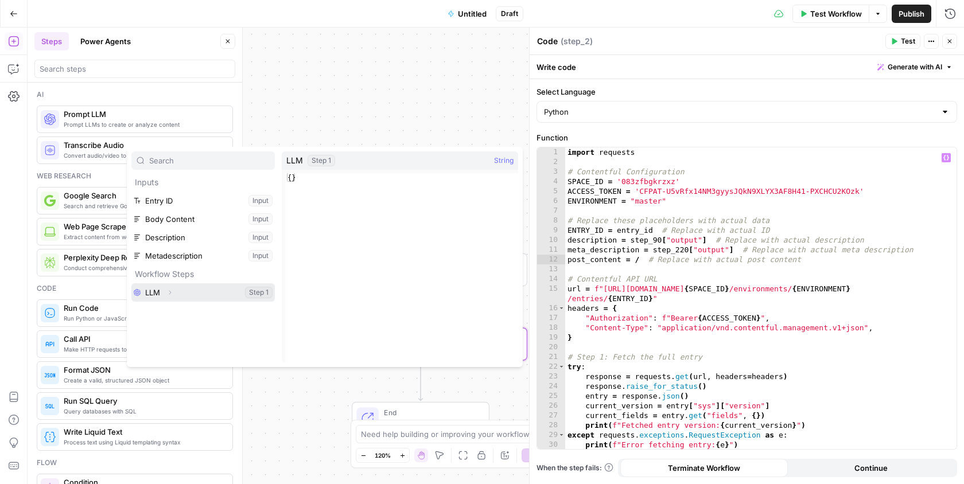
click at [163, 291] on button "Expand" at bounding box center [169, 292] width 15 height 15
click at [174, 306] on button "Select variable Output" at bounding box center [209, 311] width 132 height 18
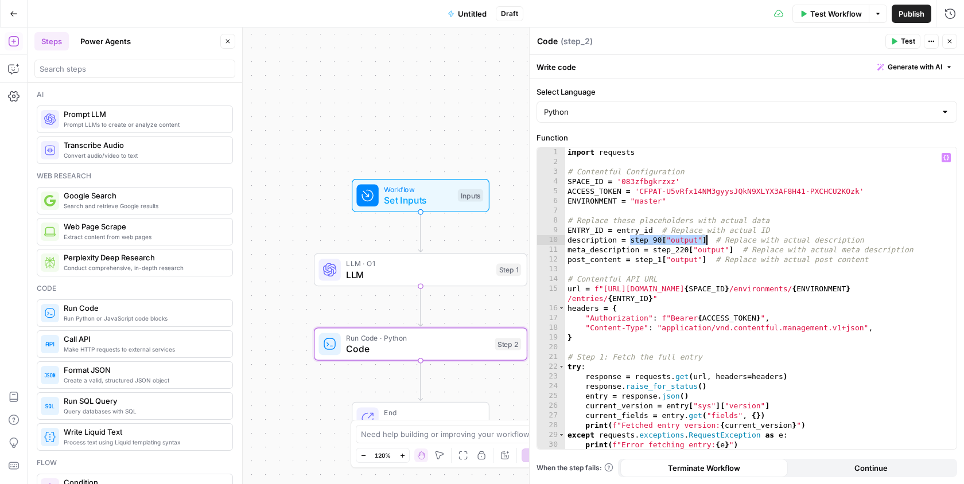
drag, startPoint x: 631, startPoint y: 240, endPoint x: 707, endPoint y: 238, distance: 76.3
click at [707, 238] on div "import requests # Contentful Configuration SPACE_ID = '083zfbgkrzxz' ACCESS_TOK…" at bounding box center [761, 308] width 392 height 322
type textarea "**********"
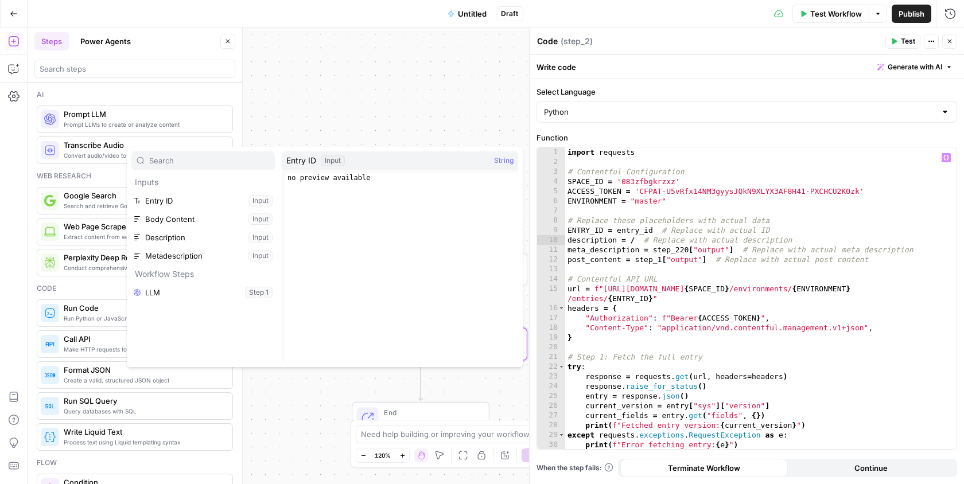
type input "e"
type input "des"
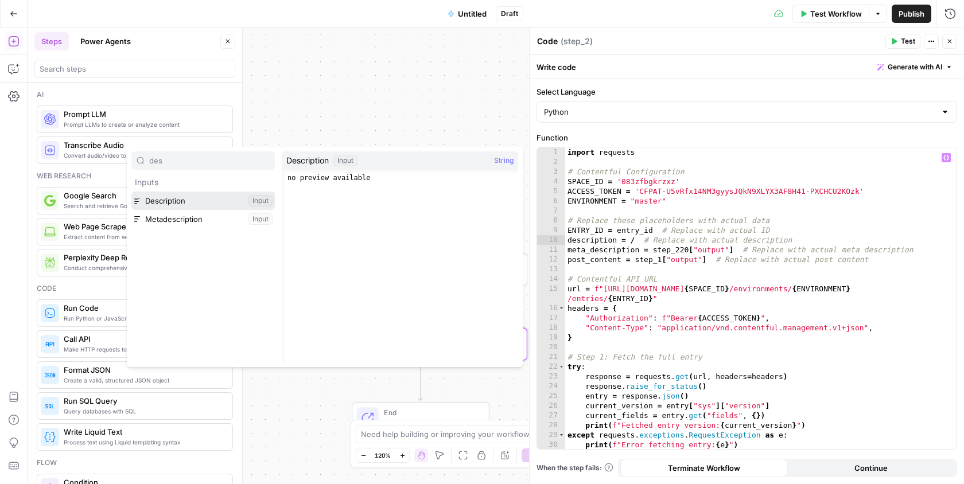
click at [180, 194] on button "Select variable Description" at bounding box center [202, 201] width 143 height 18
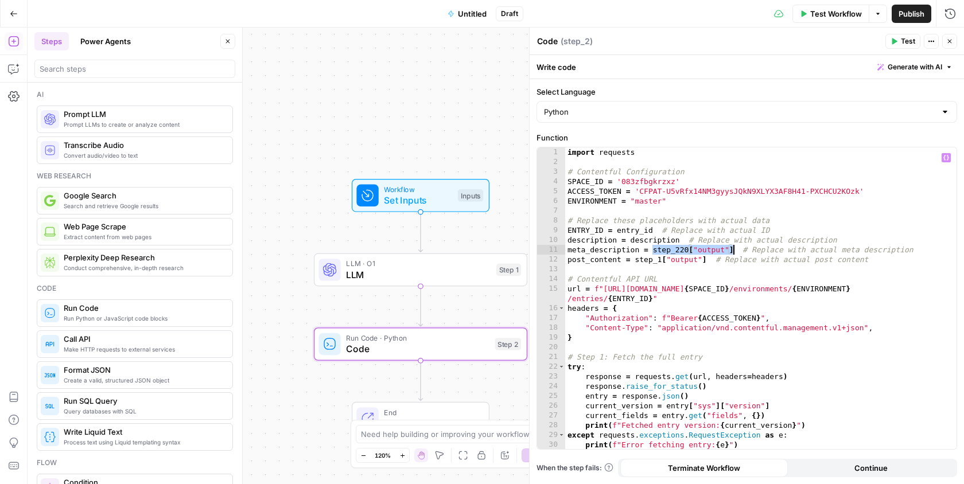
drag, startPoint x: 652, startPoint y: 248, endPoint x: 734, endPoint y: 247, distance: 81.5
click at [734, 247] on div "import requests # Contentful Configuration SPACE_ID = '083zfbgkrzxz' ACCESS_TOK…" at bounding box center [761, 308] width 392 height 322
type textarea "**********"
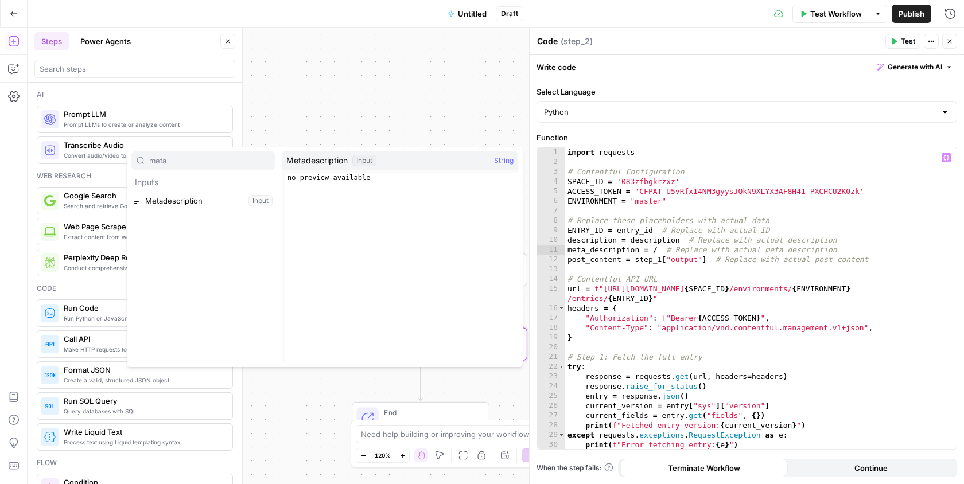
type input "meta"
click at [211, 202] on button "Select variable Metadescription" at bounding box center [202, 201] width 143 height 18
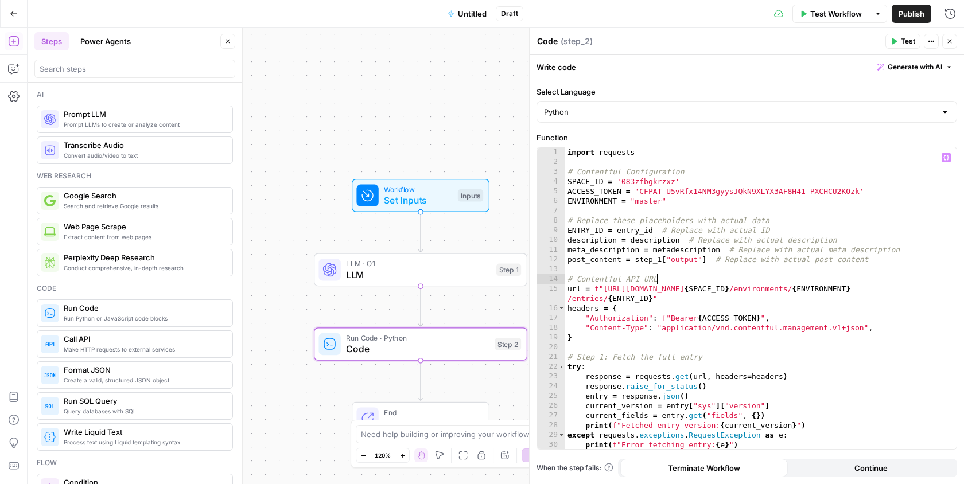
click at [744, 276] on div "import requests # Contentful Configuration SPACE_ID = '083zfbgkrzxz' ACCESS_TOK…" at bounding box center [761, 308] width 392 height 322
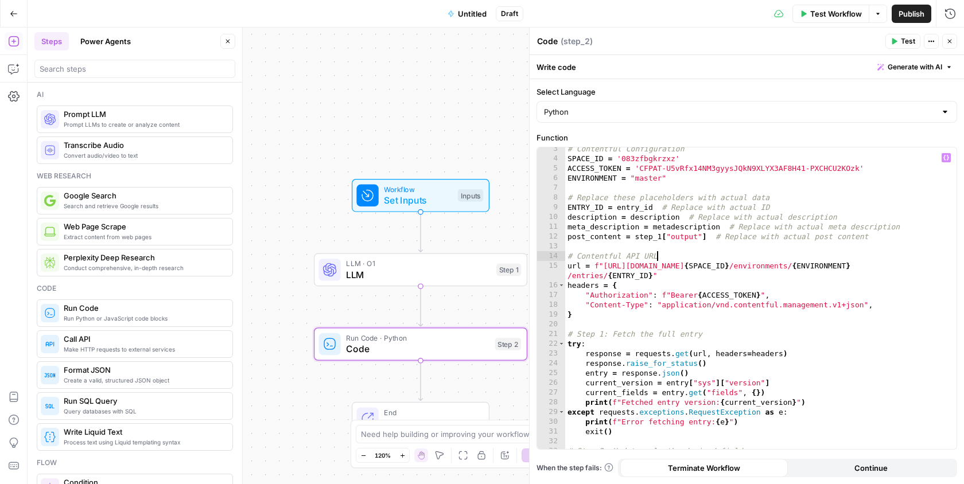
scroll to position [224, 0]
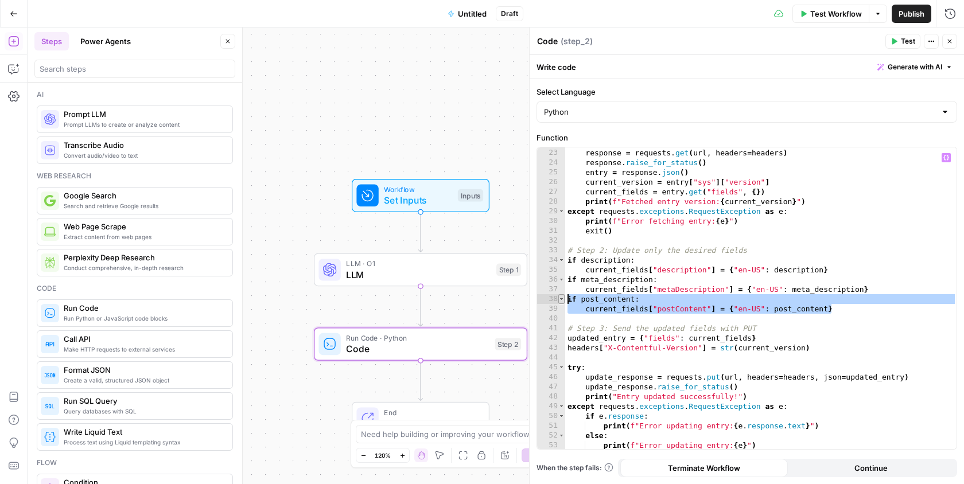
drag, startPoint x: 841, startPoint y: 307, endPoint x: 562, endPoint y: 299, distance: 278.4
click at [562, 299] on div "**********" at bounding box center [746, 298] width 419 height 302
type textarea "**********"
click at [869, 319] on div "try : response = requests . get ( url , headers = headers ) response . raise_fo…" at bounding box center [761, 299] width 392 height 322
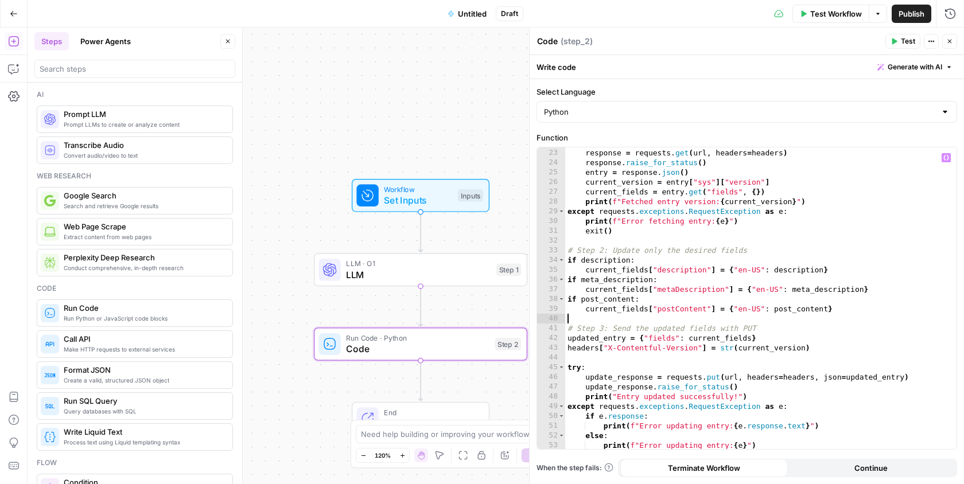
scroll to position [0, 0]
click at [854, 312] on div "try : response = requests . get ( url , headers = headers ) response . raise_fo…" at bounding box center [761, 299] width 392 height 322
type textarea "**********"
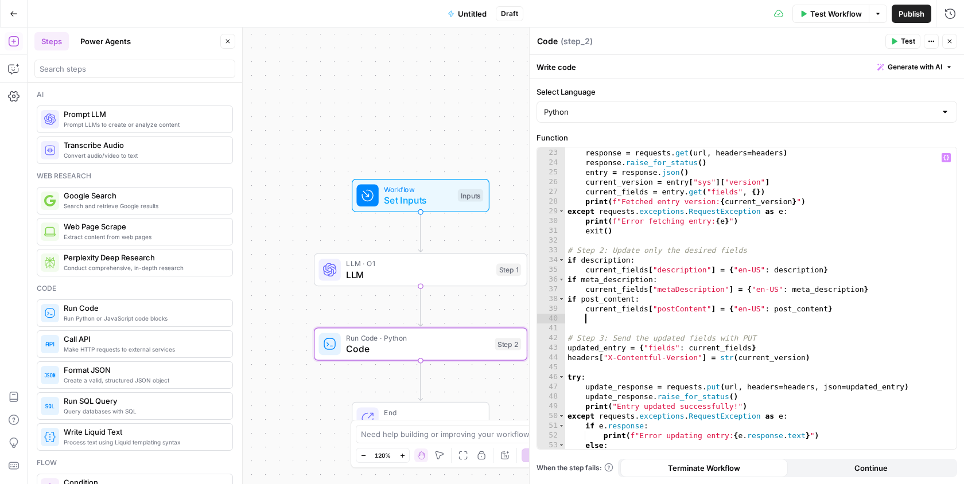
paste textarea "**********"
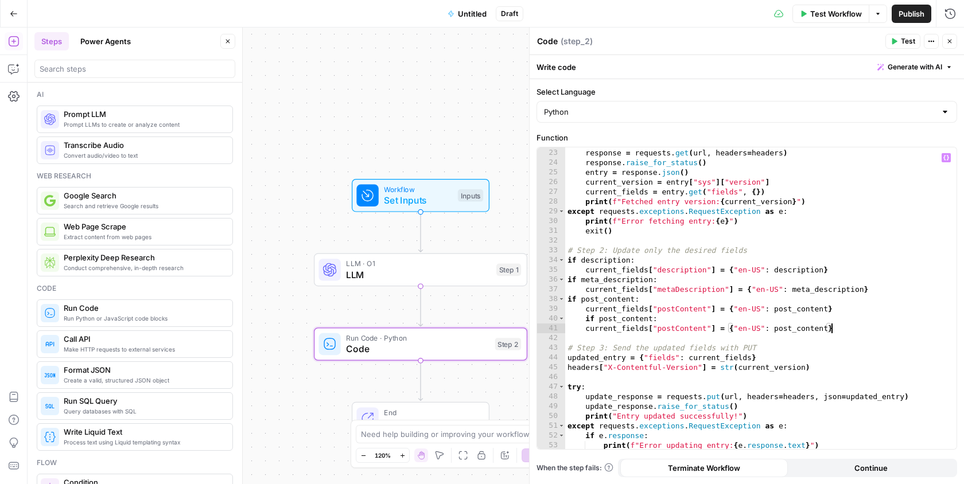
click at [582, 317] on div "try : response = requests . get ( url , headers = headers ) response . raise_fo…" at bounding box center [761, 299] width 392 height 322
click at [585, 318] on div "try : response = requests . get ( url , headers = headers ) response . raise_fo…" at bounding box center [761, 299] width 392 height 322
drag, startPoint x: 582, startPoint y: 320, endPoint x: 633, endPoint y: 318, distance: 50.5
click at [633, 318] on div "try : response = requests . get ( url , headers = headers ) response . raise_fo…" at bounding box center [761, 299] width 392 height 322
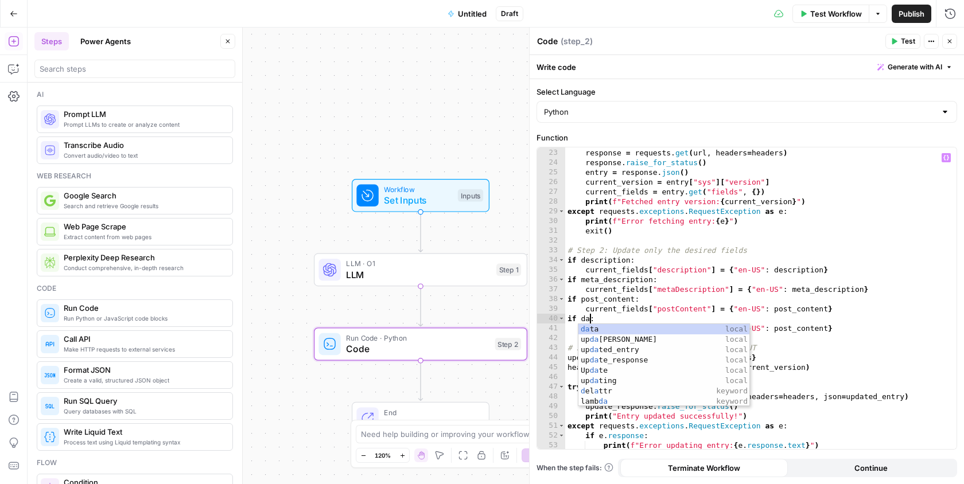
scroll to position [0, 2]
click at [692, 308] on div "try : response = requests . get ( url , headers = headers ) response . raise_fo…" at bounding box center [761, 299] width 392 height 322
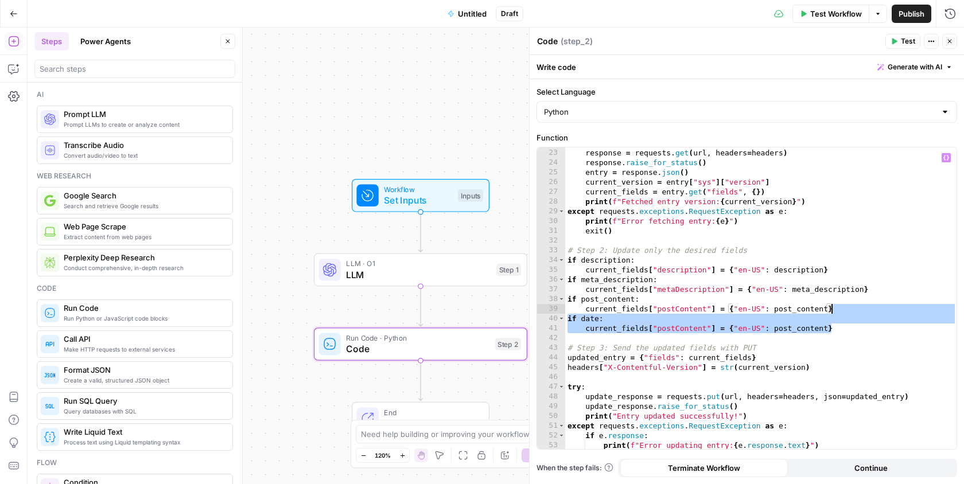
drag, startPoint x: 843, startPoint y: 328, endPoint x: 843, endPoint y: 312, distance: 16.1
click at [843, 312] on div "try : response = requests . get ( url , headers = headers ) response . raise_fo…" at bounding box center [761, 299] width 392 height 322
click at [724, 318] on div "try : response = requests . get ( url , headers = headers ) response . raise_fo…" at bounding box center [761, 299] width 392 height 322
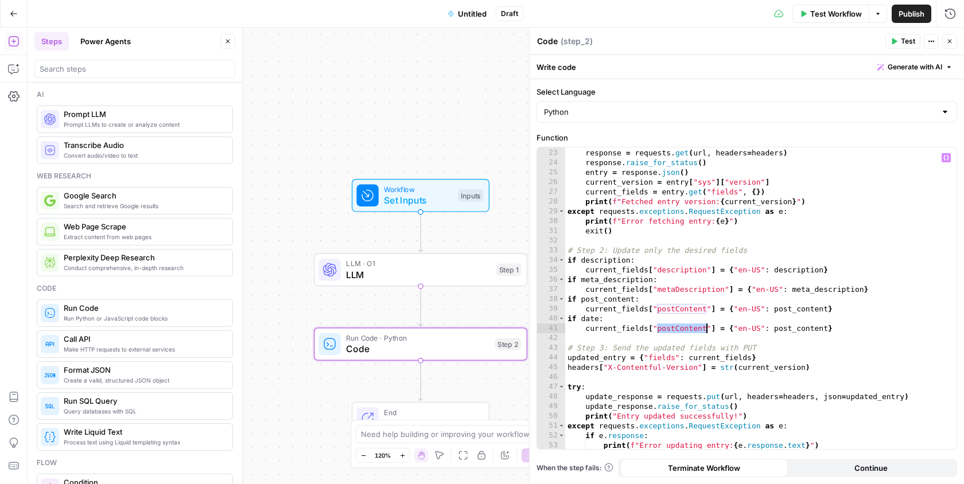
drag, startPoint x: 656, startPoint y: 326, endPoint x: 705, endPoint y: 327, distance: 48.8
click at [705, 327] on div "try : response = requests . get ( url , headers = headers ) response . raise_fo…" at bounding box center [761, 299] width 392 height 322
paste textarea "****"
click at [787, 329] on div "try : response = requests . get ( url , headers = headers ) response . raise_fo…" at bounding box center [761, 299] width 392 height 322
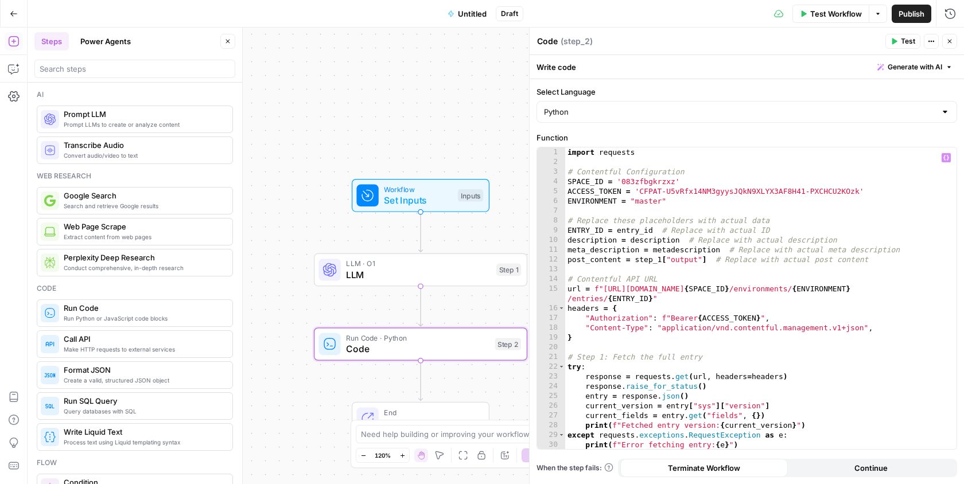
scroll to position [0, 0]
click at [882, 257] on div "import requests # Contentful Configuration SPACE_ID = '083zfbgkrzxz' ACCESS_TOK…" at bounding box center [761, 308] width 392 height 322
type textarea "**********"
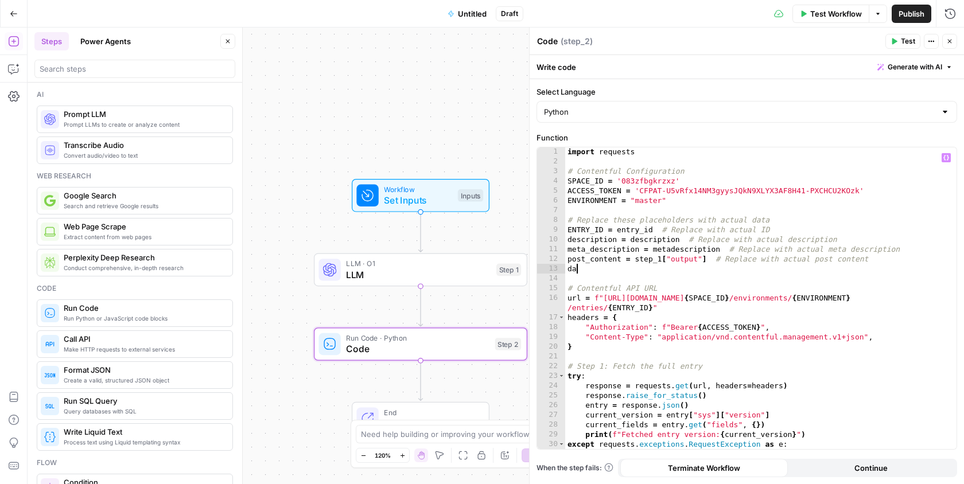
type textarea "*"
type textarea "*******"
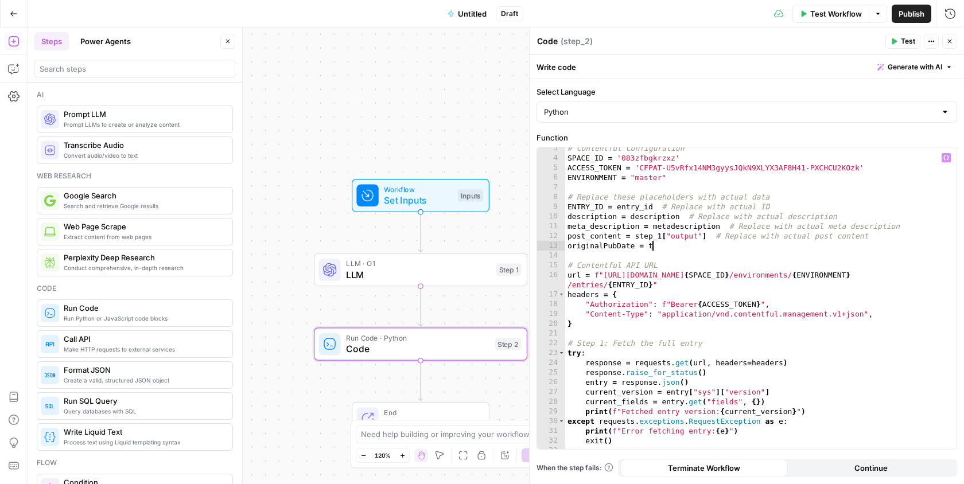
scroll to position [0, 5]
type textarea "**********"
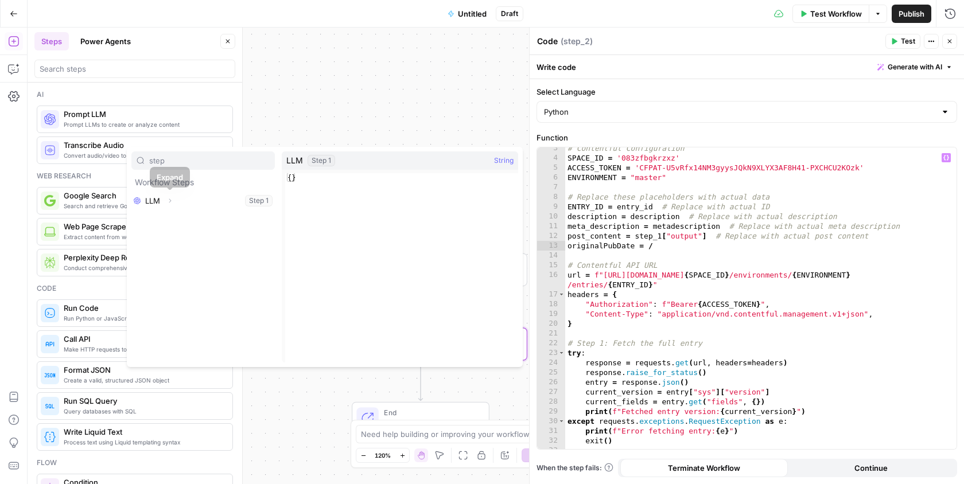
type input "step"
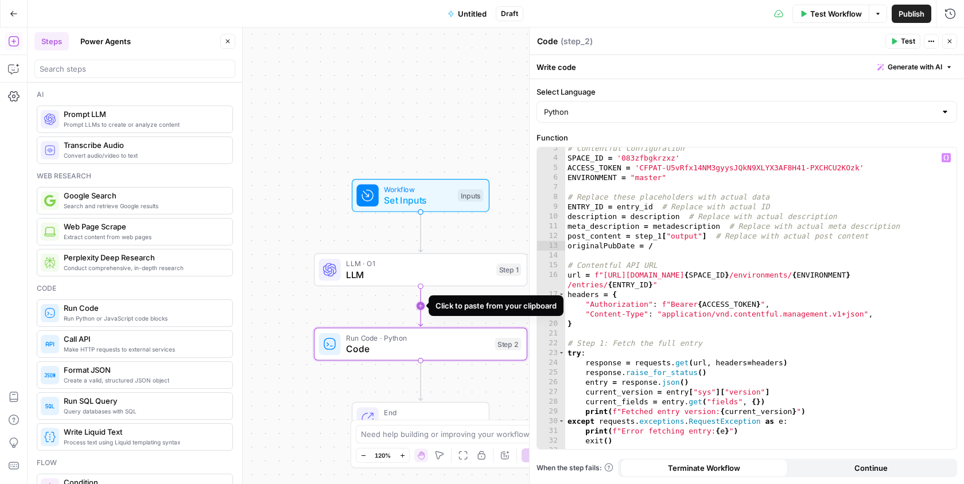
click at [419, 304] on icon "Edge from step_1 to step_2" at bounding box center [420, 306] width 4 height 41
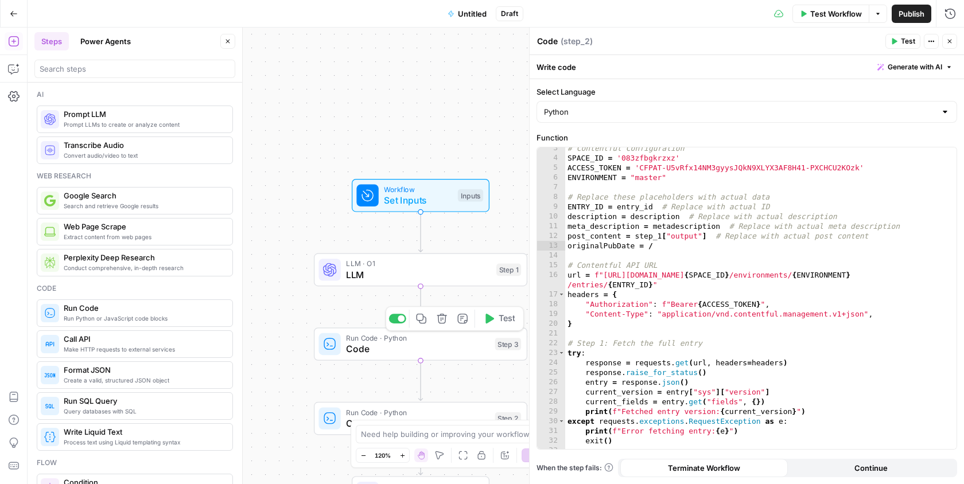
click at [438, 319] on icon "button" at bounding box center [442, 318] width 11 height 11
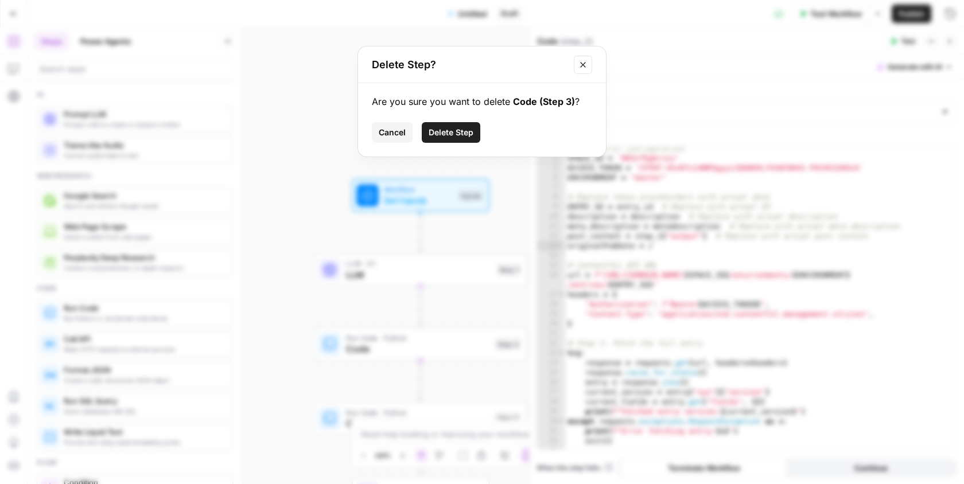
click at [454, 138] on button "Delete Step" at bounding box center [451, 132] width 59 height 21
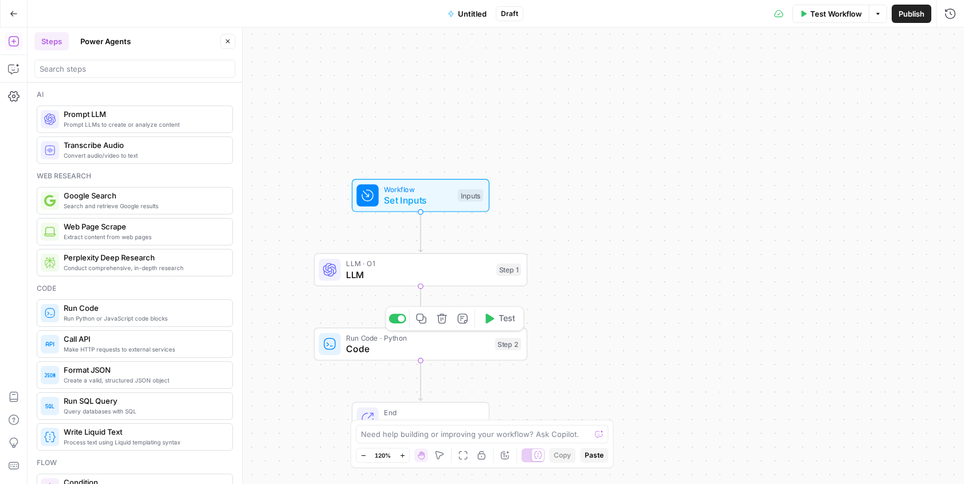
click at [398, 352] on span "Code" at bounding box center [417, 349] width 143 height 14
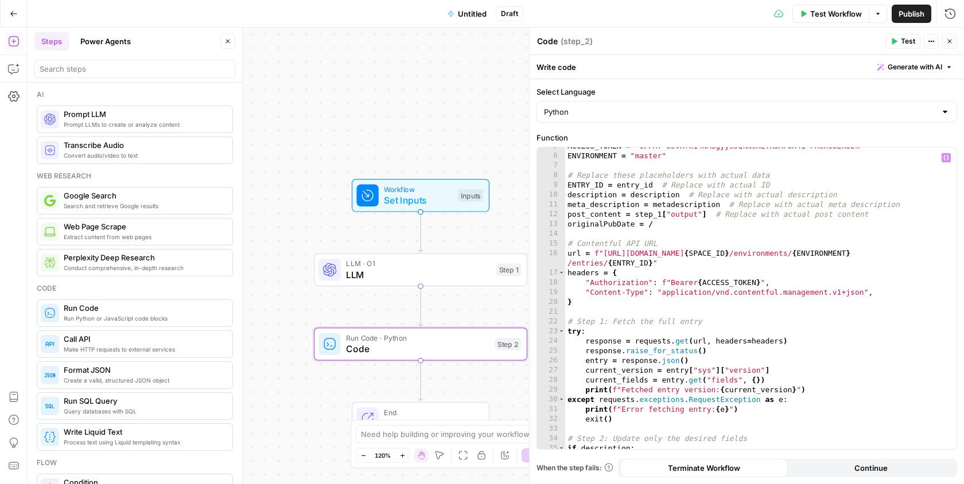
scroll to position [30, 0]
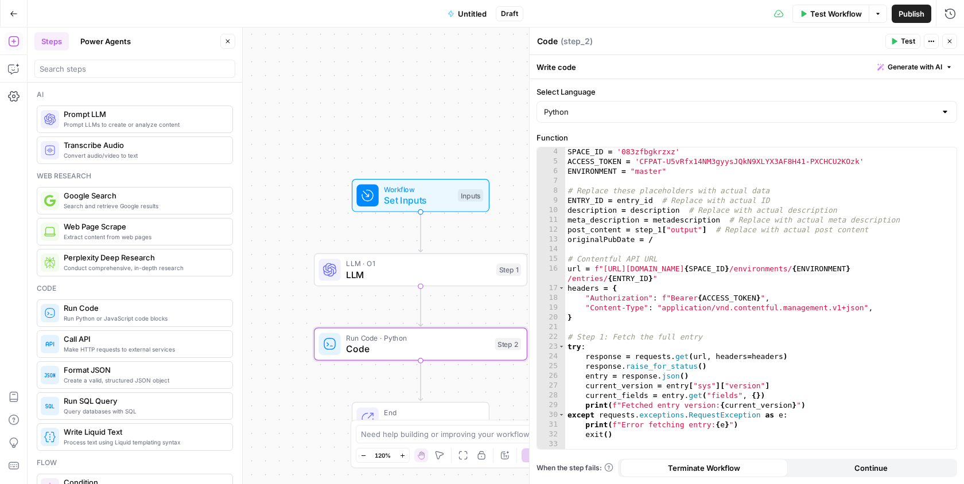
click at [262, 301] on div "Workflow Set Inputs Inputs LLM · O1 LLM Step 1 Run Code · Python Code Step 2 En…" at bounding box center [496, 256] width 936 height 457
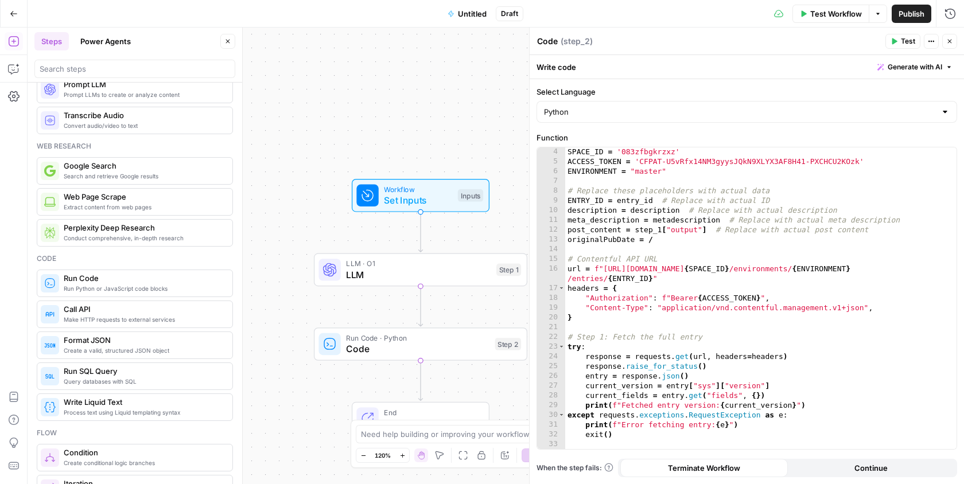
scroll to position [29, 0]
click at [129, 409] on span "Process text using Liquid templating syntax" at bounding box center [144, 413] width 160 height 9
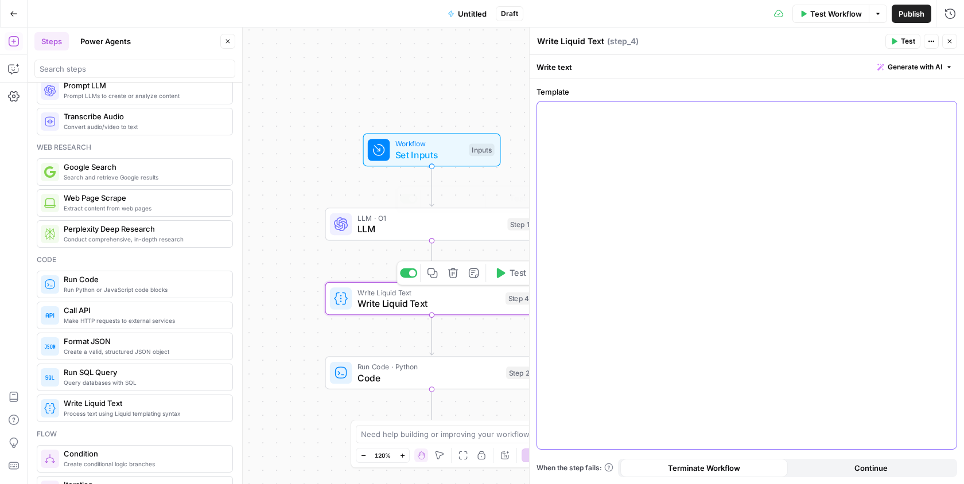
click at [647, 130] on div at bounding box center [746, 276] width 419 height 348
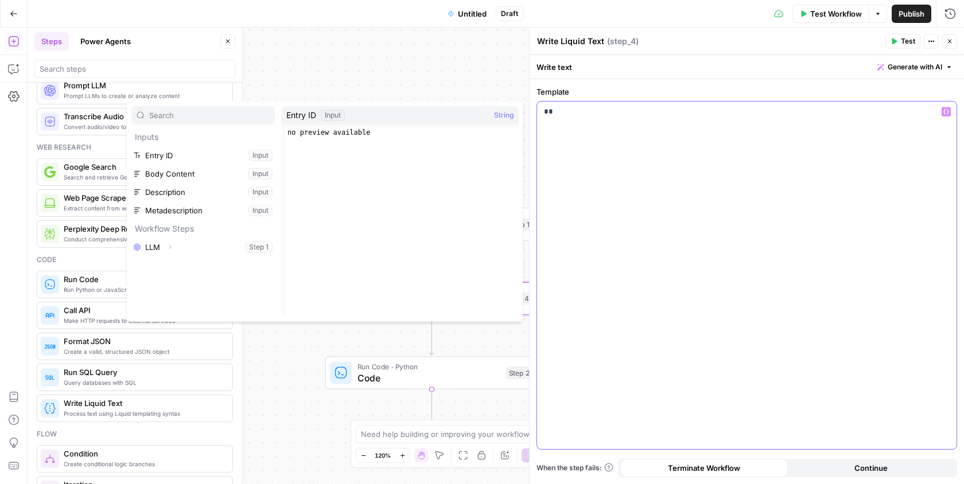
click at [647, 130] on div "**" at bounding box center [746, 276] width 419 height 348
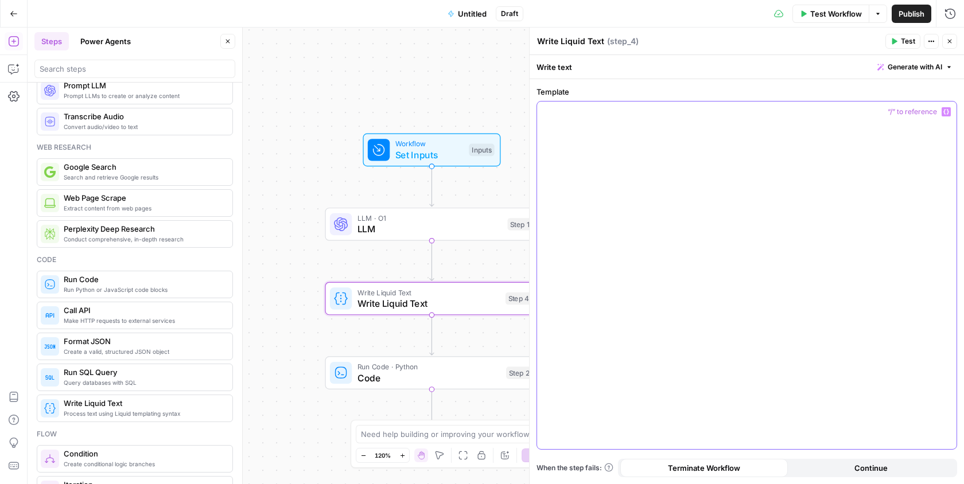
click at [607, 213] on div at bounding box center [746, 276] width 419 height 348
click at [901, 41] on button "Test" at bounding box center [902, 41] width 35 height 15
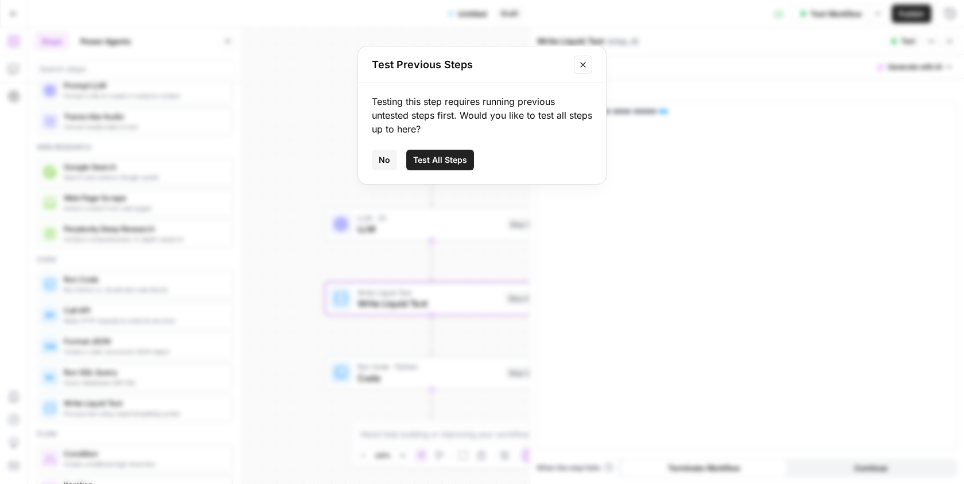
click at [388, 163] on span "No" at bounding box center [384, 159] width 11 height 11
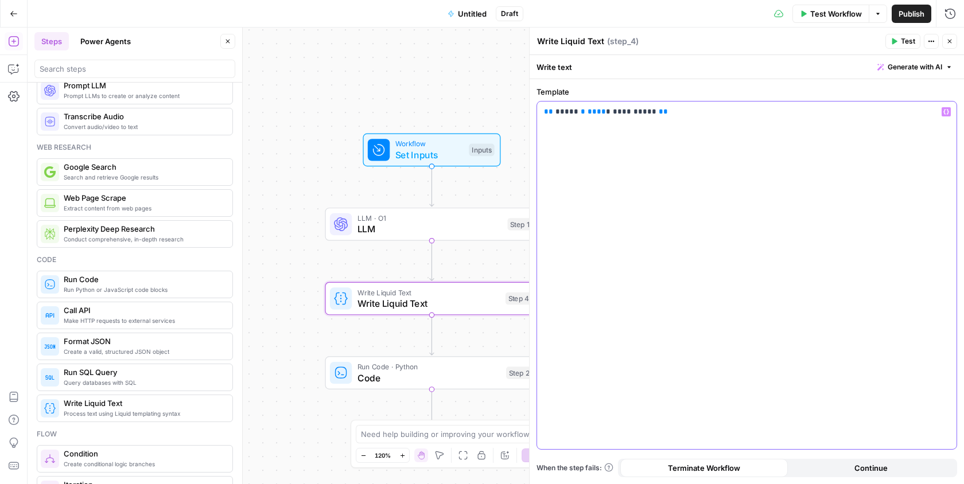
click at [707, 252] on div "**********" at bounding box center [746, 276] width 419 height 348
click at [888, 41] on button "Test" at bounding box center [902, 41] width 35 height 15
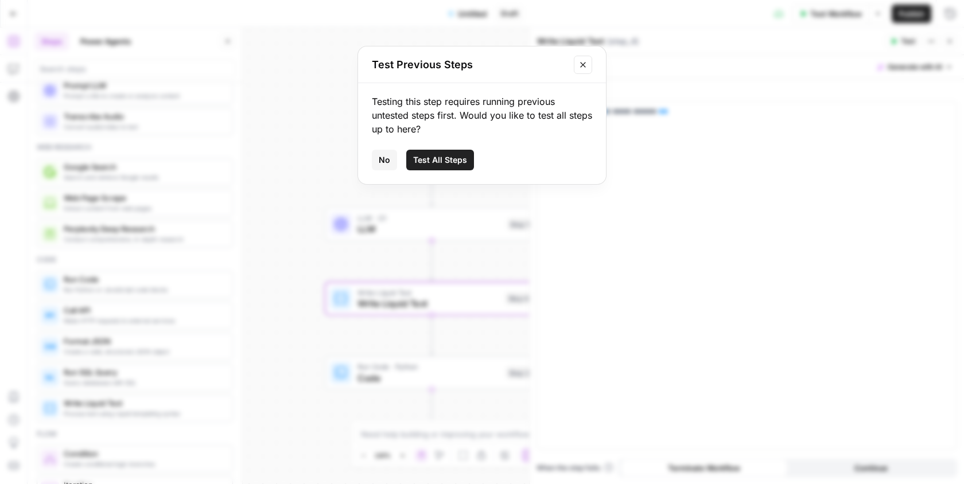
click at [442, 156] on span "Test All Steps" at bounding box center [440, 159] width 54 height 11
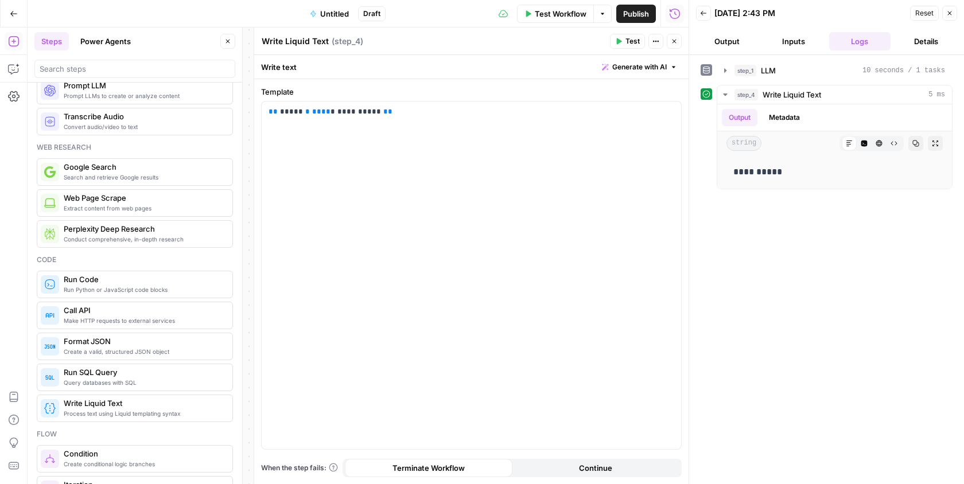
click at [948, 21] on div "Reset Close" at bounding box center [933, 13] width 47 height 17
click at [950, 15] on icon "button" at bounding box center [949, 13] width 7 height 7
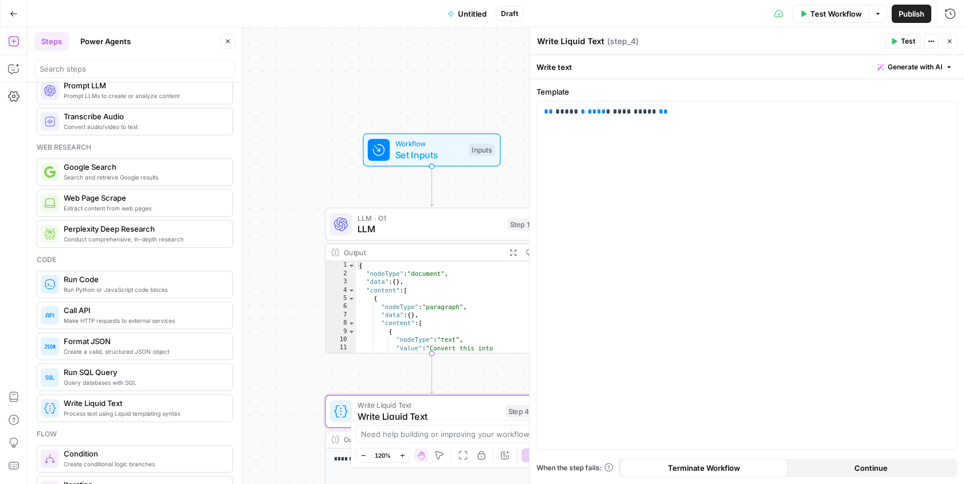
click at [952, 44] on icon "button" at bounding box center [949, 41] width 7 height 7
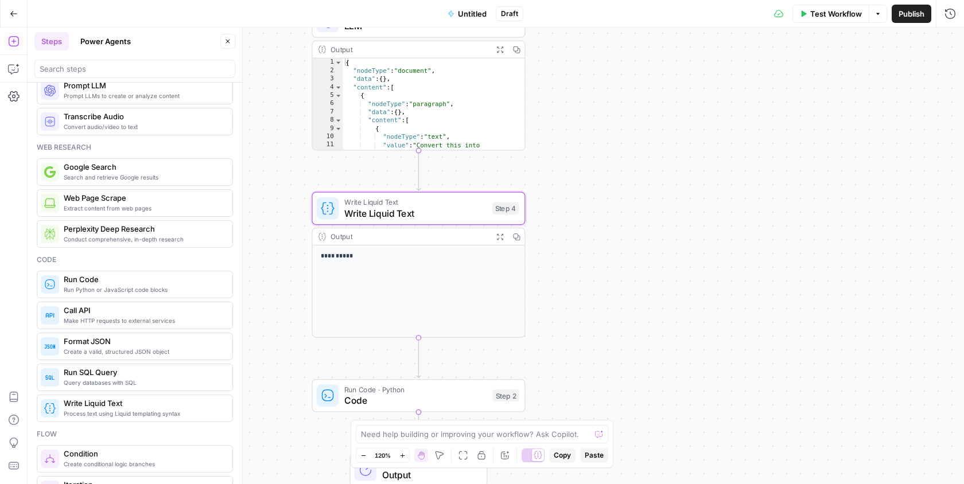
drag, startPoint x: 589, startPoint y: 330, endPoint x: 577, endPoint y: 129, distance: 202.4
click at [577, 124] on div "**********" at bounding box center [496, 256] width 936 height 457
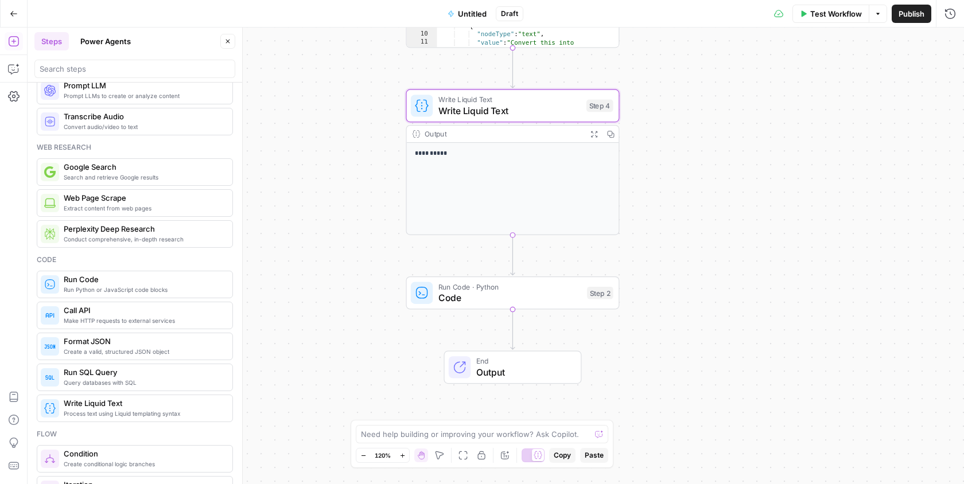
drag, startPoint x: 574, startPoint y: 204, endPoint x: 670, endPoint y: 103, distance: 139.2
click at [670, 103] on div "**********" at bounding box center [496, 256] width 936 height 457
click at [549, 299] on span "Code" at bounding box center [511, 296] width 143 height 14
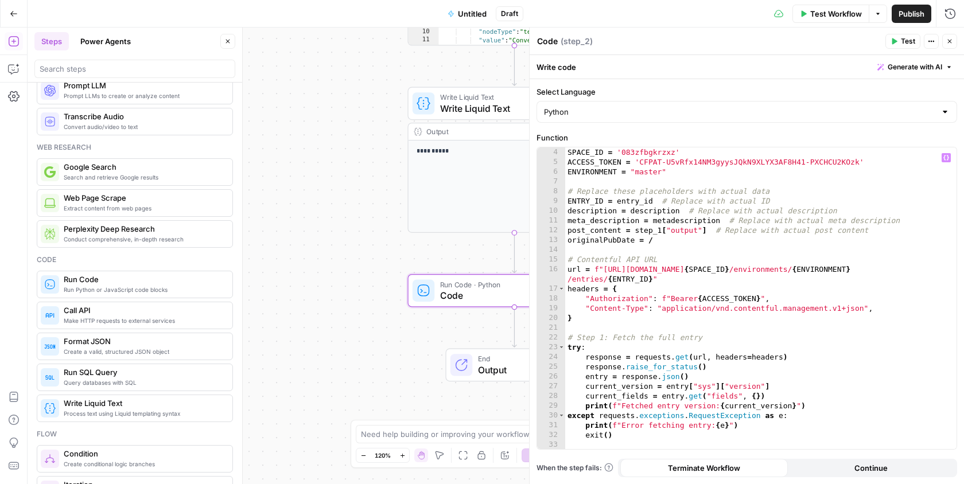
scroll to position [29, 0]
click at [666, 237] on div "# Contentful Configuration SPACE_ID = '083zfbgkrzxz' ACCESS_TOKEN = 'CFPAT-U5vR…" at bounding box center [761, 299] width 392 height 322
type textarea "**********"
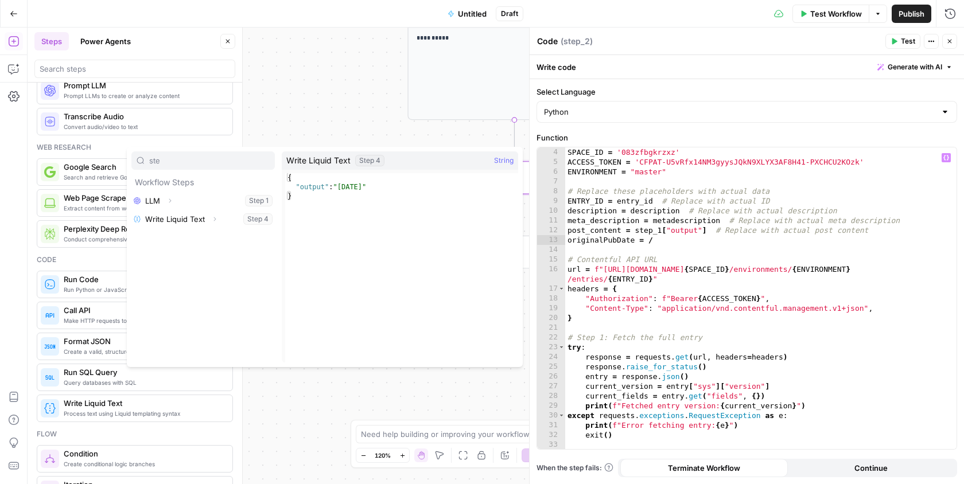
type input "ste"
click at [211, 216] on icon "button" at bounding box center [214, 219] width 7 height 7
click at [204, 238] on button "Select variable Output" at bounding box center [209, 237] width 132 height 18
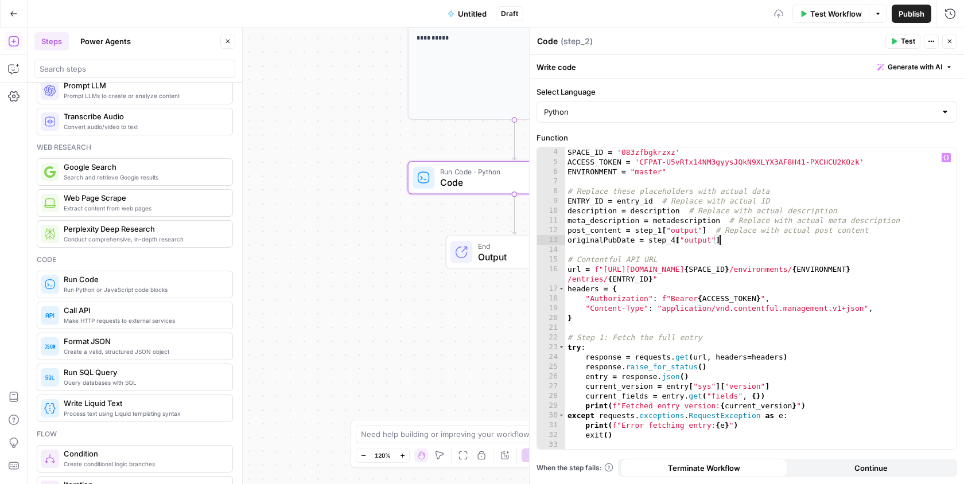
click at [375, 306] on div "**********" at bounding box center [496, 256] width 936 height 457
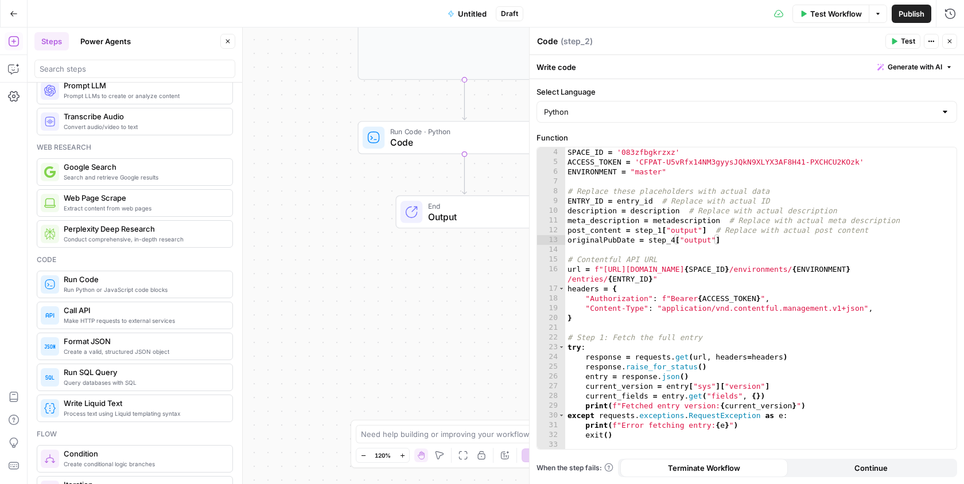
drag, startPoint x: 473, startPoint y: 329, endPoint x: 423, endPoint y: 289, distance: 64.1
click at [423, 289] on div "**********" at bounding box center [496, 256] width 936 height 457
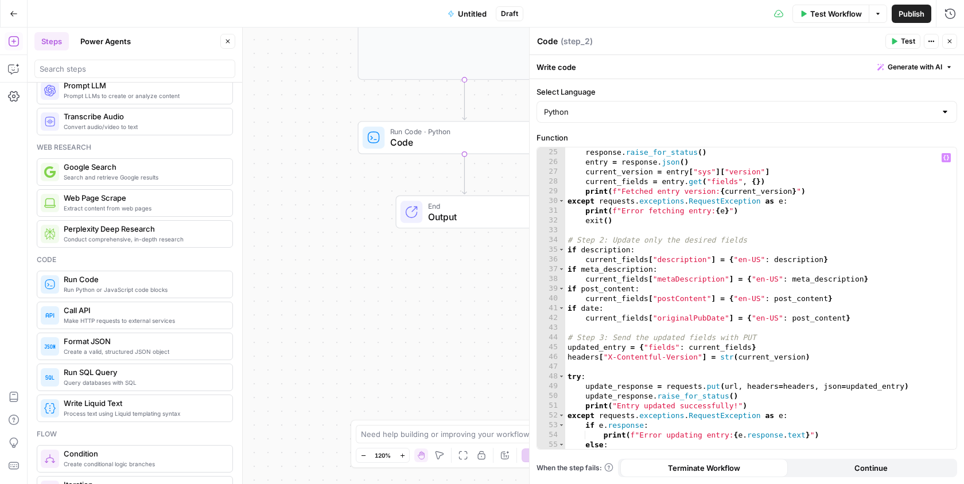
scroll to position [248, 0]
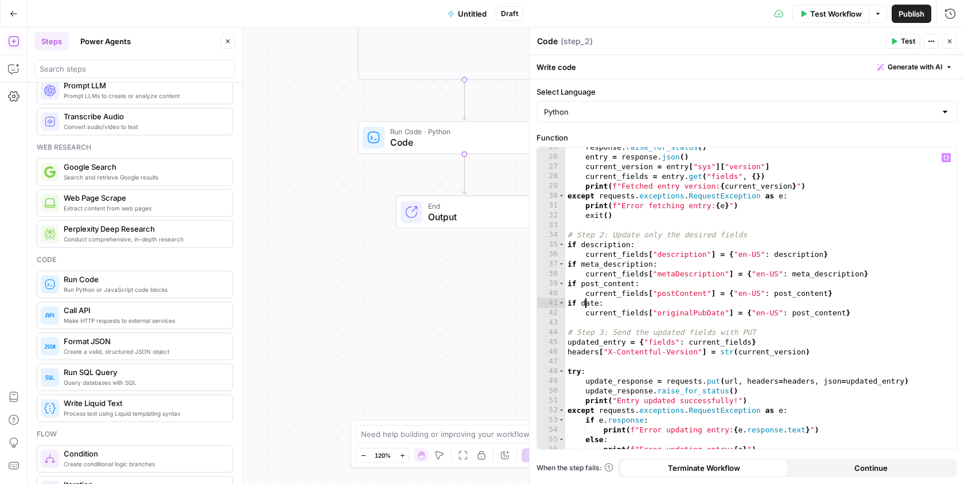
click at [583, 306] on div "response . raise_for_status ( ) entry = response . json ( ) current_version = e…" at bounding box center [761, 303] width 392 height 322
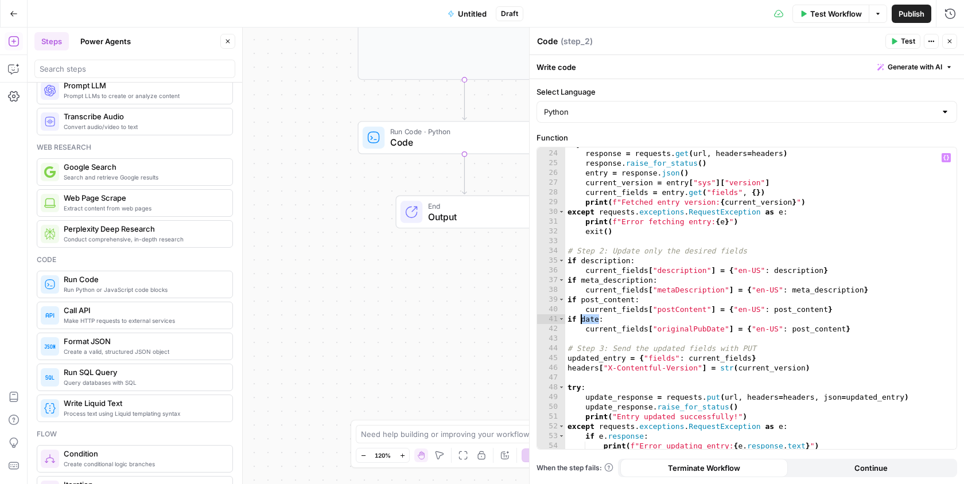
scroll to position [224, 0]
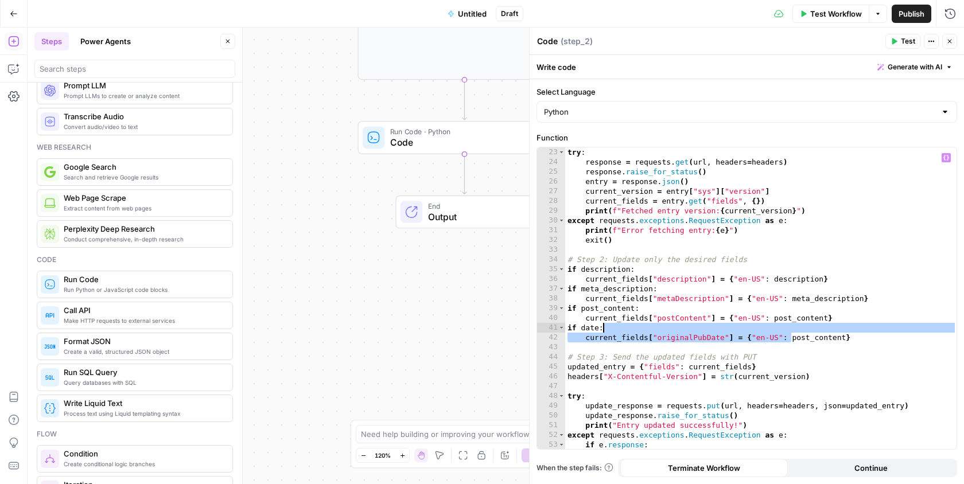
drag, startPoint x: 791, startPoint y: 337, endPoint x: 845, endPoint y: 332, distance: 53.6
click at [845, 332] on div "try : response = requests . get ( url , headers = headers ) response . raise_fo…" at bounding box center [761, 308] width 392 height 322
click at [770, 337] on div "try : response = requests . get ( url , headers = headers ) response . raise_fo…" at bounding box center [761, 308] width 392 height 322
drag, startPoint x: 864, startPoint y: 339, endPoint x: 553, endPoint y: 326, distance: 311.8
click at [553, 326] on div "**********" at bounding box center [746, 298] width 419 height 302
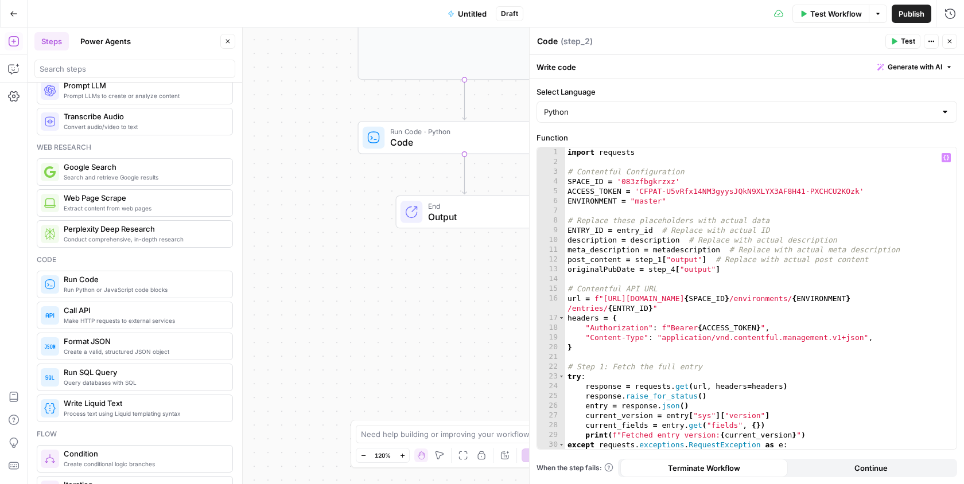
scroll to position [0, 0]
drag, startPoint x: 603, startPoint y: 271, endPoint x: 632, endPoint y: 267, distance: 29.5
click at [632, 267] on div "import requests # Contentful Configuration SPACE_ID = '083zfbgkrzxz' ACCESS_TOK…" at bounding box center [761, 308] width 392 height 322
type textarea "**********"
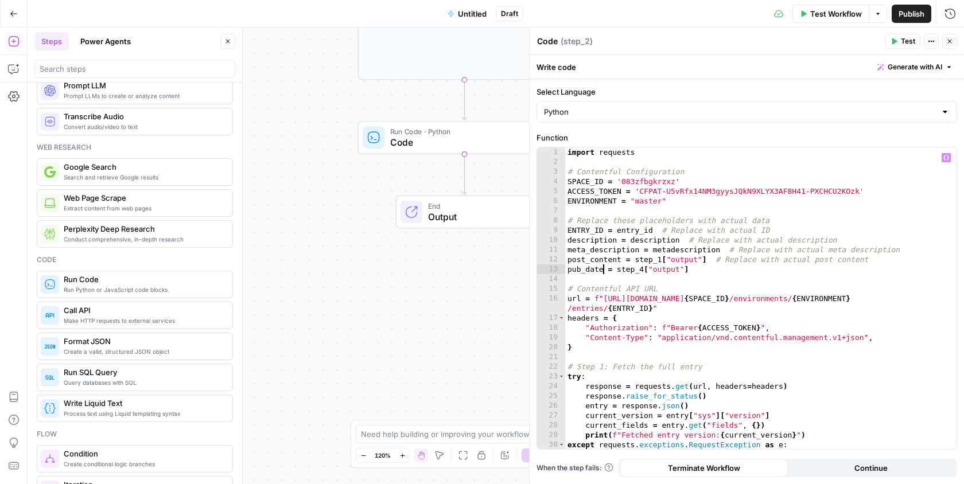
click at [665, 278] on div "import requests # Contentful Configuration SPACE_ID = '083zfbgkrzxz' ACCESS_TOK…" at bounding box center [761, 308] width 392 height 322
drag, startPoint x: 602, startPoint y: 271, endPoint x: 557, endPoint y: 270, distance: 45.9
click at [557, 270] on div "1 2 3 4 5 6 7 8 9 10 11 12 13 14 15 16 17 18 19 20 21 22 23 24 25 26 27 28 29 3…" at bounding box center [746, 298] width 419 height 302
click at [703, 269] on div "import requests # Contentful Configuration SPACE_ID = '083zfbgkrzxz' ACCESS_TOK…" at bounding box center [761, 308] width 392 height 322
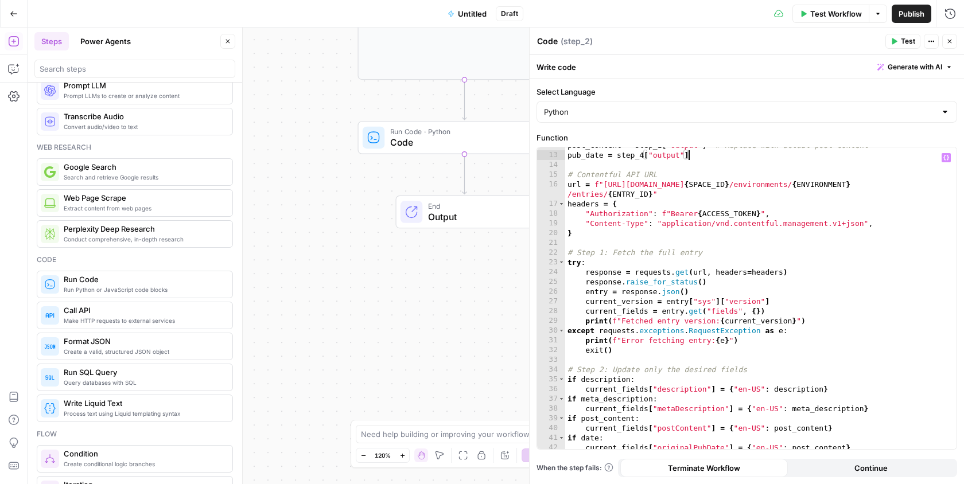
scroll to position [173, 0]
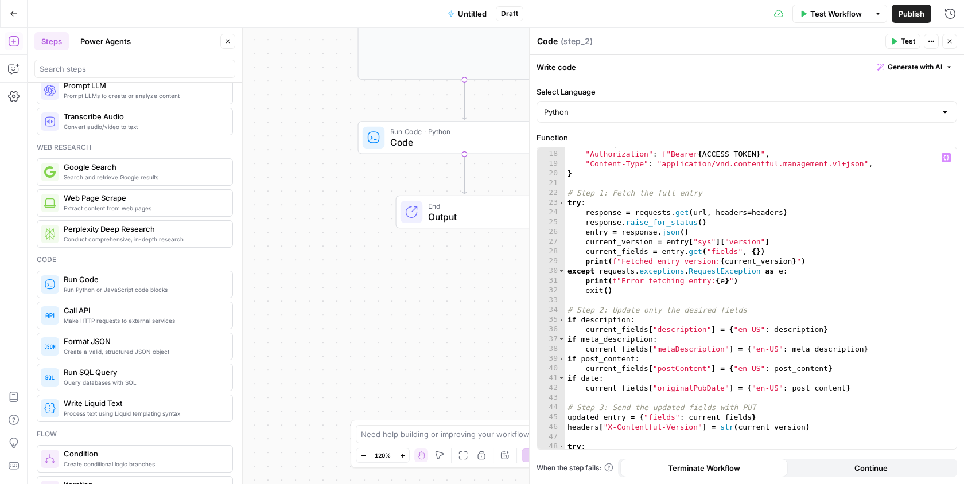
click at [580, 378] on div "headers = { "Authorization" : f"Bearer { ACCESS_TOKEN } " , "Content-Type" : "a…" at bounding box center [761, 300] width 392 height 322
type textarea "**********"
click at [632, 434] on div "headers = { "Authorization" : f"Bearer { ACCESS_TOKEN } " , "Content-Type" : "a…" at bounding box center [761, 300] width 392 height 322
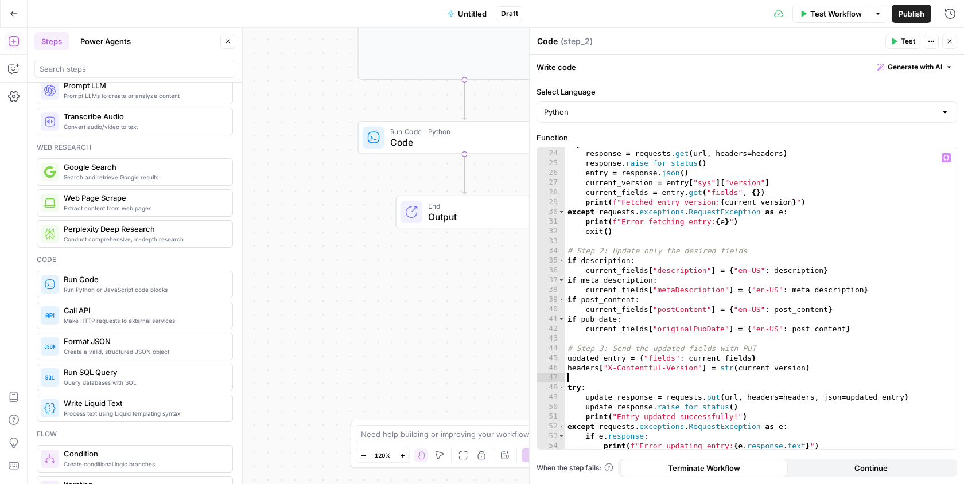
scroll to position [236, 0]
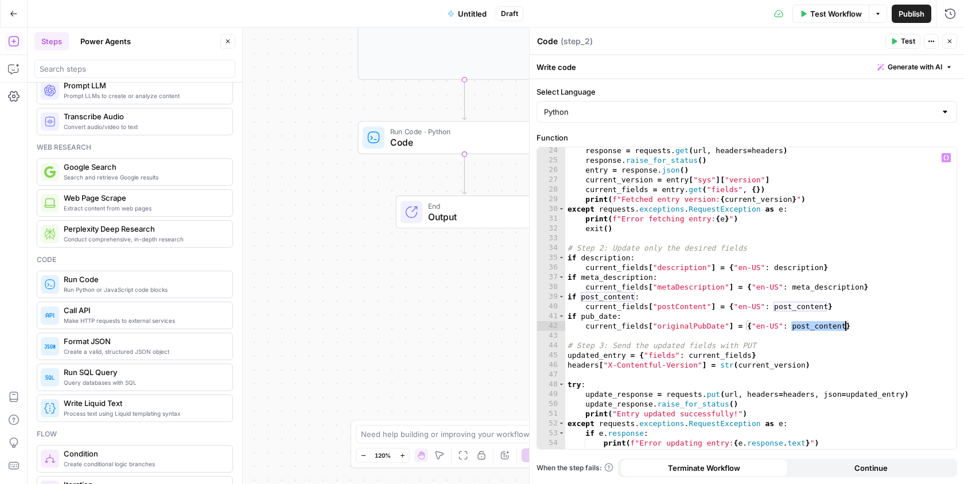
drag, startPoint x: 792, startPoint y: 324, endPoint x: 843, endPoint y: 328, distance: 51.2
click at [843, 328] on div "response = requests . get ( url , headers = headers ) response . raise_for_stat…" at bounding box center [761, 307] width 392 height 322
type textarea "**********"
click at [764, 340] on div "response = requests . get ( url , headers = headers ) response . raise_for_stat…" at bounding box center [761, 307] width 392 height 322
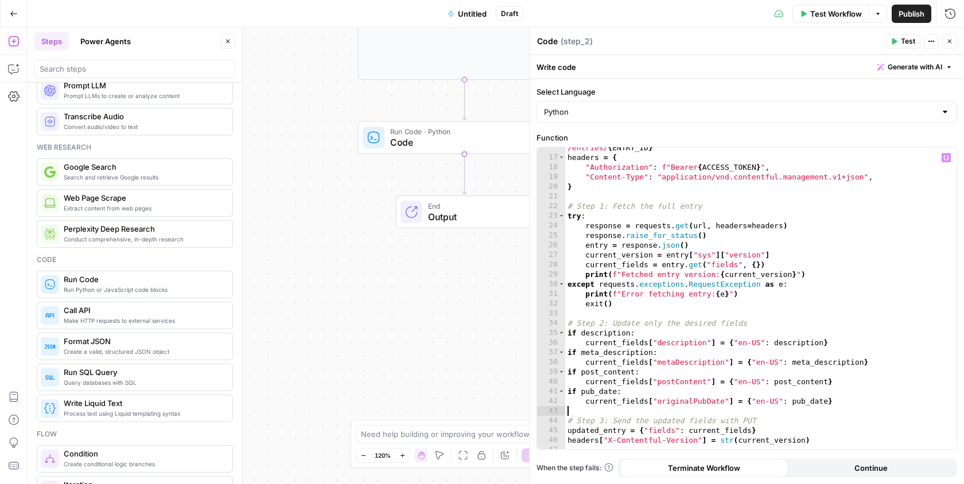
scroll to position [0, 0]
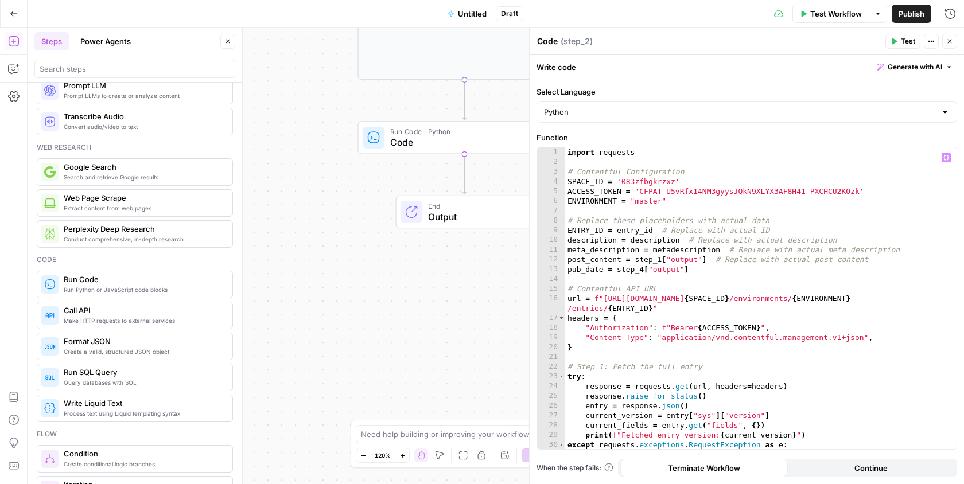
click at [951, 36] on button "Close" at bounding box center [949, 41] width 15 height 15
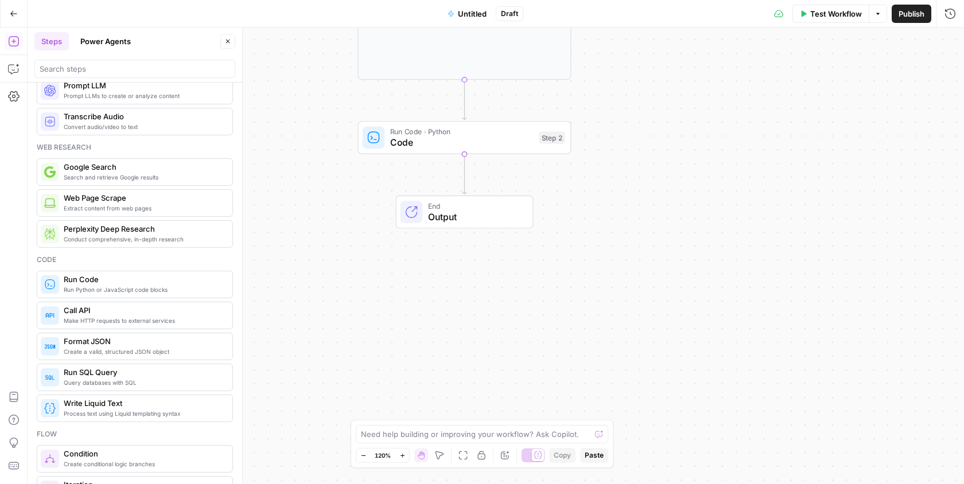
click at [470, 19] on button "Untitled" at bounding box center [467, 14] width 53 height 18
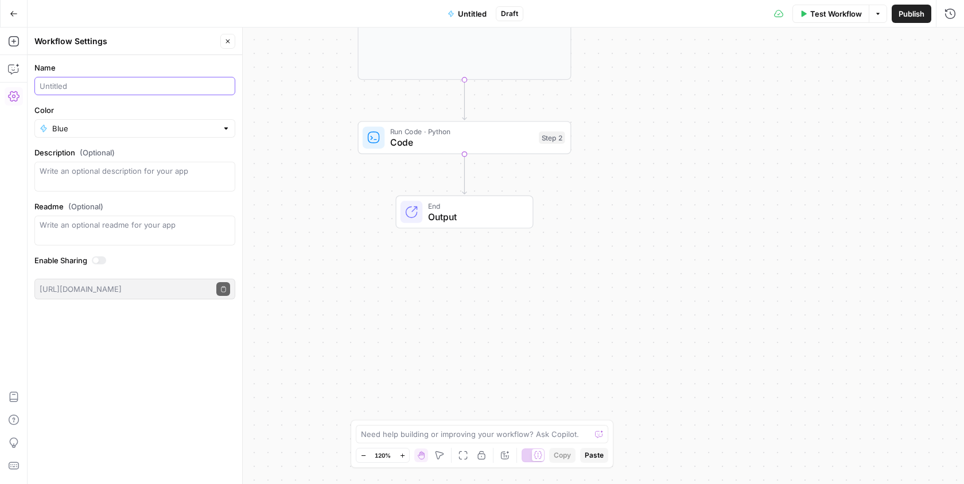
click at [104, 87] on input "Name" at bounding box center [135, 85] width 190 height 11
type input "Update date,"
type input "[Contentful] Update blog content, description, metadescription, and pub date gi…"
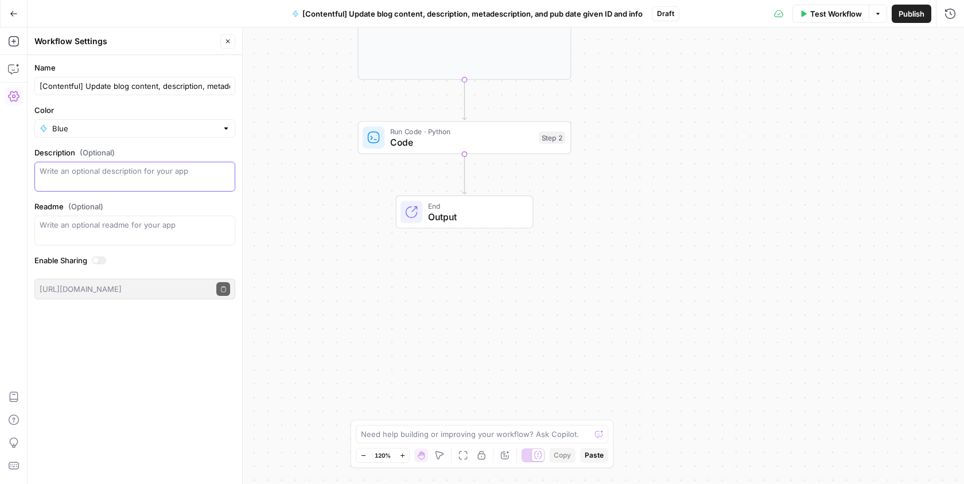
click at [84, 175] on textarea "Description (Optional)" at bounding box center [135, 176] width 190 height 23
drag, startPoint x: 83, startPoint y: 84, endPoint x: 280, endPoint y: 105, distance: 197.9
click at [280, 105] on body "**********" at bounding box center [482, 242] width 964 height 484
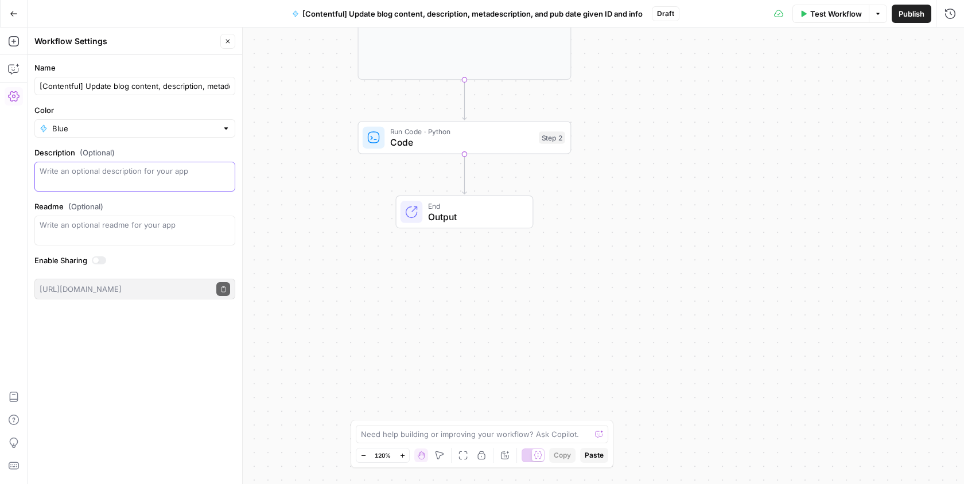
click at [143, 182] on textarea "Description (Optional)" at bounding box center [135, 176] width 190 height 23
click at [115, 183] on textarea "Given an ID + any of content, description, metadescription, or" at bounding box center [135, 176] width 190 height 23
type textarea "Given an ID + any of content, description, metadescription, will update the blo…"
click at [138, 343] on div "Name [Contentful] Update blog content, description, metadescription, and pub da…" at bounding box center [135, 269] width 215 height 429
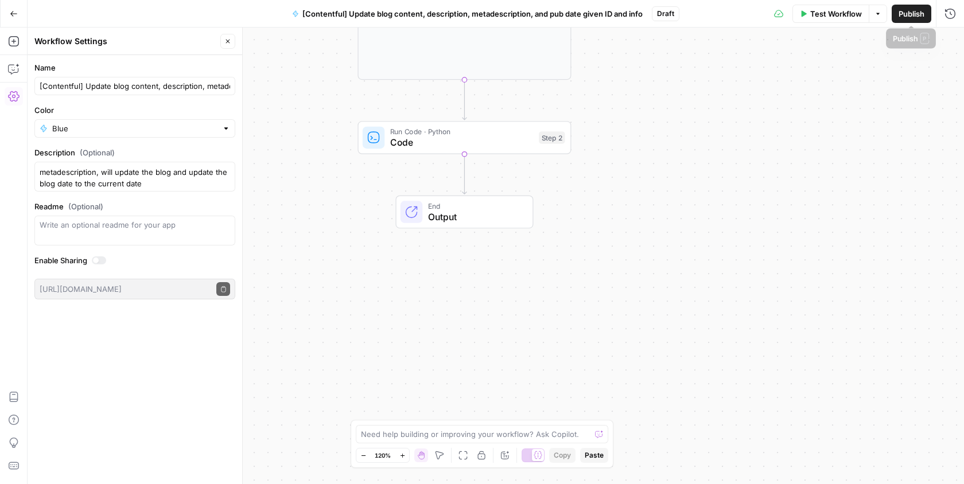
click at [915, 12] on span "Publish" at bounding box center [912, 13] width 26 height 11
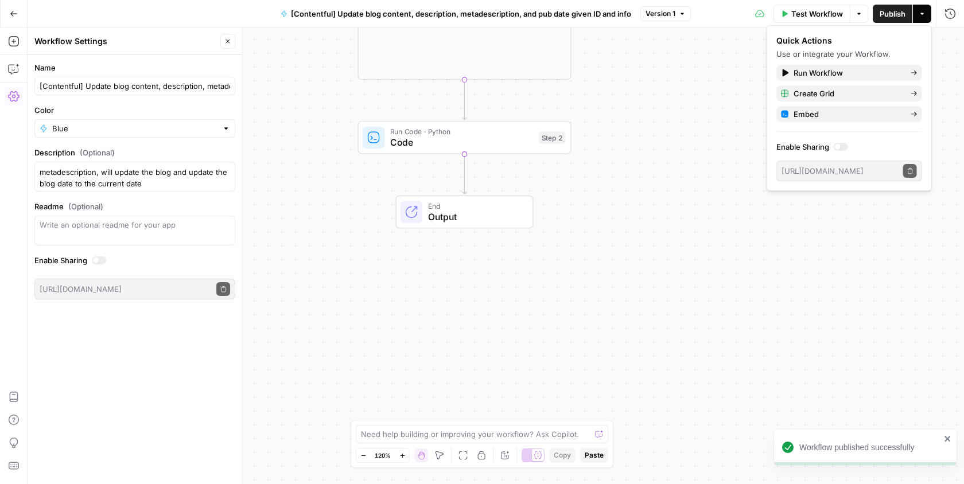
click at [593, 238] on div "**********" at bounding box center [496, 256] width 936 height 457
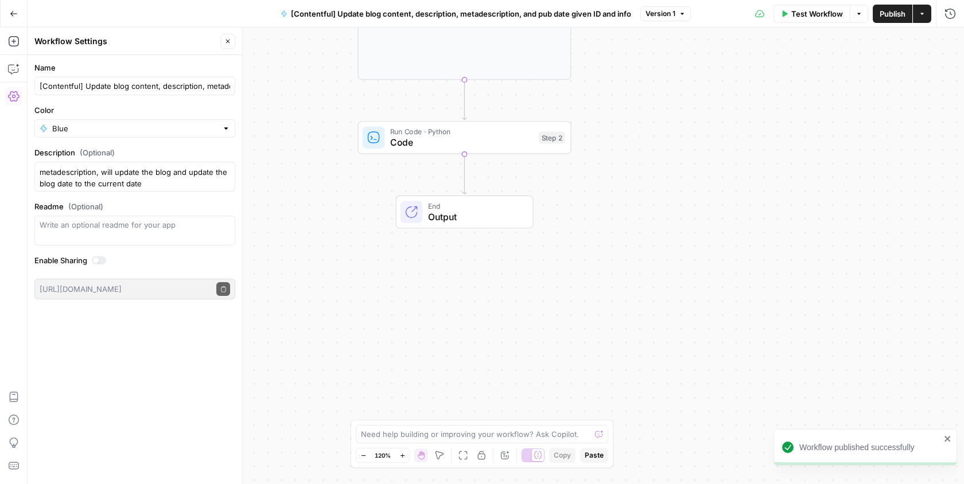
click at [21, 11] on button "Go Back" at bounding box center [13, 13] width 21 height 21
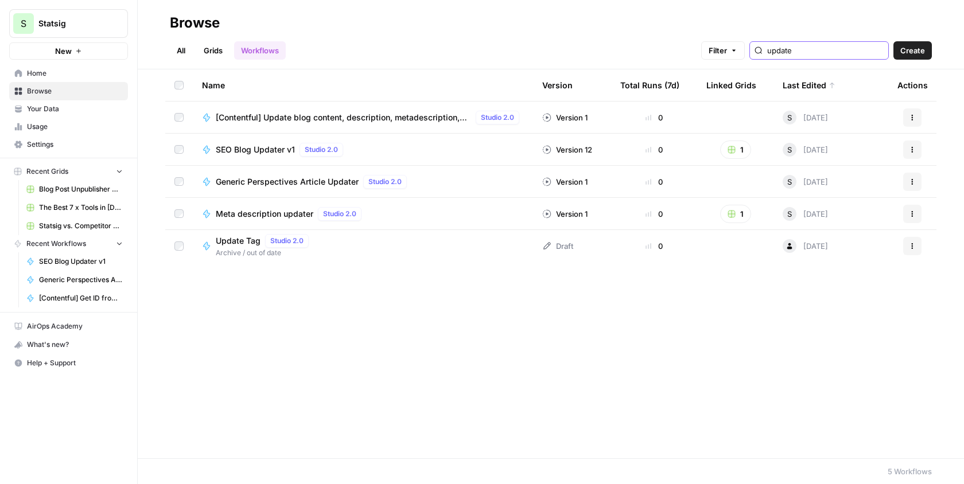
click at [820, 50] on input "update" at bounding box center [825, 50] width 116 height 11
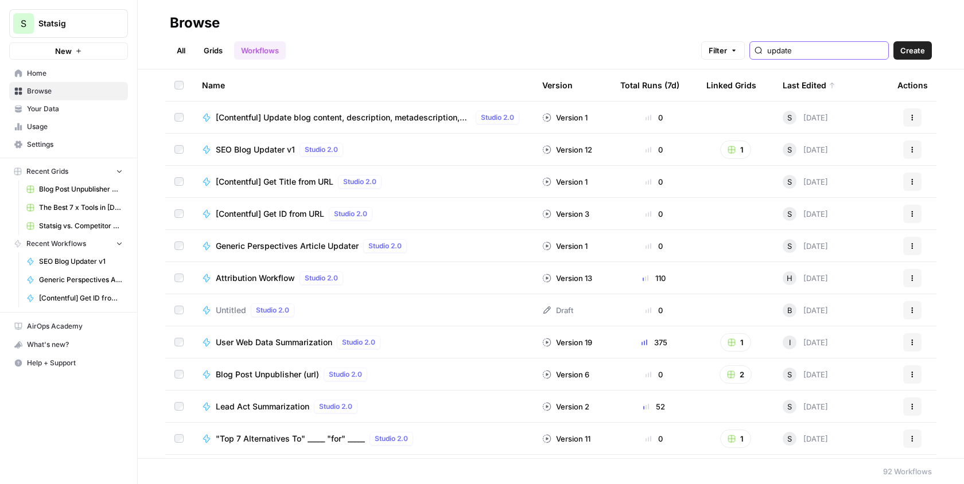
type input "update"
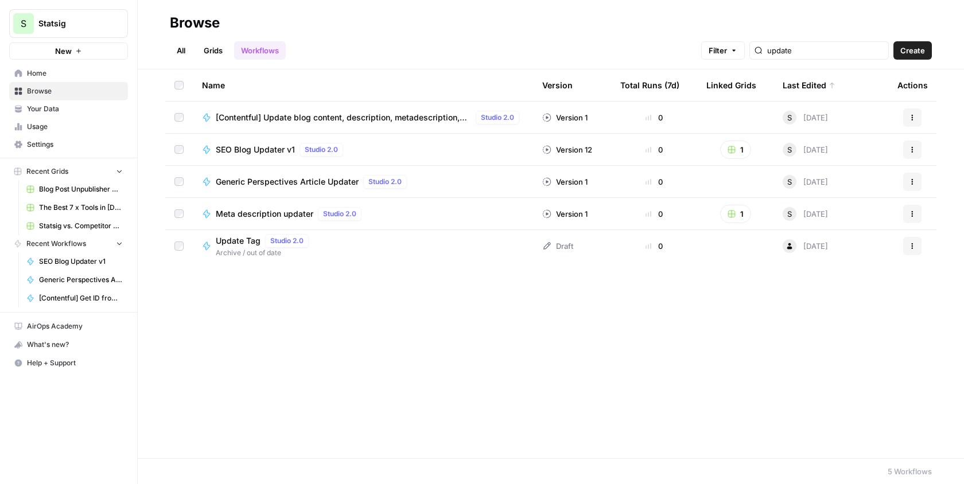
click at [238, 147] on span "SEO Blog Updater v1" at bounding box center [255, 149] width 79 height 11
click at [845, 54] on input "update" at bounding box center [825, 50] width 116 height 11
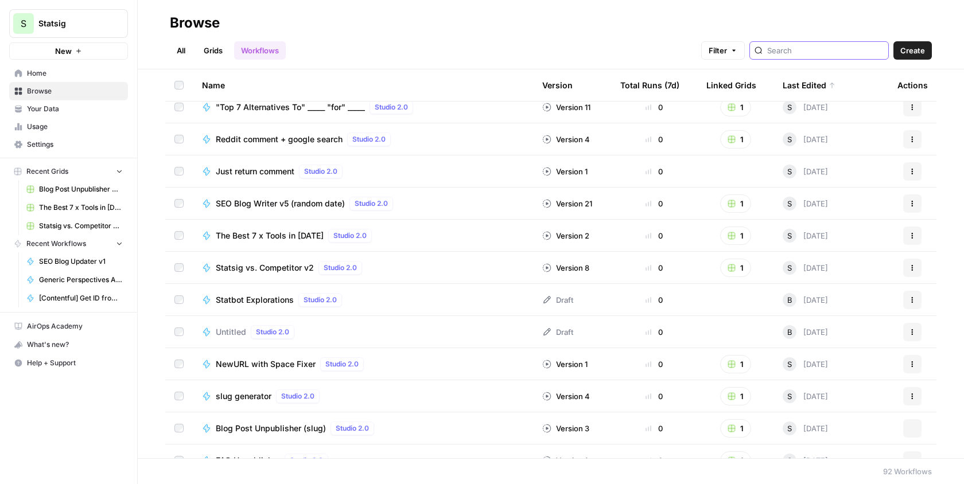
scroll to position [375, 0]
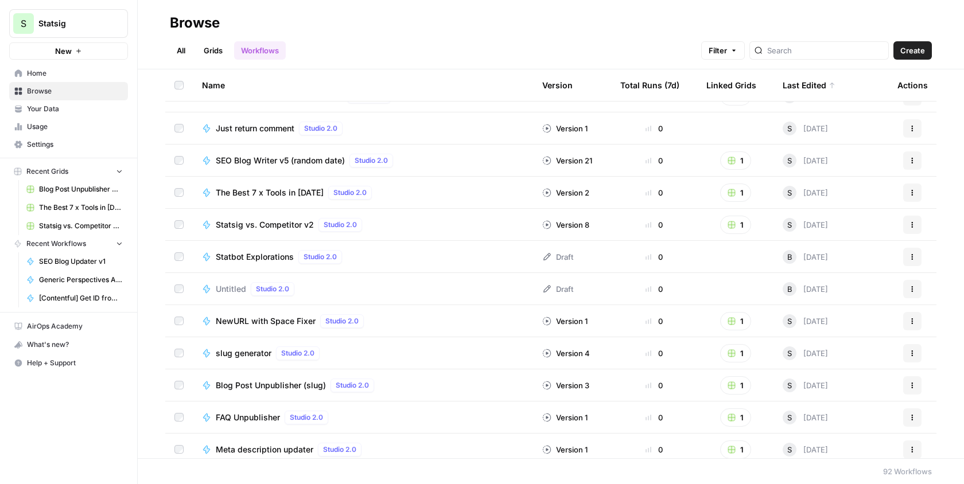
click at [216, 59] on link "Grids" at bounding box center [213, 50] width 33 height 18
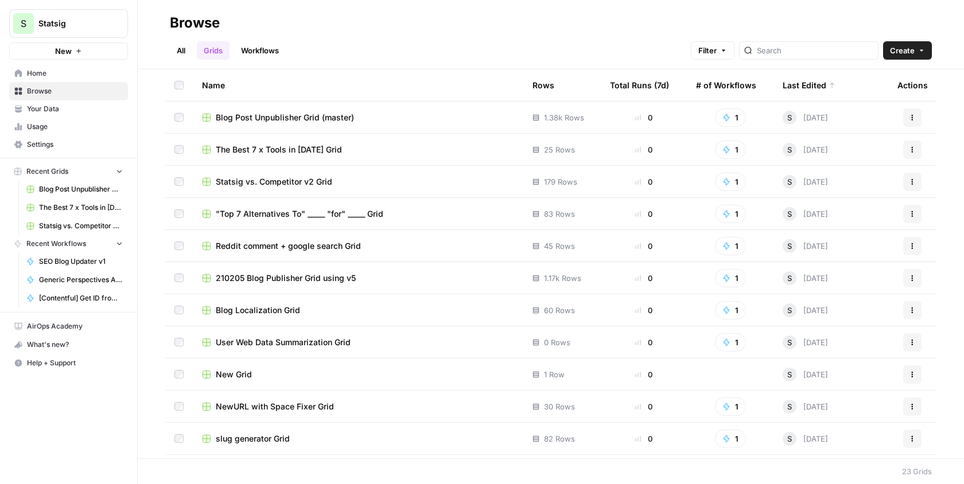
click at [271, 48] on link "Workflows" at bounding box center [260, 50] width 52 height 18
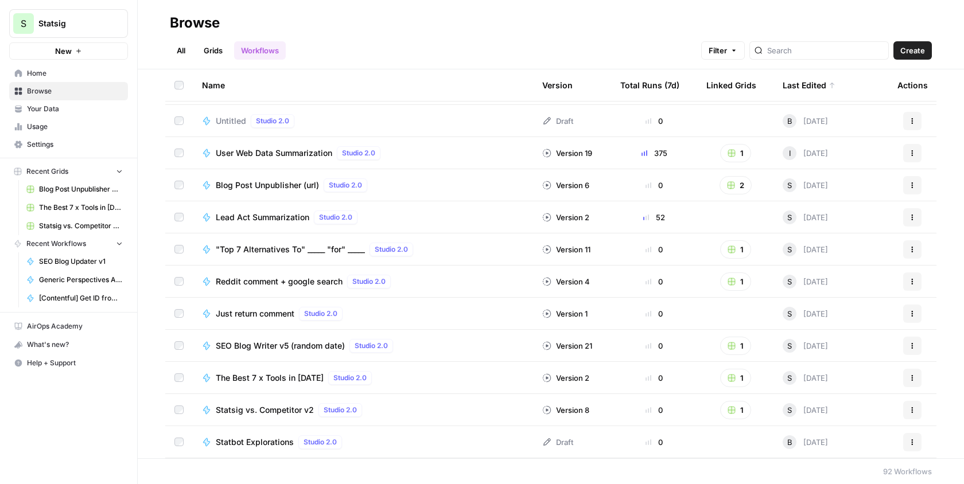
scroll to position [188, 0]
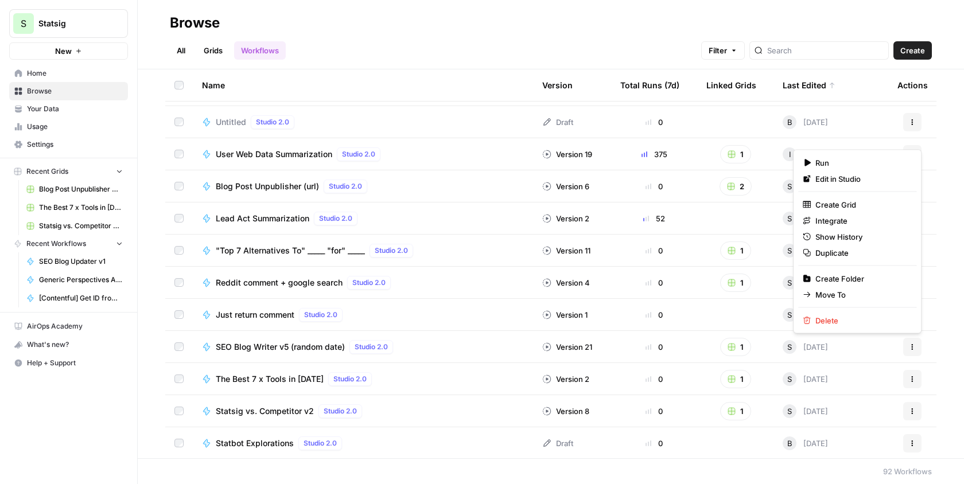
click at [905, 352] on button "Actions" at bounding box center [912, 347] width 18 height 18
click at [857, 251] on span "Duplicate" at bounding box center [861, 252] width 92 height 11
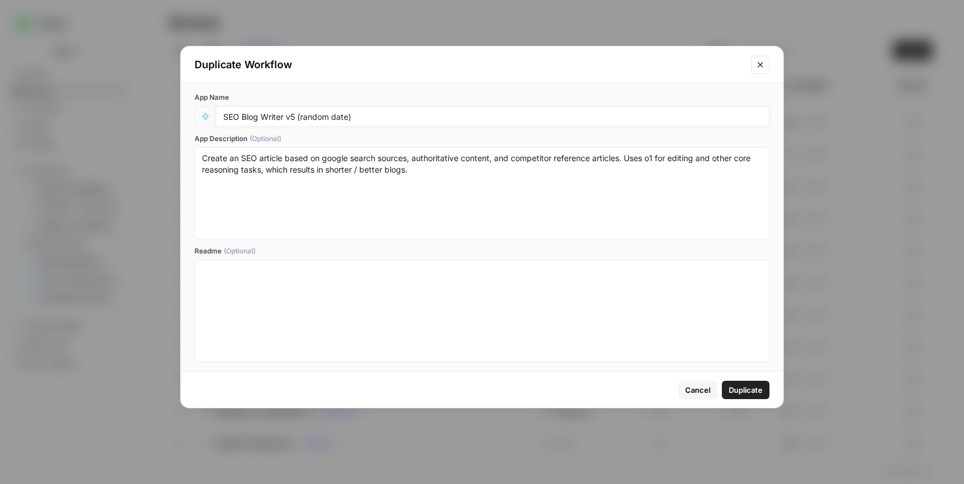
click at [398, 113] on input "SEO Blog Writer v5 (random date)" at bounding box center [492, 116] width 539 height 10
type input "[Content] Do Research Based on Title + Keyword"
click at [441, 168] on textarea "Create an SEO article based on google search sources, authoritative content, an…" at bounding box center [482, 193] width 560 height 81
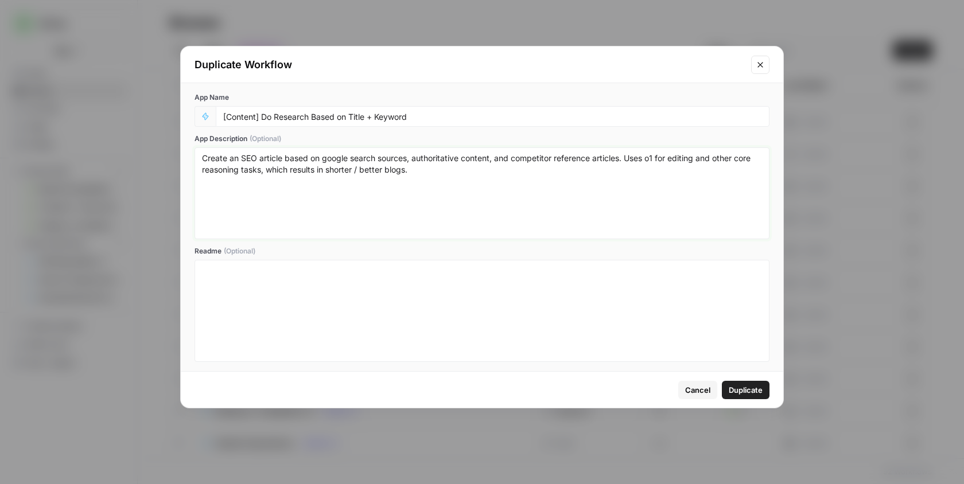
click at [441, 168] on textarea "Create an SEO article based on google search sources, authoritative content, an…" at bounding box center [482, 193] width 560 height 81
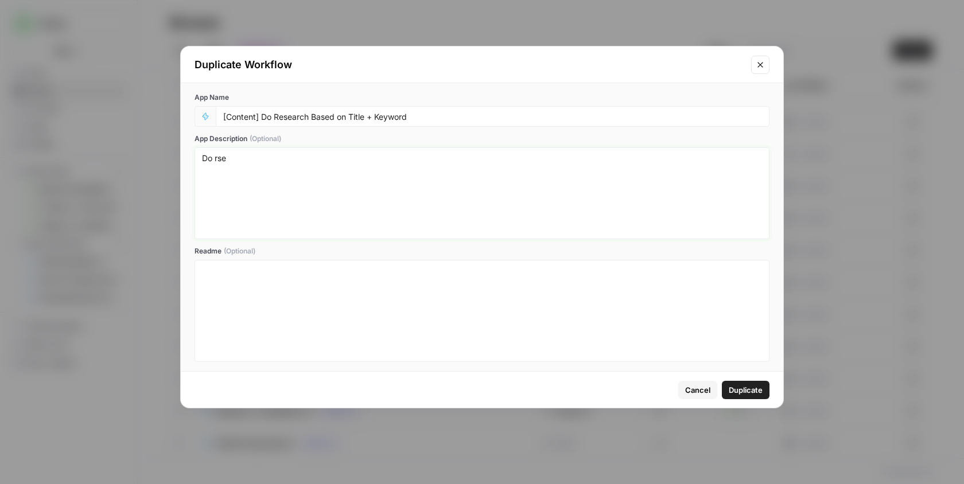
type textarea "Do rs"
click at [503, 155] on textarea "Given a title of an article + a keyword, does research on the topic and returns…" at bounding box center [482, 193] width 560 height 81
type textarea "Given a title of an article + a keyword, does research on the topic and returns…"
click at [759, 388] on span "Duplicate" at bounding box center [746, 389] width 34 height 11
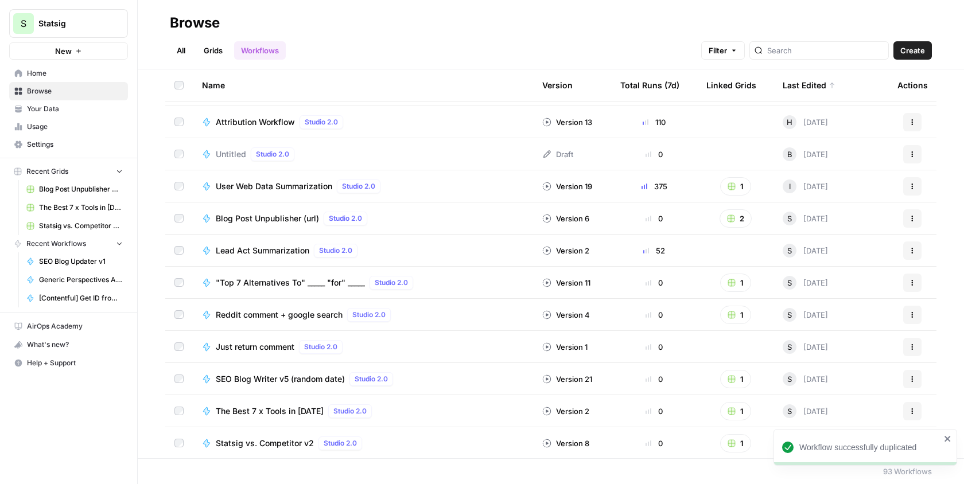
scroll to position [0, 0]
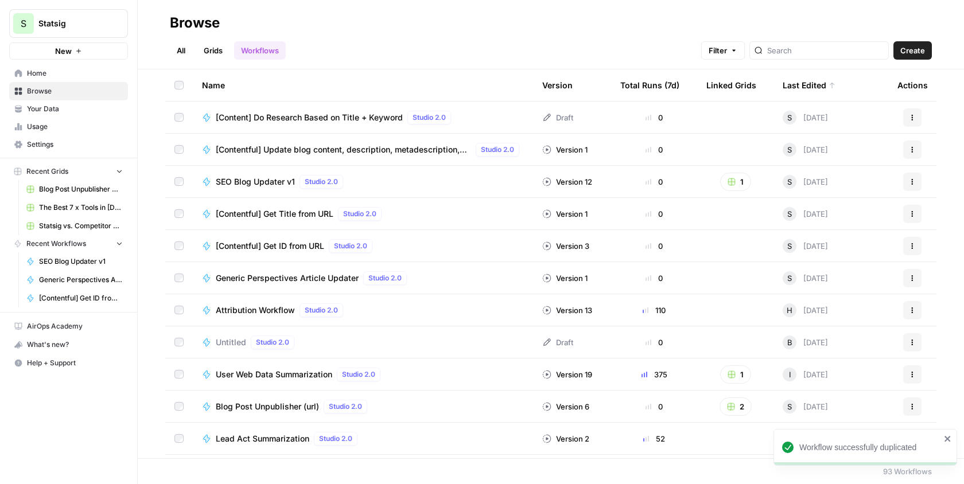
click at [351, 116] on span "[Content] Do Research Based on Title + Keyword" at bounding box center [309, 117] width 187 height 11
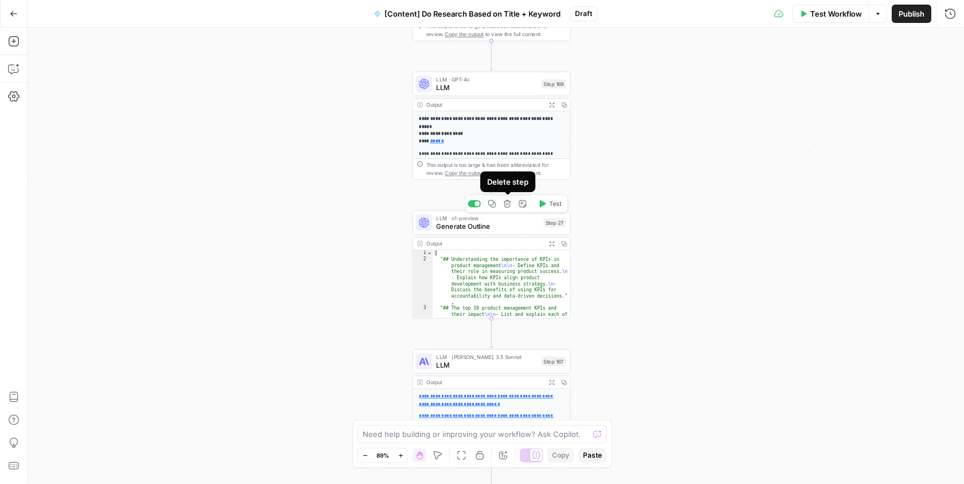
click at [510, 209] on button "Delete step" at bounding box center [506, 203] width 13 height 13
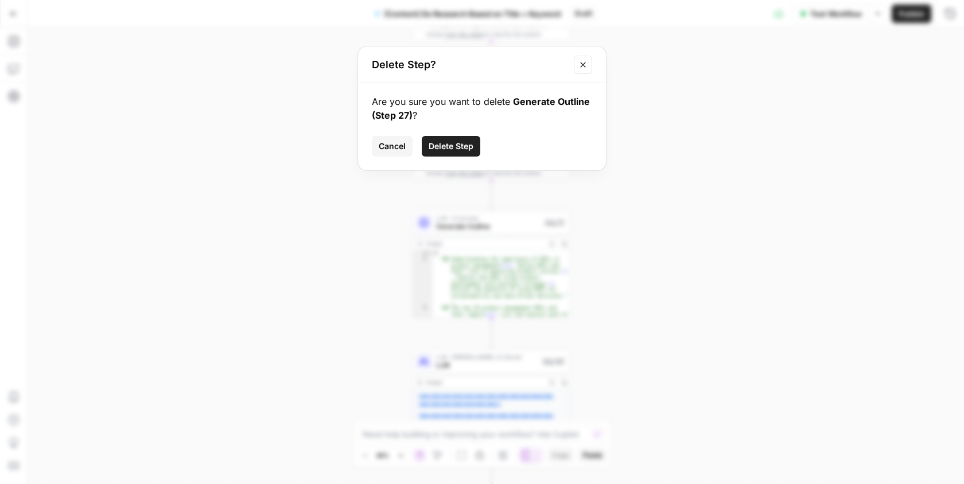
click at [463, 150] on span "Delete Step" at bounding box center [451, 146] width 45 height 11
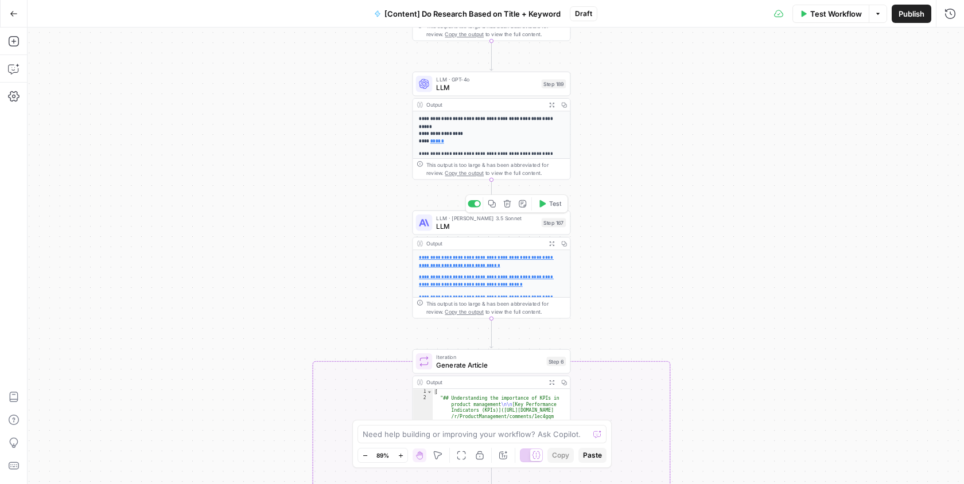
click at [507, 205] on icon "button" at bounding box center [507, 203] width 7 height 7
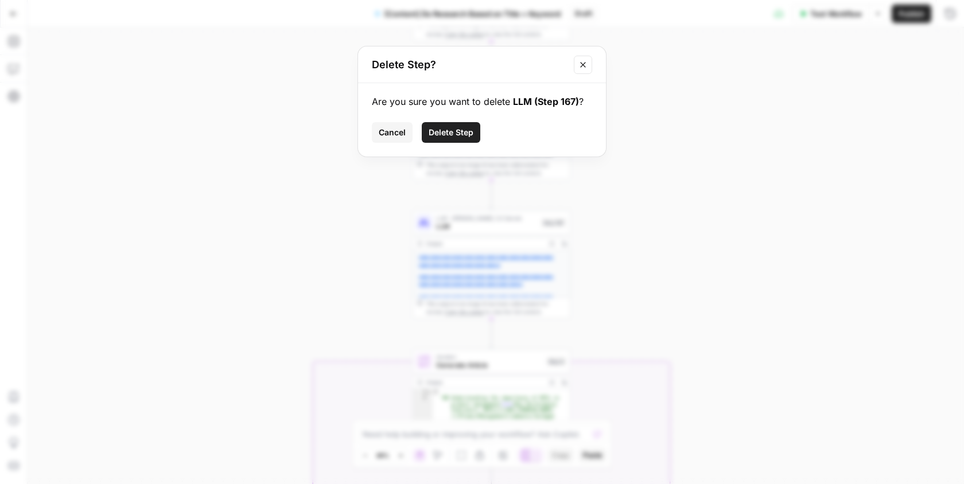
click at [460, 141] on button "Delete Step" at bounding box center [451, 132] width 59 height 21
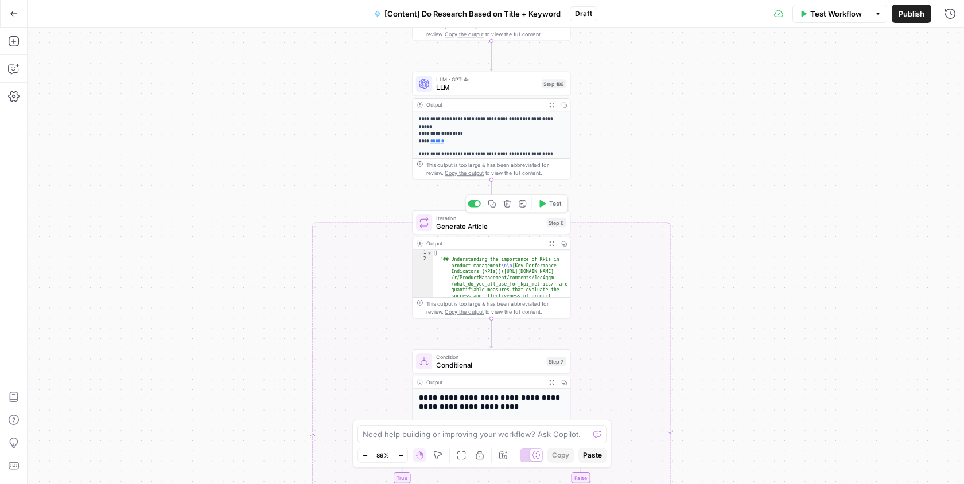
click at [512, 206] on button "Delete step" at bounding box center [506, 203] width 13 height 13
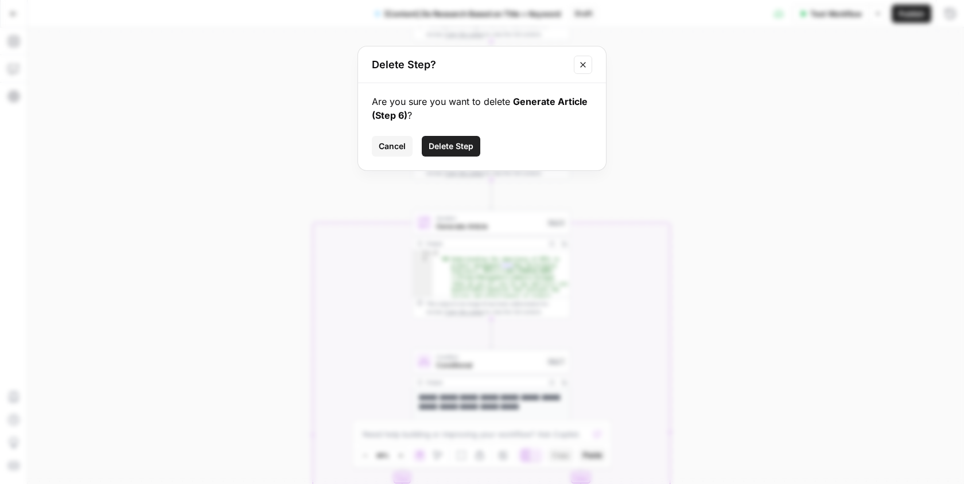
click at [450, 141] on span "Delete Step" at bounding box center [451, 146] width 45 height 11
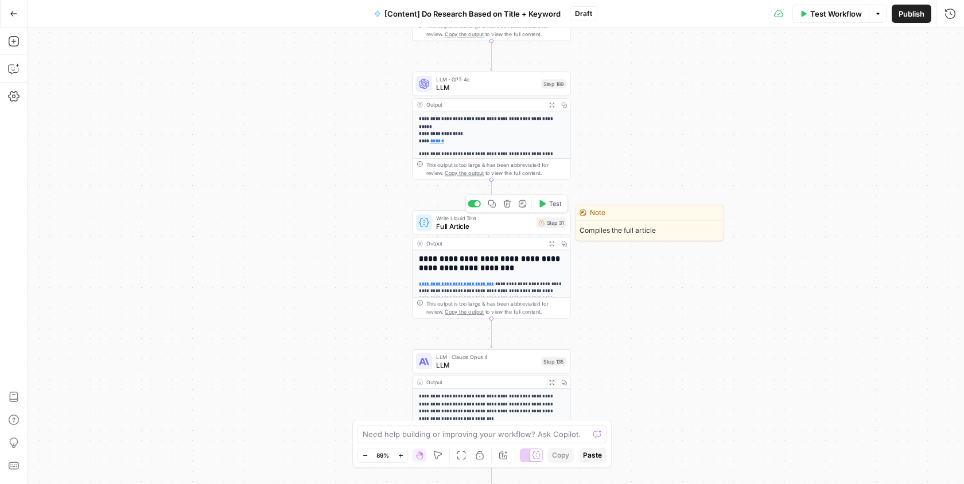
click at [511, 207] on button "Delete step" at bounding box center [506, 203] width 13 height 13
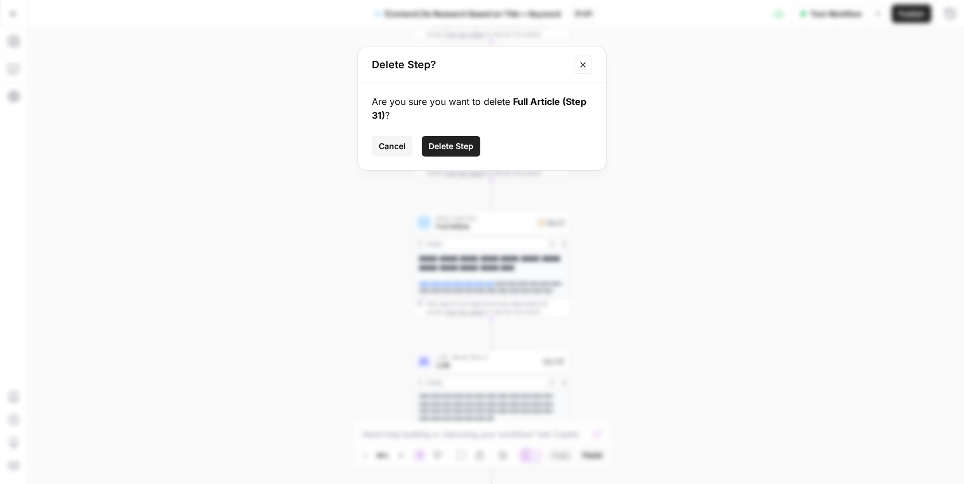
click at [461, 146] on span "Delete Step" at bounding box center [451, 146] width 45 height 11
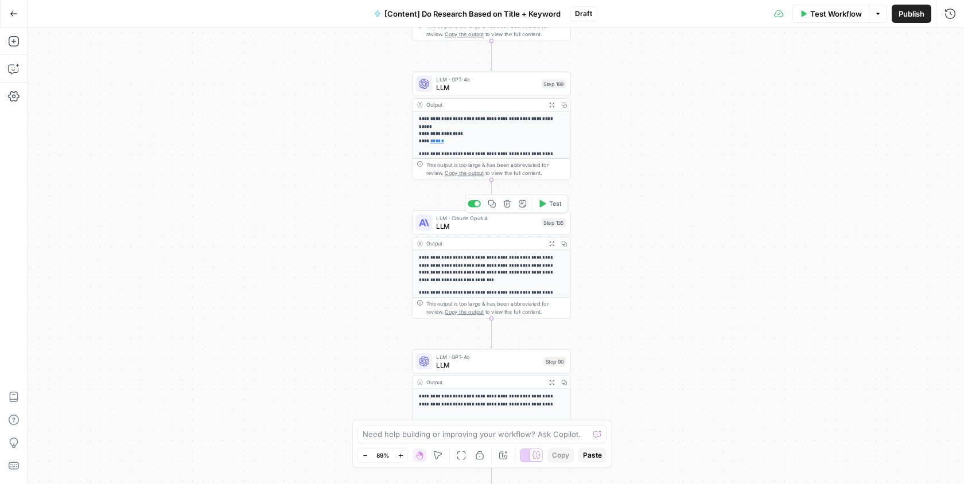
click at [515, 207] on div "Copy step Delete step Add Note Test" at bounding box center [516, 204] width 103 height 18
click at [508, 204] on icon "button" at bounding box center [507, 203] width 7 height 7
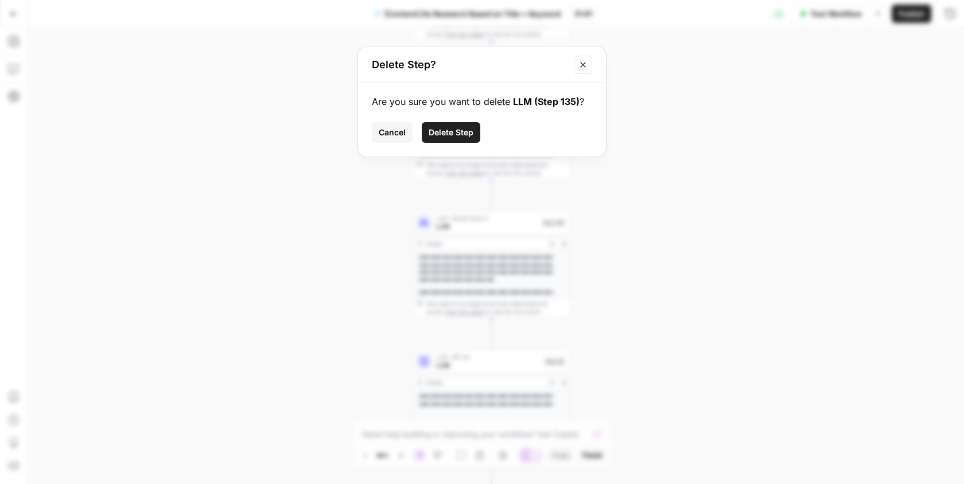
click at [458, 130] on span "Delete Step" at bounding box center [451, 132] width 45 height 11
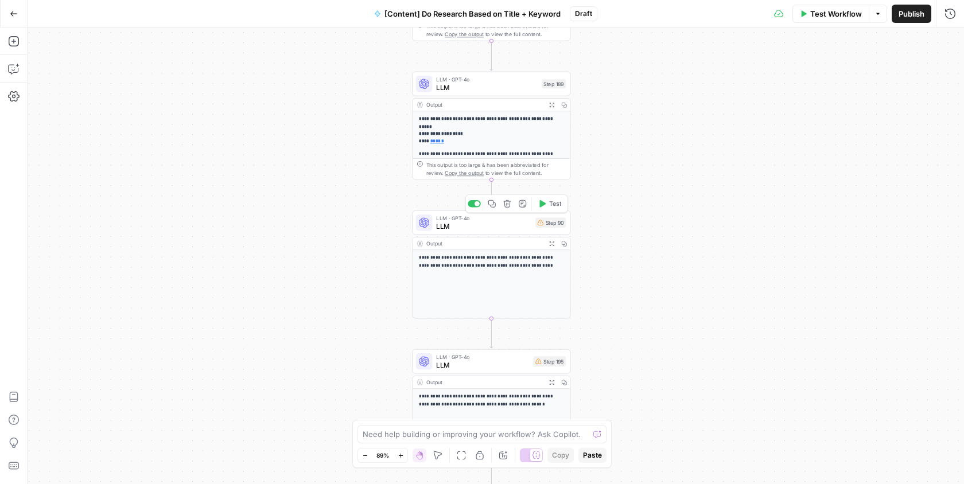
click at [510, 207] on icon "button" at bounding box center [507, 204] width 8 height 8
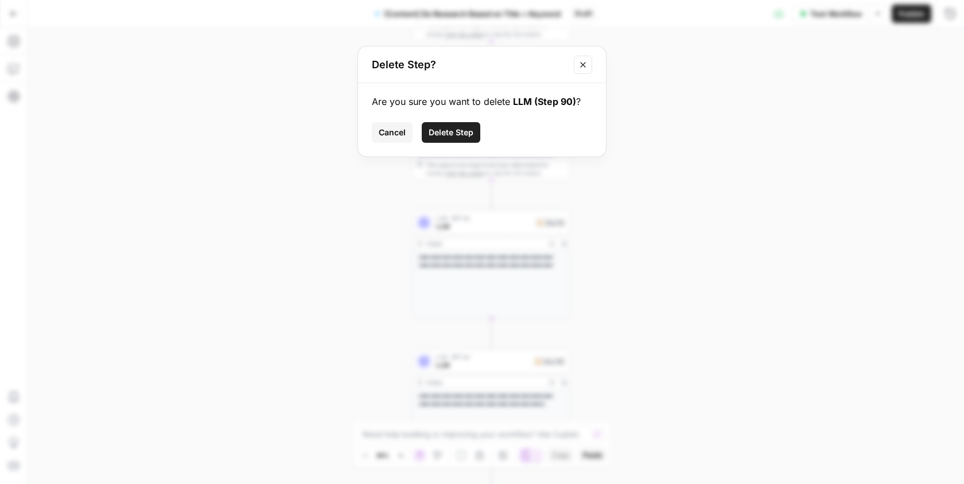
click at [445, 127] on span "Delete Step" at bounding box center [451, 132] width 45 height 11
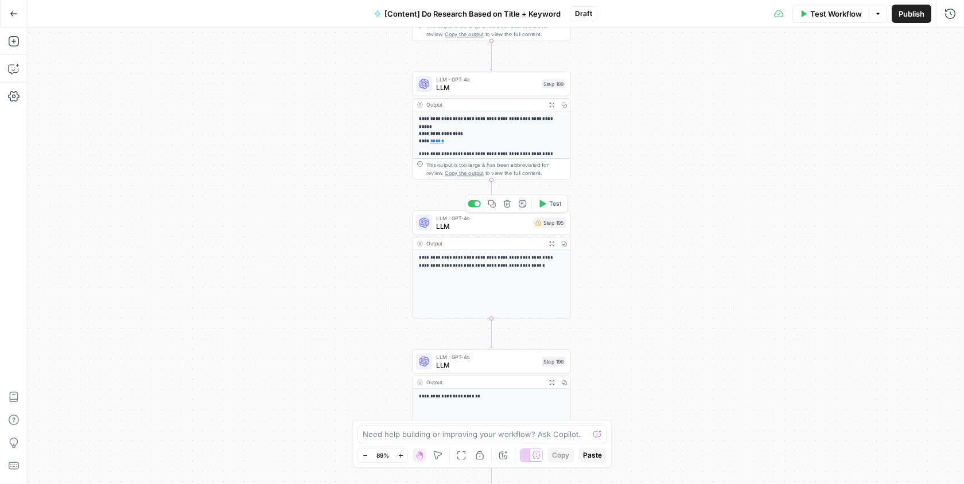
click at [509, 210] on div "Copy step Delete step Add Note Test" at bounding box center [516, 204] width 103 height 18
click at [508, 205] on icon "button" at bounding box center [507, 204] width 8 height 8
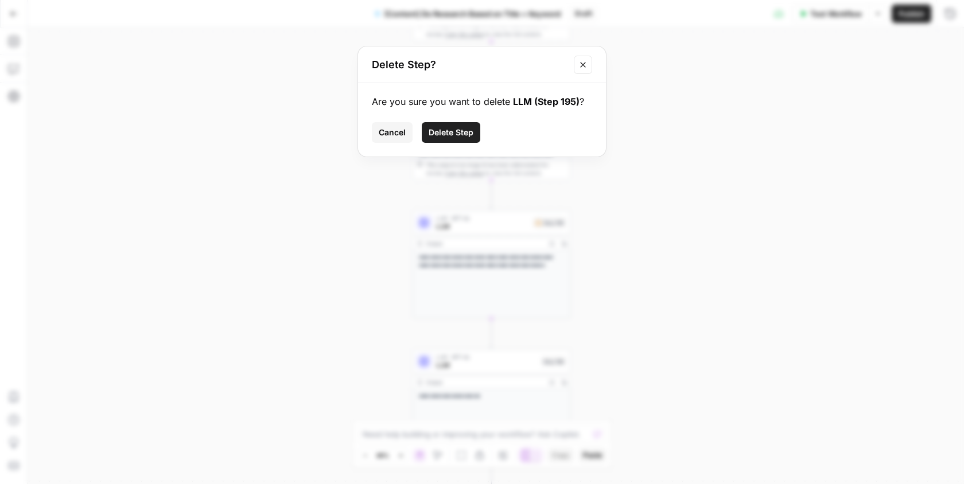
click at [447, 131] on span "Delete Step" at bounding box center [451, 132] width 45 height 11
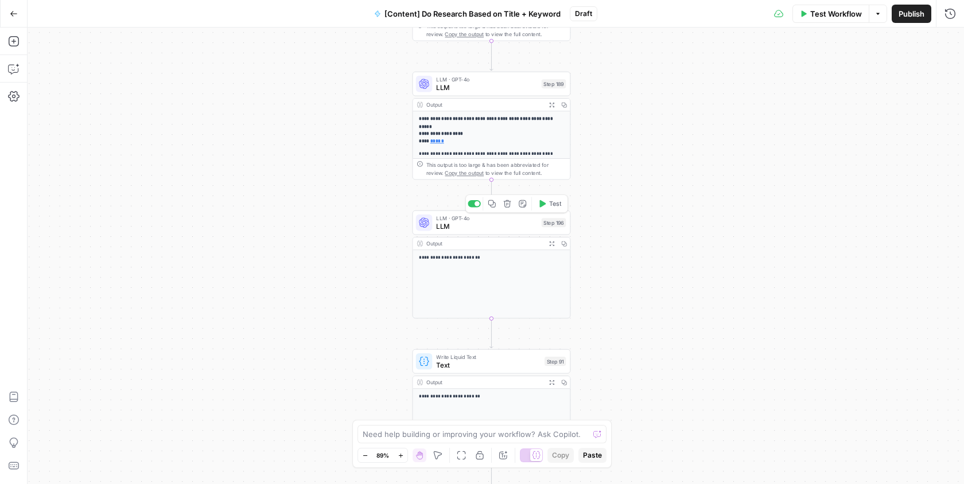
click at [507, 206] on icon "button" at bounding box center [507, 204] width 8 height 8
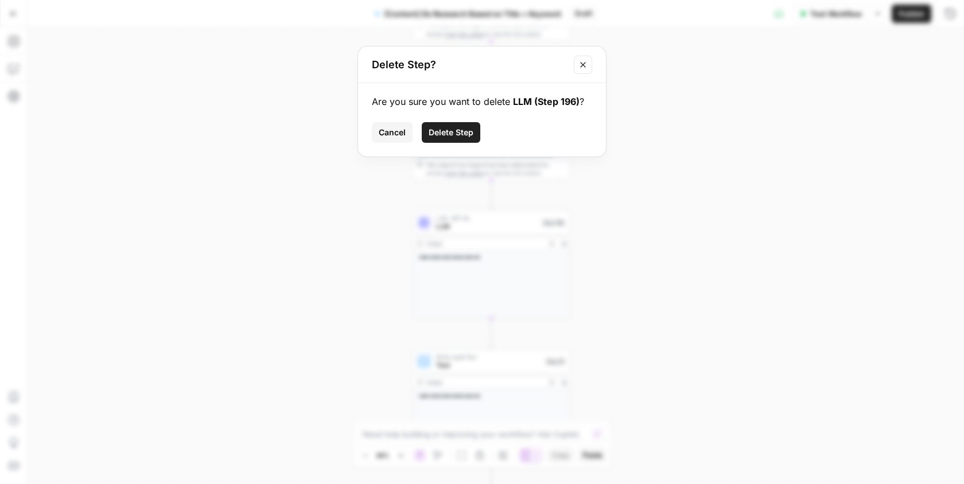
click at [466, 125] on button "Delete Step" at bounding box center [451, 132] width 59 height 21
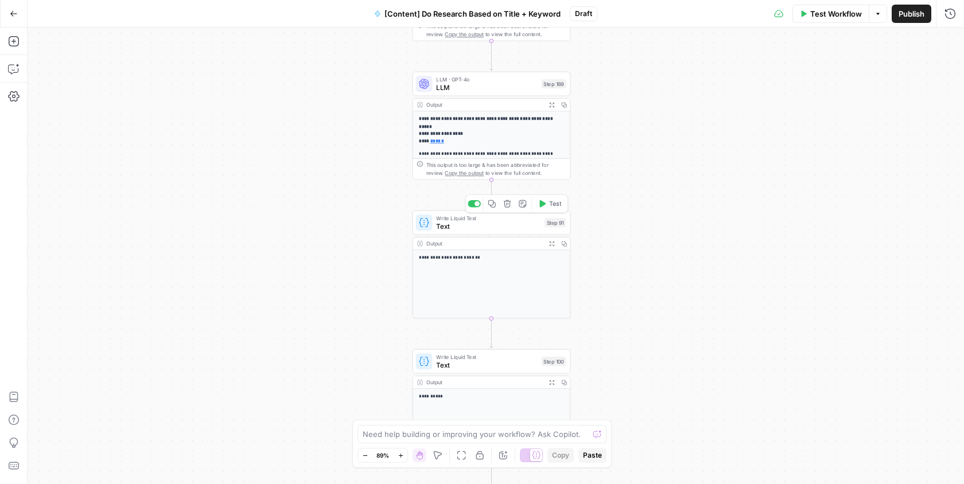
click at [508, 204] on icon "button" at bounding box center [507, 203] width 7 height 7
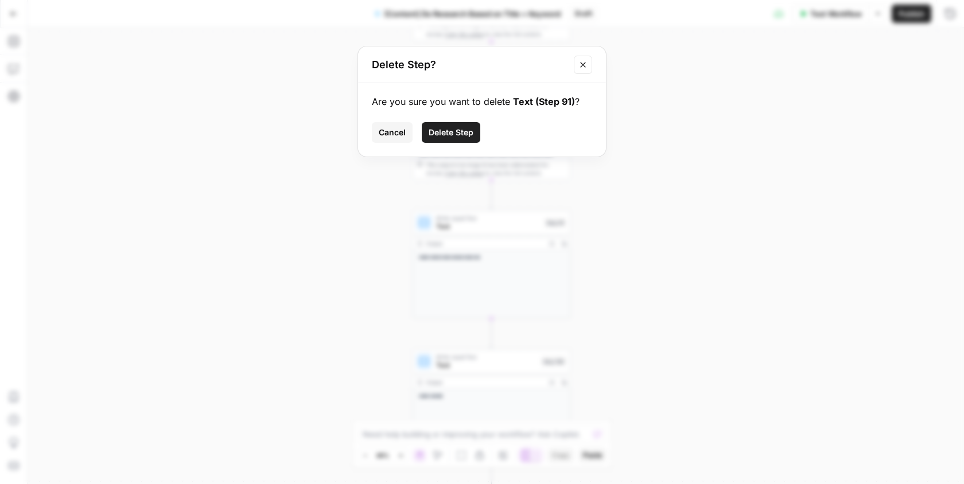
click at [456, 136] on span "Delete Step" at bounding box center [451, 132] width 45 height 11
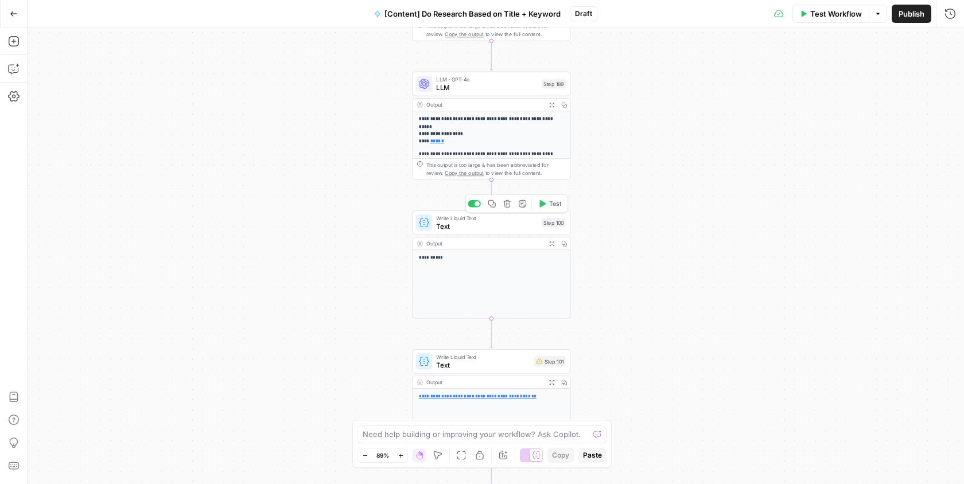
click at [509, 210] on div "Copy step Delete step Add Note Test" at bounding box center [516, 204] width 103 height 18
click at [507, 204] on icon "button" at bounding box center [507, 204] width 8 height 8
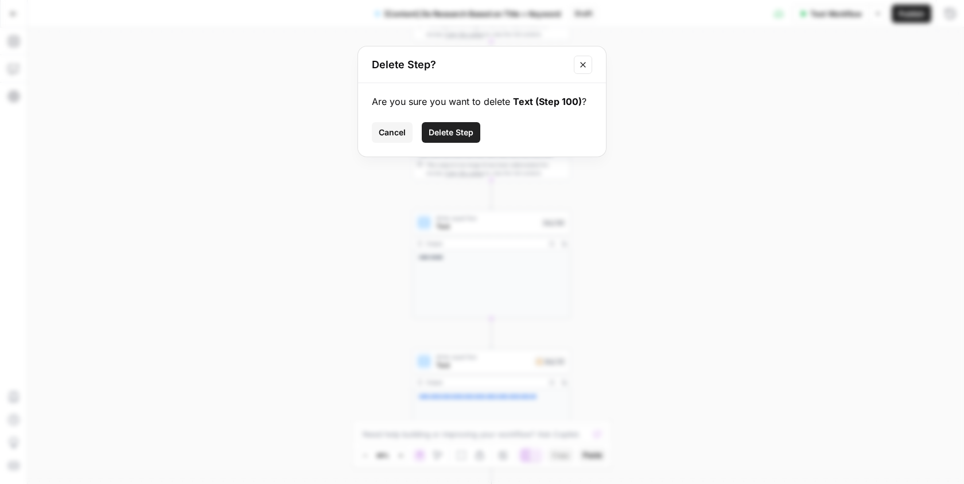
click at [457, 139] on button "Delete Step" at bounding box center [451, 132] width 59 height 21
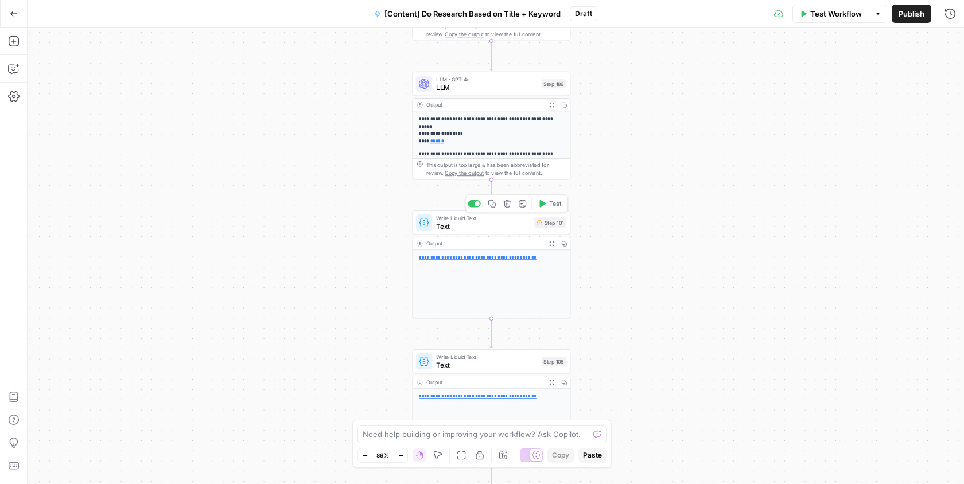
click at [506, 204] on icon "button" at bounding box center [507, 203] width 7 height 7
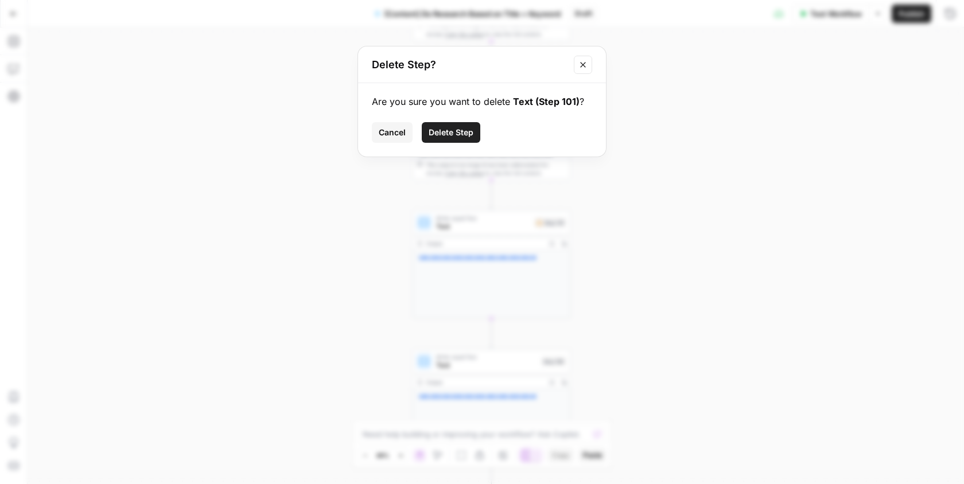
click at [460, 137] on span "Delete Step" at bounding box center [451, 132] width 45 height 11
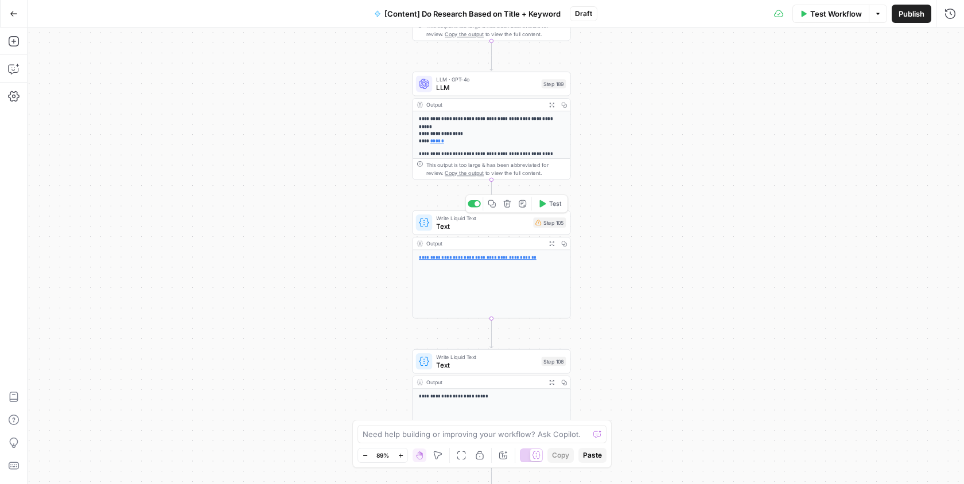
click at [507, 201] on icon "button" at bounding box center [507, 203] width 7 height 7
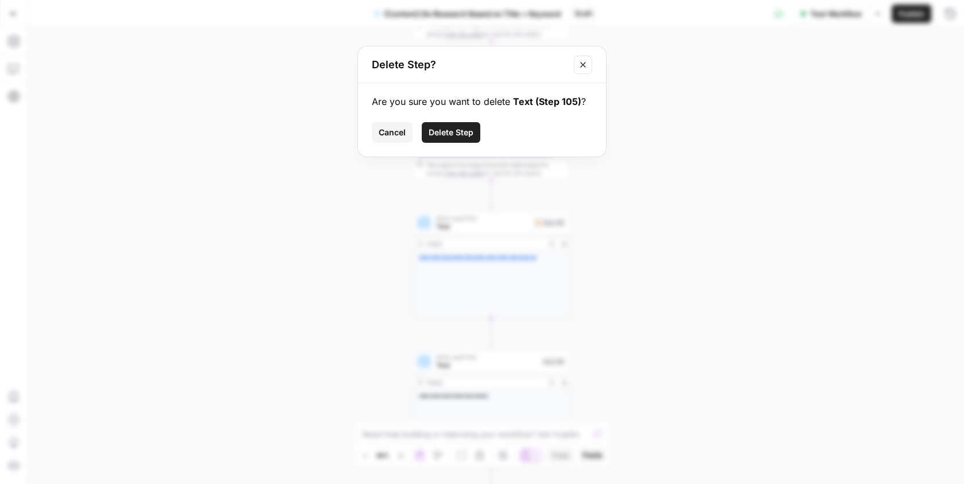
click at [449, 123] on button "Delete Step" at bounding box center [451, 132] width 59 height 21
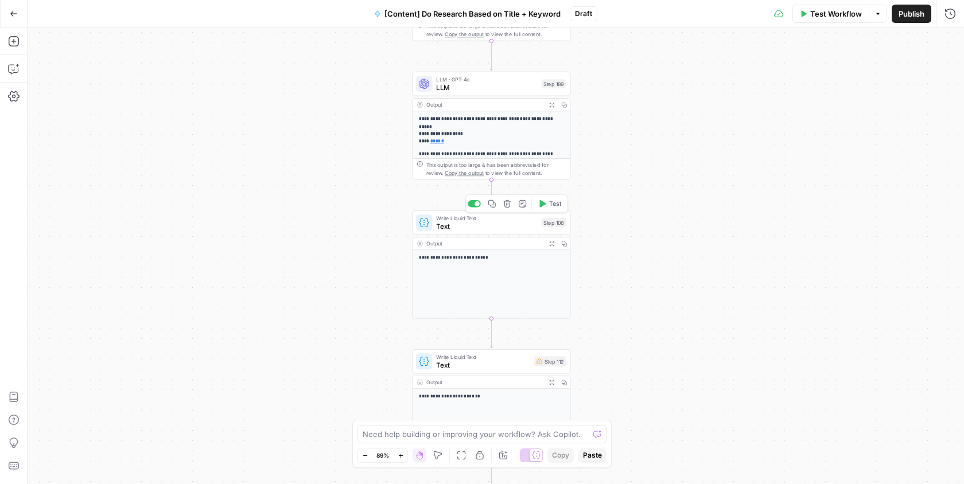
click at [508, 203] on icon "button" at bounding box center [507, 203] width 7 height 7
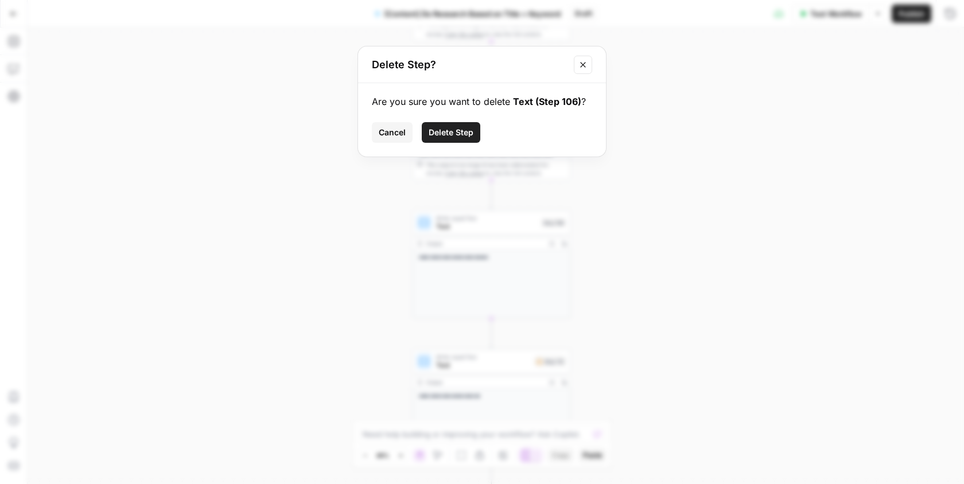
click at [465, 134] on span "Delete Step" at bounding box center [451, 132] width 45 height 11
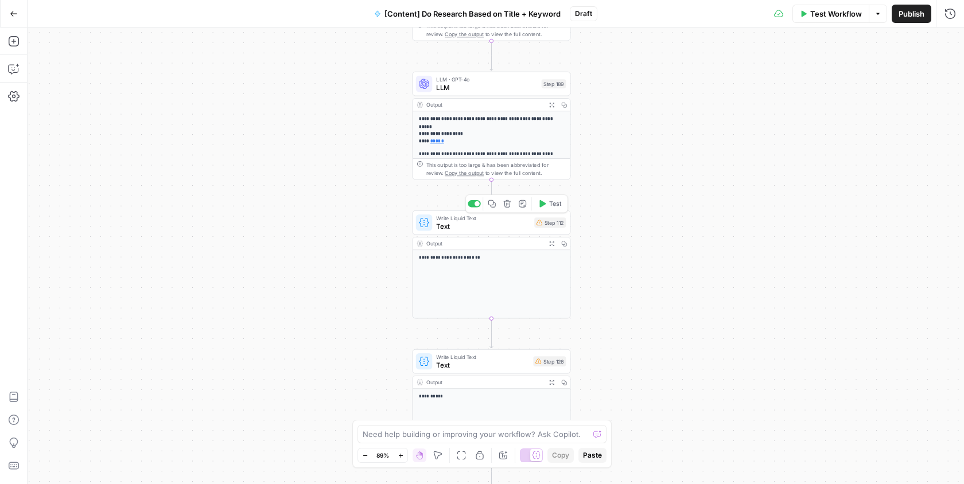
click at [510, 204] on icon "button" at bounding box center [507, 204] width 8 height 8
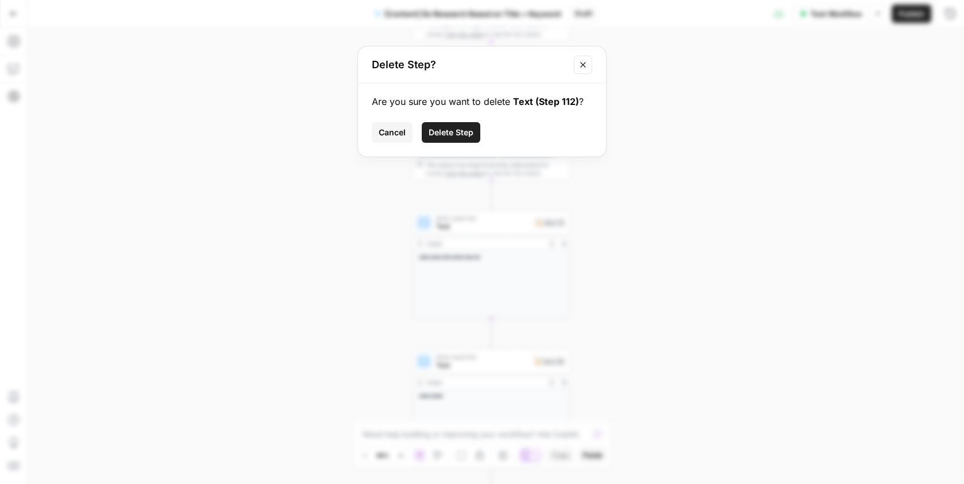
click at [462, 134] on span "Delete Step" at bounding box center [451, 132] width 45 height 11
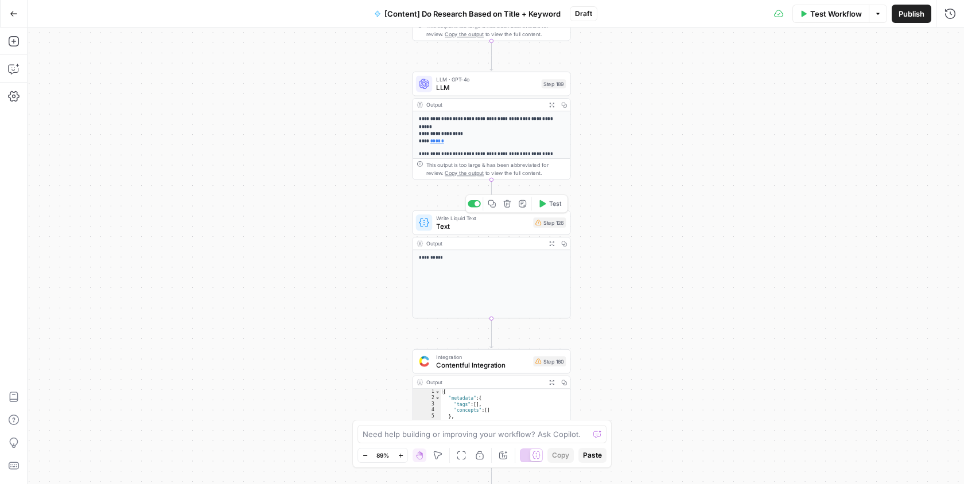
click at [507, 205] on icon "button" at bounding box center [507, 204] width 8 height 8
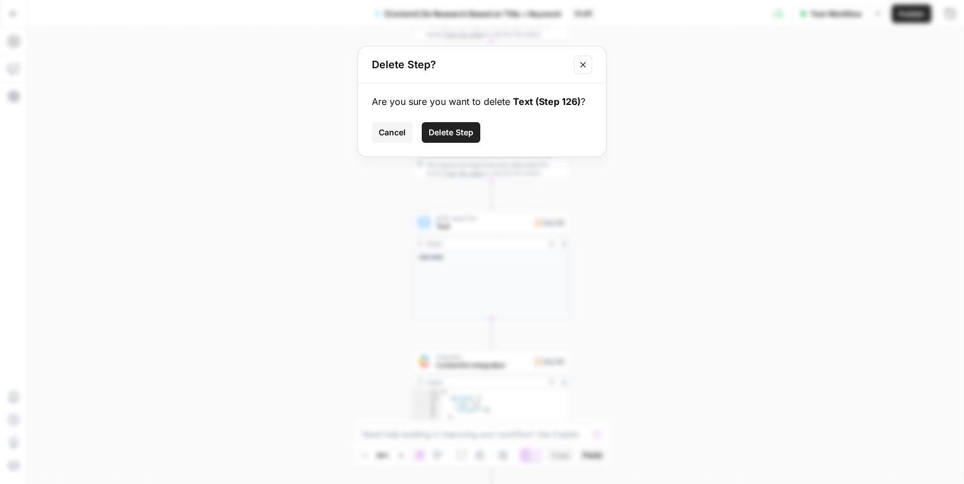
click at [465, 129] on span "Delete Step" at bounding box center [451, 132] width 45 height 11
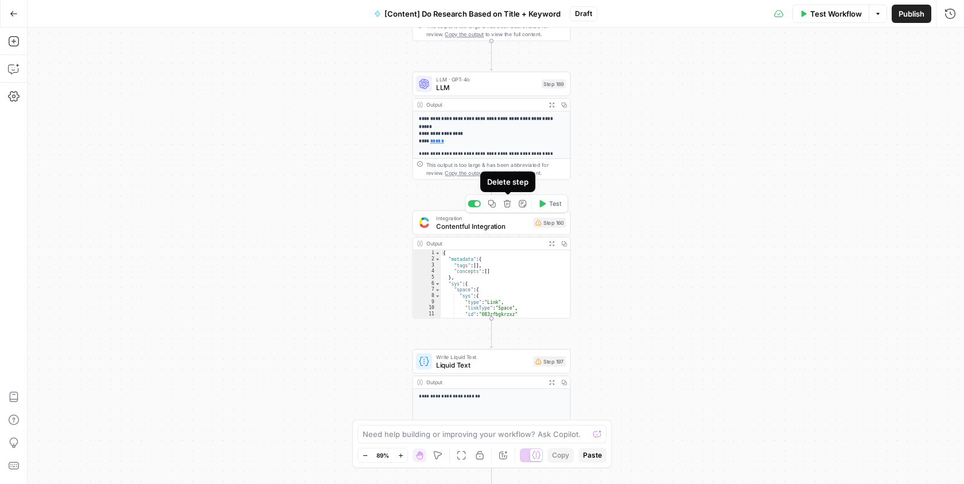
click at [508, 203] on icon "button" at bounding box center [507, 203] width 7 height 7
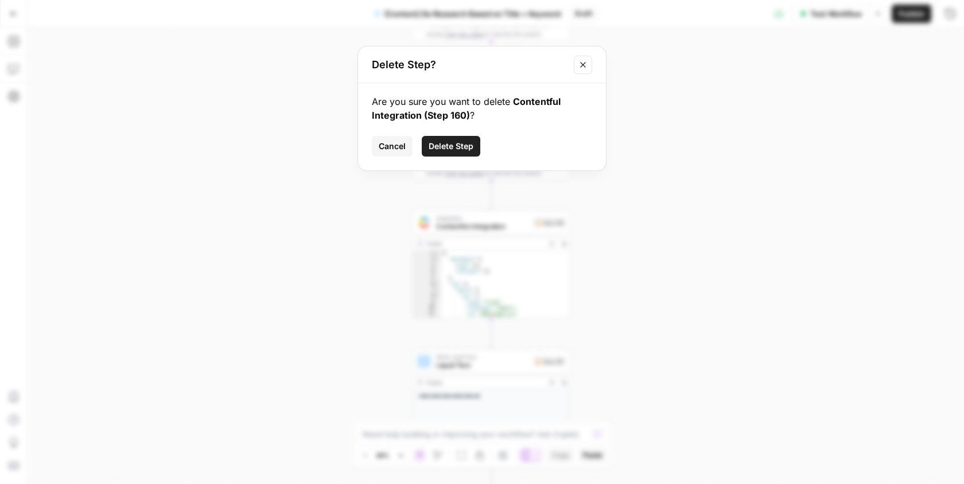
click at [453, 139] on button "Delete Step" at bounding box center [451, 146] width 59 height 21
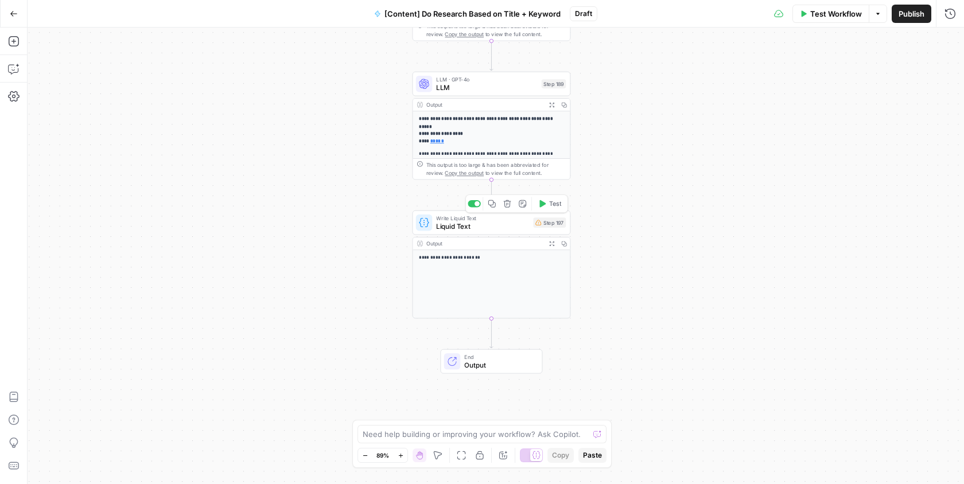
click at [508, 203] on icon "button" at bounding box center [507, 203] width 7 height 7
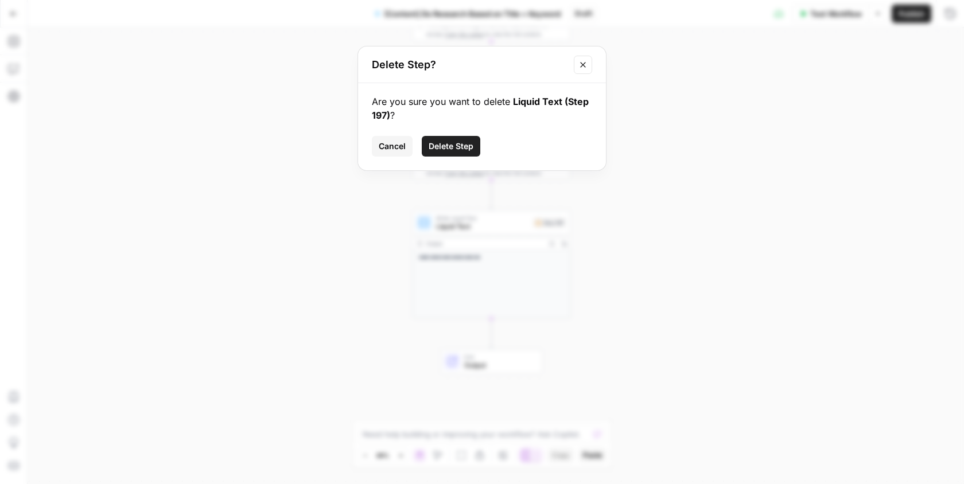
click at [458, 151] on span "Delete Step" at bounding box center [451, 146] width 45 height 11
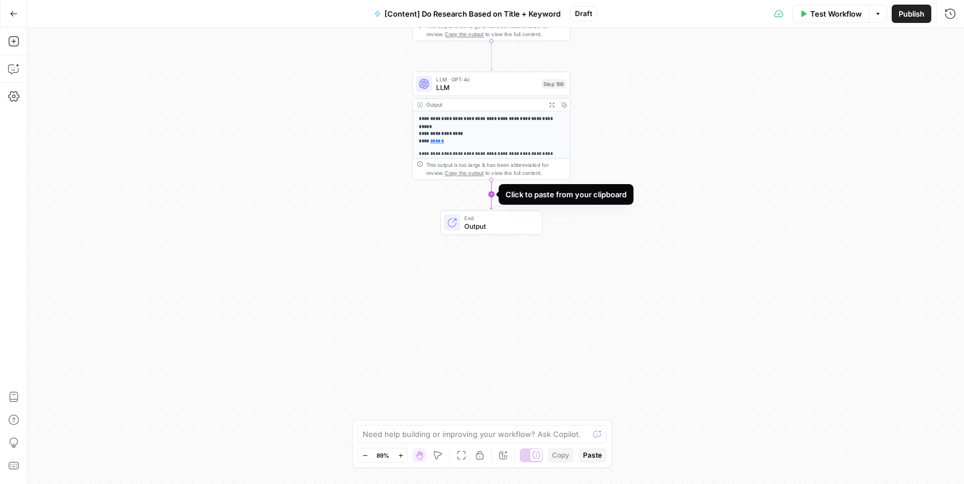
click at [491, 192] on icon "Edge from step_189 to end" at bounding box center [491, 195] width 3 height 30
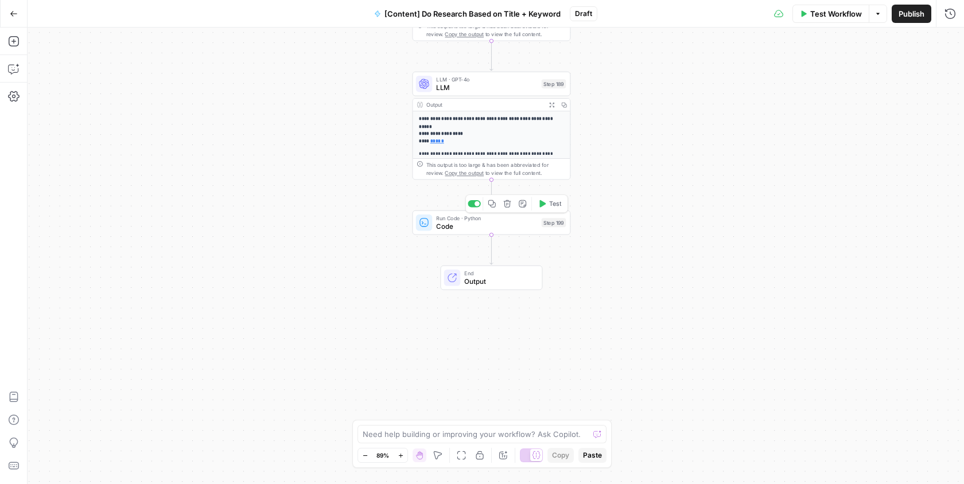
click at [507, 203] on icon "button" at bounding box center [507, 203] width 7 height 7
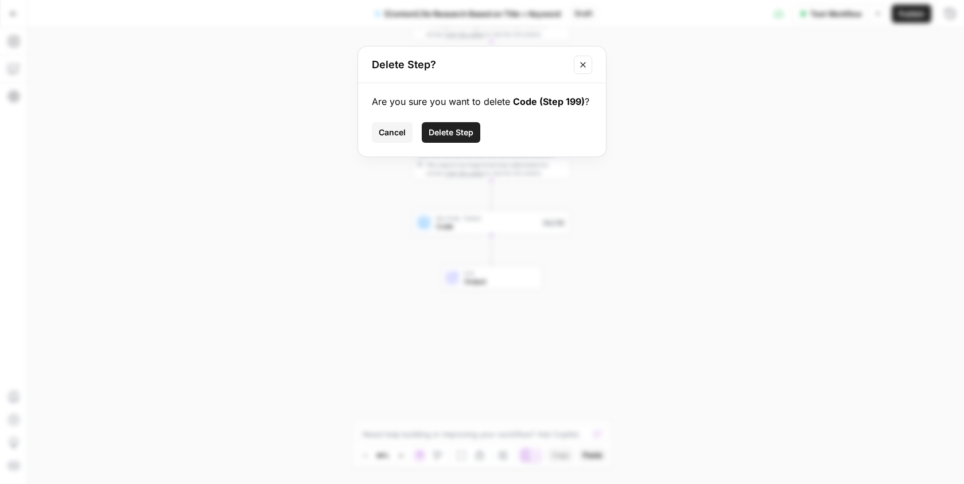
click at [458, 127] on span "Delete Step" at bounding box center [451, 132] width 45 height 11
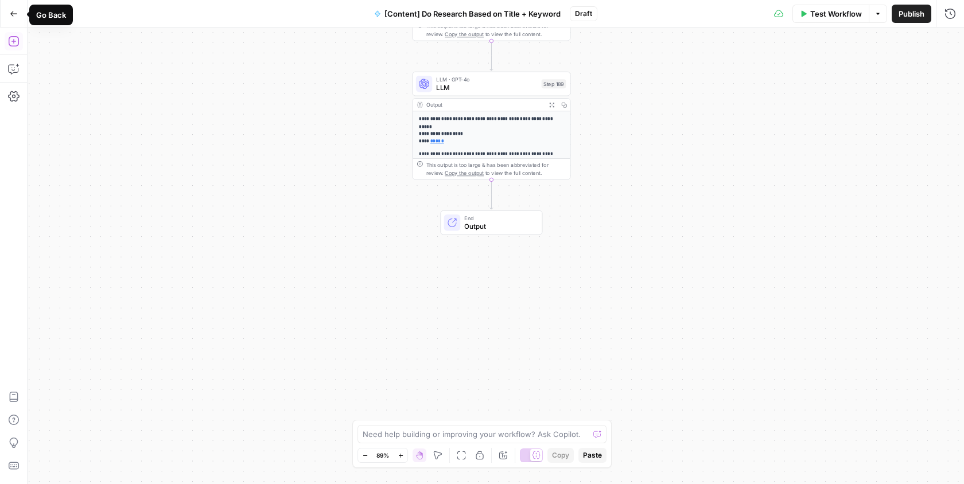
click at [15, 41] on icon "button" at bounding box center [13, 41] width 11 height 11
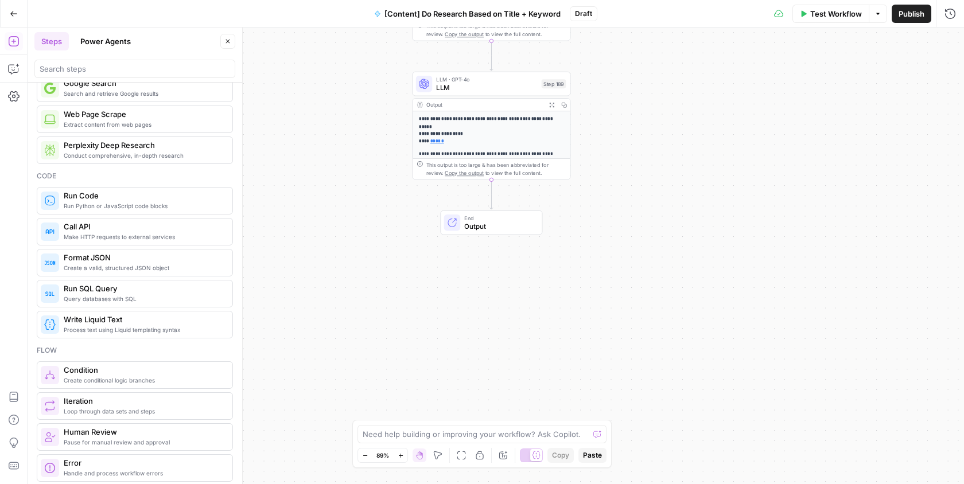
scroll to position [111, 0]
click at [135, 326] on span "Process text using Liquid templating syntax" at bounding box center [144, 330] width 160 height 9
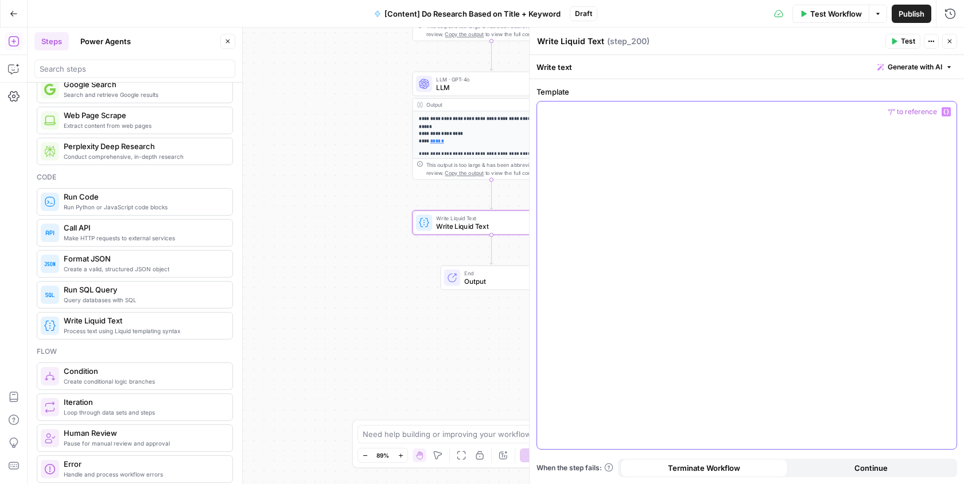
click at [620, 125] on div at bounding box center [746, 276] width 419 height 348
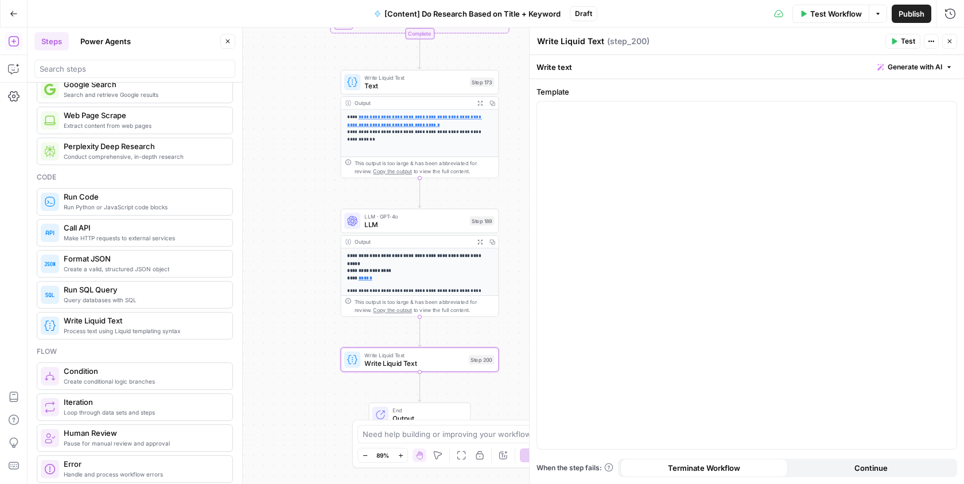
drag, startPoint x: 341, startPoint y: 165, endPoint x: 270, endPoint y: 302, distance: 154.8
click at [270, 302] on div "Workflow Set Inputs Inputs Search Knowledge Base Memory Search Step 113 Output …" at bounding box center [496, 256] width 936 height 457
click at [580, 175] on div at bounding box center [746, 276] width 419 height 348
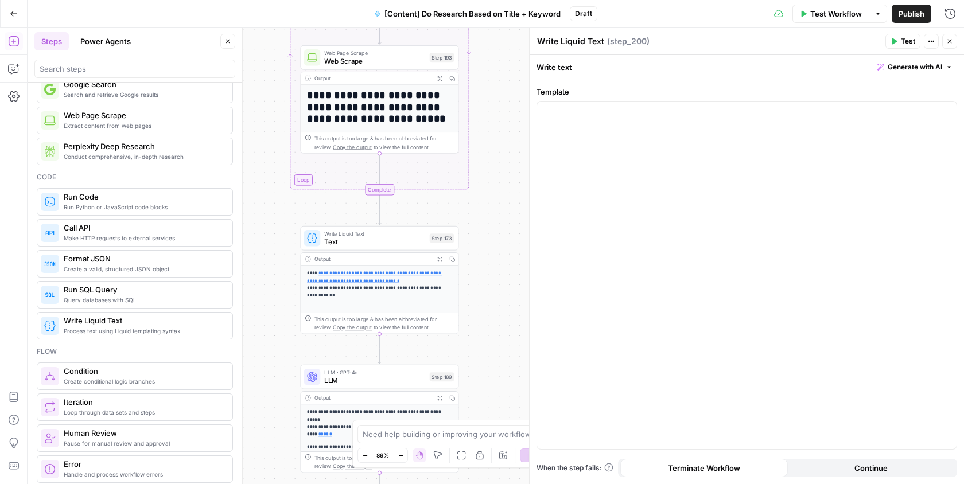
drag, startPoint x: 506, startPoint y: 174, endPoint x: 466, endPoint y: 329, distance: 160.5
click at [466, 329] on div "Workflow Set Inputs Inputs Search Knowledge Base Memory Search Step 113 Output …" at bounding box center [496, 256] width 936 height 457
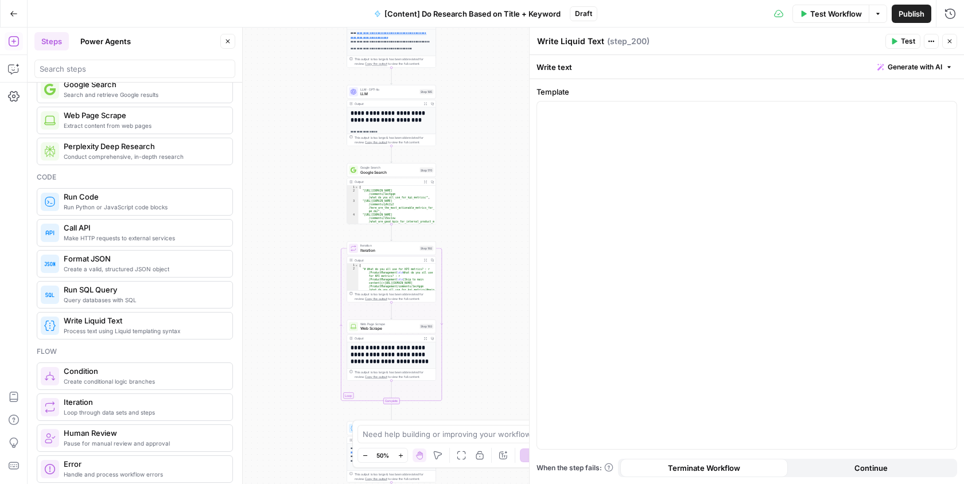
drag, startPoint x: 491, startPoint y: 234, endPoint x: 464, endPoint y: 383, distance: 151.7
click at [464, 384] on div "Workflow Set Inputs Inputs Search Knowledge Base Memory Search Step 113 Output …" at bounding box center [496, 256] width 936 height 457
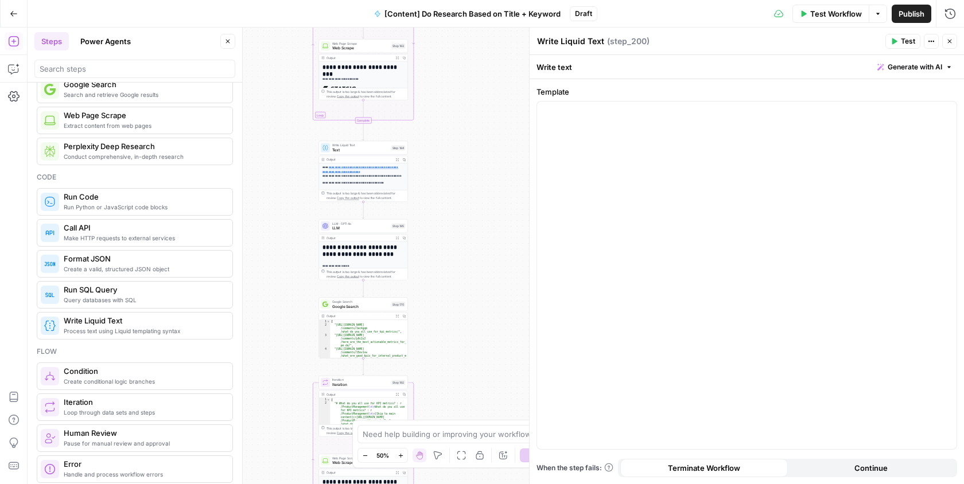
drag, startPoint x: 477, startPoint y: 284, endPoint x: 450, endPoint y: 419, distance: 138.1
click at [450, 419] on div "Workflow Set Inputs Inputs Search Knowledge Base Memory Search Step 113 Output …" at bounding box center [496, 256] width 936 height 457
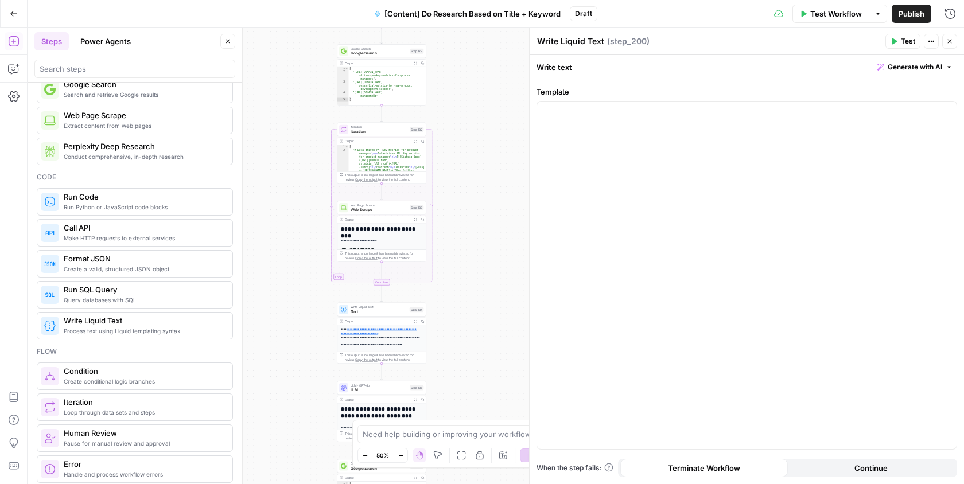
drag, startPoint x: 471, startPoint y: 166, endPoint x: 477, endPoint y: 407, distance: 240.5
click at [477, 407] on div "Workflow Set Inputs Inputs Search Knowledge Base Memory Search Step 113 Output …" at bounding box center [496, 256] width 936 height 457
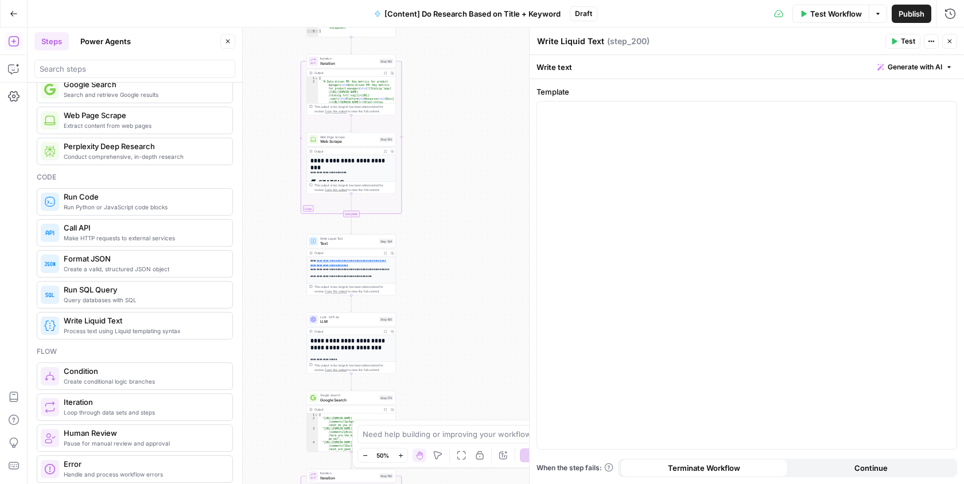
drag, startPoint x: 494, startPoint y: 193, endPoint x: 477, endPoint y: 44, distance: 150.1
click at [477, 44] on div "Workflow Set Inputs Inputs Search Knowledge Base Memory Search Step 113 Output …" at bounding box center [496, 256] width 936 height 457
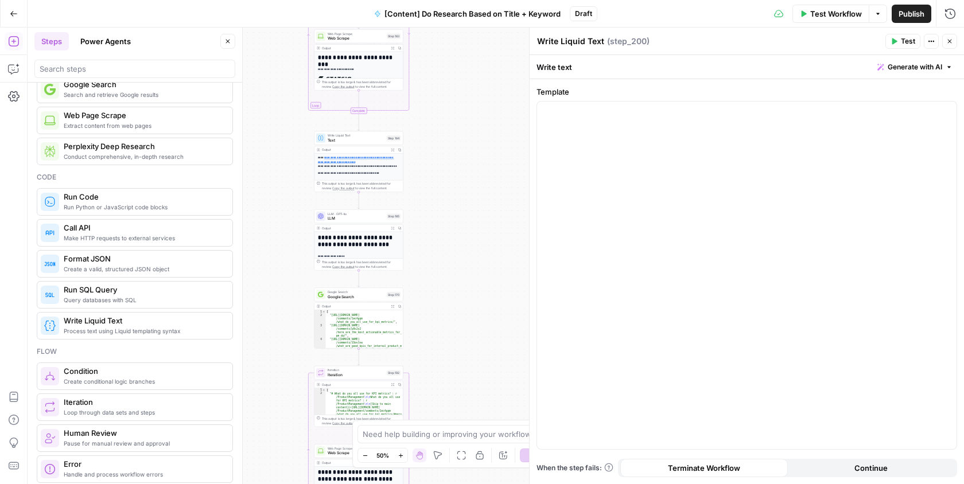
drag, startPoint x: 487, startPoint y: 204, endPoint x: 500, endPoint y: 67, distance: 137.7
click at [500, 67] on div "Workflow Set Inputs Inputs Search Knowledge Base Memory Search Step 113 Output …" at bounding box center [496, 256] width 936 height 457
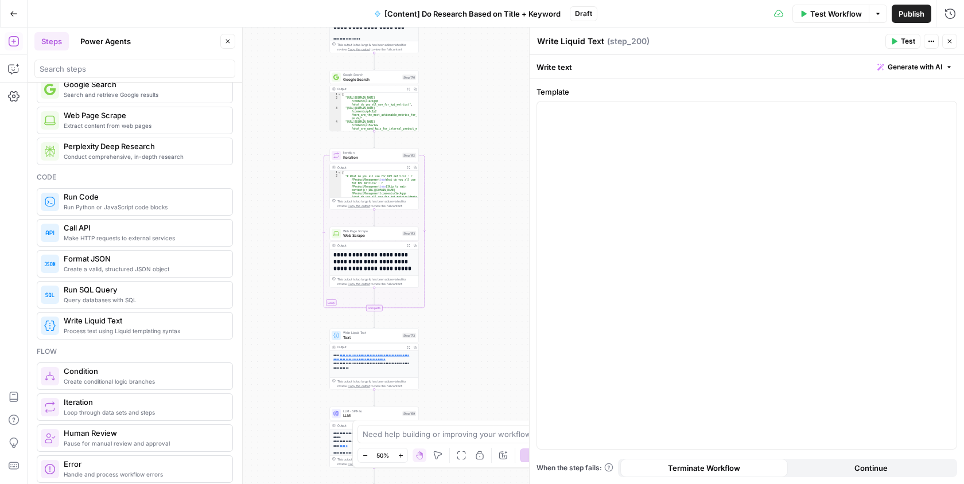
drag, startPoint x: 487, startPoint y: 229, endPoint x: 496, endPoint y: 48, distance: 181.0
click at [496, 48] on div "Workflow Set Inputs Inputs Search Knowledge Base Memory Search Step 113 Output …" at bounding box center [496, 256] width 936 height 457
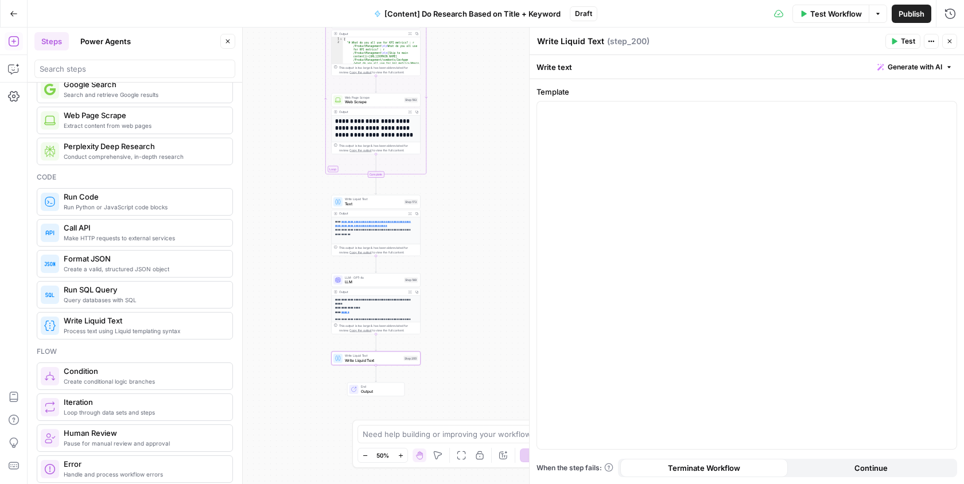
drag, startPoint x: 484, startPoint y: 211, endPoint x: 486, endPoint y: 77, distance: 133.1
click at [486, 77] on div "Workflow Set Inputs Inputs Search Knowledge Base Memory Search Step 113 Output …" at bounding box center [496, 256] width 936 height 457
click at [621, 134] on div at bounding box center [746, 276] width 419 height 348
click at [597, 117] on p "**********" at bounding box center [747, 111] width 406 height 11
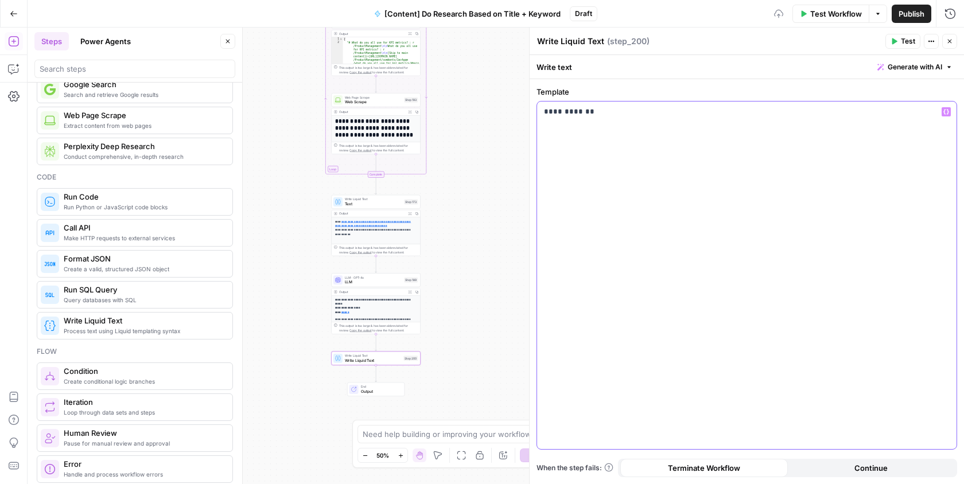
click at [597, 117] on p "**********" at bounding box center [747, 111] width 406 height 11
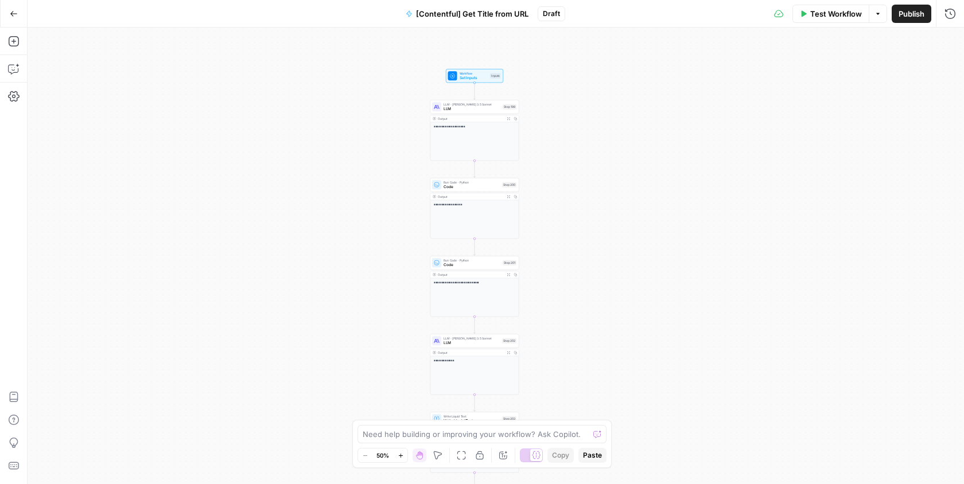
drag, startPoint x: 600, startPoint y: 119, endPoint x: 576, endPoint y: 151, distance: 39.8
click at [576, 151] on div "**********" at bounding box center [496, 256] width 936 height 457
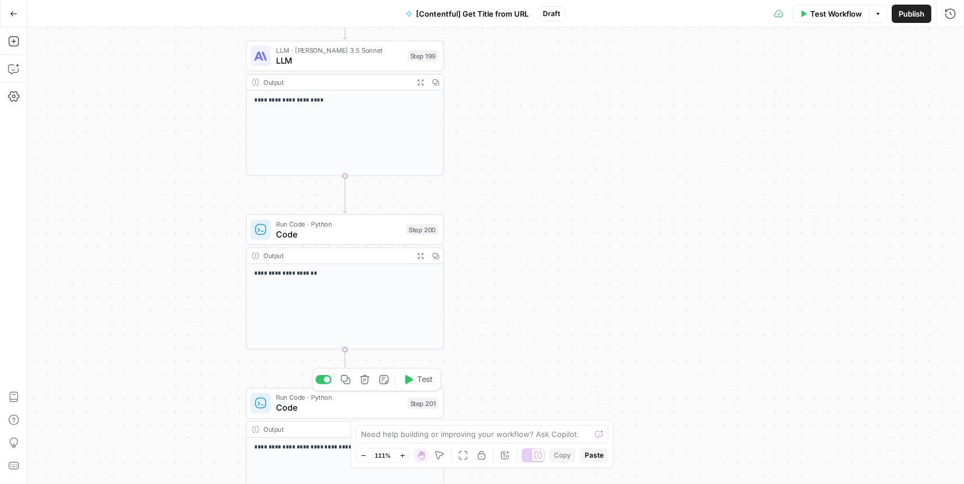
click at [350, 402] on span "Code" at bounding box center [339, 408] width 126 height 13
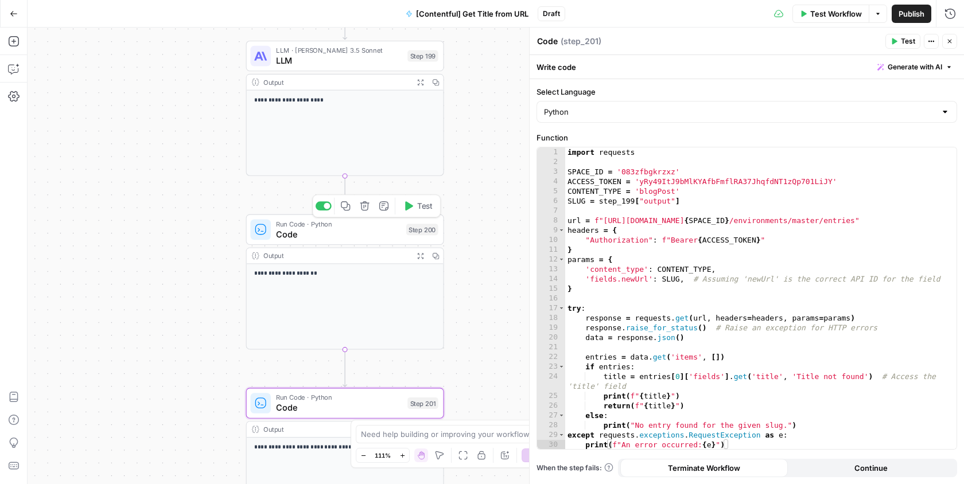
click at [357, 228] on span "Code" at bounding box center [338, 234] width 125 height 13
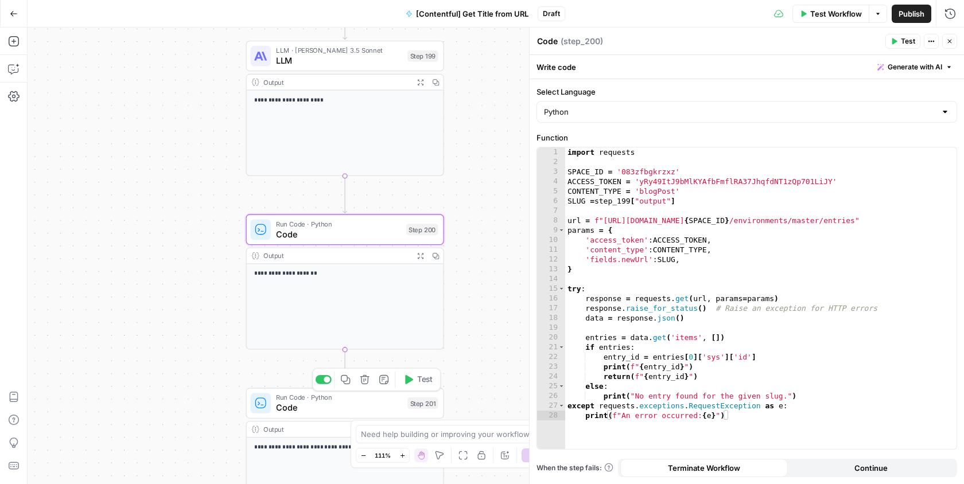
click at [380, 402] on span "Code" at bounding box center [339, 408] width 126 height 13
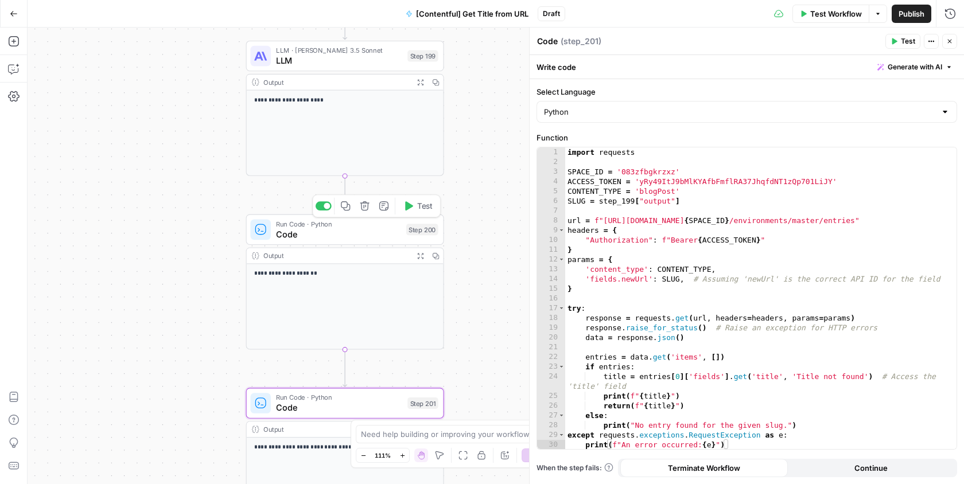
click at [379, 236] on span "Code" at bounding box center [338, 234] width 125 height 13
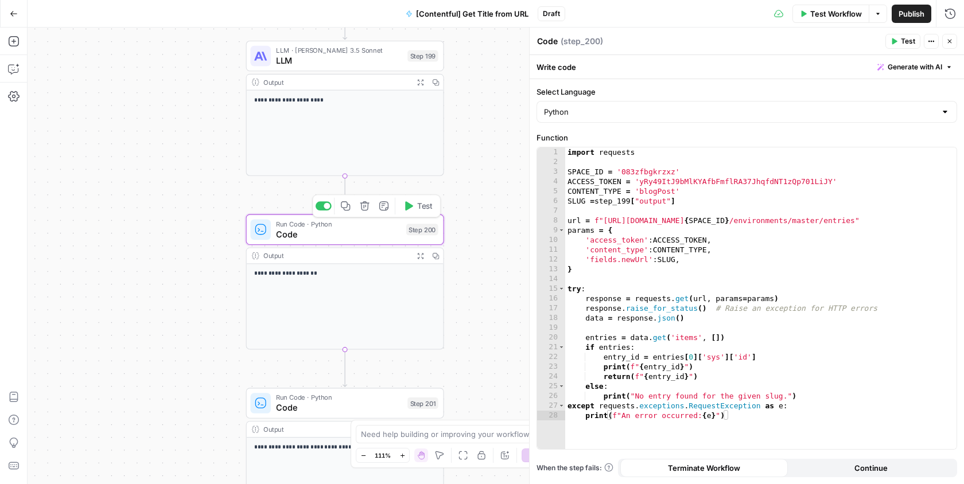
click at [363, 209] on icon "button" at bounding box center [365, 206] width 10 height 10
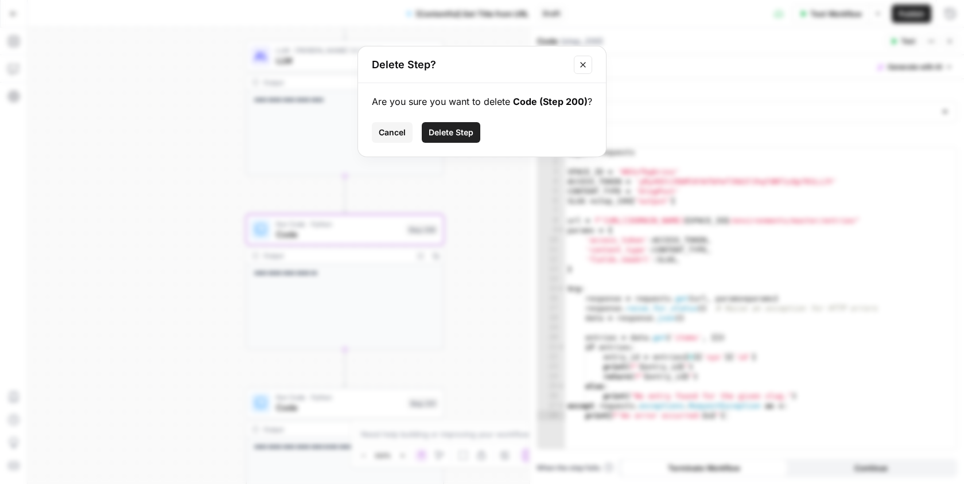
click at [441, 134] on span "Delete Step" at bounding box center [451, 132] width 45 height 11
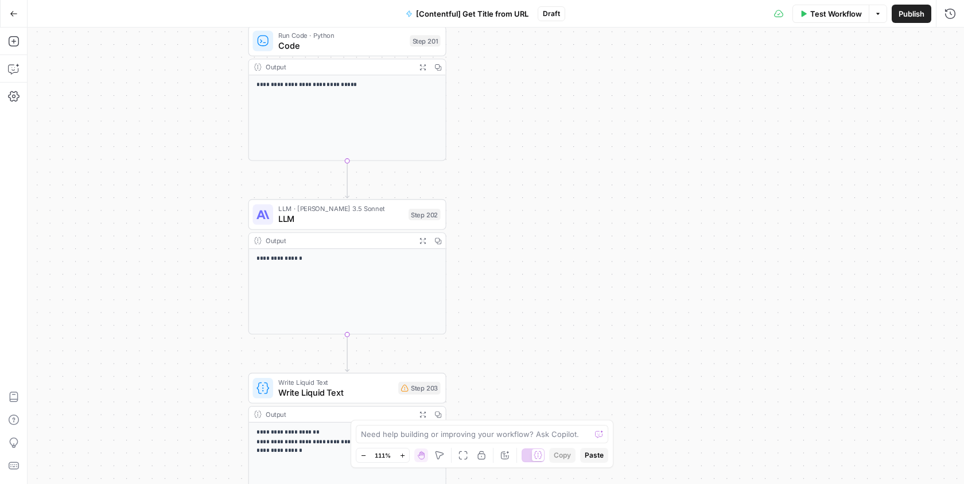
drag, startPoint x: 467, startPoint y: 361, endPoint x: 475, endPoint y: 125, distance: 236.5
click at [475, 125] on div "**********" at bounding box center [496, 256] width 936 height 457
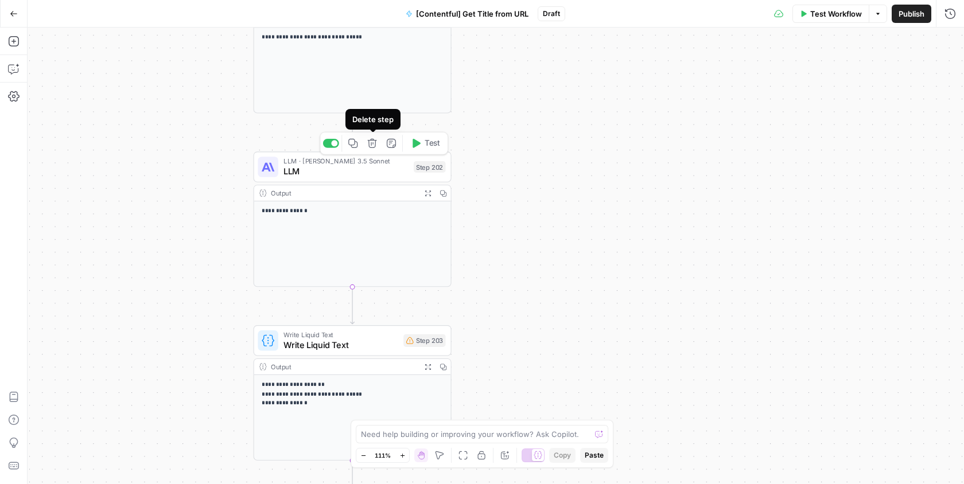
click at [375, 144] on icon "button" at bounding box center [372, 143] width 9 height 9
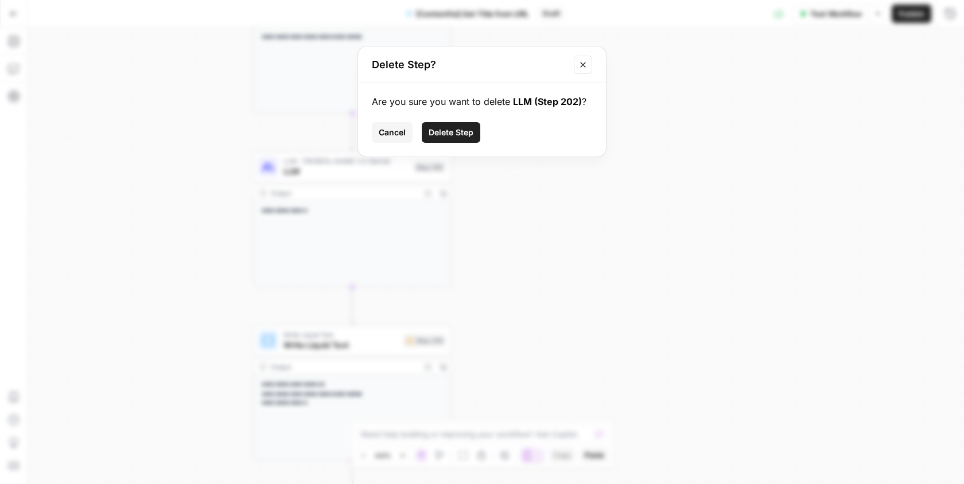
click at [453, 133] on span "Delete Step" at bounding box center [451, 132] width 45 height 11
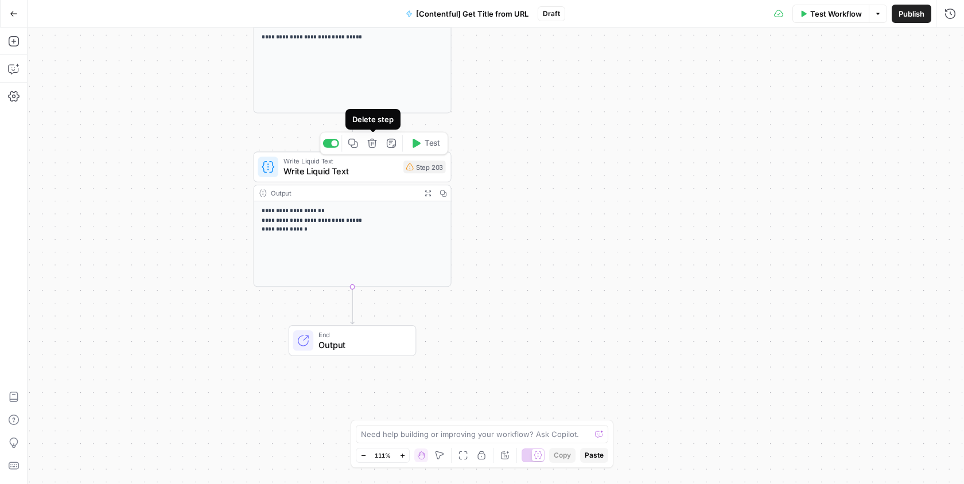
click at [374, 144] on icon "button" at bounding box center [372, 143] width 10 height 10
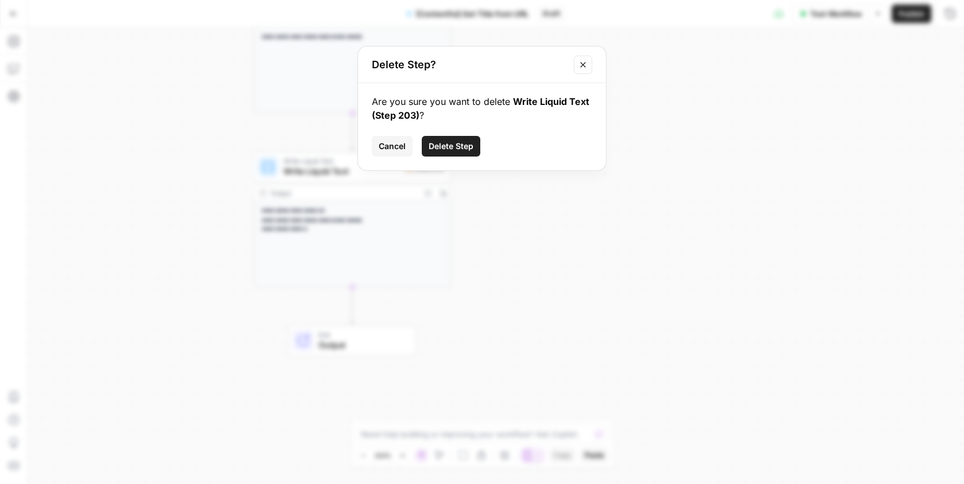
click at [450, 145] on span "Delete Step" at bounding box center [451, 146] width 45 height 11
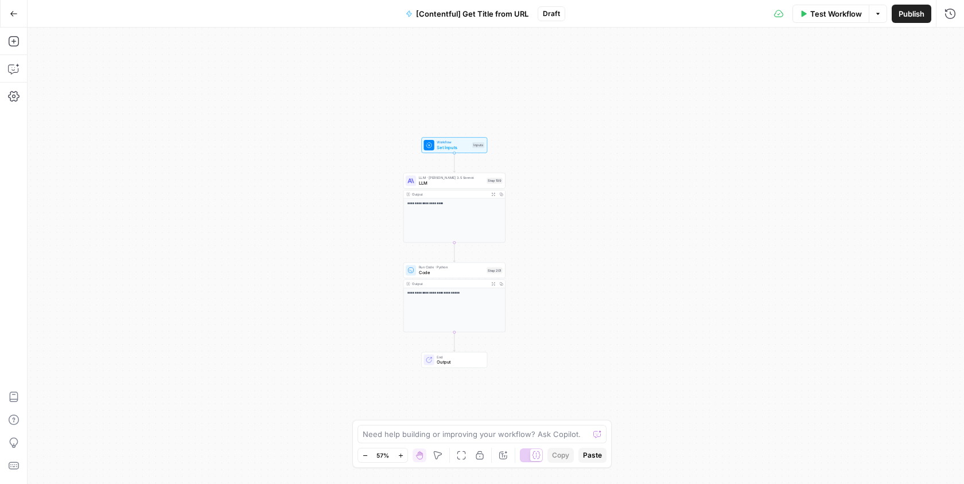
drag, startPoint x: 659, startPoint y: 202, endPoint x: 609, endPoint y: 361, distance: 166.4
click at [609, 361] on div "**********" at bounding box center [496, 256] width 936 height 457
click at [901, 20] on button "Publish" at bounding box center [912, 14] width 40 height 18
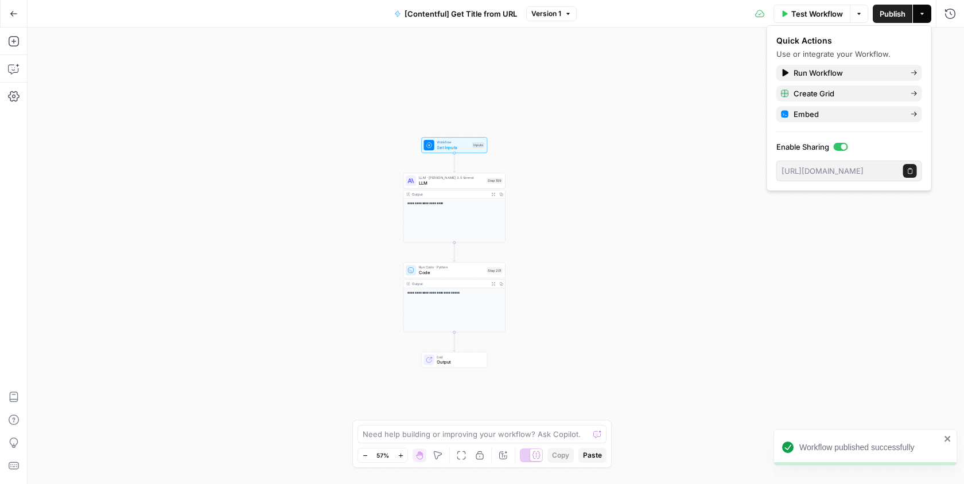
click at [718, 80] on div "**********" at bounding box center [496, 256] width 936 height 457
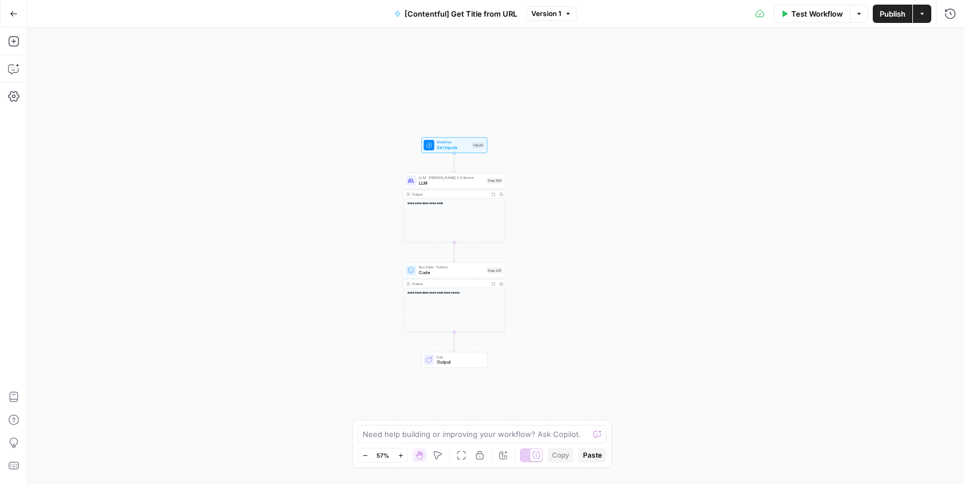
click at [689, 86] on div "**********" at bounding box center [496, 256] width 936 height 457
click at [11, 16] on icon "button" at bounding box center [14, 14] width 8 height 8
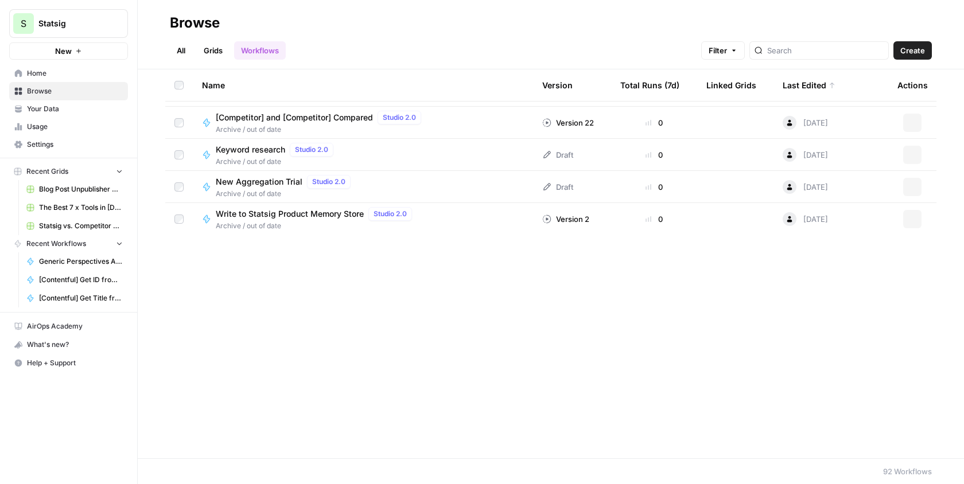
scroll to position [400, 0]
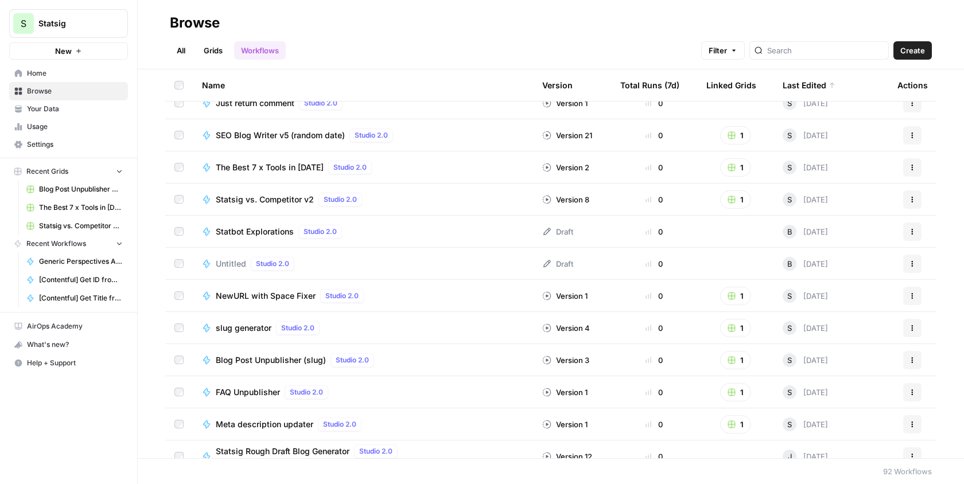
click at [822, 60] on header "Browse All Grids Workflows Filter Create" at bounding box center [551, 34] width 826 height 69
click at [810, 52] on input "search" at bounding box center [825, 50] width 116 height 11
type input "update"
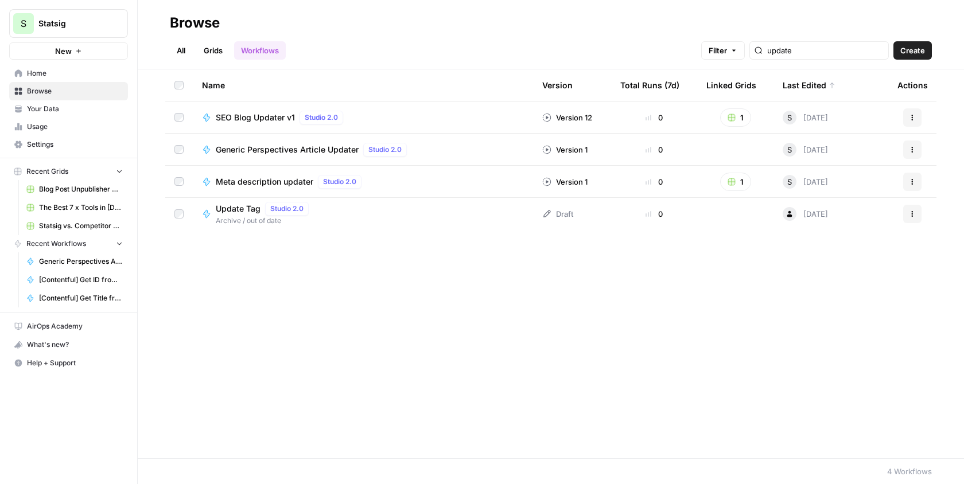
click at [257, 120] on span "SEO Blog Updater v1" at bounding box center [255, 117] width 79 height 11
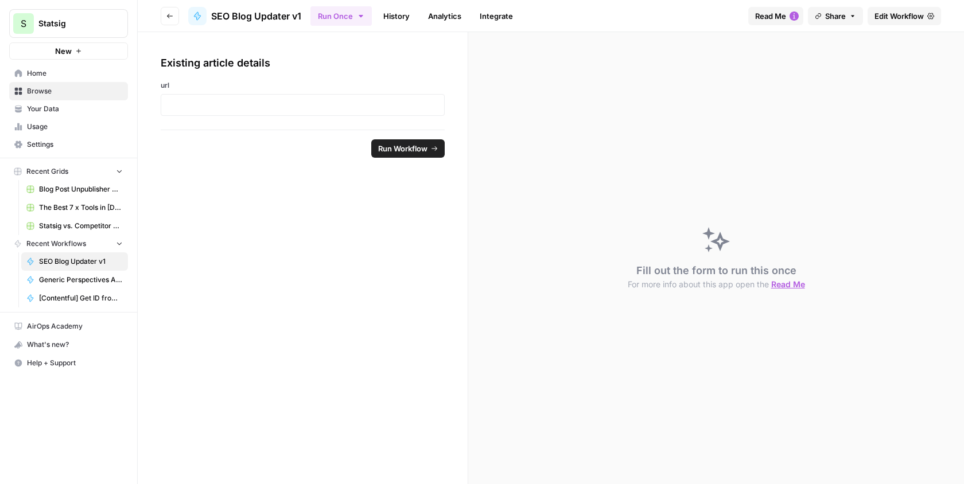
click at [893, 19] on span "Edit Workflow" at bounding box center [898, 15] width 49 height 11
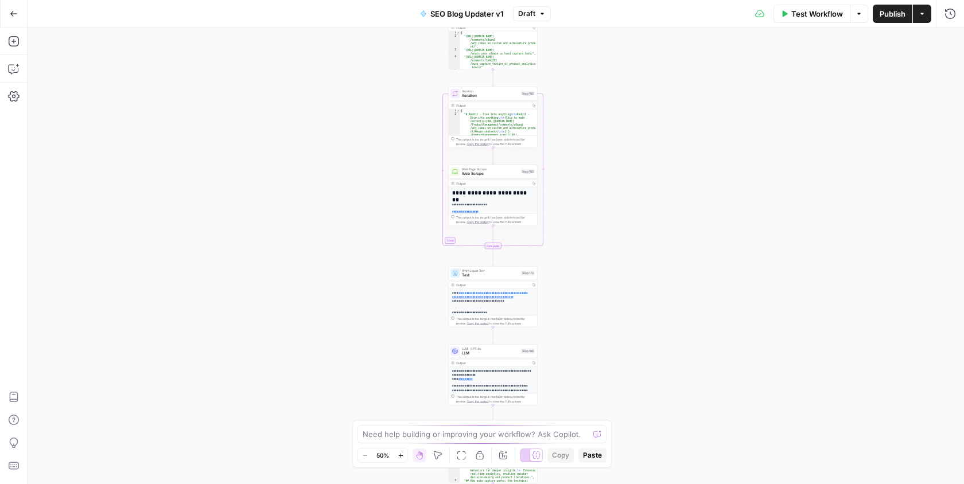
drag, startPoint x: 402, startPoint y: 339, endPoint x: 304, endPoint y: -80, distance: 429.6
click at [304, 0] on html "**********" at bounding box center [482, 242] width 964 height 484
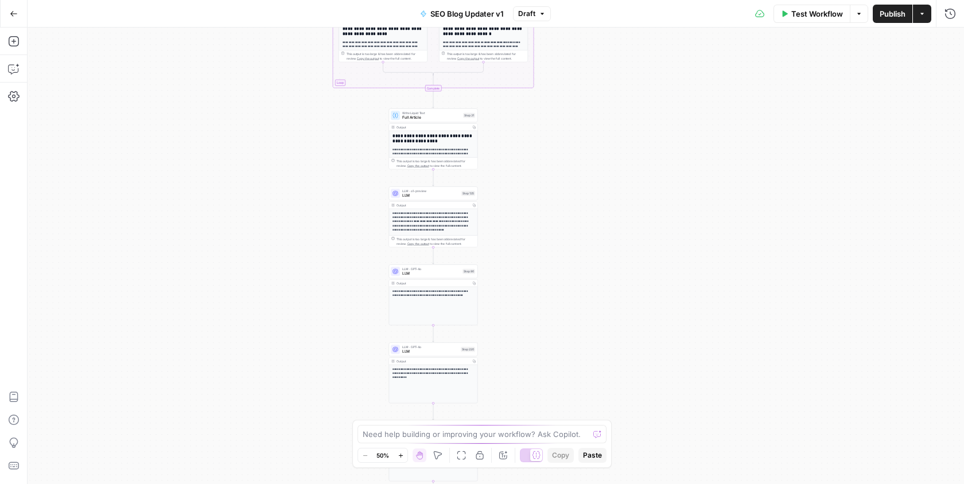
drag, startPoint x: 590, startPoint y: 41, endPoint x: 613, endPoint y: -25, distance: 70.4
click at [613, 0] on html "**********" at bounding box center [482, 242] width 964 height 484
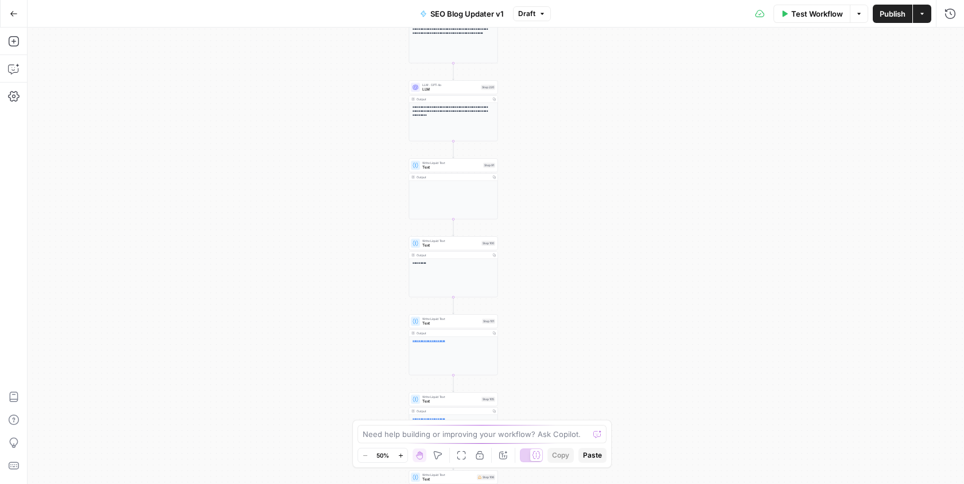
drag, startPoint x: 543, startPoint y: 331, endPoint x: 565, endPoint y: 65, distance: 267.1
click at [565, 65] on div "**********" at bounding box center [496, 256] width 936 height 457
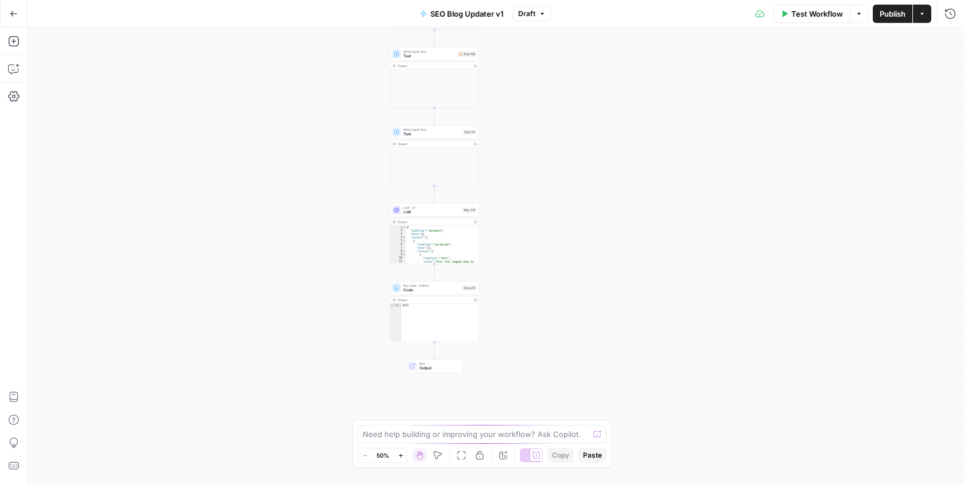
drag, startPoint x: 571, startPoint y: 373, endPoint x: 551, endPoint y: -46, distance: 419.9
click at [551, 0] on html "**********" at bounding box center [482, 242] width 964 height 484
drag, startPoint x: 556, startPoint y: 268, endPoint x: 556, endPoint y: 262, distance: 6.3
click at [556, 262] on div "**********" at bounding box center [496, 256] width 936 height 457
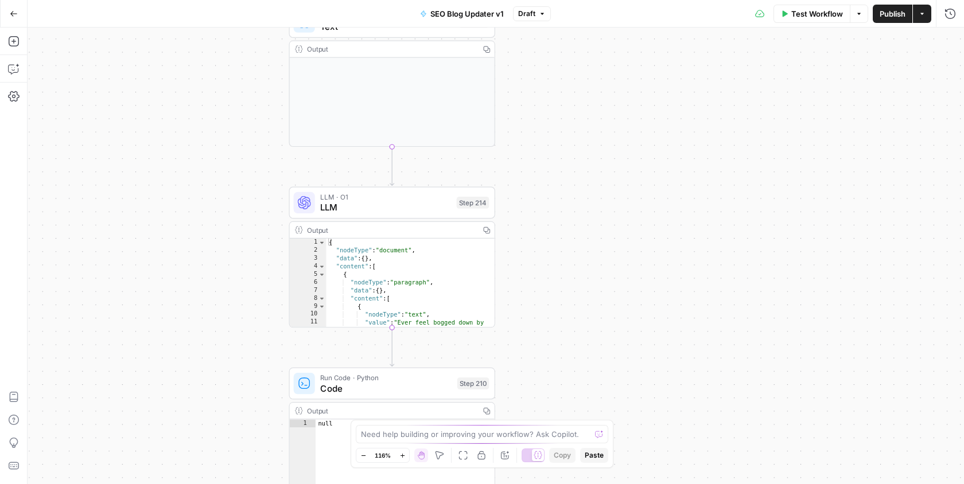
drag, startPoint x: 488, startPoint y: 236, endPoint x: 571, endPoint y: 228, distance: 84.2
click at [571, 228] on div "**********" at bounding box center [496, 256] width 936 height 457
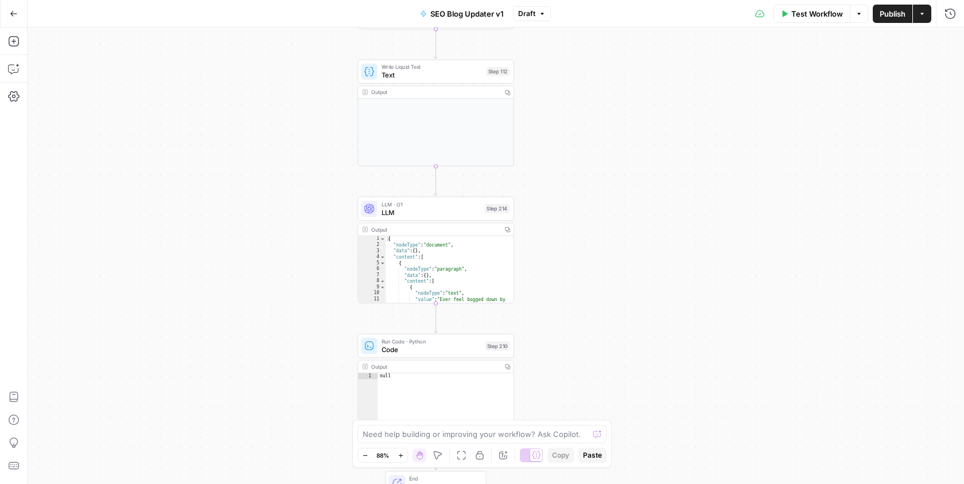
click at [438, 215] on span "LLM" at bounding box center [431, 212] width 99 height 10
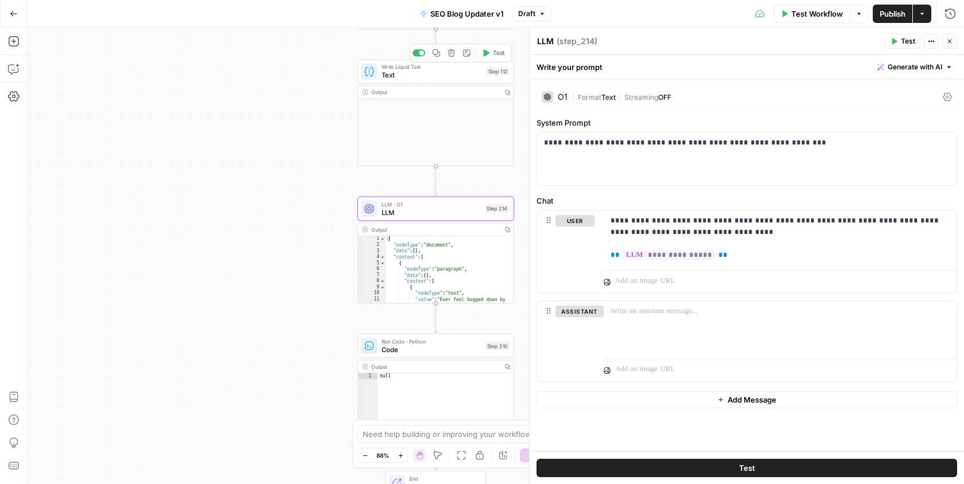
click at [428, 71] on span "Text" at bounding box center [432, 75] width 101 height 10
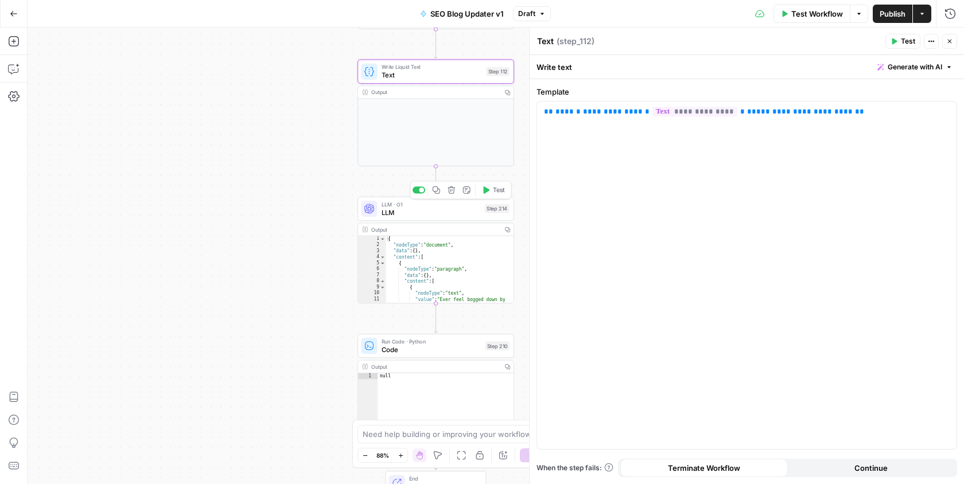
click at [427, 215] on span "LLM" at bounding box center [431, 212] width 99 height 10
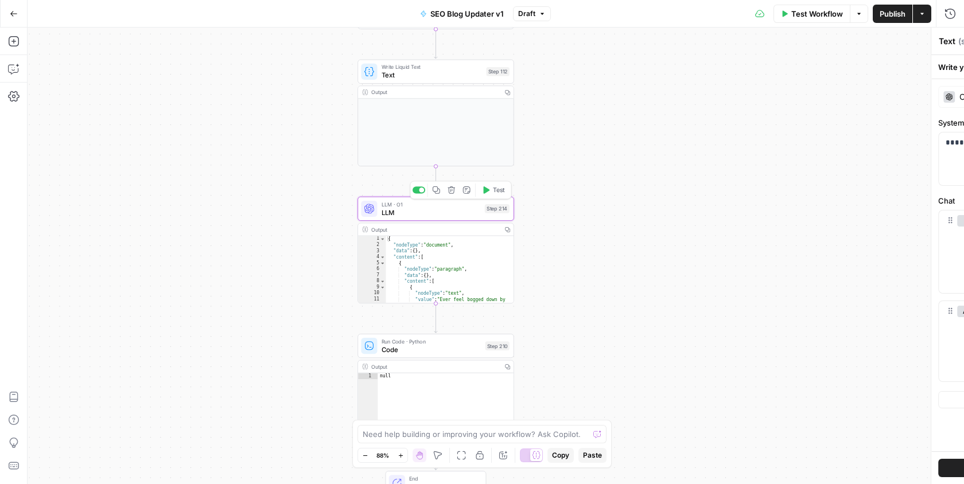
type textarea "LLM"
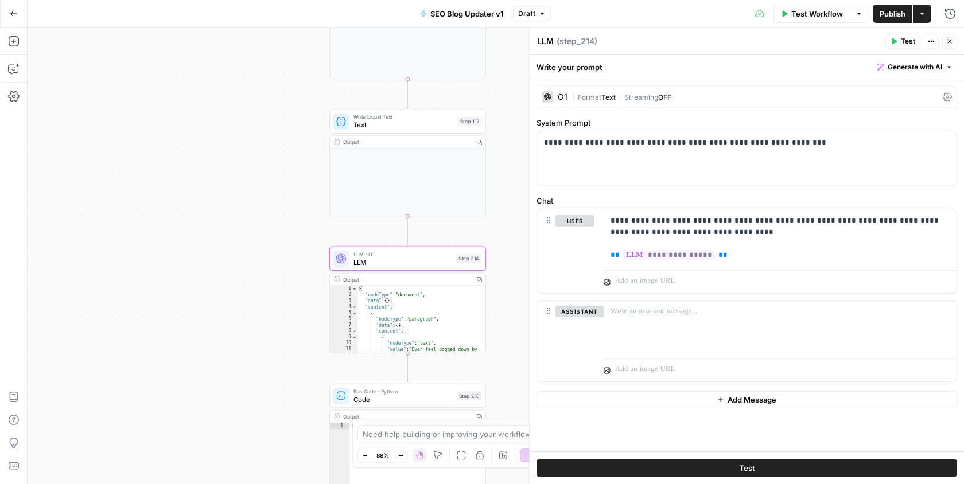
drag, startPoint x: 490, startPoint y: 180, endPoint x: 462, endPoint y: 230, distance: 57.3
click at [462, 230] on div "**********" at bounding box center [496, 256] width 936 height 457
click at [415, 129] on span "Text" at bounding box center [403, 125] width 101 height 10
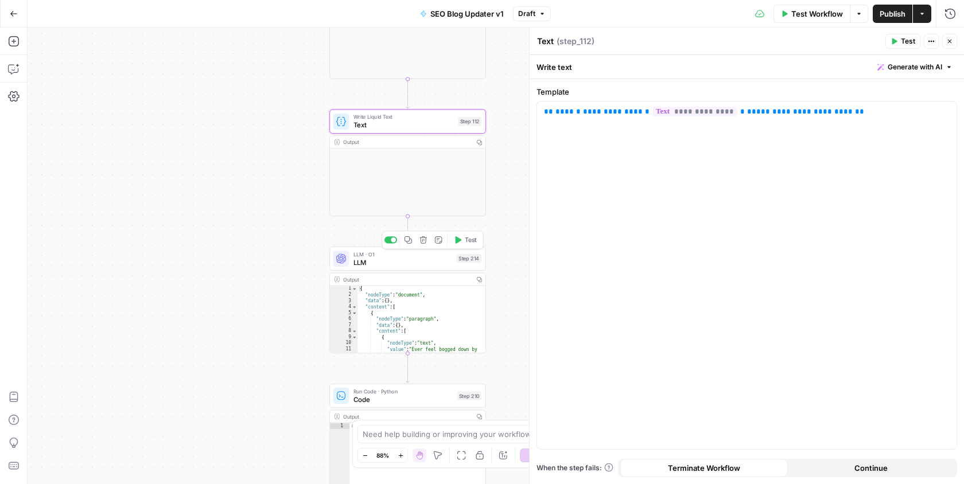
click at [426, 262] on span "LLM" at bounding box center [402, 262] width 99 height 10
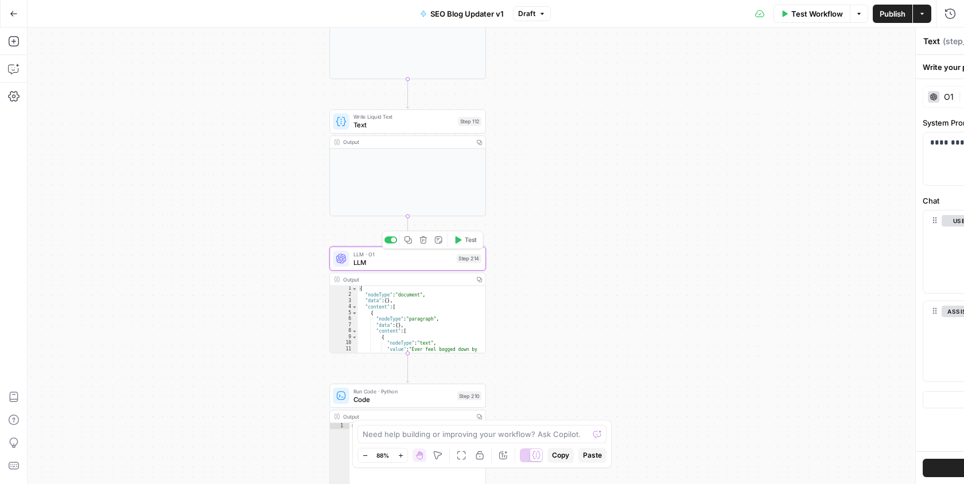
type textarea "LLM"
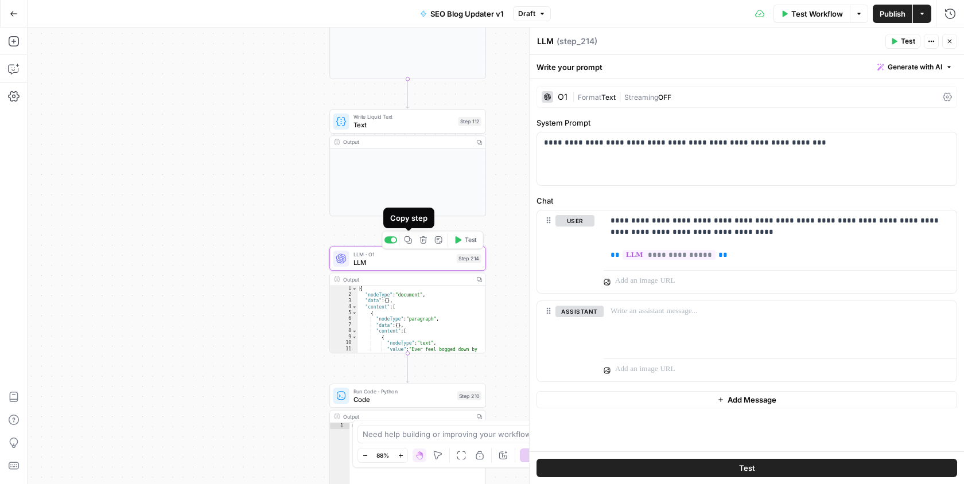
click at [413, 239] on button "Copy step" at bounding box center [408, 240] width 13 height 13
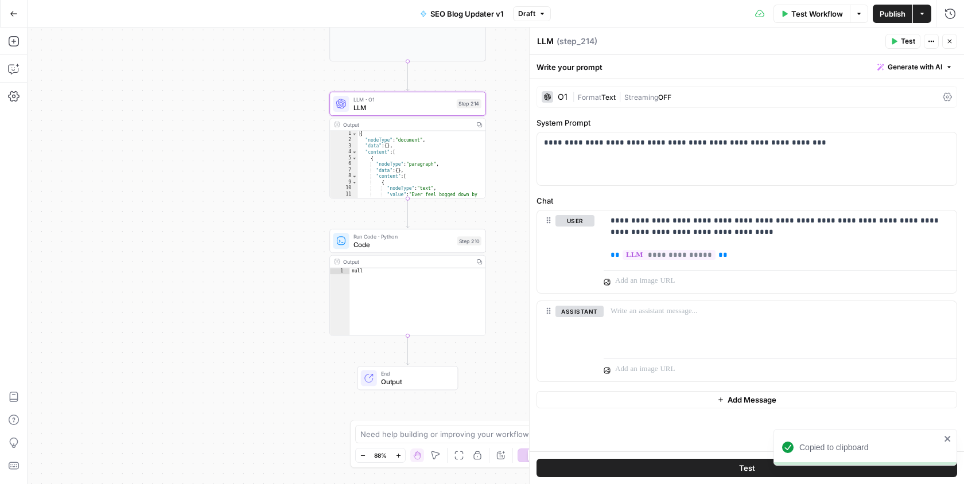
drag, startPoint x: 446, startPoint y: 380, endPoint x: 446, endPoint y: 225, distance: 154.9
click at [446, 225] on div "**********" at bounding box center [496, 256] width 936 height 457
click at [415, 248] on span "Code" at bounding box center [403, 244] width 100 height 10
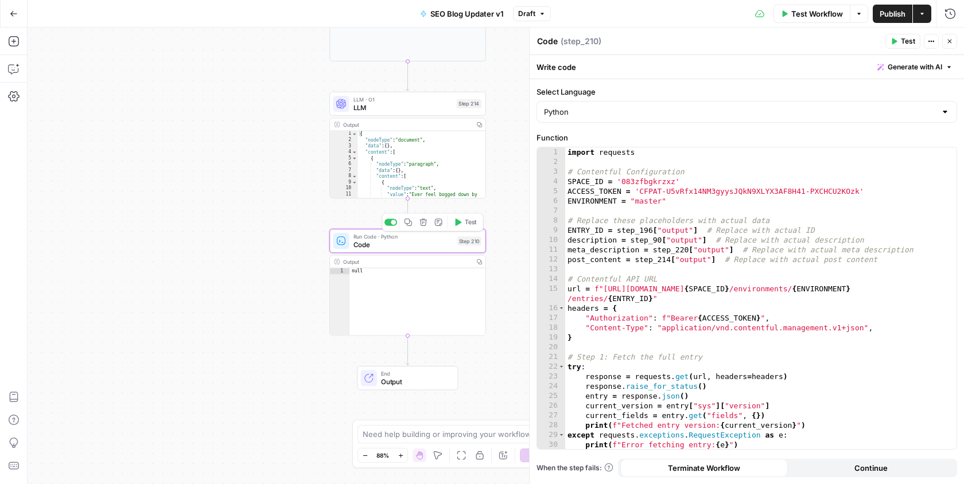
click at [410, 223] on icon "button" at bounding box center [408, 223] width 8 height 8
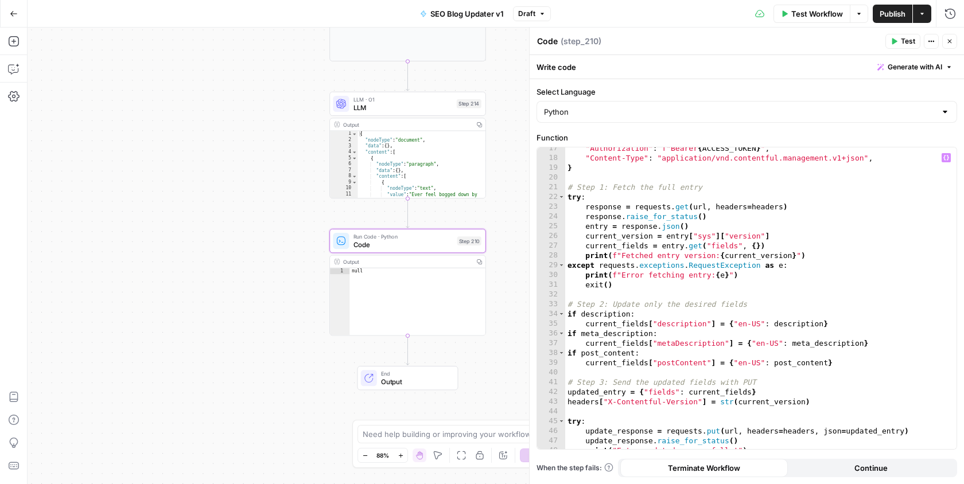
scroll to position [224, 0]
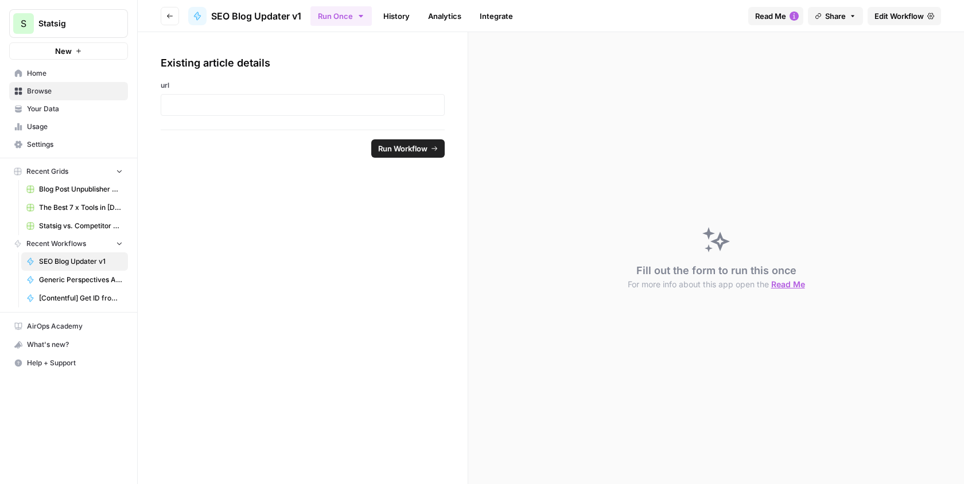
click at [905, 7] on link "Edit Workflow" at bounding box center [904, 16] width 73 height 18
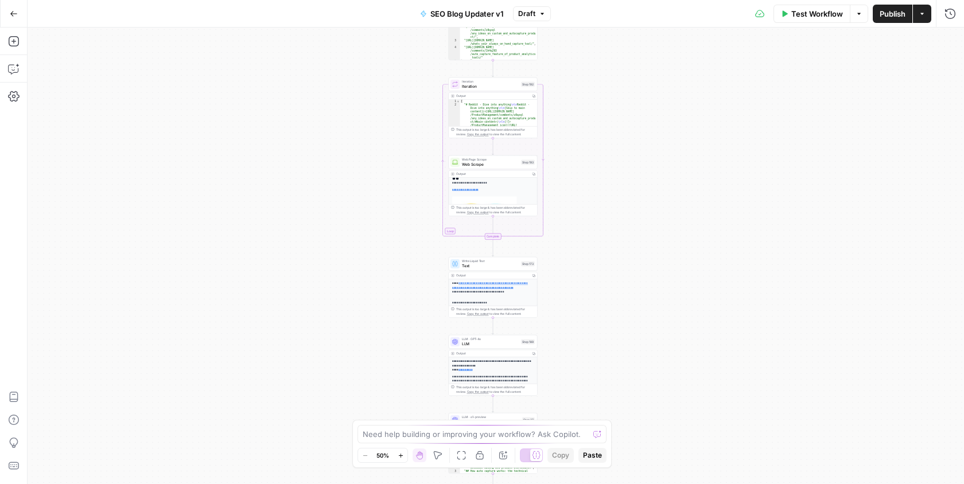
scroll to position [28, 0]
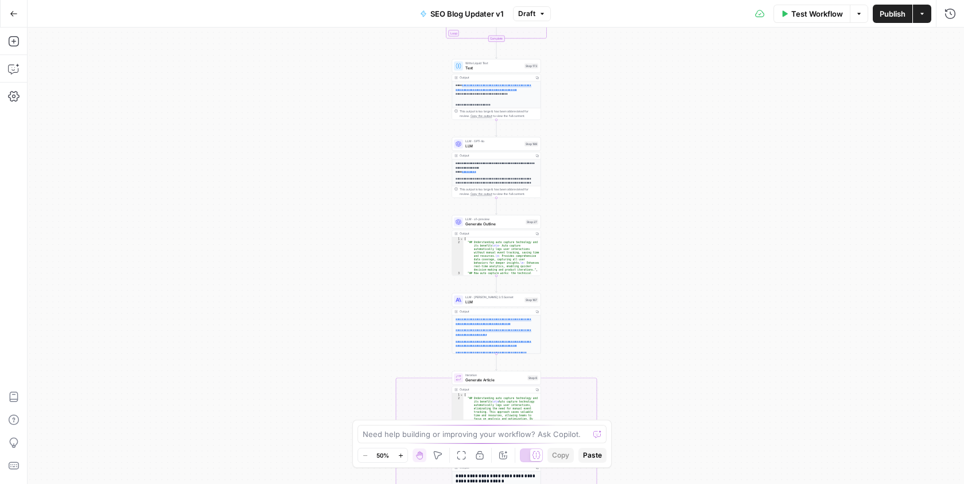
drag, startPoint x: 579, startPoint y: 231, endPoint x: 582, endPoint y: 33, distance: 198.0
click at [582, 33] on div "**********" at bounding box center [496, 256] width 936 height 457
click at [595, 143] on div "**********" at bounding box center [496, 256] width 936 height 457
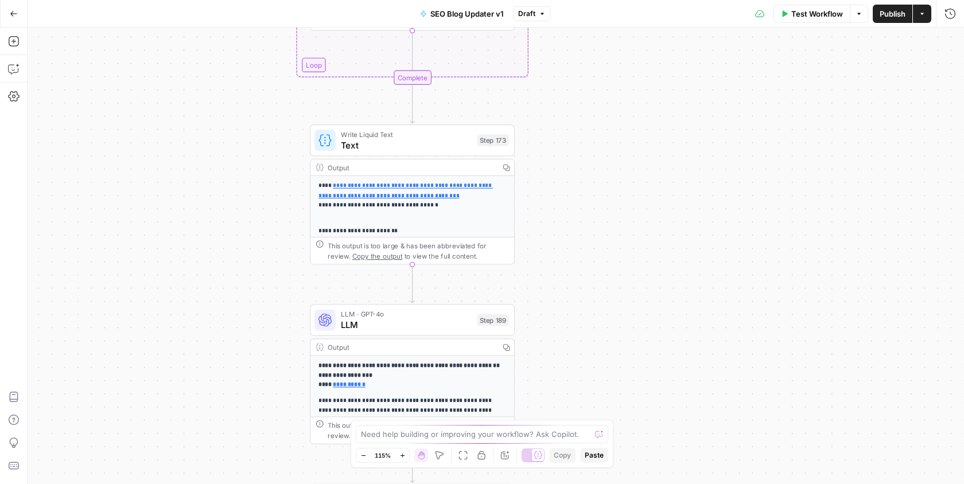
drag, startPoint x: 595, startPoint y: 143, endPoint x: 651, endPoint y: 419, distance: 281.7
click at [651, 419] on div "**********" at bounding box center [496, 256] width 936 height 457
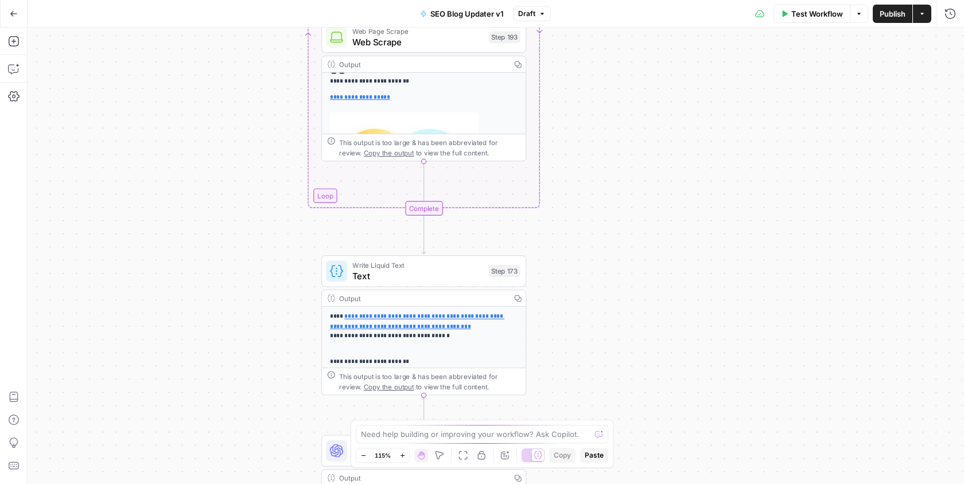
drag, startPoint x: 663, startPoint y: 181, endPoint x: 679, endPoint y: 451, distance: 270.2
click at [679, 451] on div "**********" at bounding box center [496, 256] width 936 height 457
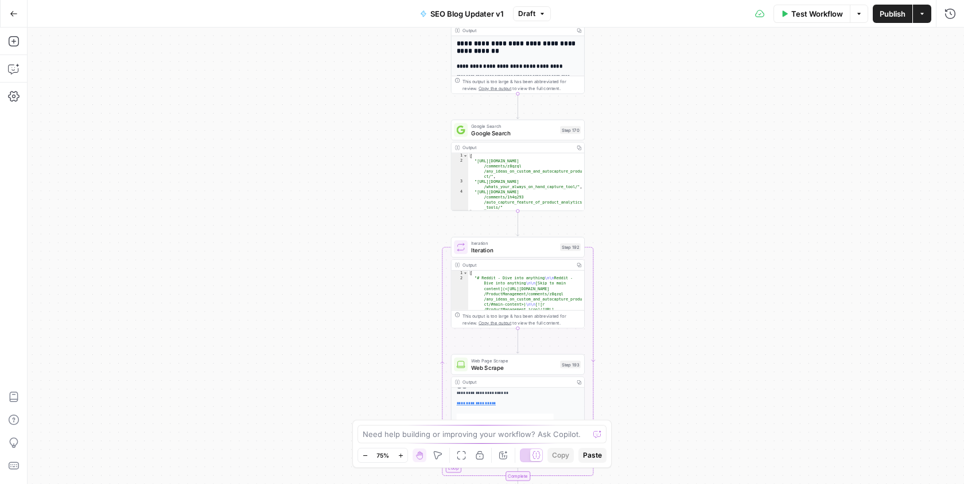
drag, startPoint x: 666, startPoint y: 255, endPoint x: 623, endPoint y: 421, distance: 171.5
click at [623, 421] on div "**********" at bounding box center [496, 256] width 936 height 457
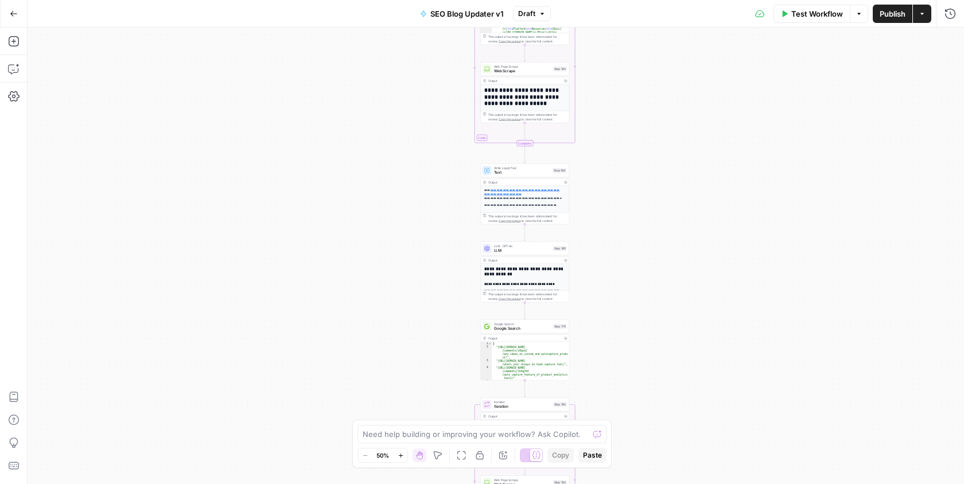
drag, startPoint x: 640, startPoint y: 267, endPoint x: 571, endPoint y: 440, distance: 185.9
click at [573, 437] on body "**********" at bounding box center [482, 242] width 964 height 484
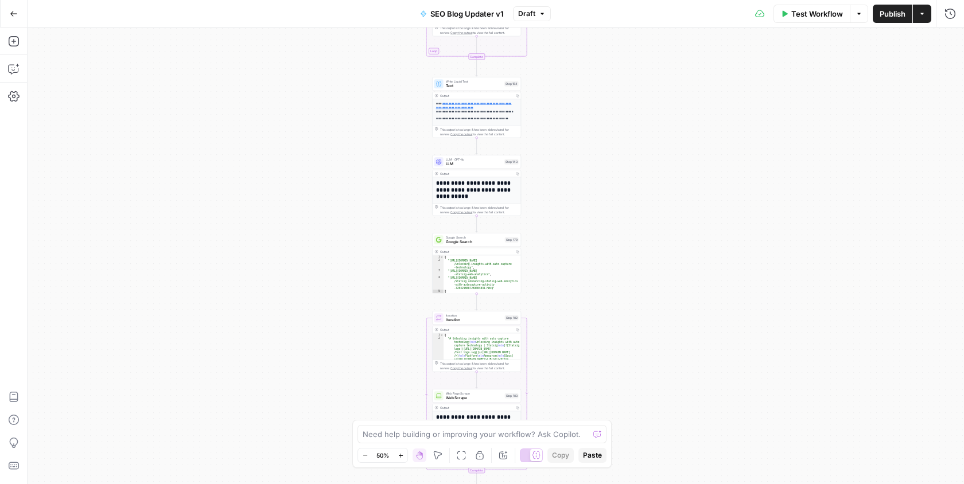
drag, startPoint x: 582, startPoint y: 140, endPoint x: 605, endPoint y: 317, distance: 178.2
click at [605, 316] on div "**********" at bounding box center [496, 256] width 936 height 457
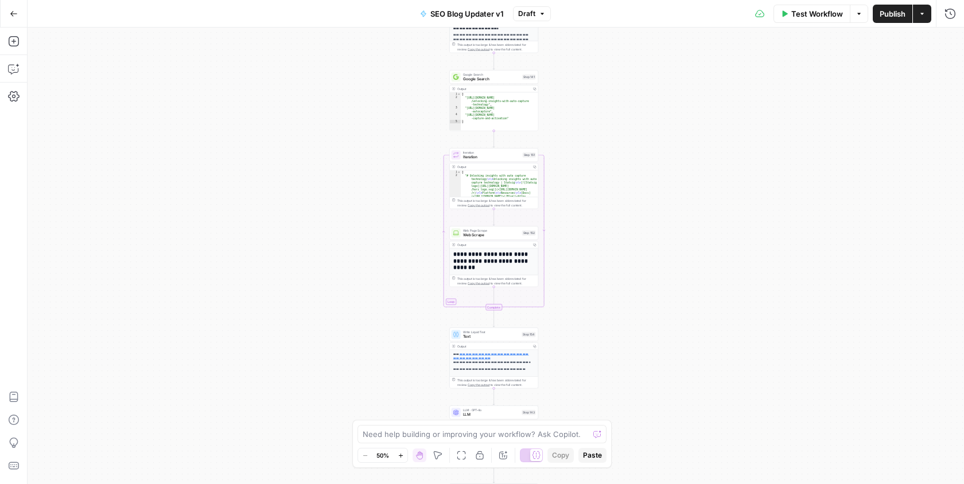
drag, startPoint x: 605, startPoint y: 141, endPoint x: 617, endPoint y: 403, distance: 263.1
click at [617, 403] on div "**********" at bounding box center [496, 256] width 936 height 457
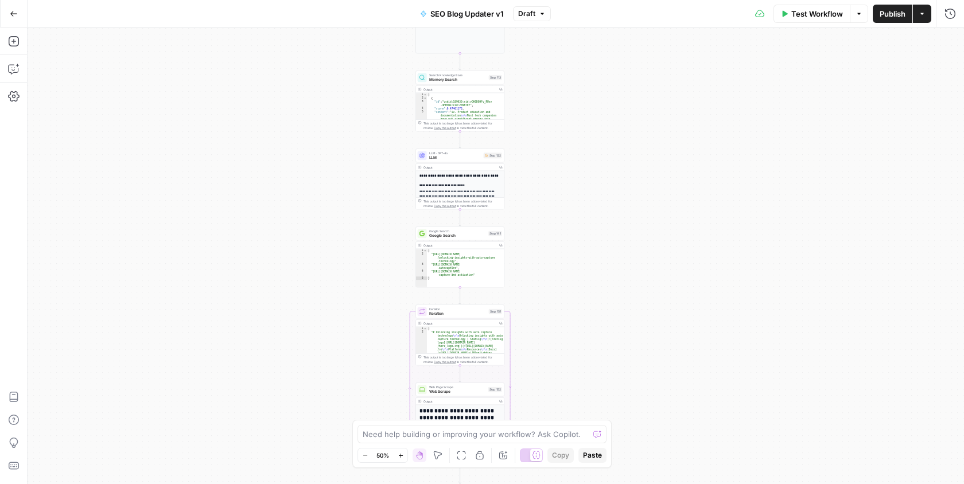
drag, startPoint x: 641, startPoint y: 124, endPoint x: 582, endPoint y: 343, distance: 226.6
click at [583, 341] on div "**********" at bounding box center [496, 256] width 936 height 457
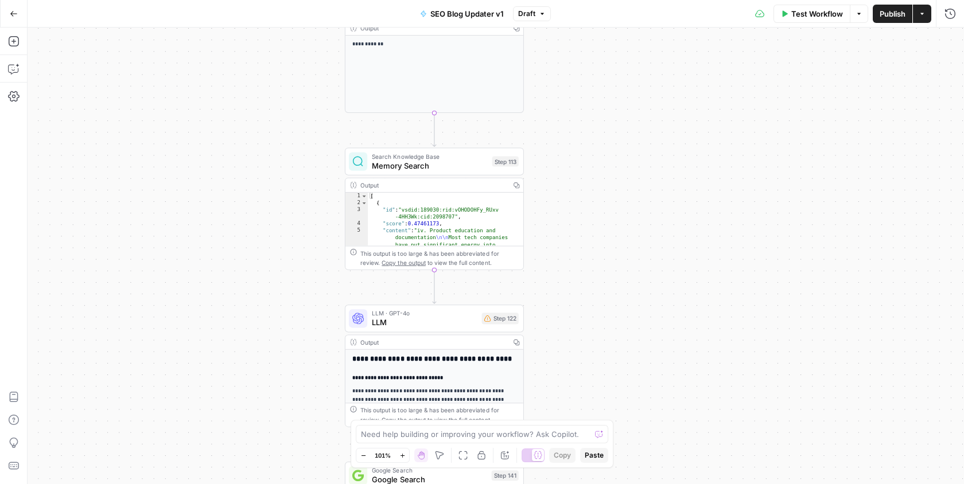
drag, startPoint x: 536, startPoint y: 279, endPoint x: 633, endPoint y: 399, distance: 154.1
click at [633, 399] on div "**********" at bounding box center [496, 256] width 936 height 457
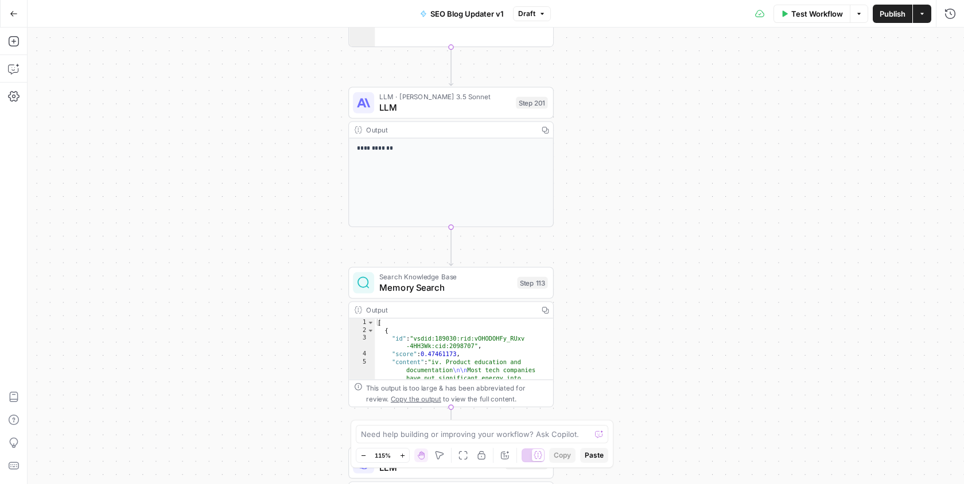
drag, startPoint x: 609, startPoint y: 246, endPoint x: 655, endPoint y: 405, distance: 166.0
click at [655, 402] on div "**********" at bounding box center [496, 256] width 936 height 457
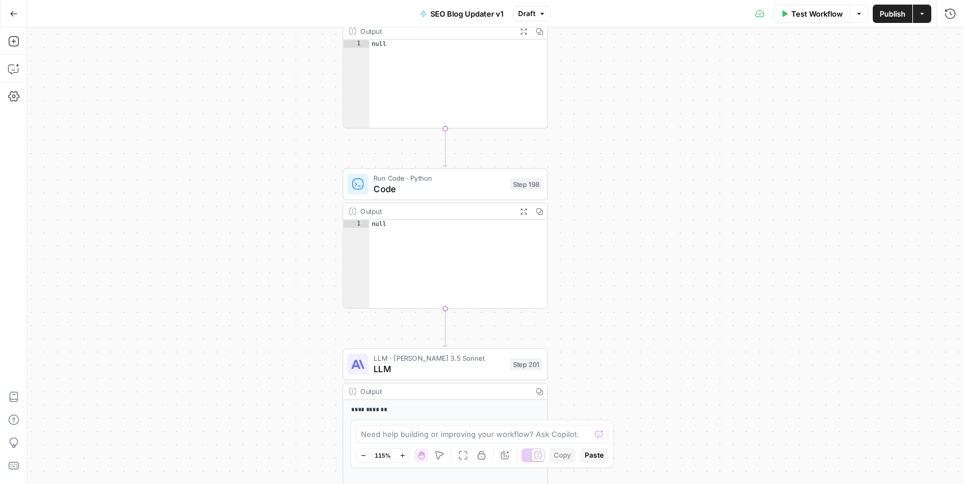
drag, startPoint x: 625, startPoint y: 143, endPoint x: 617, endPoint y: 367, distance: 223.9
click at [619, 405] on div "**********" at bounding box center [496, 256] width 936 height 457
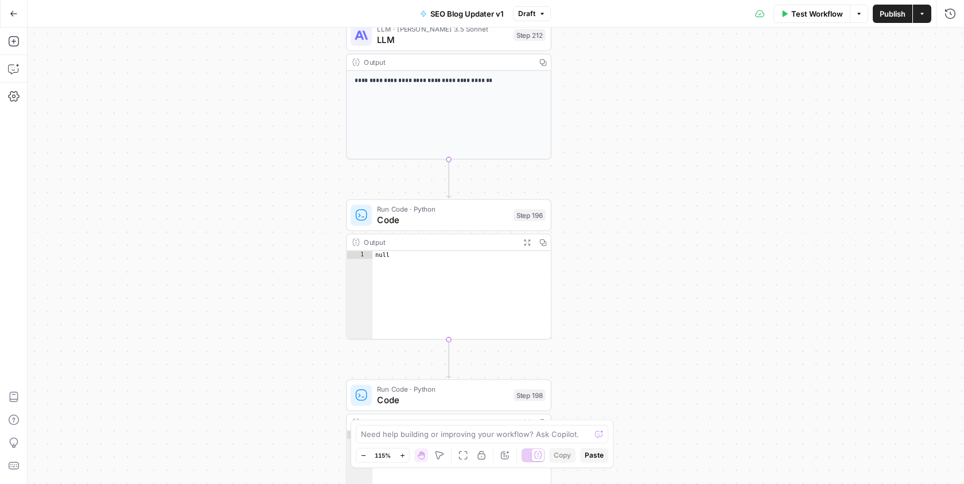
drag, startPoint x: 622, startPoint y: 182, endPoint x: 626, endPoint y: 392, distance: 210.6
click at [626, 392] on div "**********" at bounding box center [496, 256] width 936 height 457
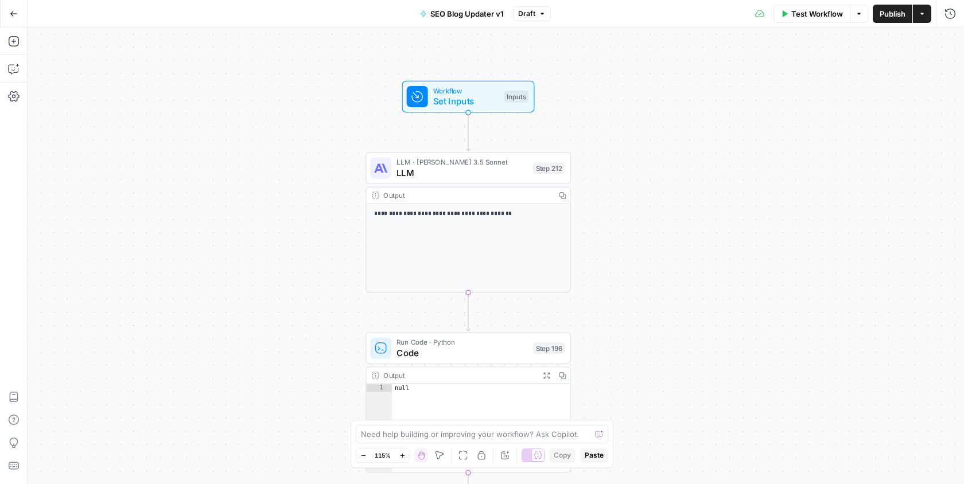
drag, startPoint x: 631, startPoint y: 221, endPoint x: 651, endPoint y: 354, distance: 134.5
click at [651, 354] on div "**********" at bounding box center [496, 256] width 936 height 457
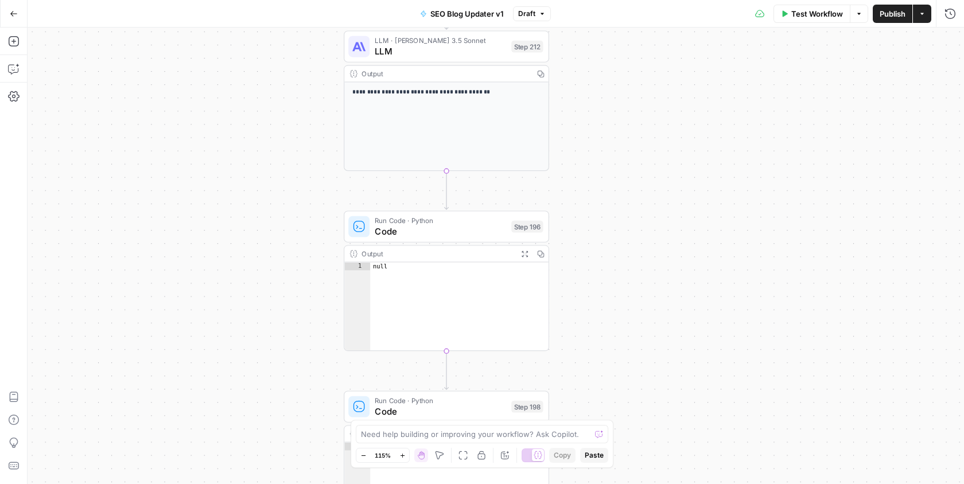
drag, startPoint x: 651, startPoint y: 354, endPoint x: 626, endPoint y: 132, distance: 223.4
click at [626, 132] on div "**********" at bounding box center [496, 256] width 936 height 457
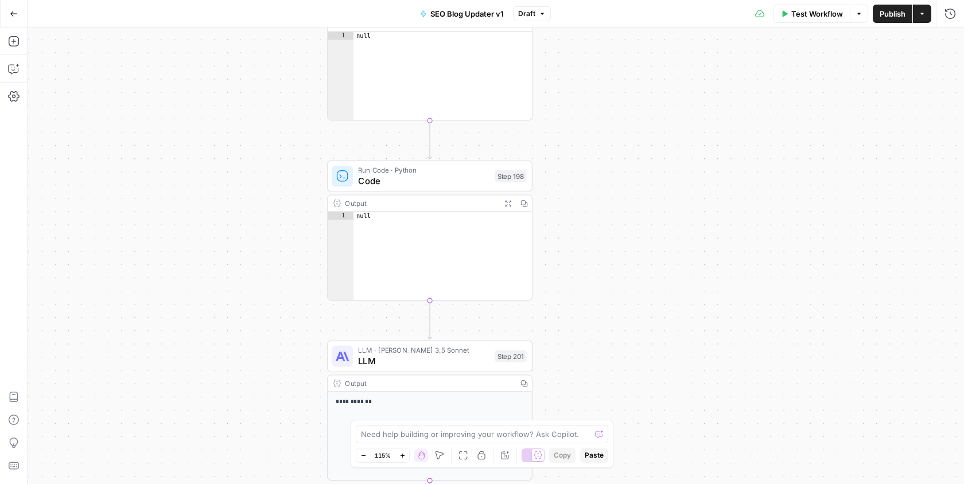
drag, startPoint x: 626, startPoint y: 290, endPoint x: 608, endPoint y: 118, distance: 172.5
click at [608, 118] on div "**********" at bounding box center [496, 256] width 936 height 457
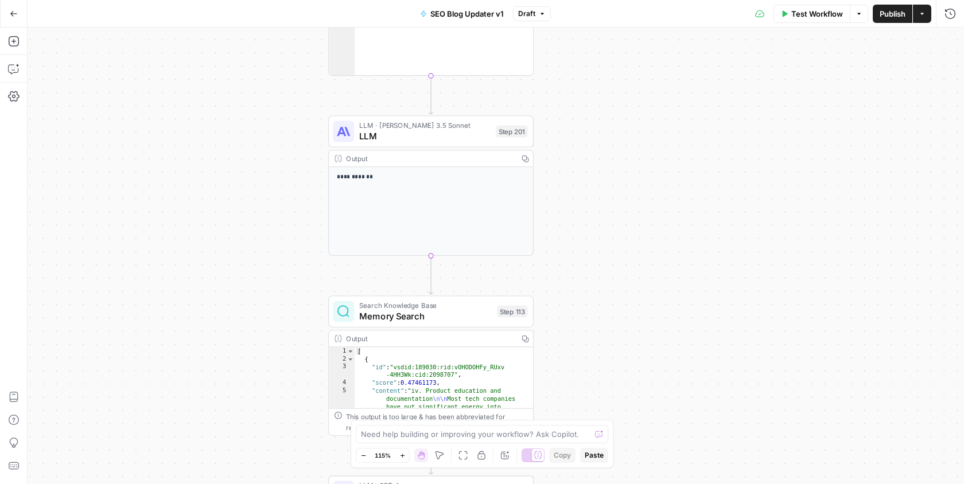
drag, startPoint x: 612, startPoint y: 311, endPoint x: 622, endPoint y: 111, distance: 200.5
click at [622, 111] on div "**********" at bounding box center [496, 256] width 936 height 457
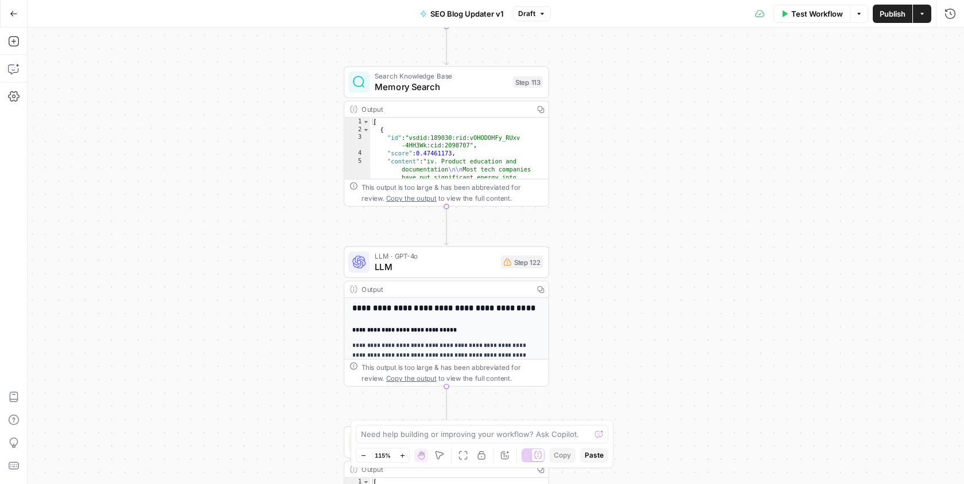
drag, startPoint x: 627, startPoint y: 270, endPoint x: 637, endPoint y: 59, distance: 212.0
click at [637, 59] on div "**********" at bounding box center [496, 256] width 936 height 457
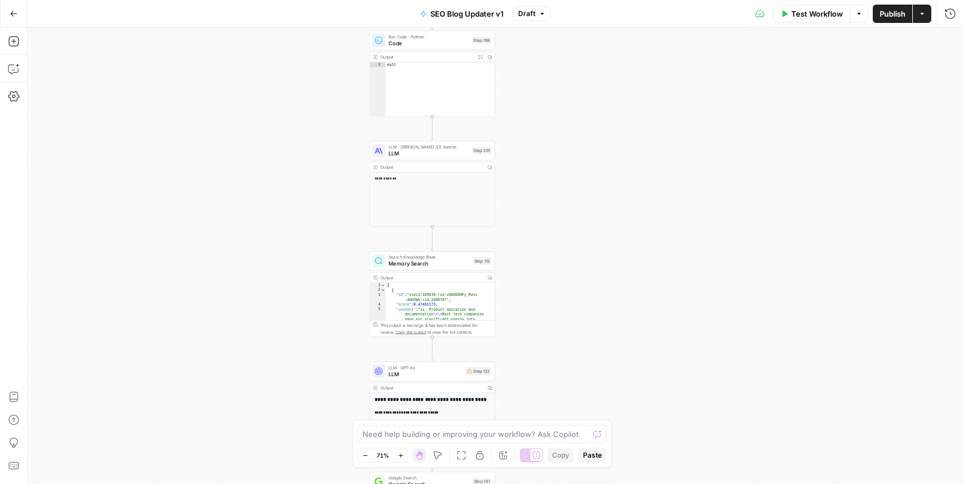
drag, startPoint x: 430, startPoint y: 287, endPoint x: 355, endPoint y: 456, distance: 184.2
click at [355, 456] on body "**********" at bounding box center [482, 242] width 964 height 484
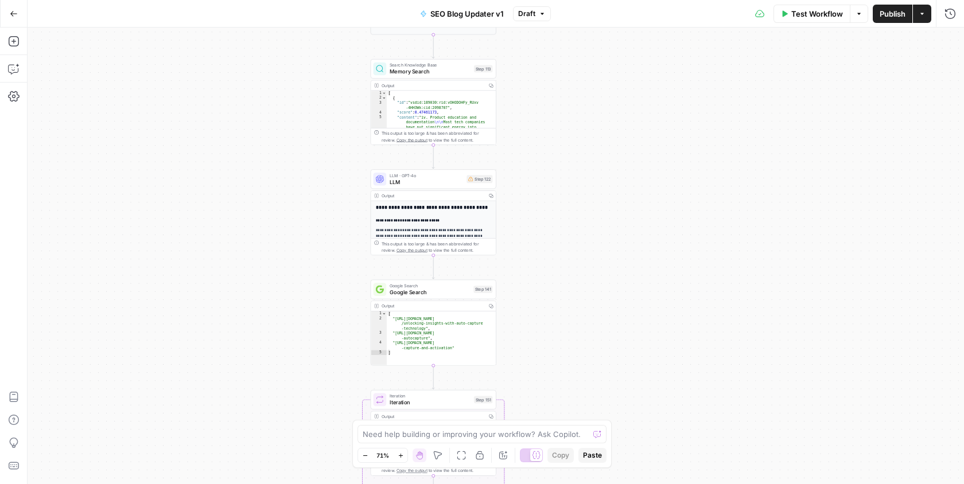
drag, startPoint x: 309, startPoint y: 298, endPoint x: 310, endPoint y: 106, distance: 192.2
click at [310, 106] on div "**********" at bounding box center [496, 256] width 936 height 457
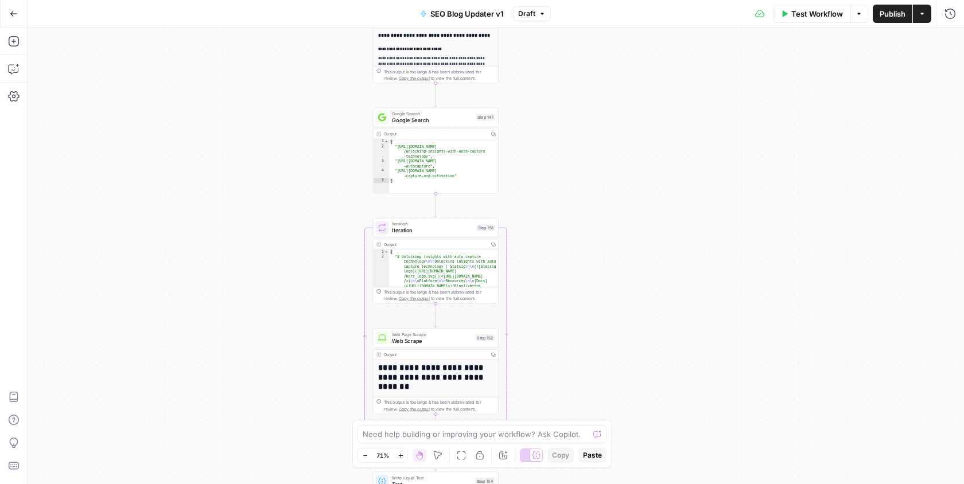
drag, startPoint x: 312, startPoint y: 358, endPoint x: 314, endPoint y: 186, distance: 172.1
click at [314, 186] on div "**********" at bounding box center [496, 256] width 936 height 457
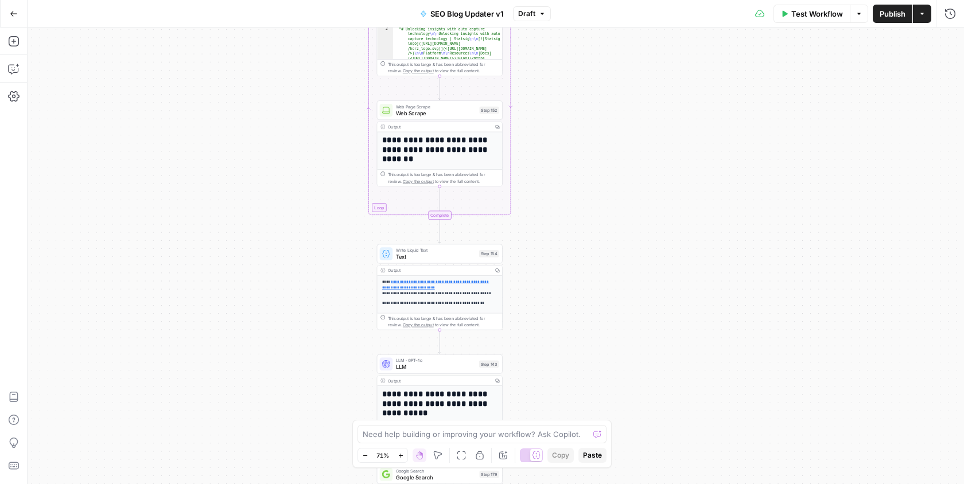
drag, startPoint x: 316, startPoint y: 336, endPoint x: 320, endPoint y: 108, distance: 227.8
click at [320, 108] on div "**********" at bounding box center [496, 256] width 936 height 457
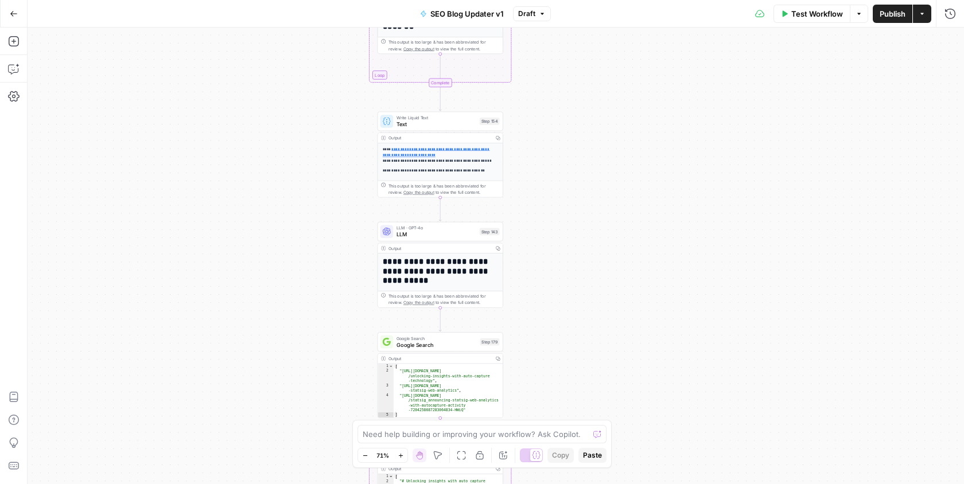
drag, startPoint x: 339, startPoint y: 286, endPoint x: 343, endPoint y: 99, distance: 187.7
click at [343, 99] on div "**********" at bounding box center [496, 256] width 936 height 457
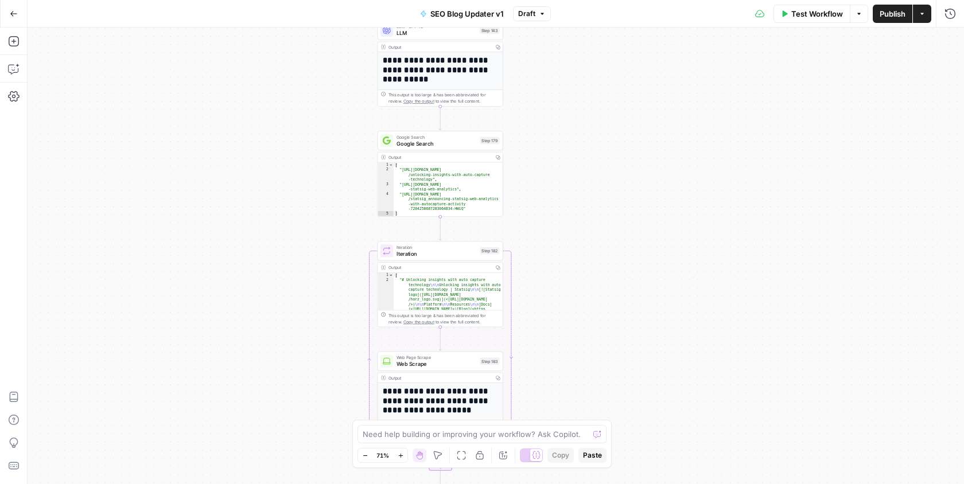
drag, startPoint x: 351, startPoint y: 270, endPoint x: 348, endPoint y: 123, distance: 146.4
click at [348, 123] on div "**********" at bounding box center [496, 256] width 936 height 457
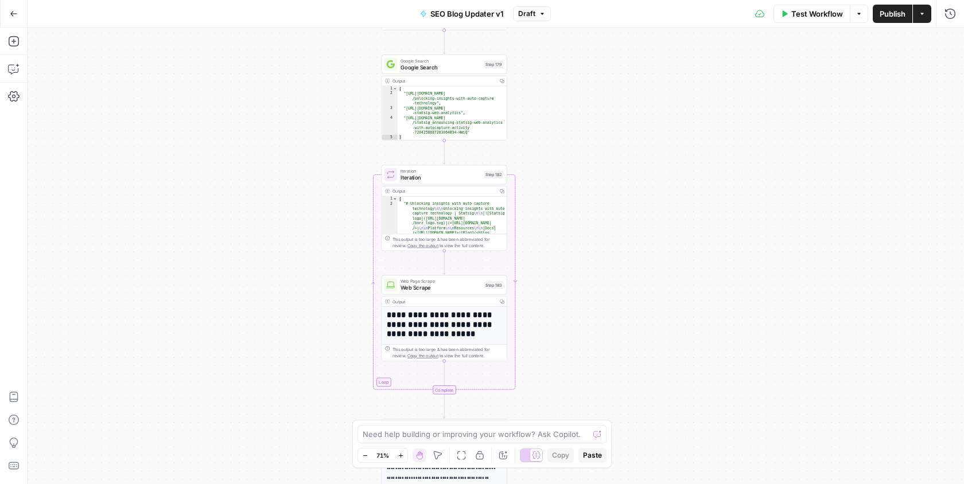
drag, startPoint x: 318, startPoint y: 267, endPoint x: 322, endPoint y: 190, distance: 77.6
click at [322, 190] on div "**********" at bounding box center [496, 256] width 936 height 457
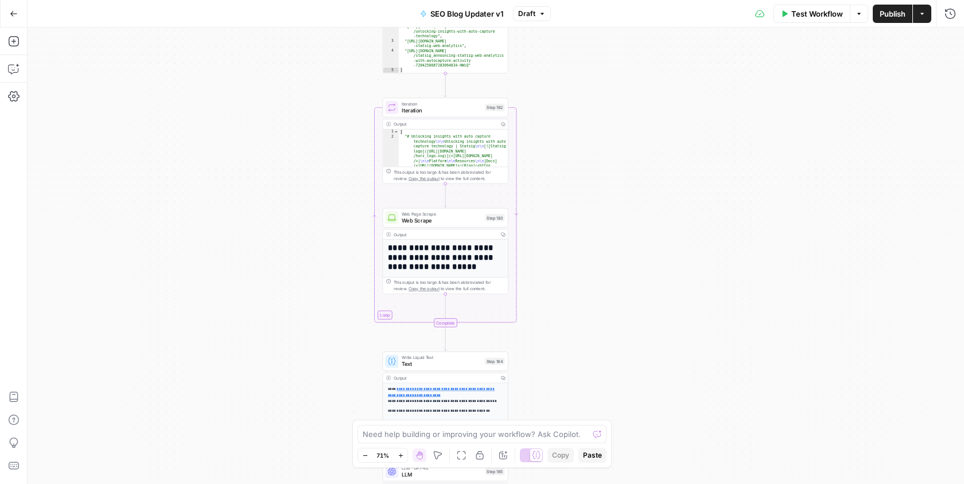
drag, startPoint x: 320, startPoint y: 248, endPoint x: 321, endPoint y: 66, distance: 181.9
click at [321, 66] on div "**********" at bounding box center [496, 256] width 936 height 457
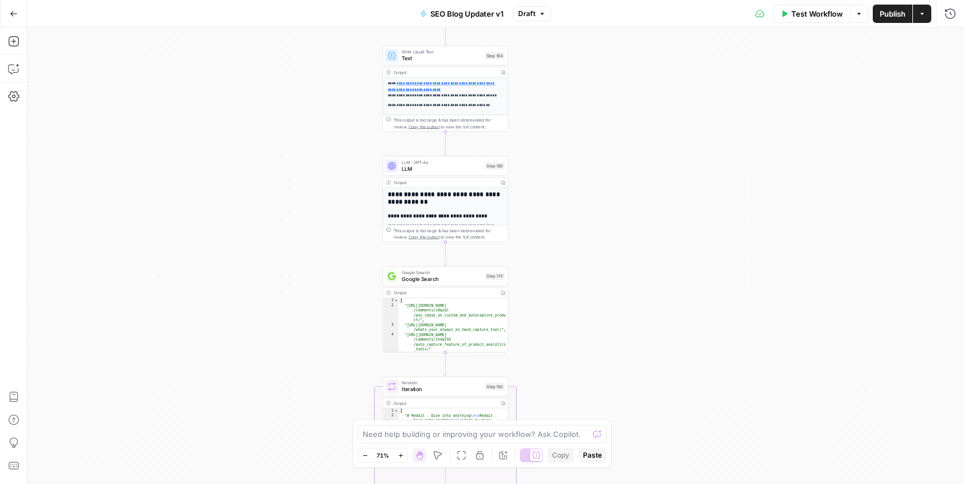
drag, startPoint x: 346, startPoint y: 325, endPoint x: 349, endPoint y: 96, distance: 229.5
click at [349, 96] on div "**********" at bounding box center [496, 256] width 936 height 457
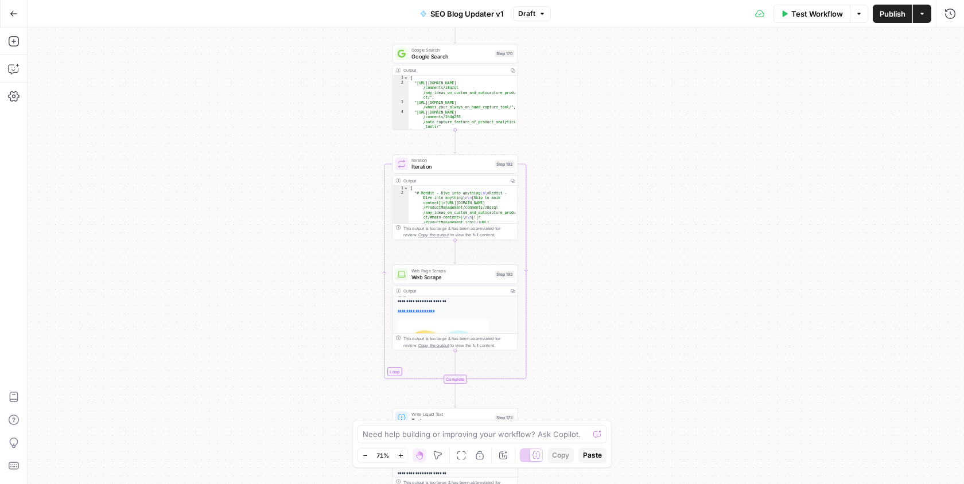
drag, startPoint x: 347, startPoint y: 321, endPoint x: 354, endPoint y: 139, distance: 182.6
click at [354, 139] on div "**********" at bounding box center [496, 256] width 936 height 457
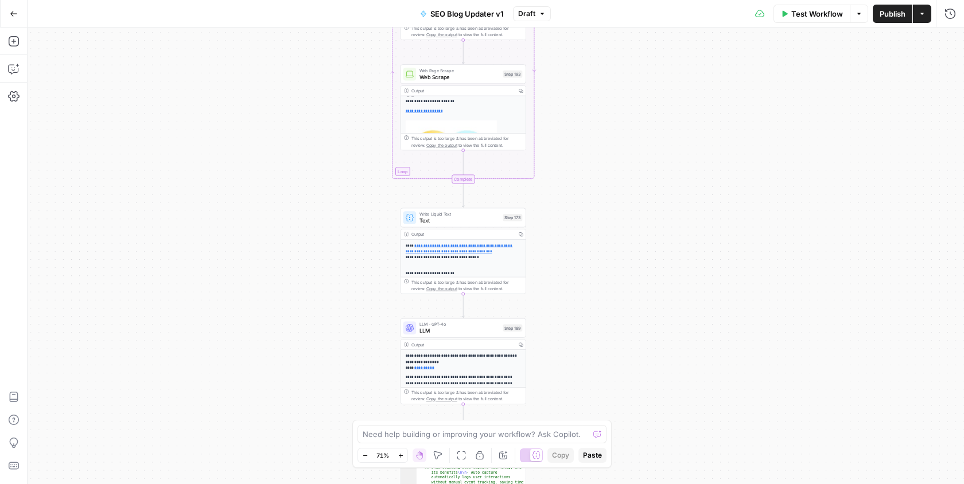
drag, startPoint x: 332, startPoint y: 291, endPoint x: 341, endPoint y: 91, distance: 201.0
click at [341, 90] on div "**********" at bounding box center [496, 256] width 936 height 457
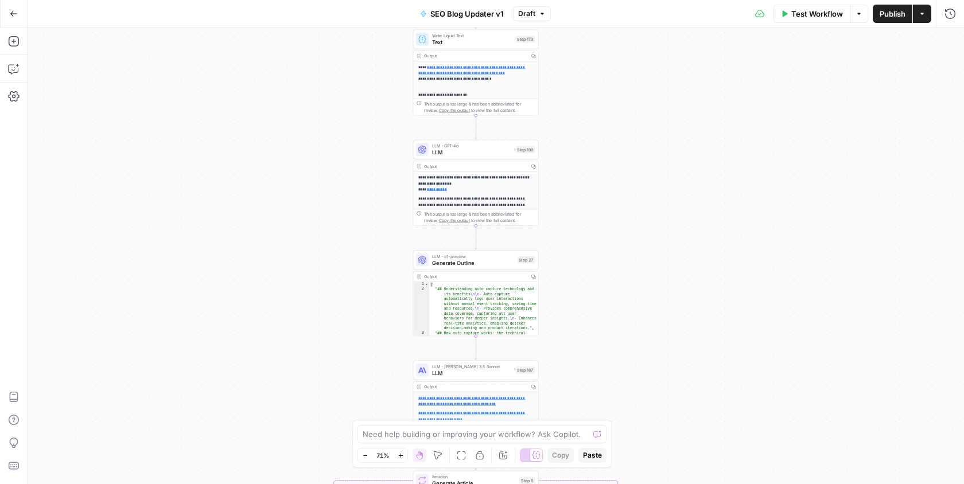
drag, startPoint x: 355, startPoint y: 295, endPoint x: 367, endPoint y: 117, distance: 178.8
click at [367, 117] on div "**********" at bounding box center [496, 256] width 936 height 457
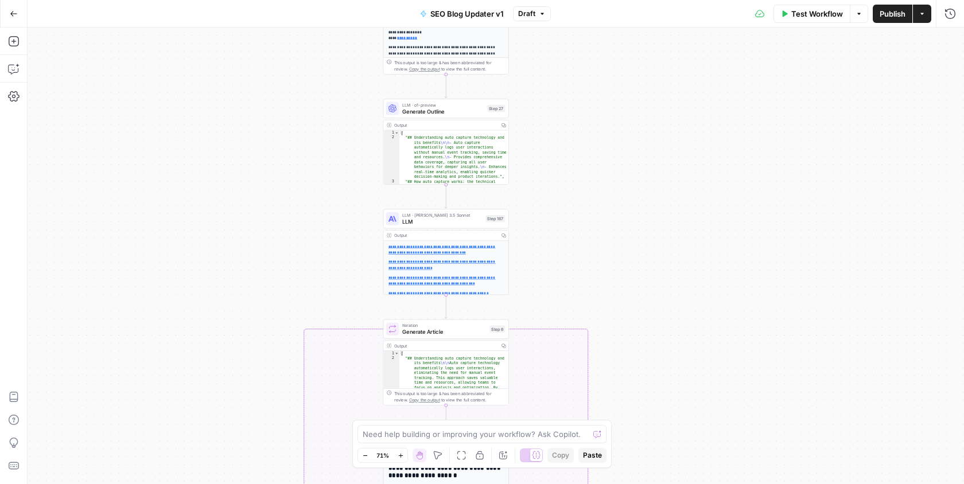
drag, startPoint x: 374, startPoint y: 301, endPoint x: 344, endPoint y: 150, distance: 153.8
click at [344, 150] on div "**********" at bounding box center [496, 256] width 936 height 457
click at [21, 14] on button "Go Back" at bounding box center [13, 13] width 21 height 21
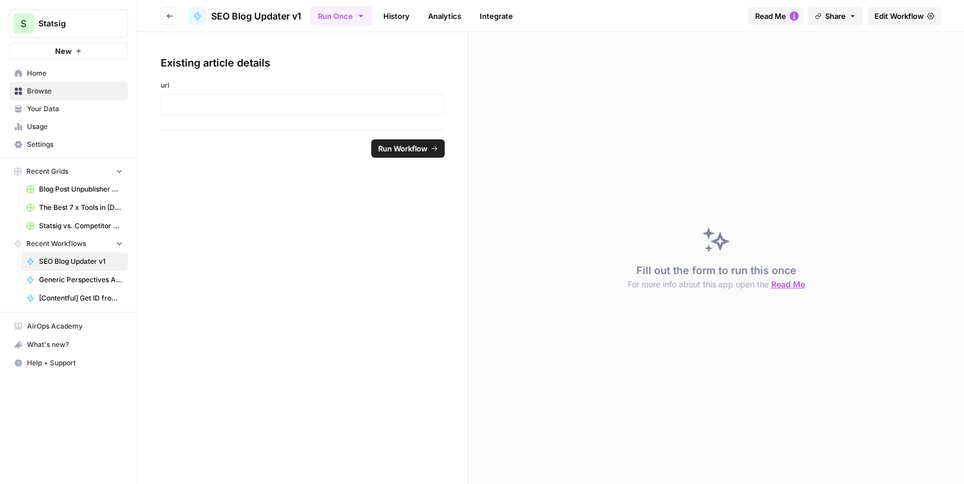
click at [163, 11] on button "Go back" at bounding box center [170, 16] width 18 height 18
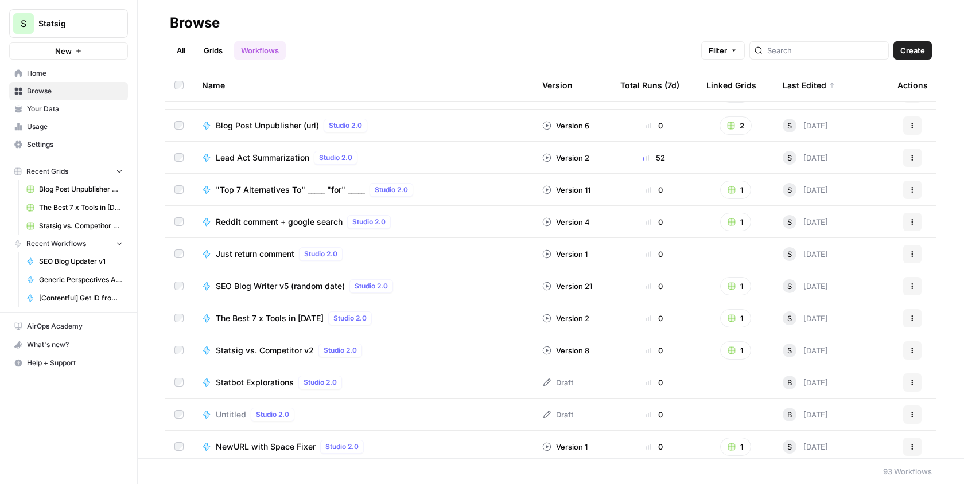
scroll to position [277, 0]
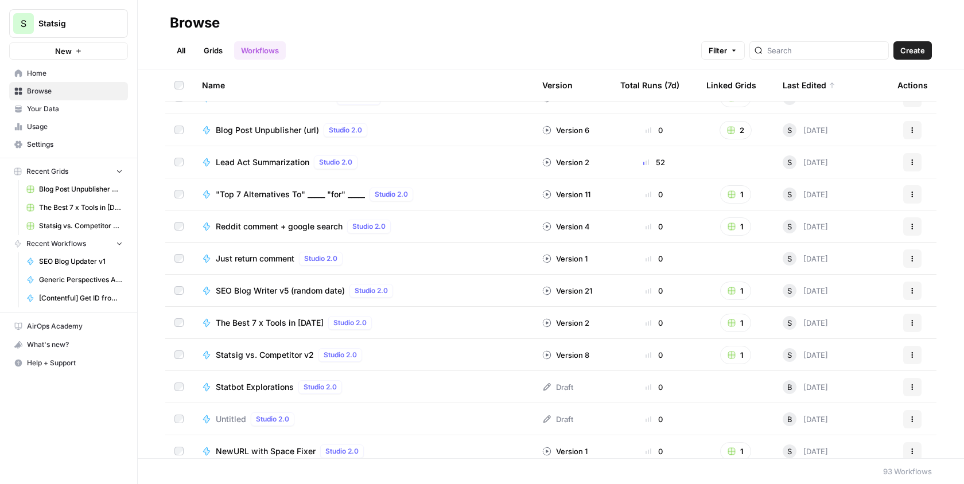
click at [319, 297] on div "SEO Blog Writer v5 (random date) Studio 2.0" at bounding box center [307, 291] width 182 height 14
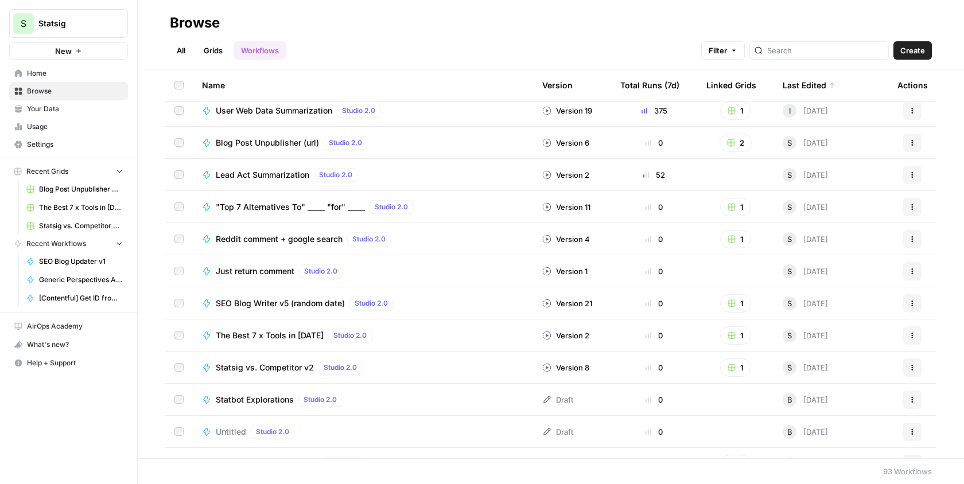
click at [327, 303] on span "SEO Blog Writer v5 (random date)" at bounding box center [280, 303] width 129 height 11
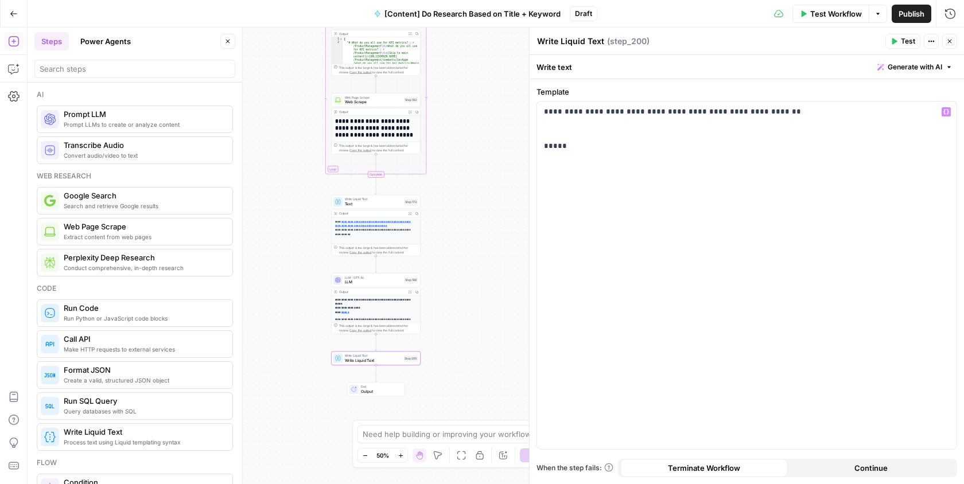
scroll to position [111, 0]
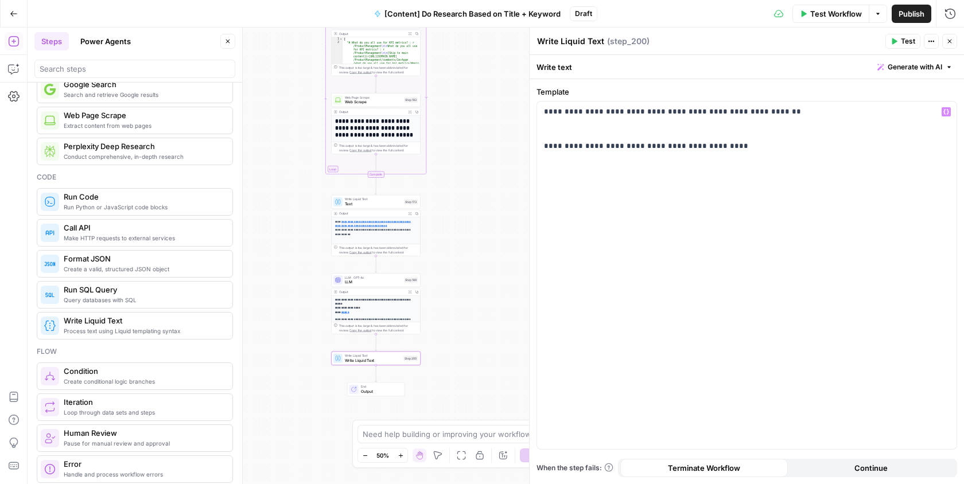
click at [771, 122] on p "**********" at bounding box center [747, 129] width 406 height 46
click at [744, 123] on p "**********" at bounding box center [747, 134] width 406 height 57
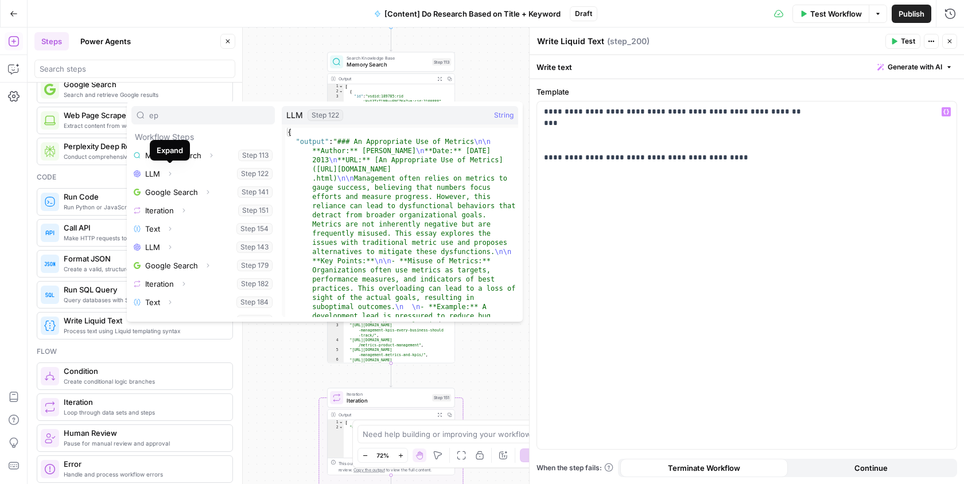
type input "ep"
click at [169, 174] on icon "button" at bounding box center [169, 173] width 7 height 7
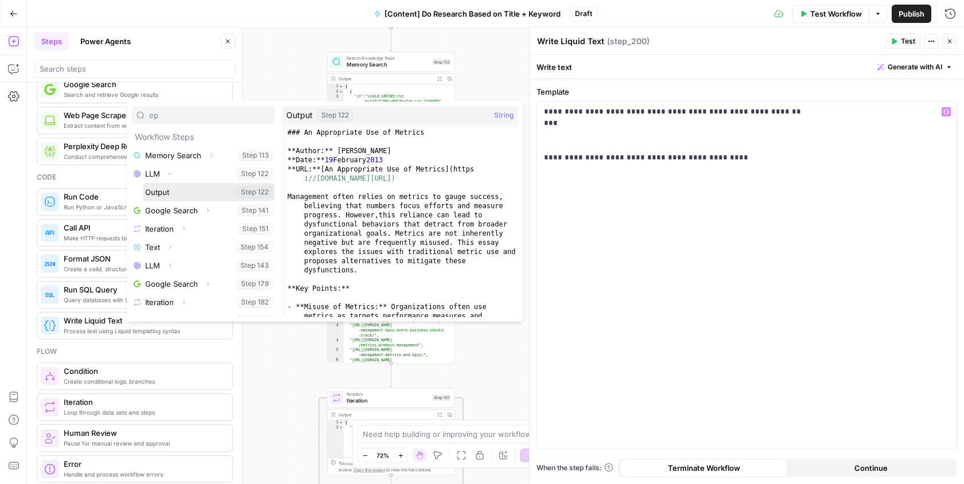
click at [174, 189] on button "Select variable Output" at bounding box center [209, 192] width 132 height 18
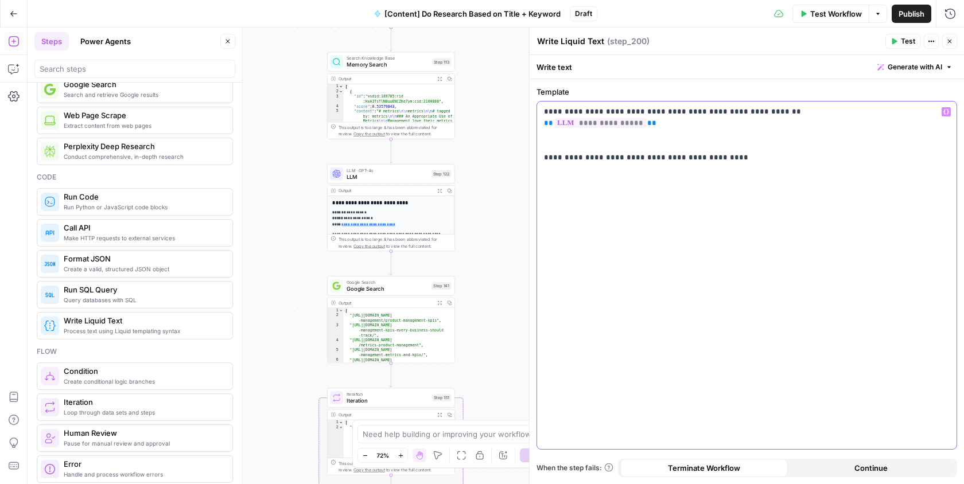
click at [707, 124] on p "**********" at bounding box center [747, 134] width 406 height 57
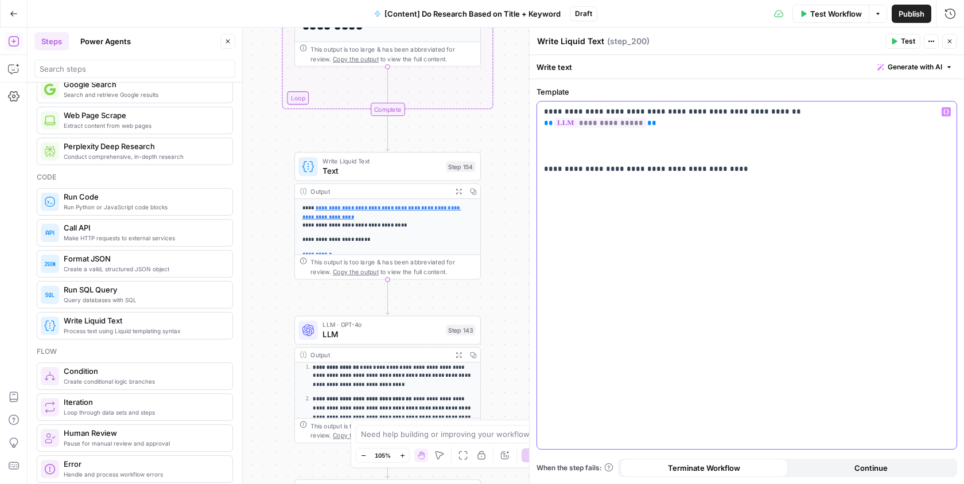
scroll to position [96, 0]
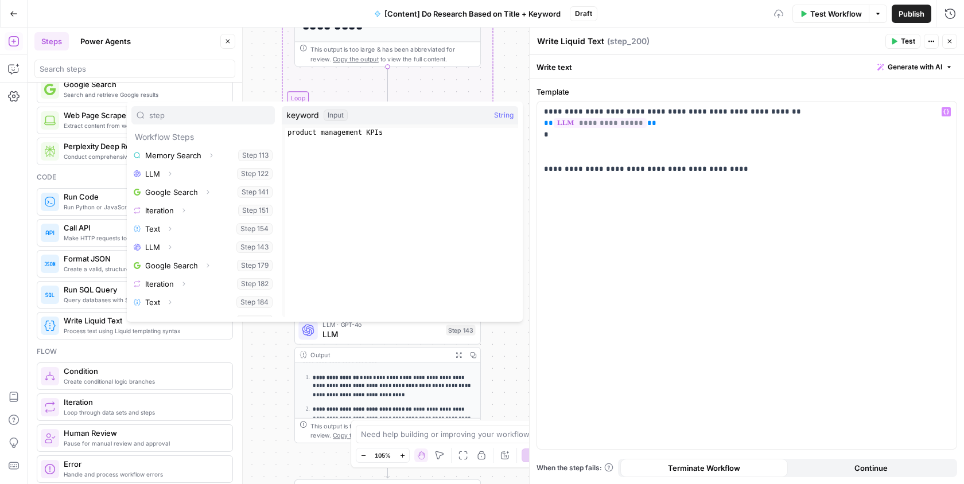
type input "step"
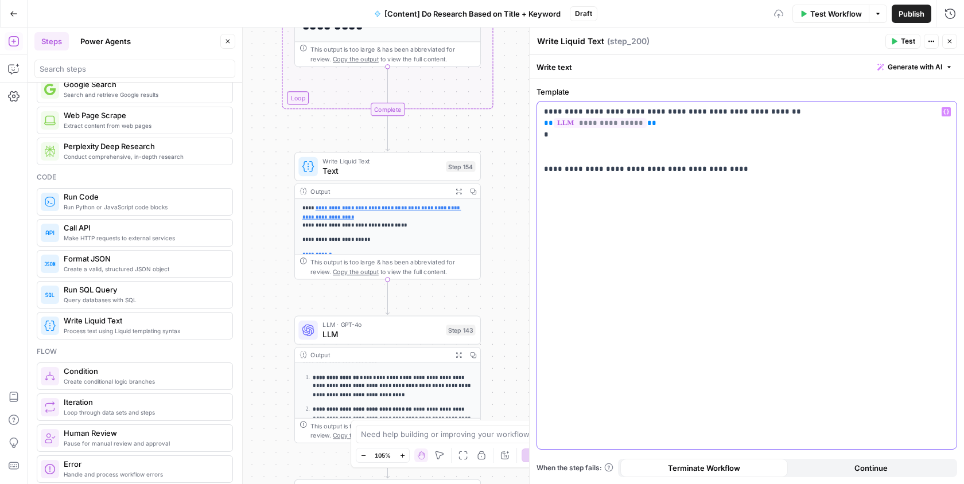
click at [577, 128] on p "**********" at bounding box center [747, 140] width 406 height 69
click at [576, 140] on p "**********" at bounding box center [747, 140] width 406 height 69
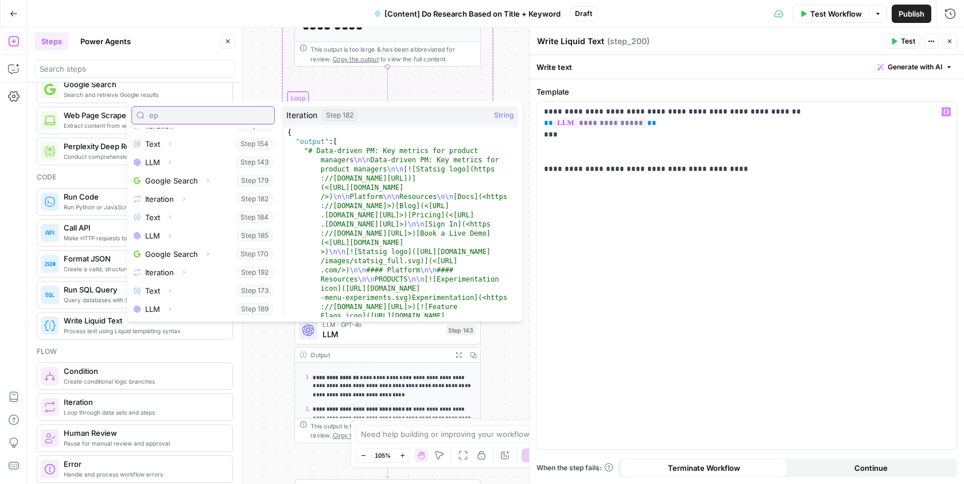
scroll to position [0, 0]
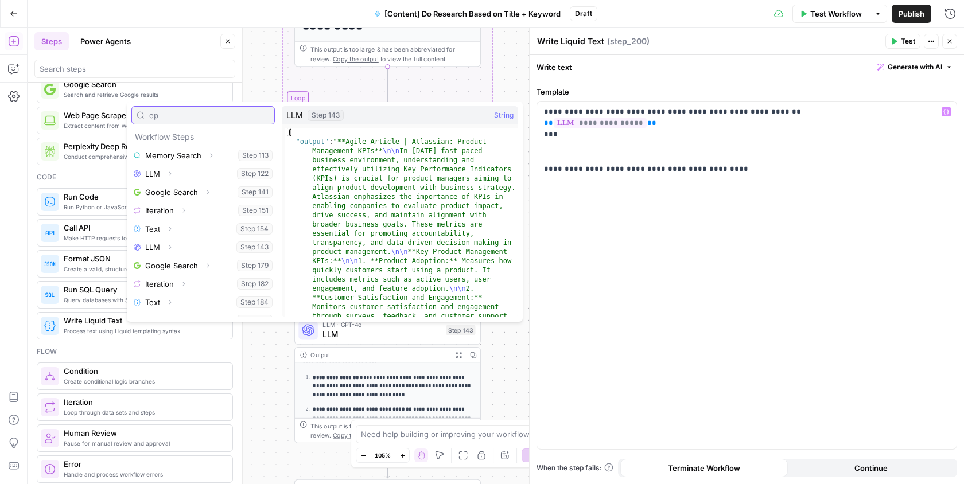
type input "ep"
click at [175, 244] on button "Expand" at bounding box center [169, 247] width 15 height 15
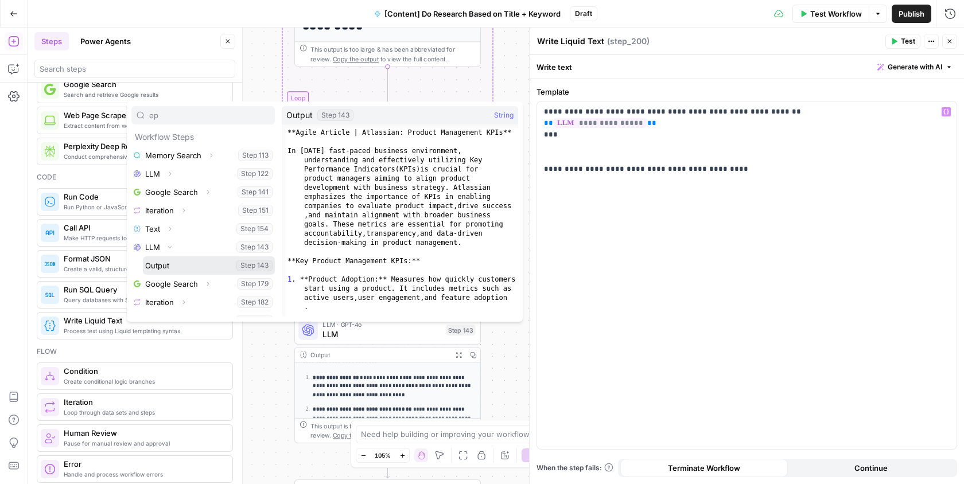
click at [167, 270] on button "Select variable Output" at bounding box center [209, 265] width 132 height 18
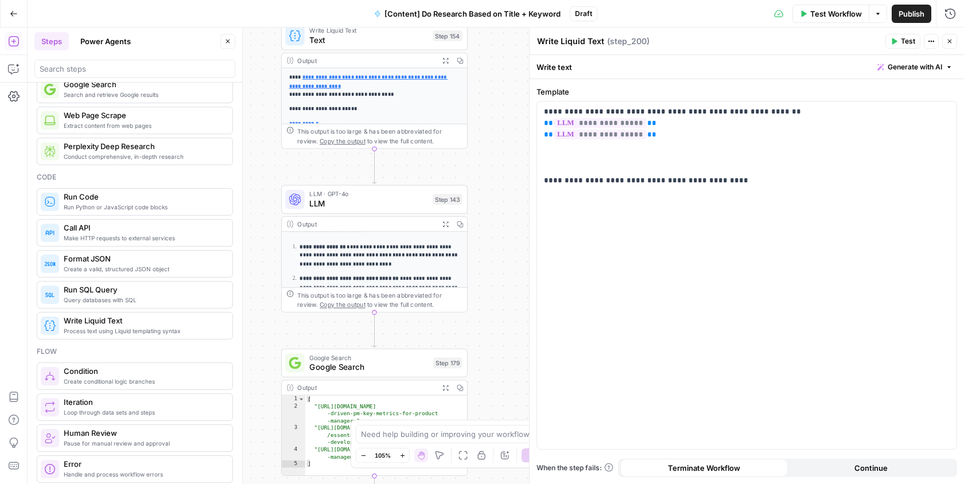
drag, startPoint x: 509, startPoint y: 271, endPoint x: 496, endPoint y: 138, distance: 134.3
click at [496, 138] on div "Workflow Set Inputs Inputs Search Knowledge Base Memory Search Step 113 Output …" at bounding box center [496, 256] width 936 height 457
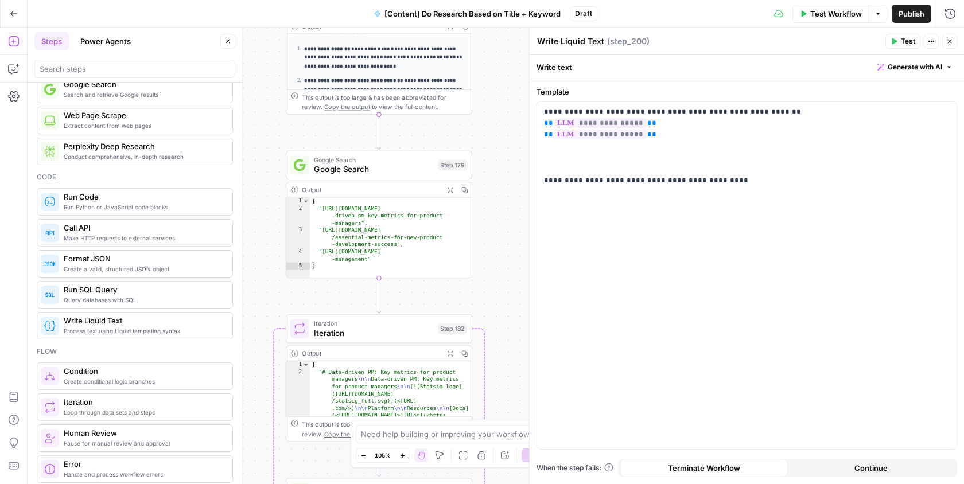
drag, startPoint x: 468, startPoint y: 331, endPoint x: 471, endPoint y: 127, distance: 203.7
click at [471, 127] on div "Workflow Set Inputs Inputs Search Knowledge Base Memory Search Step 113 Output …" at bounding box center [496, 256] width 936 height 457
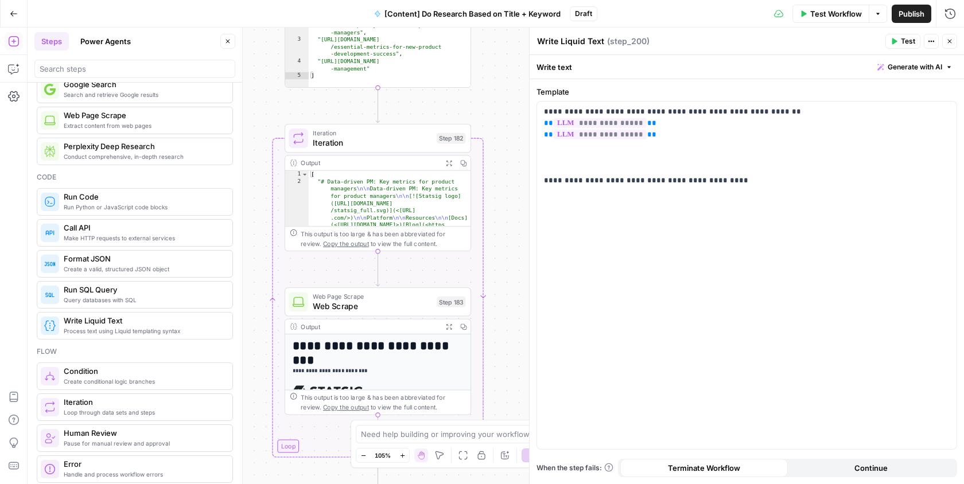
drag, startPoint x: 487, startPoint y: 278, endPoint x: 489, endPoint y: 67, distance: 210.6
click at [489, 67] on div "Workflow Set Inputs Inputs Search Knowledge Base Memory Search Step 113 Output …" at bounding box center [496, 256] width 936 height 457
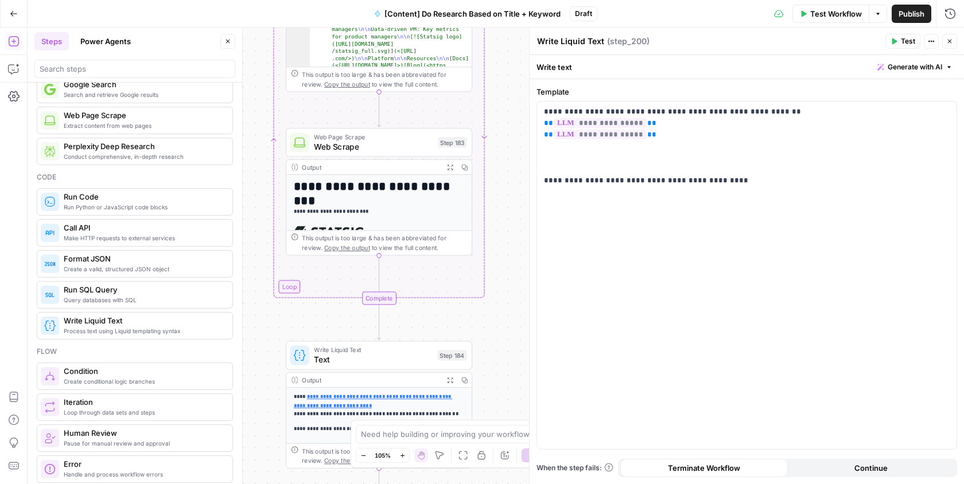
drag, startPoint x: 514, startPoint y: 253, endPoint x: 513, endPoint y: 121, distance: 132.0
click at [513, 121] on div "Workflow Set Inputs Inputs Search Knowledge Base Memory Search Step 113 Output …" at bounding box center [496, 256] width 936 height 457
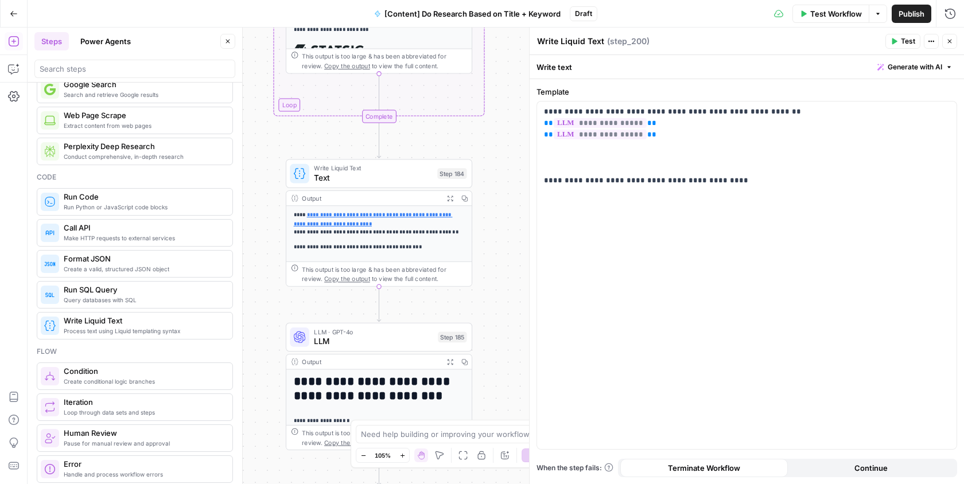
drag, startPoint x: 510, startPoint y: 269, endPoint x: 509, endPoint y: 88, distance: 180.7
click at [509, 88] on div "Workflow Set Inputs Inputs Search Knowledge Base Memory Search Step 113 Output …" at bounding box center [496, 256] width 936 height 457
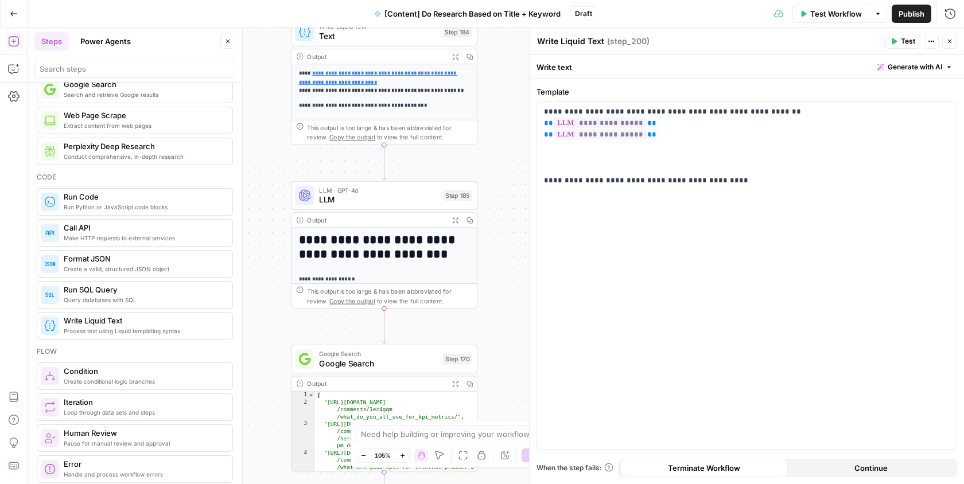
drag, startPoint x: 503, startPoint y: 220, endPoint x: 508, endPoint y: 77, distance: 142.4
click at [508, 77] on div "Workflow Set Inputs Inputs Search Knowledge Base Memory Search Step 113 Output …" at bounding box center [496, 256] width 936 height 457
click at [677, 135] on p "**********" at bounding box center [747, 146] width 406 height 80
click at [647, 152] on p "**********" at bounding box center [747, 146] width 406 height 80
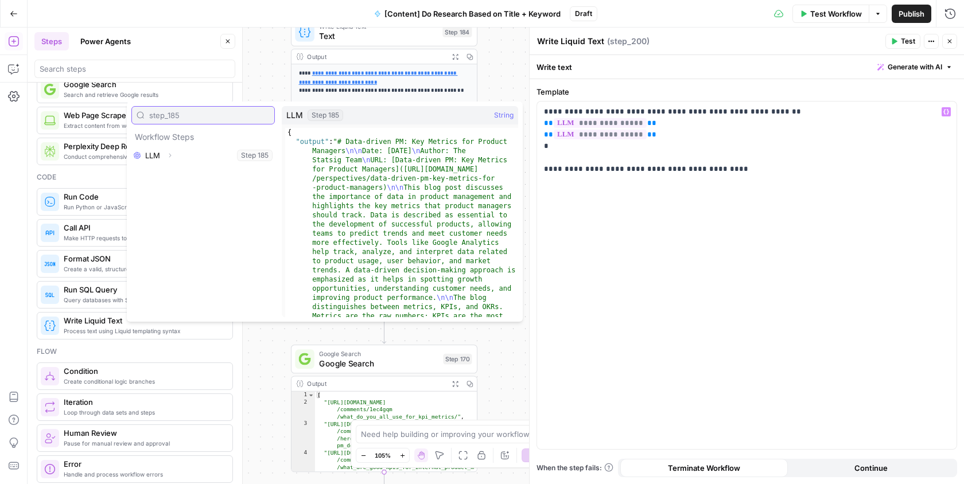
type input "step_185"
click at [169, 157] on icon "button" at bounding box center [169, 155] width 7 height 7
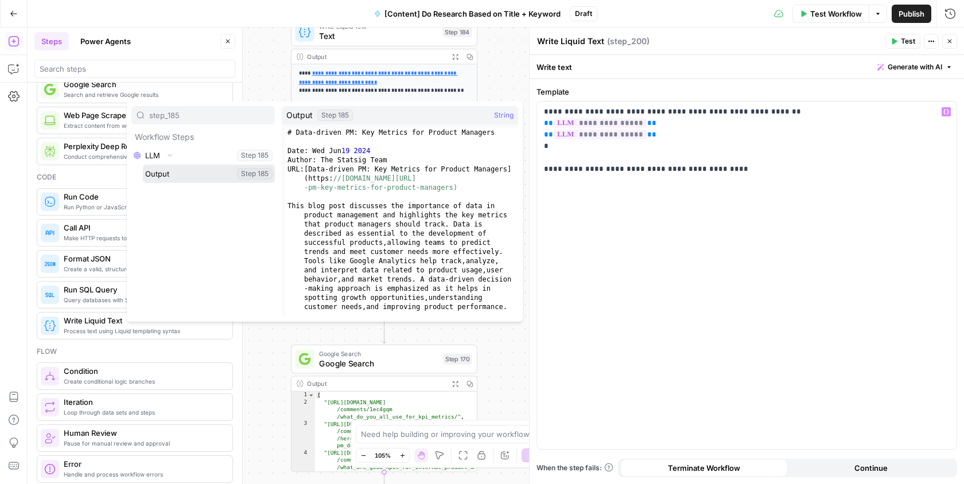
click at [169, 181] on button "Select variable Output" at bounding box center [209, 174] width 132 height 18
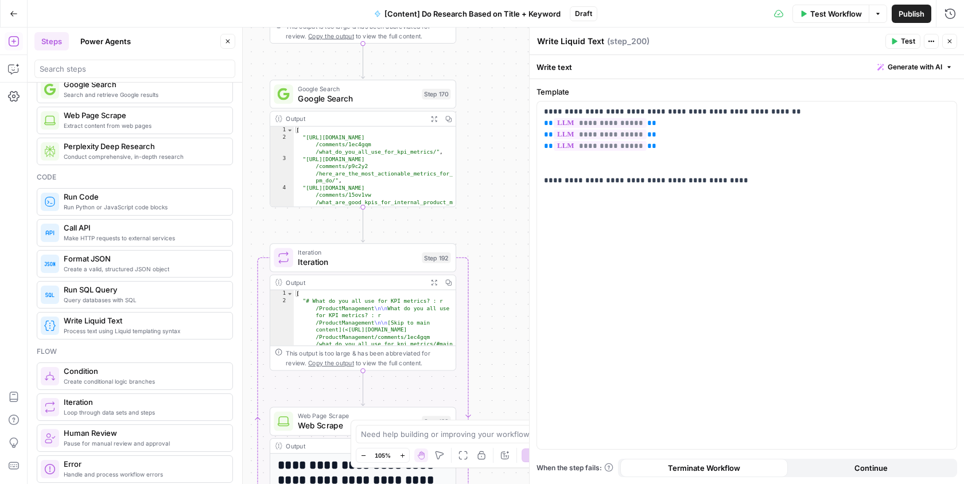
drag, startPoint x: 461, startPoint y: 330, endPoint x: 440, endPoint y: 65, distance: 265.4
click at [440, 64] on div "Workflow Set Inputs Inputs Search Knowledge Base Memory Search Step 113 Output …" at bounding box center [496, 256] width 936 height 457
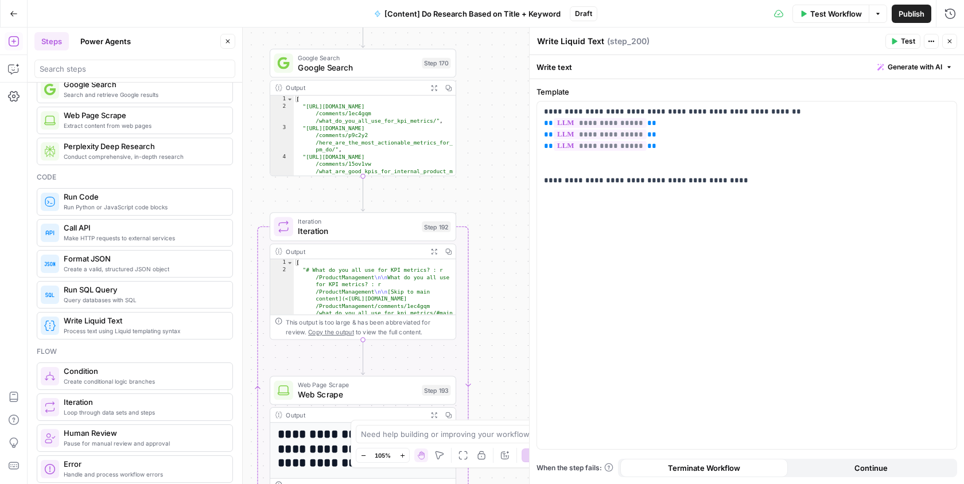
drag, startPoint x: 495, startPoint y: 254, endPoint x: 504, endPoint y: 137, distance: 118.0
click at [504, 137] on div "Workflow Set Inputs Inputs Search Knowledge Base Memory Search Step 113 Output …" at bounding box center [496, 256] width 936 height 457
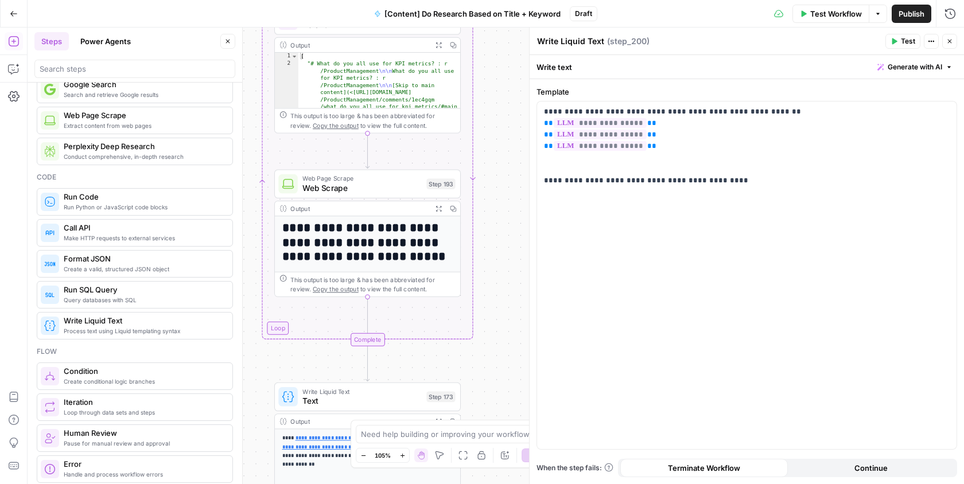
drag, startPoint x: 507, startPoint y: 287, endPoint x: 503, endPoint y: 155, distance: 132.0
click at [503, 155] on div "Workflow Set Inputs Inputs Search Knowledge Base Memory Search Step 113 Output …" at bounding box center [496, 256] width 936 height 457
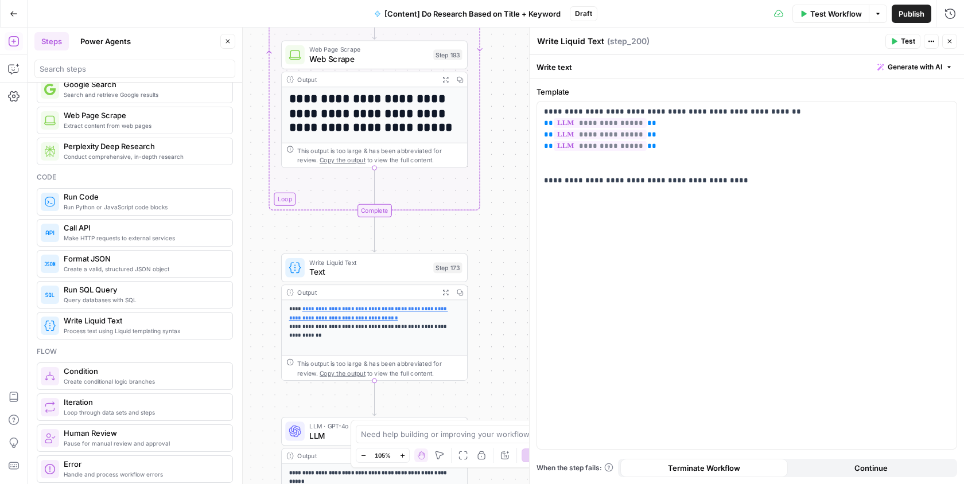
drag, startPoint x: 498, startPoint y: 293, endPoint x: 502, endPoint y: 149, distance: 144.1
click at [502, 145] on div "Workflow Set Inputs Inputs Search Knowledge Base Memory Search Step 113 Output …" at bounding box center [496, 256] width 936 height 457
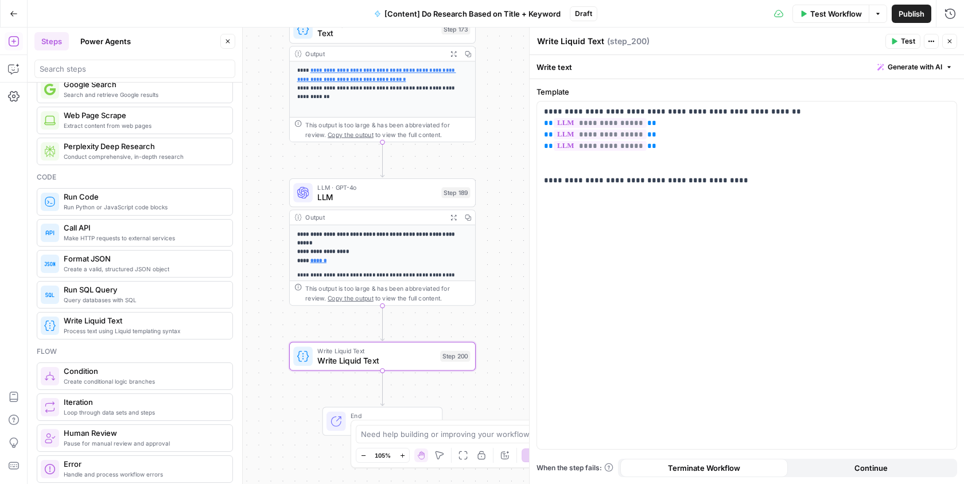
drag, startPoint x: 505, startPoint y: 317, endPoint x: 514, endPoint y: 110, distance: 206.8
click at [514, 110] on div "Workflow Set Inputs Inputs Search Knowledge Base Memory Search Step 113 Output …" at bounding box center [496, 256] width 936 height 457
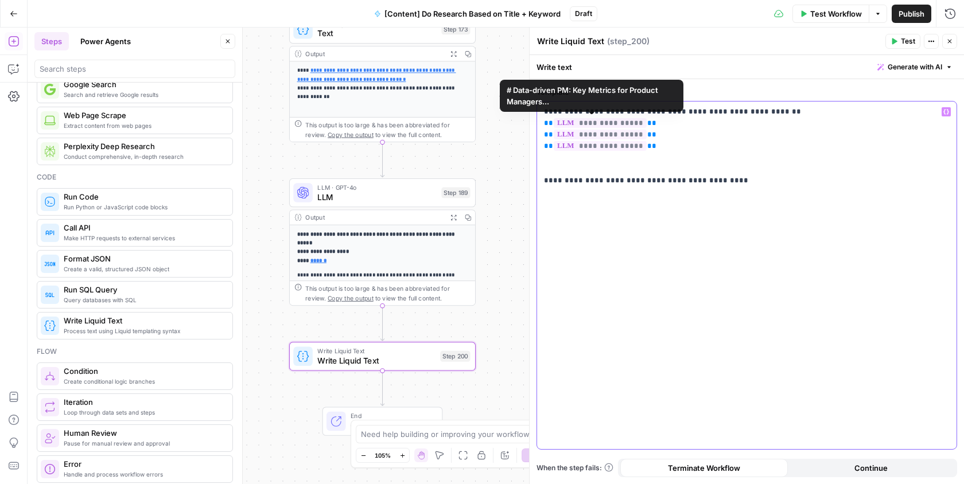
click at [605, 170] on p "**********" at bounding box center [747, 146] width 406 height 80
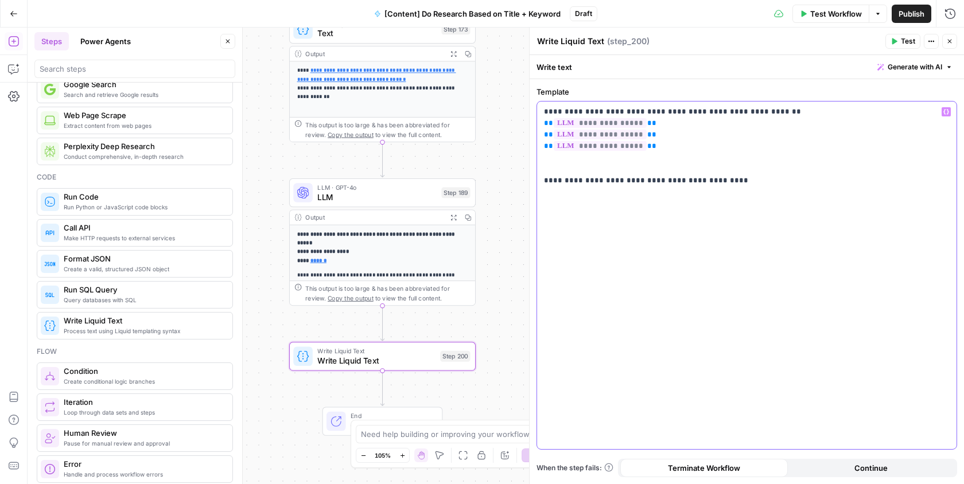
click at [591, 158] on p "**********" at bounding box center [747, 146] width 406 height 80
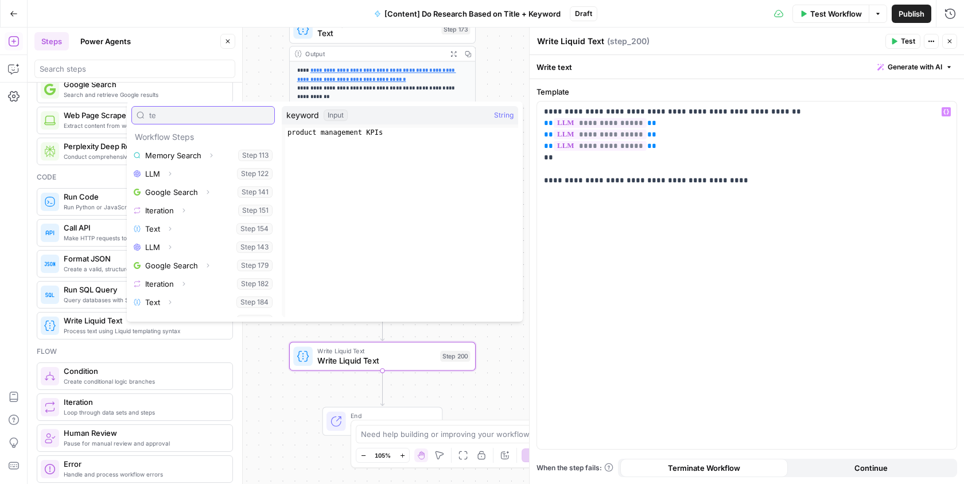
type input "t"
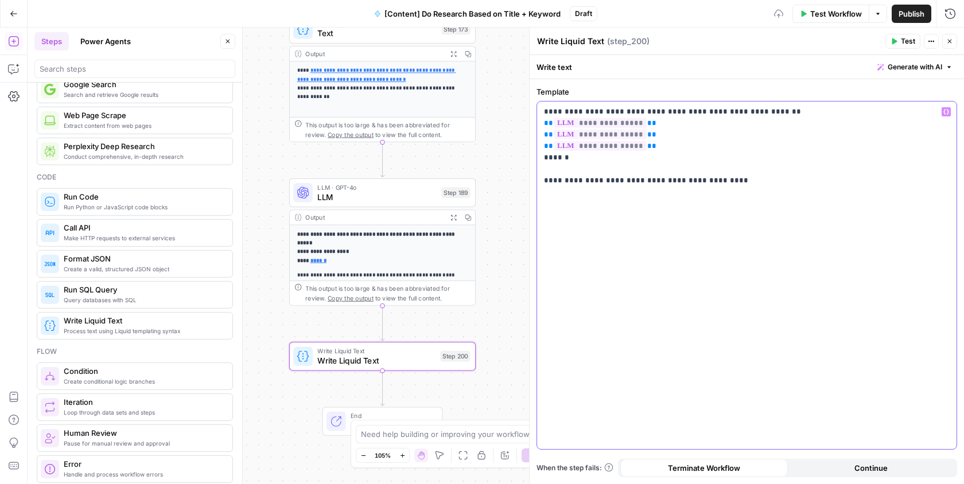
click at [591, 158] on p "**********" at bounding box center [747, 146] width 406 height 80
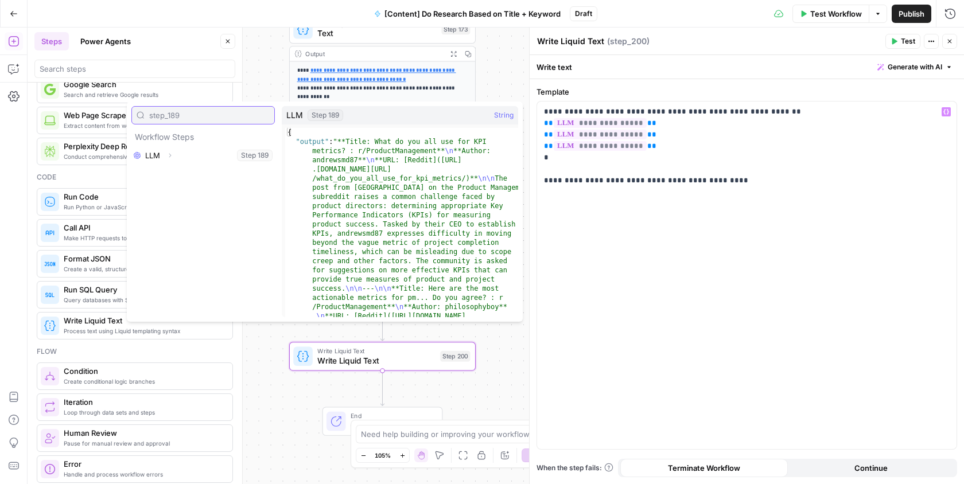
type input "step_189"
click at [172, 157] on icon "button" at bounding box center [169, 155] width 7 height 7
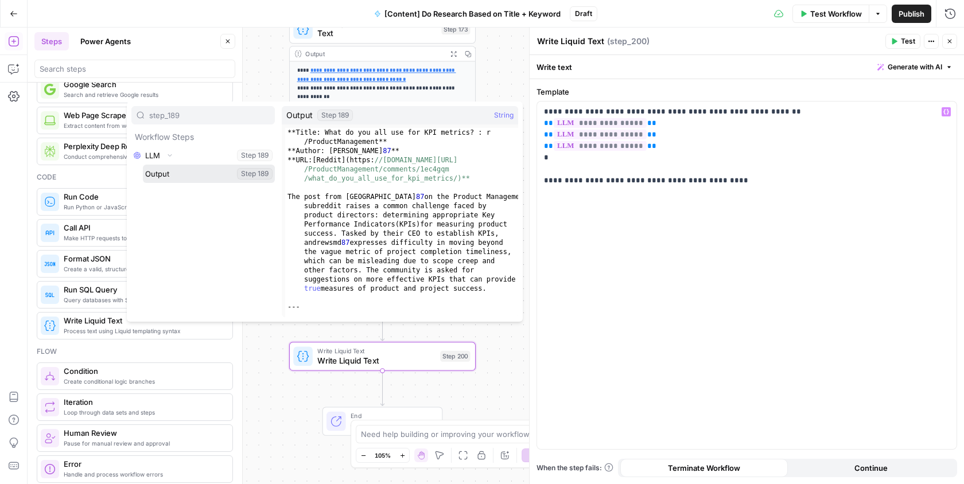
click at [173, 179] on button "Select variable Output" at bounding box center [209, 174] width 132 height 18
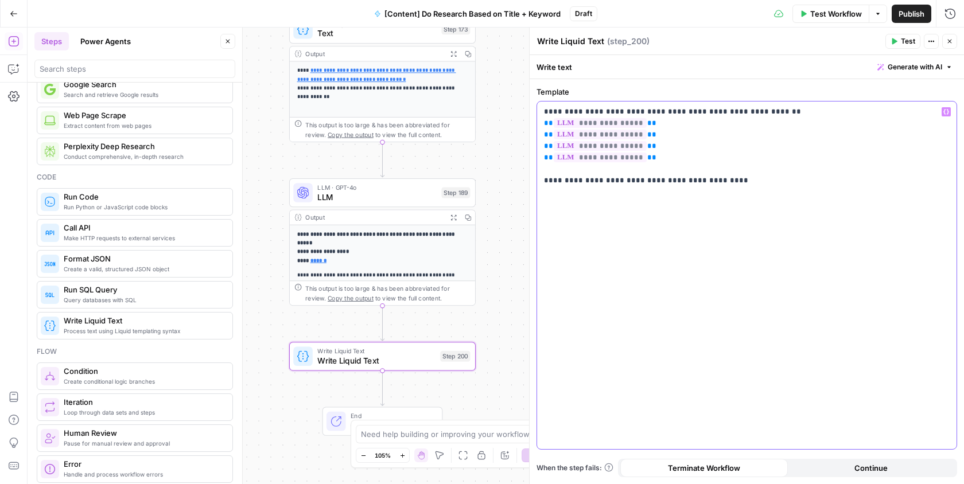
click at [723, 192] on div "**********" at bounding box center [746, 276] width 419 height 348
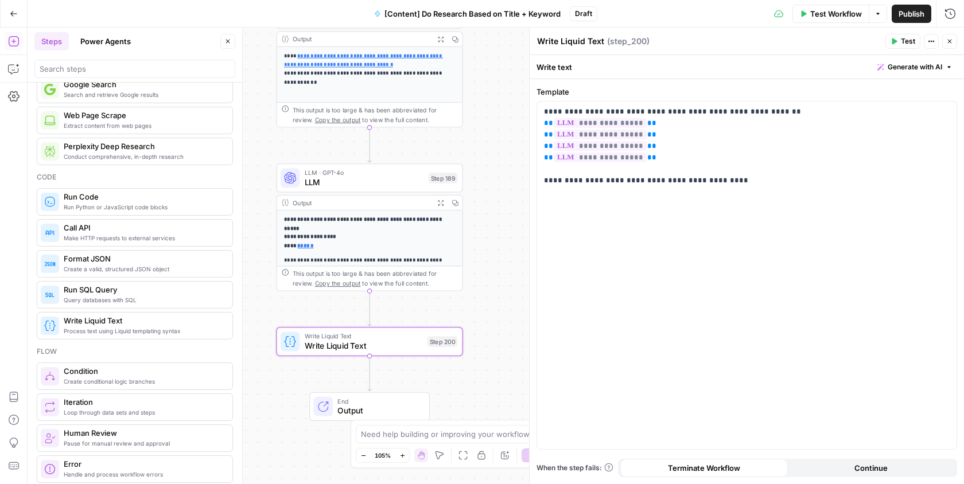
drag, startPoint x: 486, startPoint y: 290, endPoint x: 470, endPoint y: 365, distance: 76.9
click at [470, 365] on div "Workflow Set Inputs Inputs Search Knowledge Base Memory Search Step 113 Output …" at bounding box center [496, 256] width 936 height 457
click at [368, 304] on icon "Edge from step_189 to step_200" at bounding box center [369, 309] width 3 height 36
drag, startPoint x: 671, startPoint y: 153, endPoint x: 545, endPoint y: 116, distance: 131.9
click at [545, 116] on p "**********" at bounding box center [747, 146] width 406 height 80
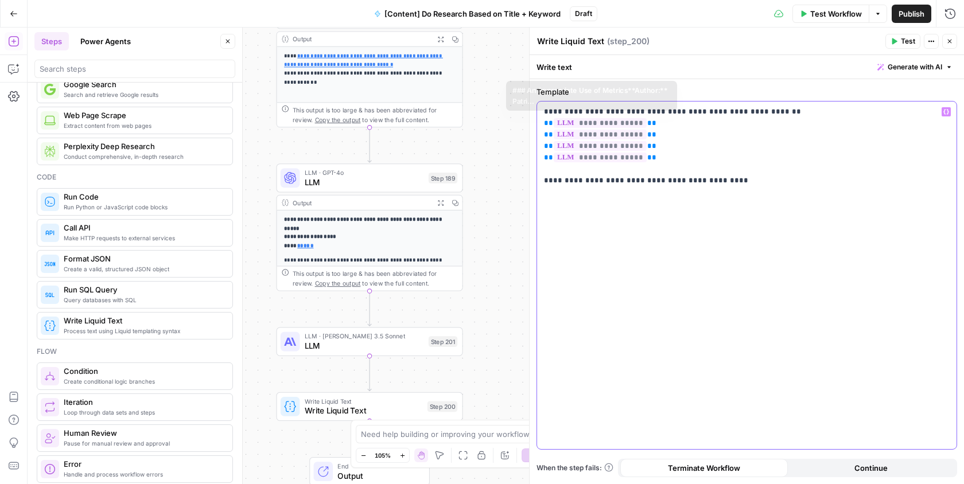
click at [686, 142] on p "**********" at bounding box center [747, 146] width 406 height 80
drag, startPoint x: 670, startPoint y: 157, endPoint x: 535, endPoint y: 102, distance: 146.2
click at [535, 102] on div "**********" at bounding box center [746, 256] width 435 height 457
copy p "**********"
click at [386, 337] on span "LLM · [PERSON_NAME] 3.5 Sonnet" at bounding box center [364, 337] width 119 height 10
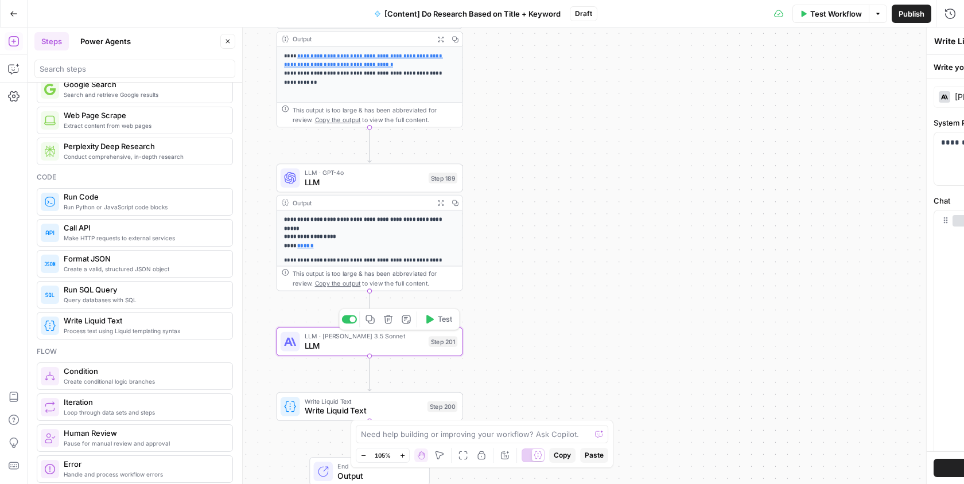
type textarea "LLM"
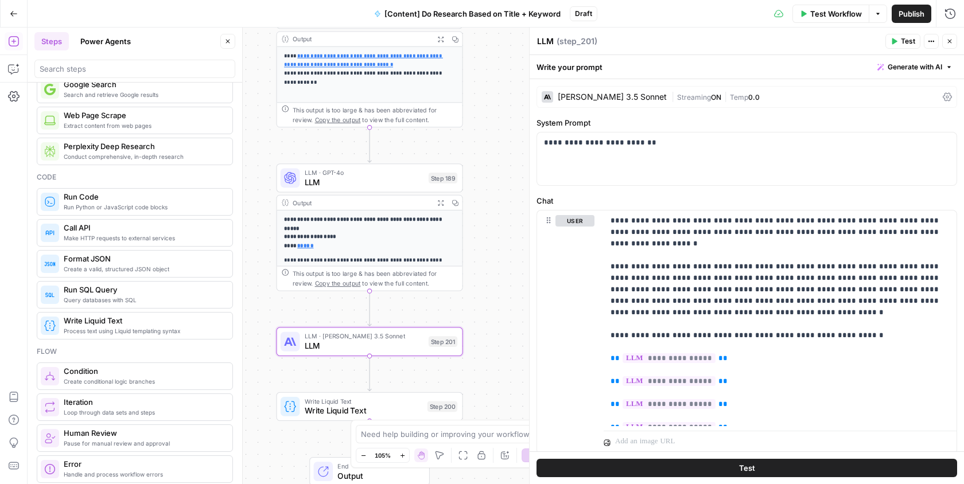
scroll to position [121, 0]
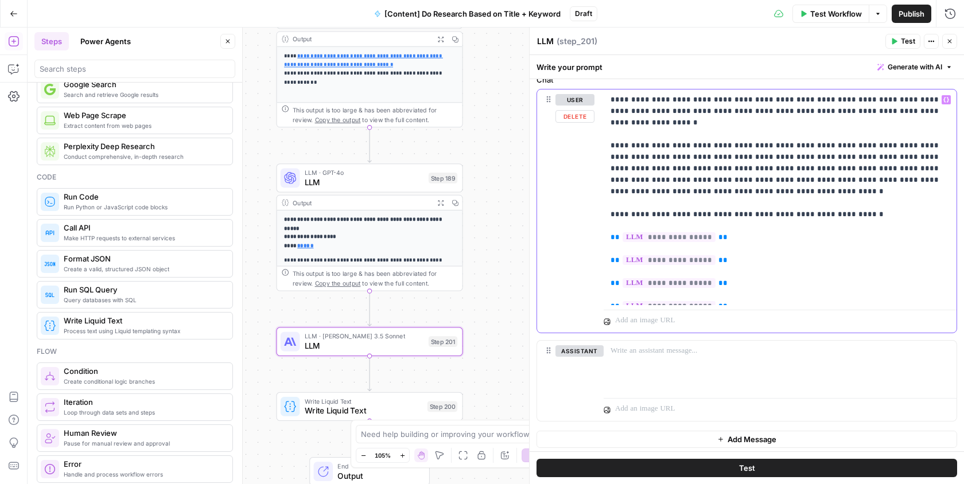
drag, startPoint x: 734, startPoint y: 295, endPoint x: 595, endPoint y: 210, distance: 163.6
click at [595, 210] on div "**********" at bounding box center [746, 211] width 419 height 243
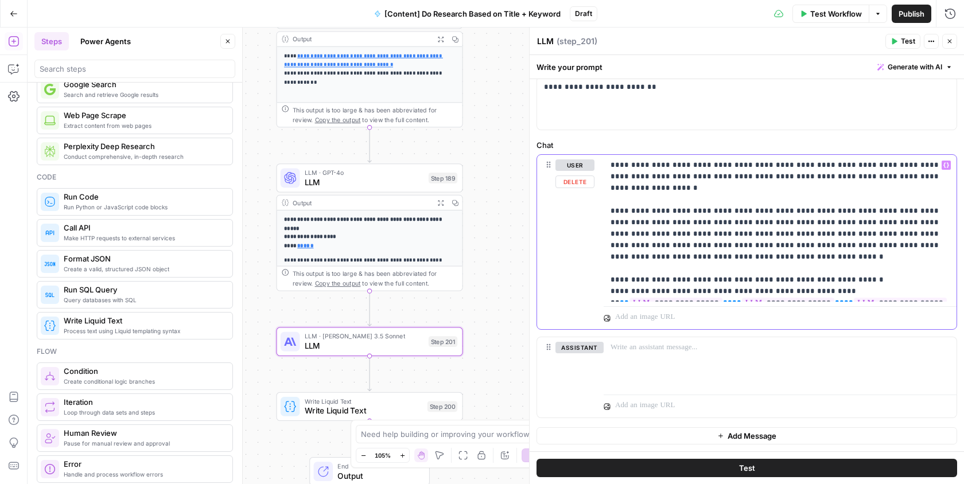
scroll to position [52, 0]
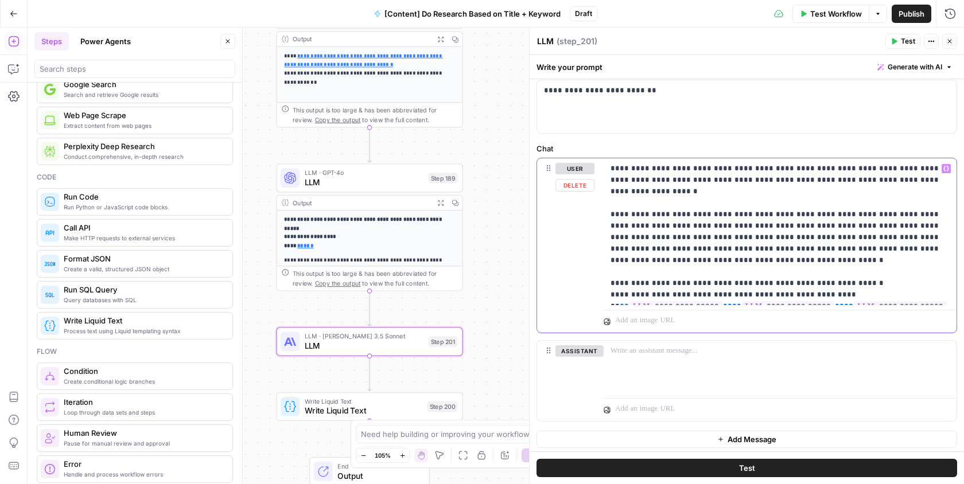
click at [851, 270] on p "**********" at bounding box center [780, 232] width 340 height 138
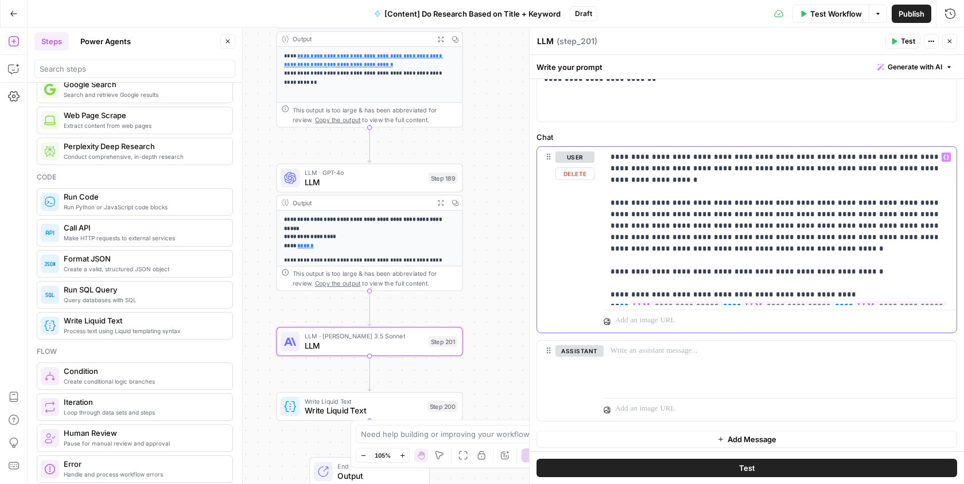
scroll to position [64, 0]
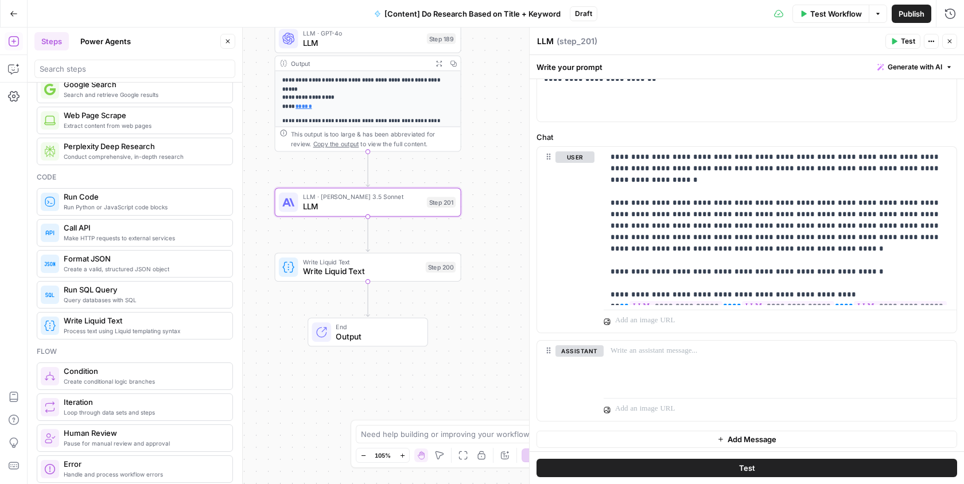
drag, startPoint x: 479, startPoint y: 324, endPoint x: 477, endPoint y: 185, distance: 139.4
click at [477, 185] on div "Workflow Set Inputs Inputs Search Knowledge Base Memory Search Step 113 Output …" at bounding box center [496, 256] width 936 height 457
click at [418, 274] on span "Write Liquid Text" at bounding box center [362, 272] width 118 height 12
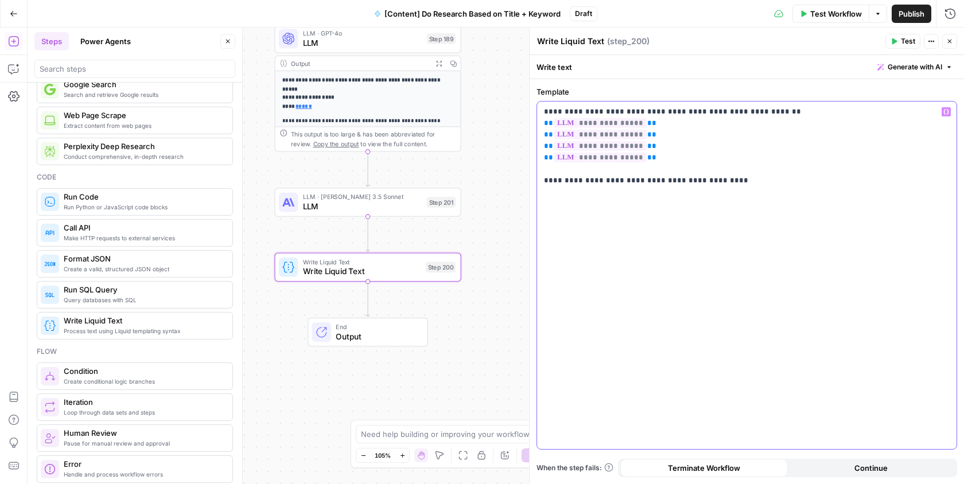
click at [710, 197] on div "**********" at bounding box center [746, 276] width 419 height 348
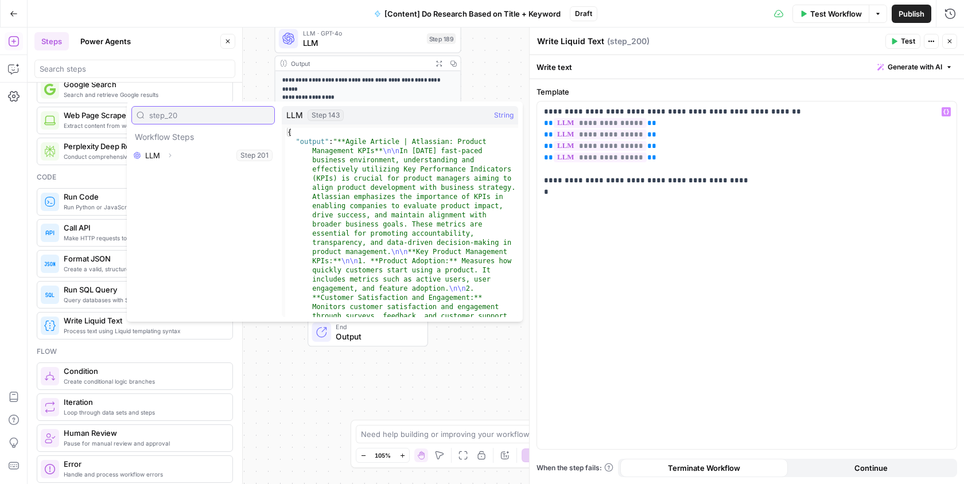
type input "step_20"
click at [174, 148] on button "Expand" at bounding box center [169, 155] width 15 height 15
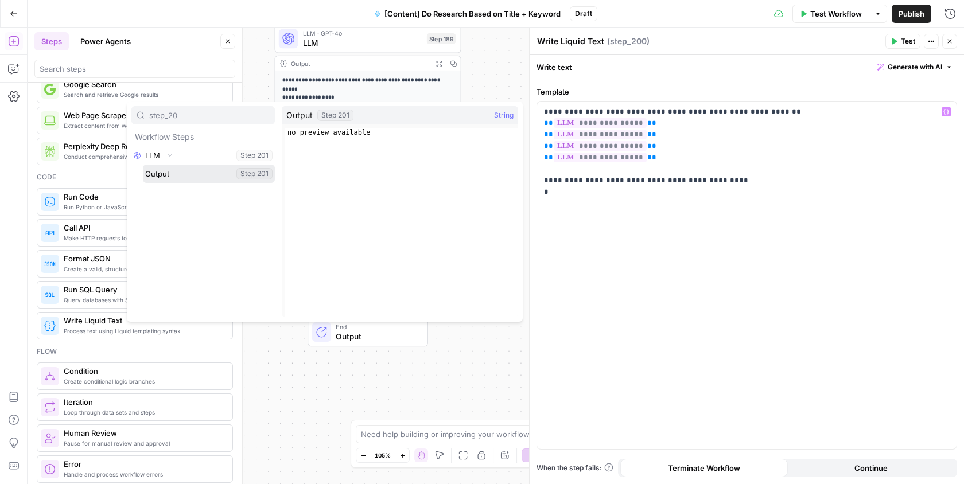
click at [169, 181] on button "Select variable Output" at bounding box center [209, 174] width 132 height 18
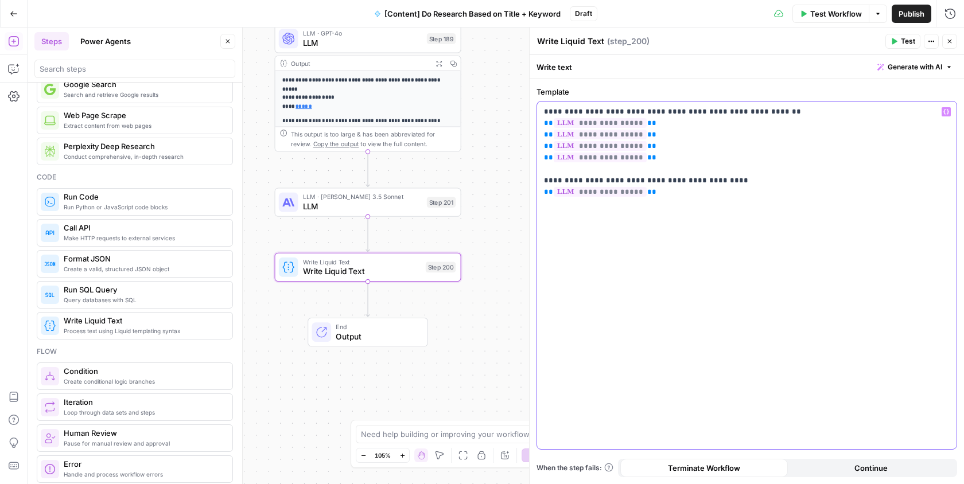
click at [680, 213] on div "**********" at bounding box center [746, 276] width 419 height 348
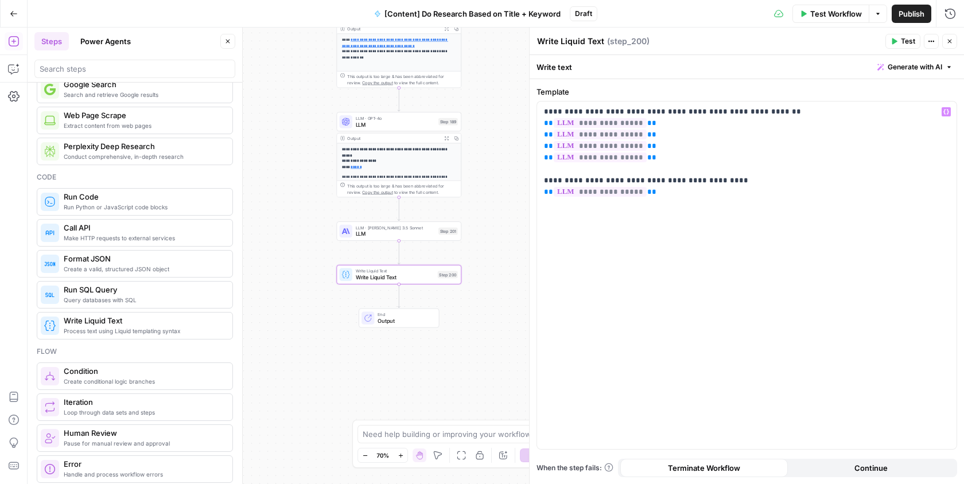
click at [489, 257] on div "Workflow Set Inputs Inputs Search Knowledge Base Memory Search Step 113 Output …" at bounding box center [496, 256] width 936 height 457
click at [950, 41] on icon "button" at bounding box center [950, 42] width 4 height 4
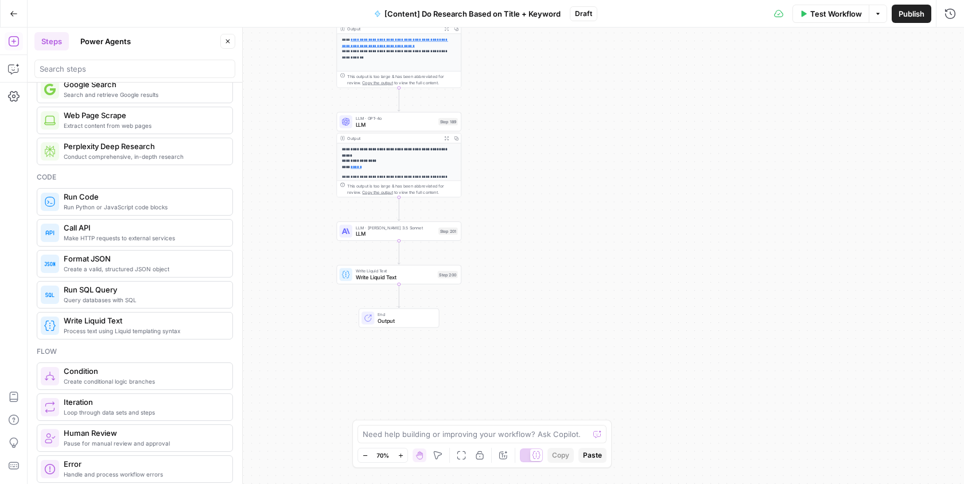
click at [414, 235] on span "LLM" at bounding box center [396, 234] width 80 height 8
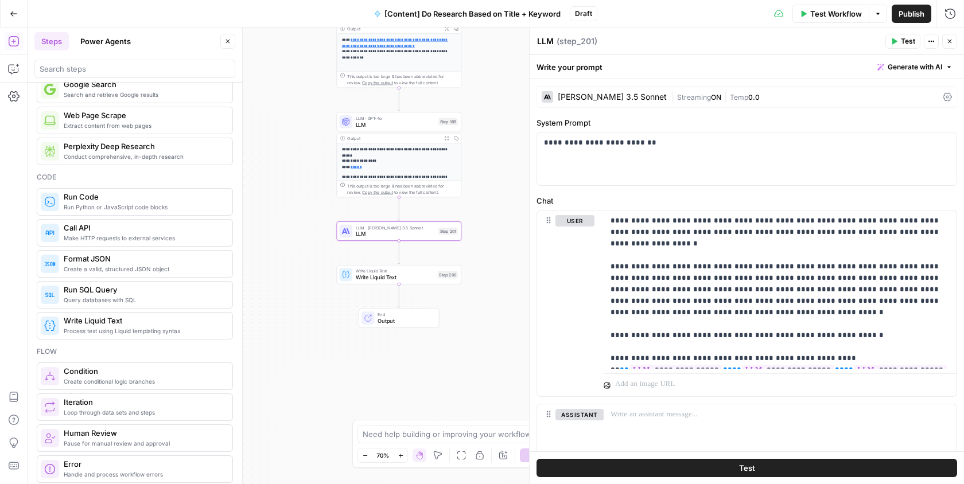
click at [808, 105] on div "Claude 3.5 Sonnet | Streaming ON | Temp 0.0" at bounding box center [746, 97] width 421 height 22
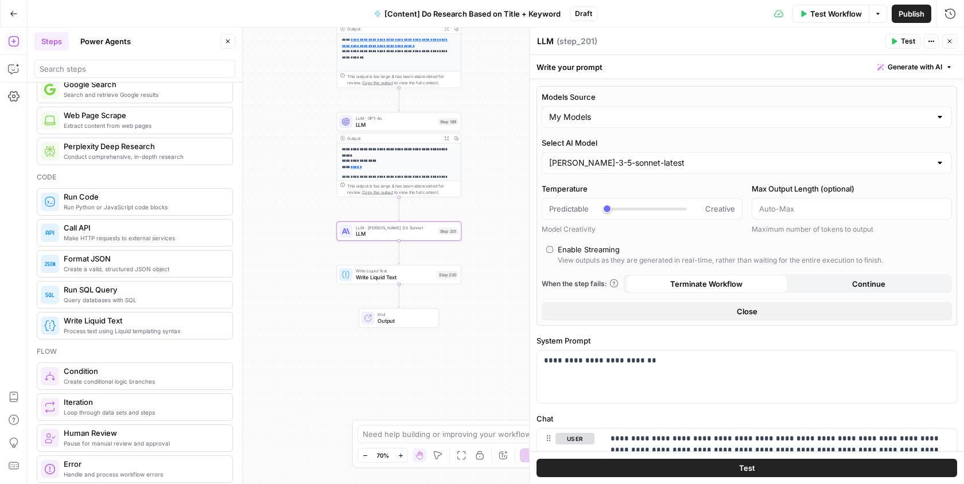
click at [952, 40] on icon "button" at bounding box center [949, 41] width 7 height 7
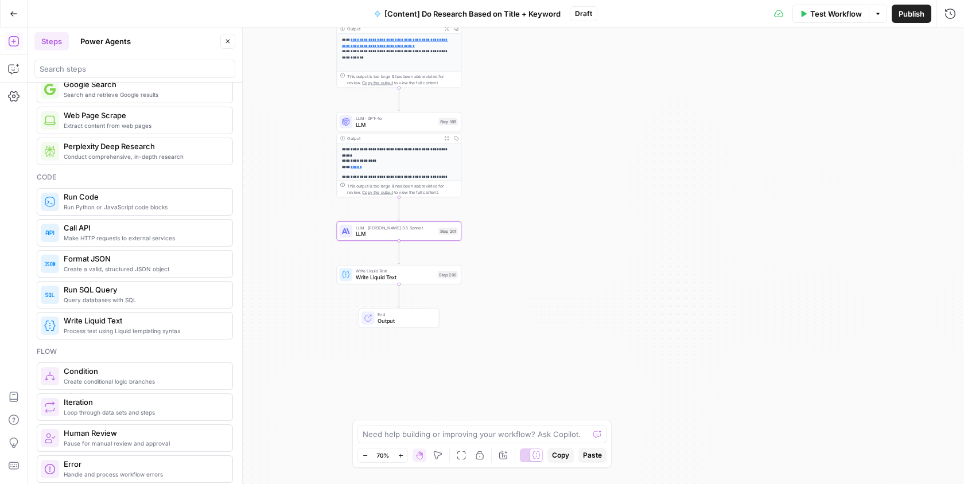
click at [895, 13] on button "Publish" at bounding box center [912, 14] width 40 height 18
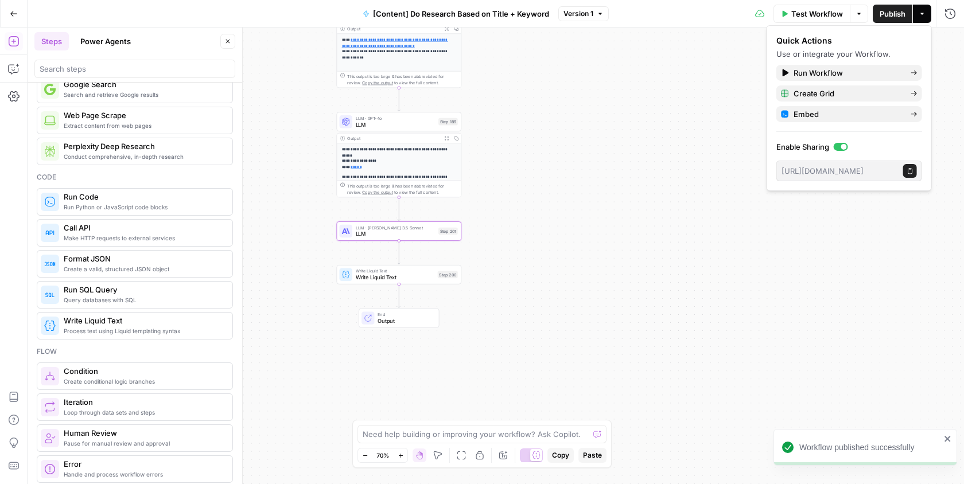
click at [652, 181] on div "Workflow Set Inputs Inputs Search Knowledge Base Memory Search Step 113 Output …" at bounding box center [496, 256] width 936 height 457
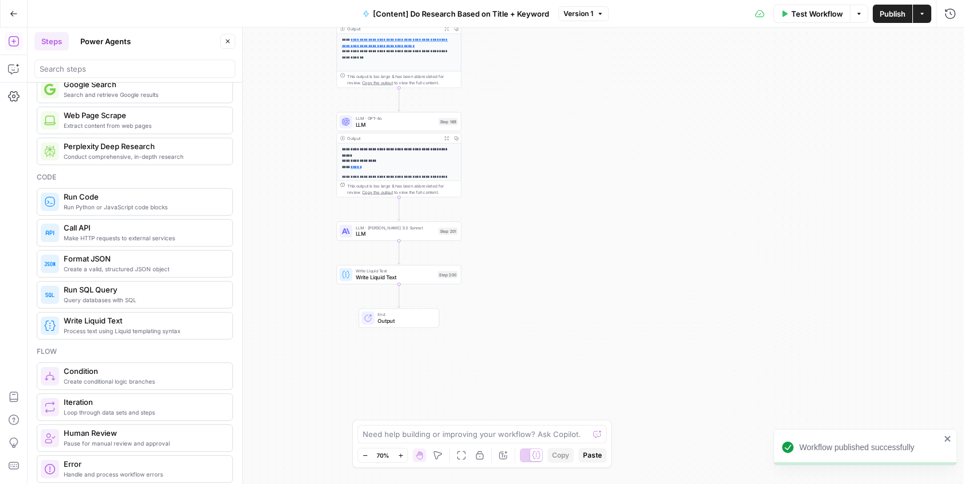
drag, startPoint x: 639, startPoint y: 141, endPoint x: 574, endPoint y: 380, distance: 247.9
click at [574, 380] on div "Workflow Set Inputs Inputs Search Knowledge Base Memory Search Step 113 Output …" at bounding box center [496, 256] width 936 height 457
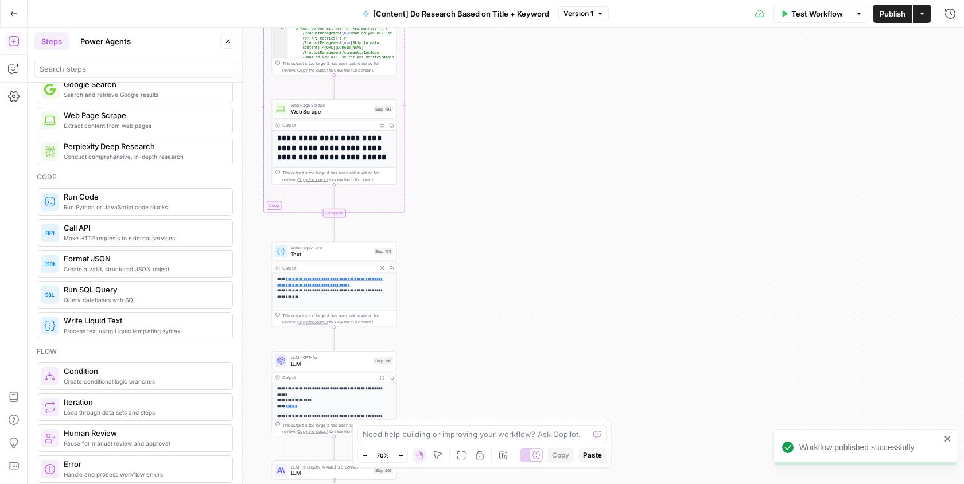
click at [810, 20] on button "Test Workflow" at bounding box center [811, 14] width 77 height 18
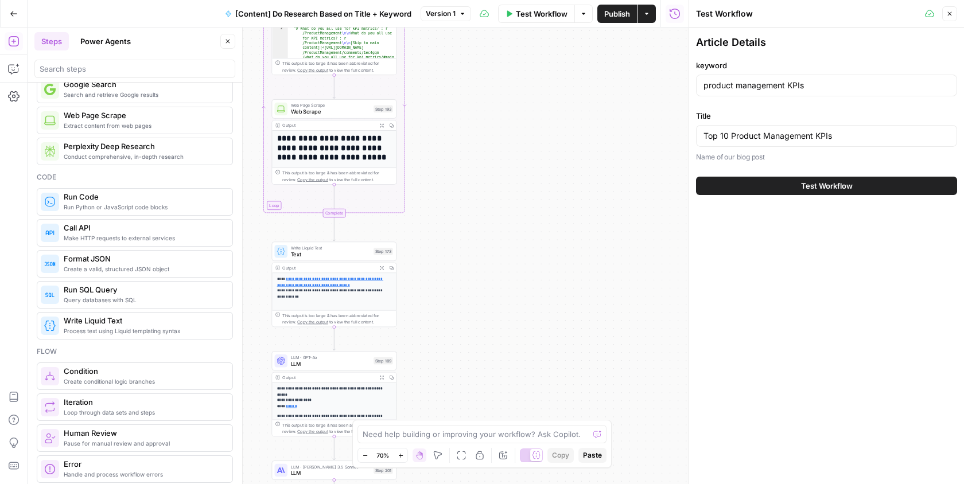
click at [807, 185] on span "Test Workflow" at bounding box center [827, 185] width 52 height 11
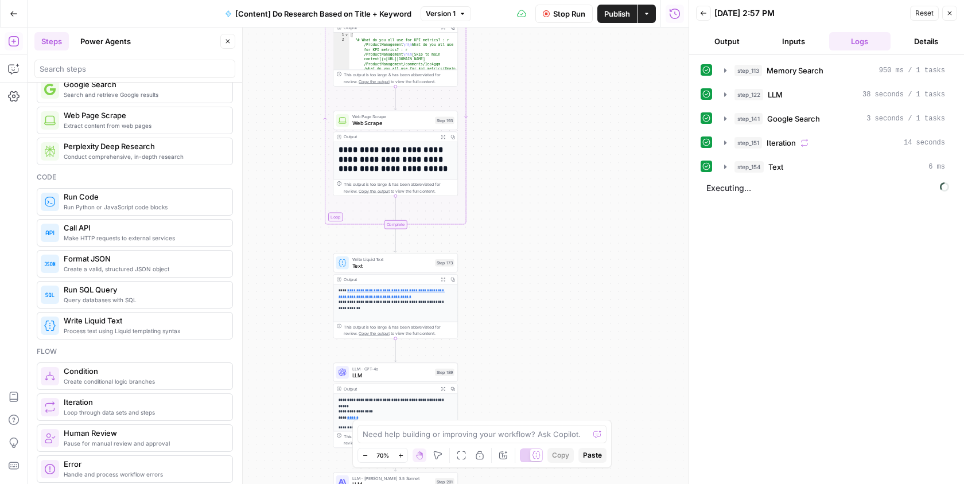
drag, startPoint x: 530, startPoint y: 246, endPoint x: 599, endPoint y: 260, distance: 70.2
click at [599, 260] on div "Workflow Set Inputs Inputs Search Knowledge Base Memory Search Step 113 Output …" at bounding box center [358, 256] width 661 height 457
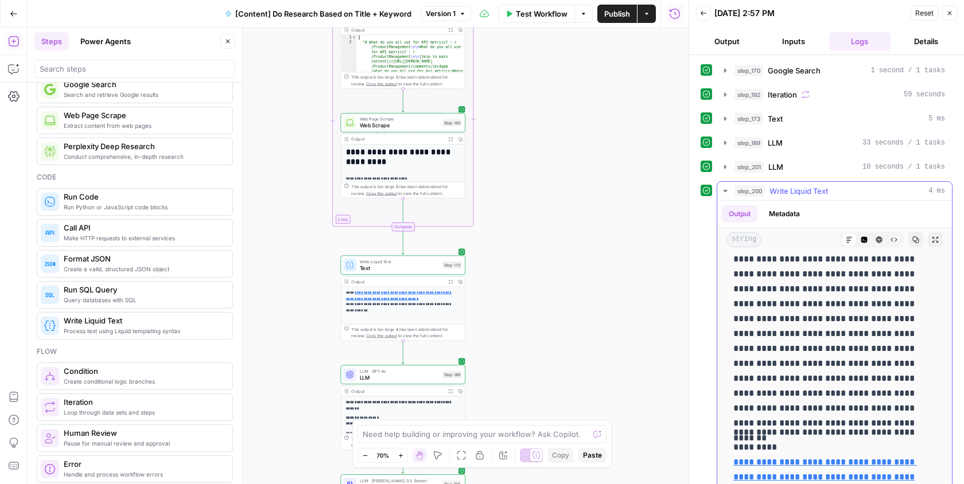
scroll to position [9136, 0]
click at [950, 11] on icon "button" at bounding box center [949, 13] width 7 height 7
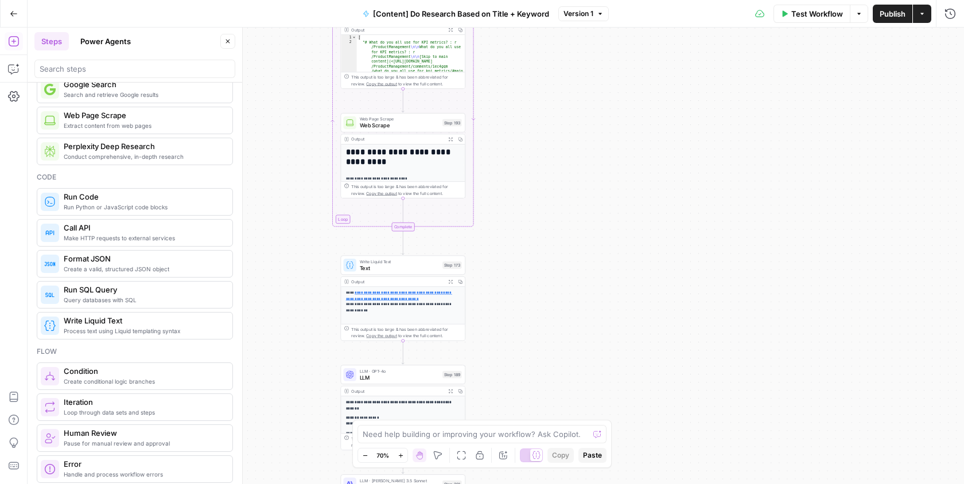
click at [893, 11] on span "Publish" at bounding box center [893, 13] width 26 height 11
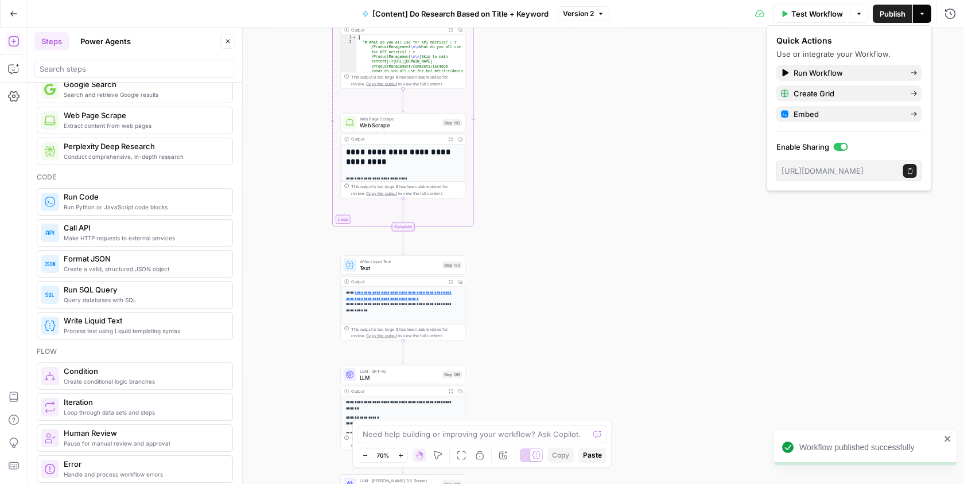
click at [18, 15] on button "Go Back" at bounding box center [13, 13] width 21 height 21
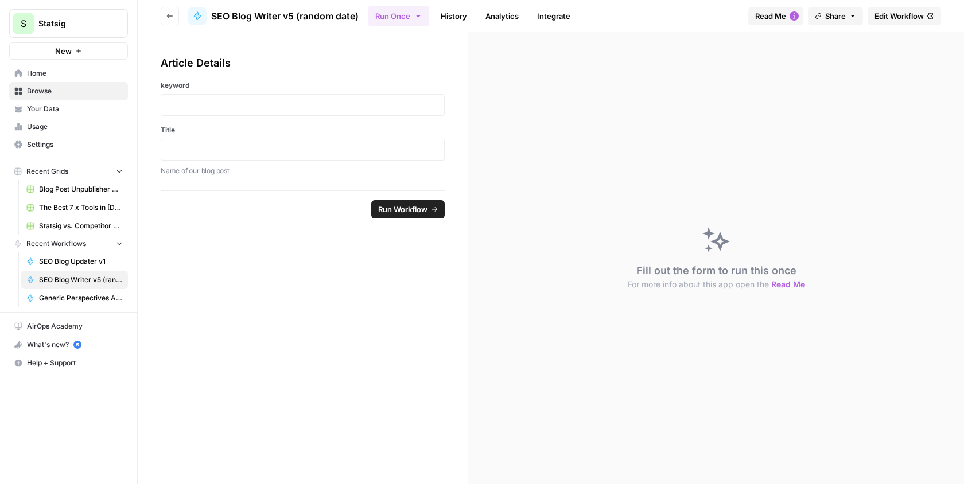
click at [876, 14] on span "Edit Workflow" at bounding box center [898, 15] width 49 height 11
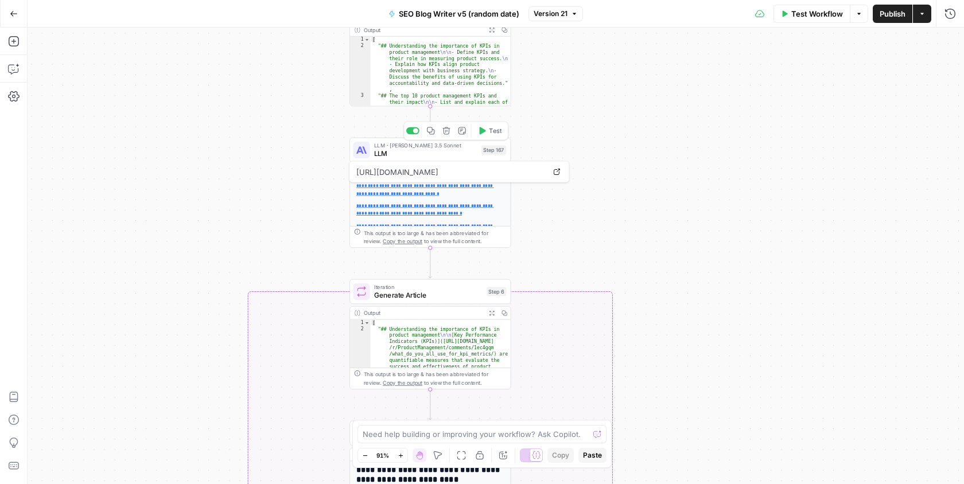
click at [429, 135] on button "Copy step" at bounding box center [431, 131] width 14 height 14
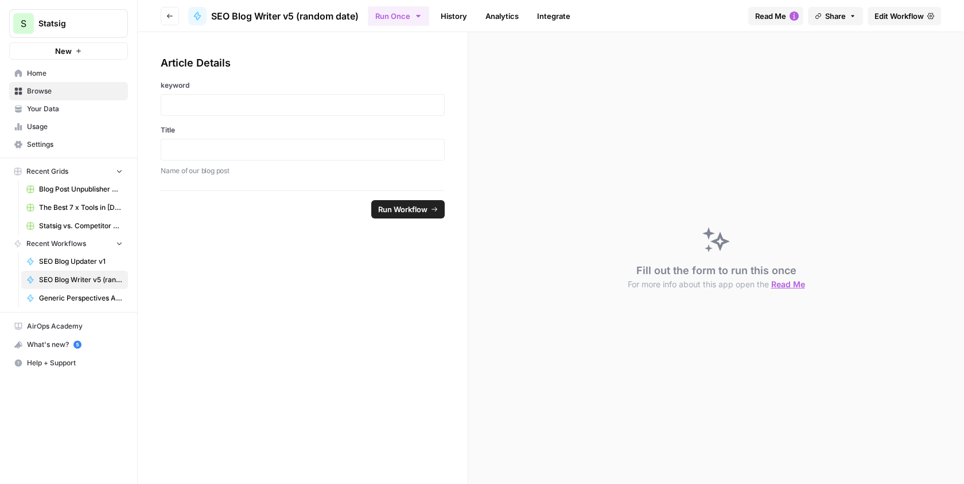
click at [915, 13] on span "Edit Workflow" at bounding box center [898, 15] width 49 height 11
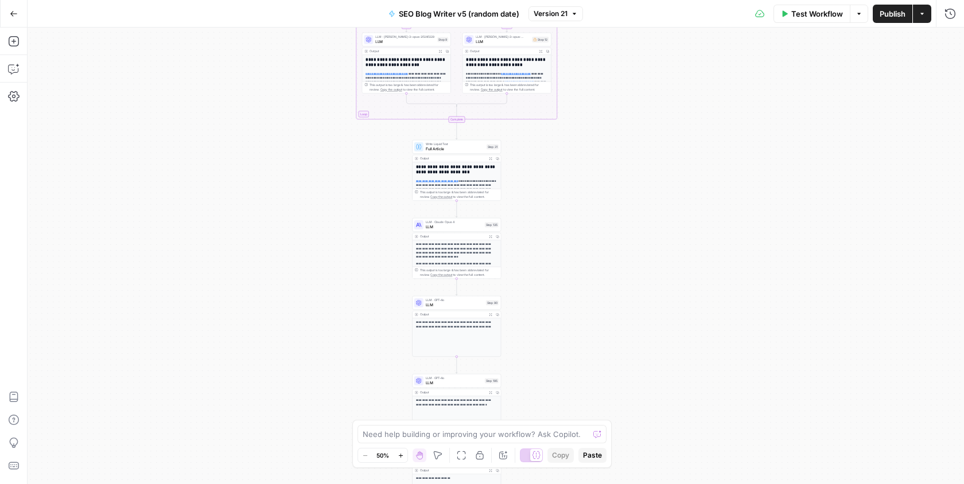
drag, startPoint x: 558, startPoint y: 365, endPoint x: 557, endPoint y: 261, distance: 103.9
click at [557, 261] on div "true false Workflow Set Inputs Inputs Search Knowledge Base Memory Search Step …" at bounding box center [496, 256] width 936 height 457
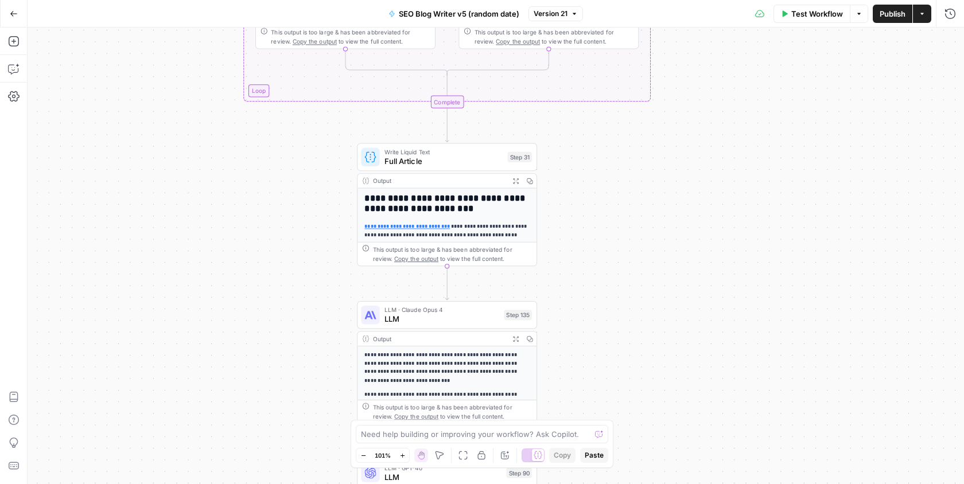
drag, startPoint x: 508, startPoint y: 243, endPoint x: 602, endPoint y: 371, distance: 158.0
click at [602, 371] on div "true false Workflow Set Inputs Inputs Search Knowledge Base Memory Search Step …" at bounding box center [496, 256] width 936 height 457
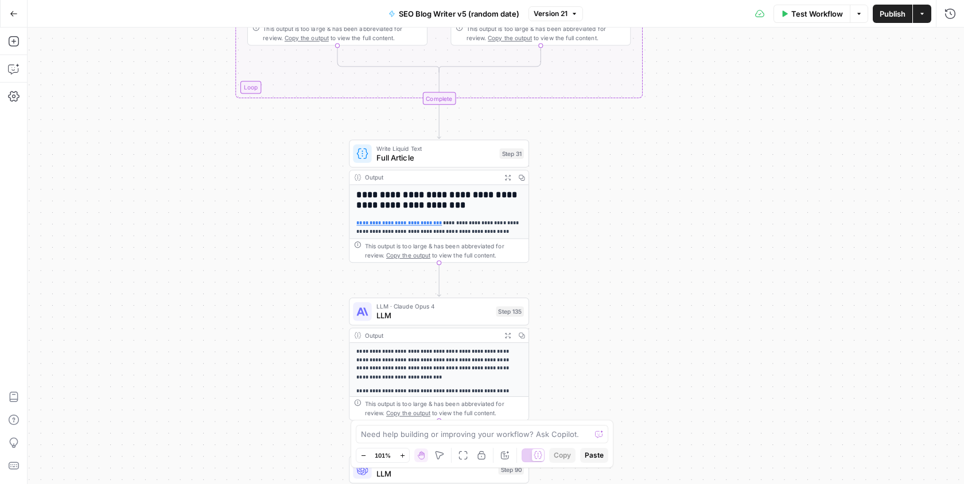
drag, startPoint x: 599, startPoint y: 266, endPoint x: 591, endPoint y: 262, distance: 8.7
click at [591, 262] on div "true false Workflow Set Inputs Inputs Search Knowledge Base Memory Search Step …" at bounding box center [496, 256] width 936 height 457
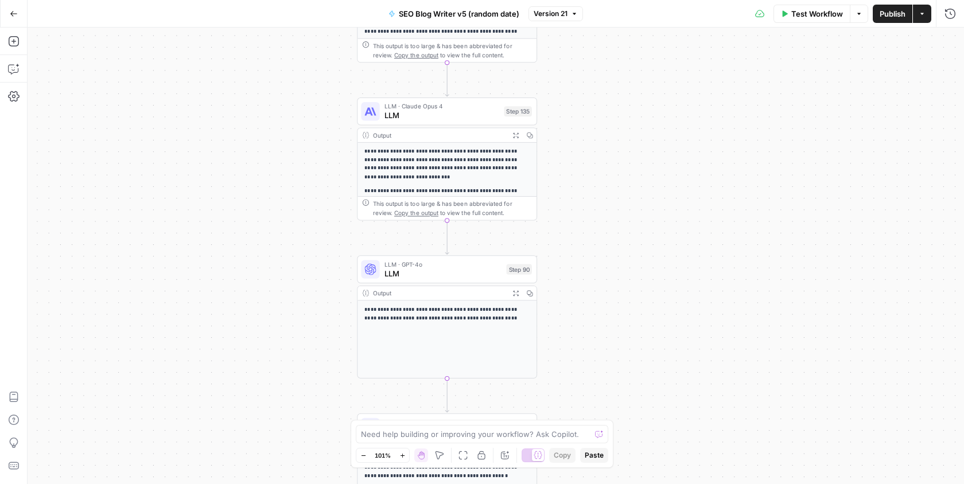
drag, startPoint x: 581, startPoint y: 343, endPoint x: 589, endPoint y: 142, distance: 200.4
click at [589, 142] on div "true false Workflow Set Inputs Inputs Search Knowledge Base Memory Search Step …" at bounding box center [496, 256] width 936 height 457
